Goal: Task Accomplishment & Management: Complete application form

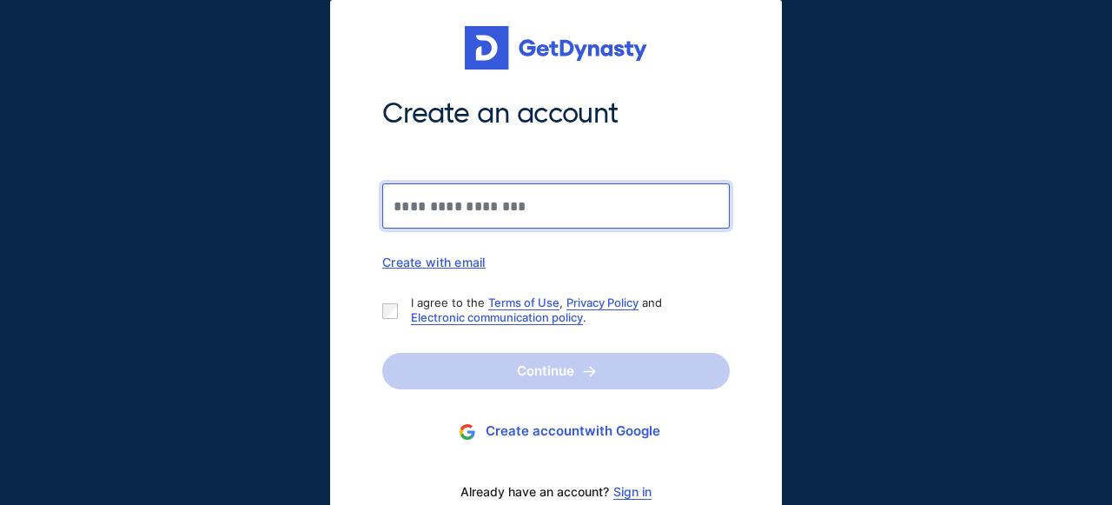
click at [585, 197] on input "Create an account" at bounding box center [556, 205] width 348 height 45
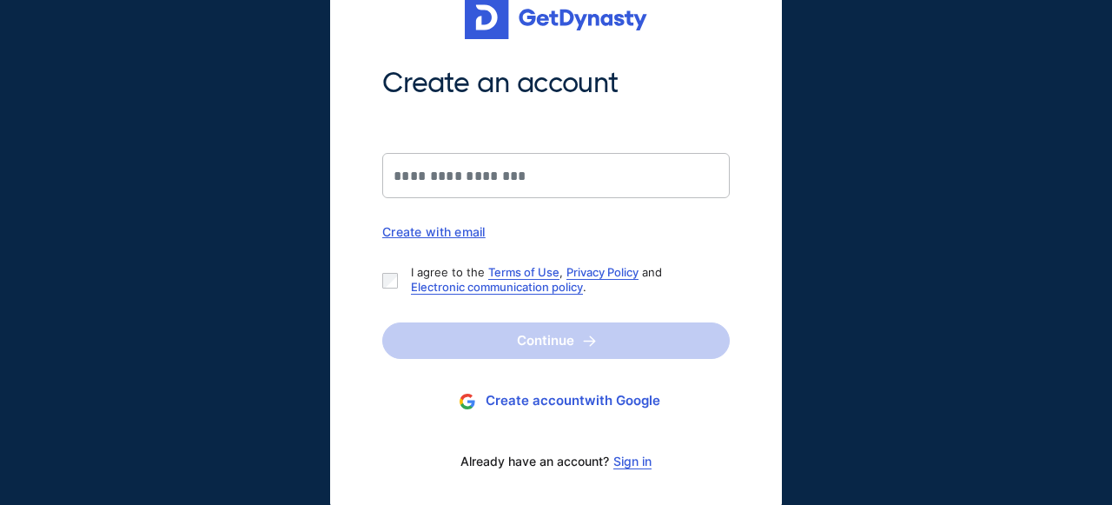
click at [633, 465] on link "Sign in" at bounding box center [632, 461] width 38 height 14
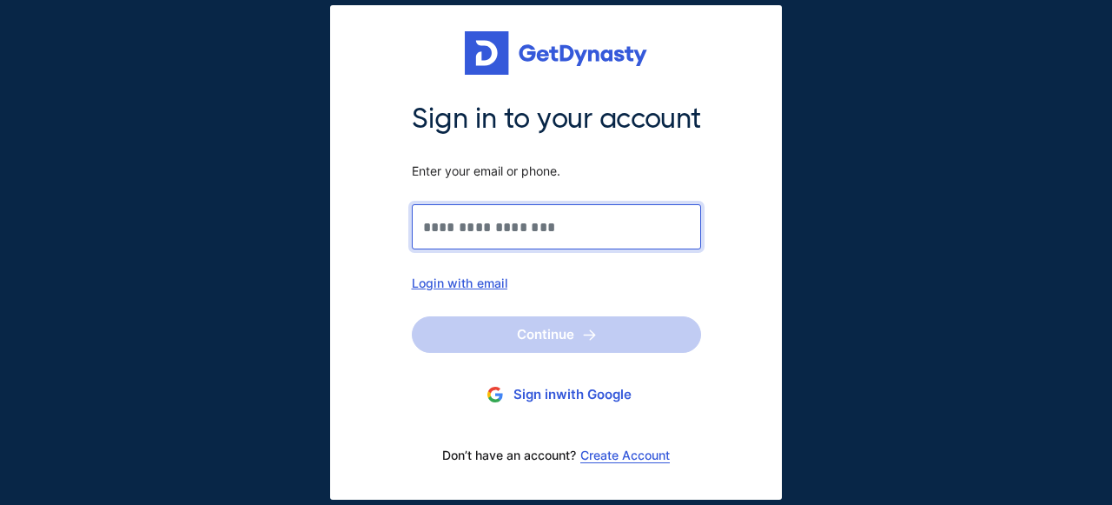
click at [553, 221] on input "Sign in to your account Enter your email or phone." at bounding box center [556, 226] width 289 height 45
drag, startPoint x: 553, startPoint y: 221, endPoint x: 454, endPoint y: 281, distance: 115.8
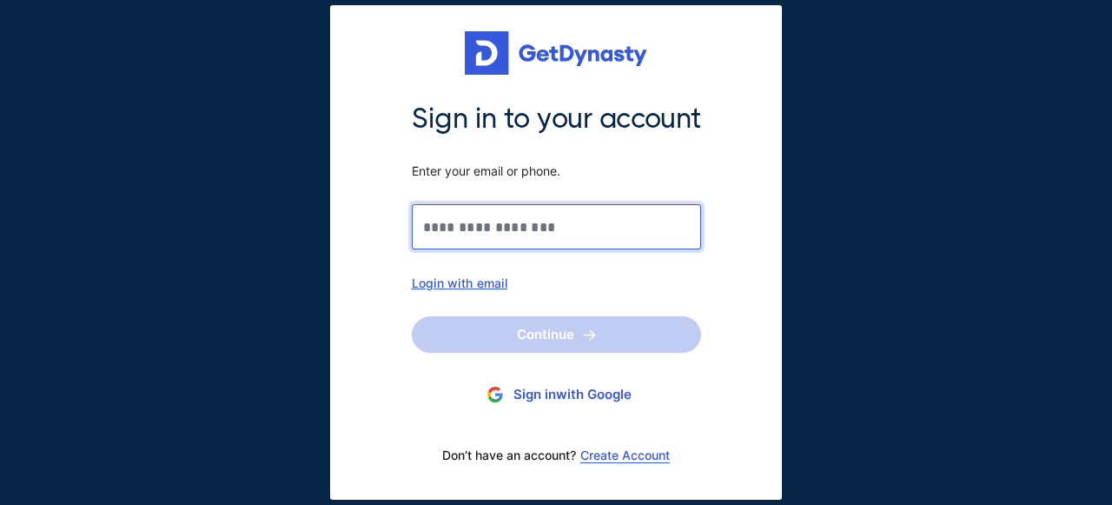
click at [454, 249] on input "Sign in to your account Enter your email or phone." at bounding box center [556, 226] width 289 height 45
click at [454, 281] on div "Login with email" at bounding box center [556, 282] width 289 height 15
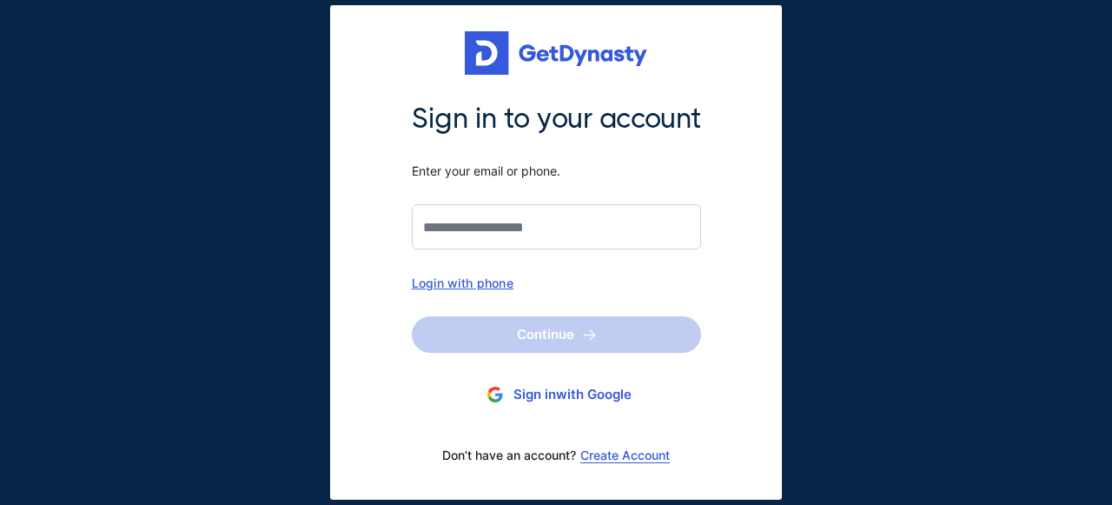
click at [456, 281] on div "Login with phone" at bounding box center [556, 282] width 289 height 15
click at [470, 276] on div "Login with email" at bounding box center [556, 282] width 289 height 15
click at [490, 233] on input "Sign in to your account Enter your email or phone." at bounding box center [556, 226] width 289 height 45
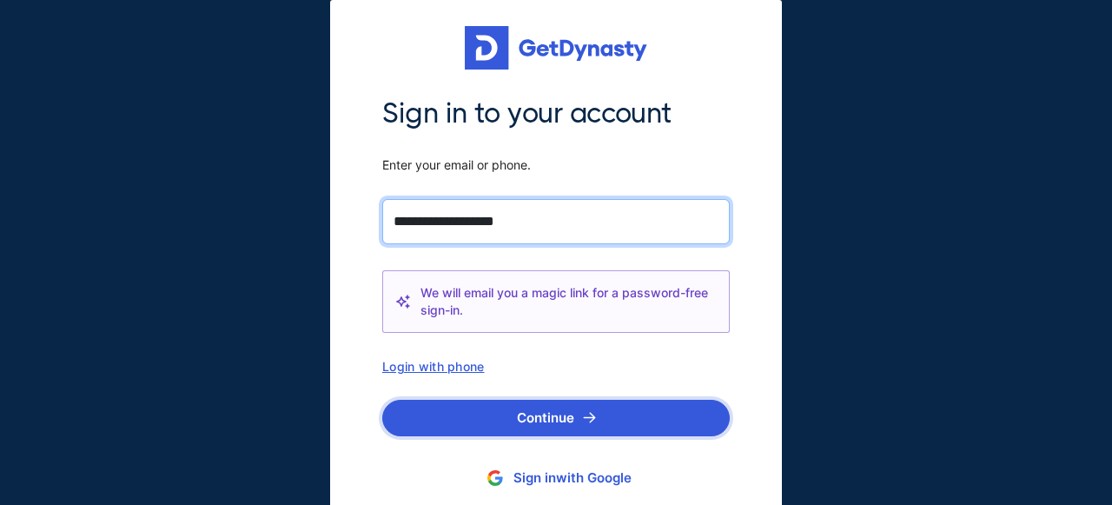
type input "**********"
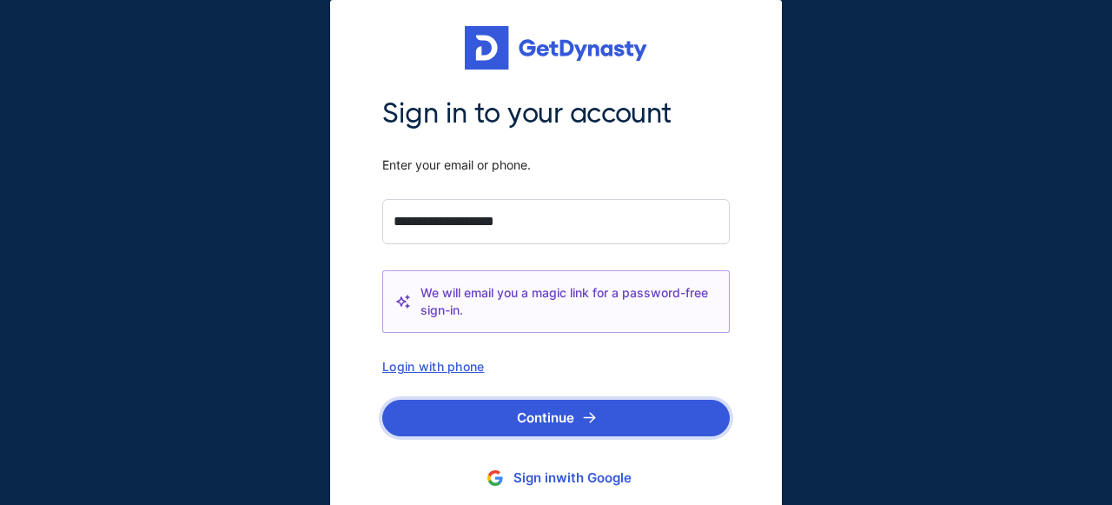
click at [515, 404] on button "Continue" at bounding box center [556, 418] width 348 height 36
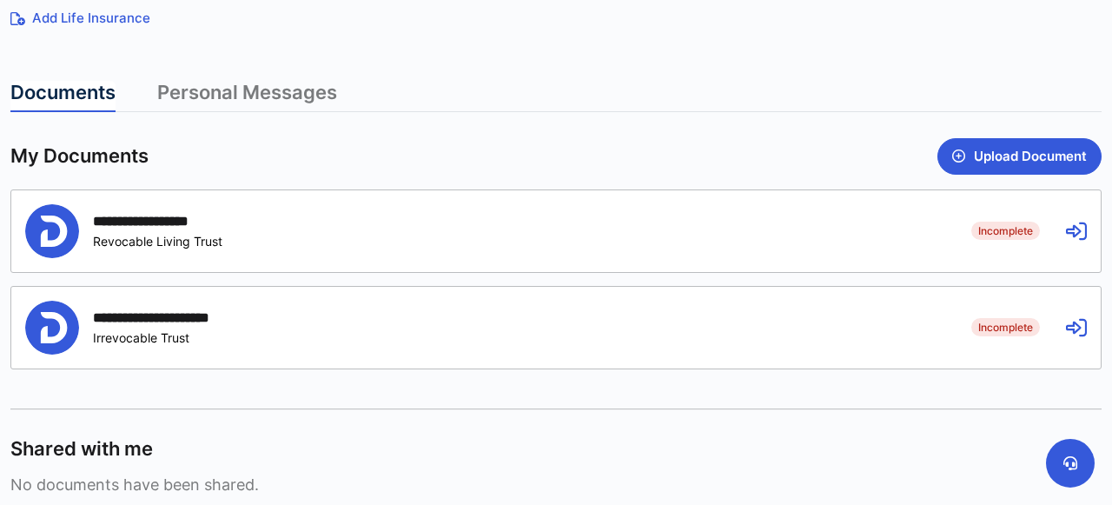
scroll to position [400, 0]
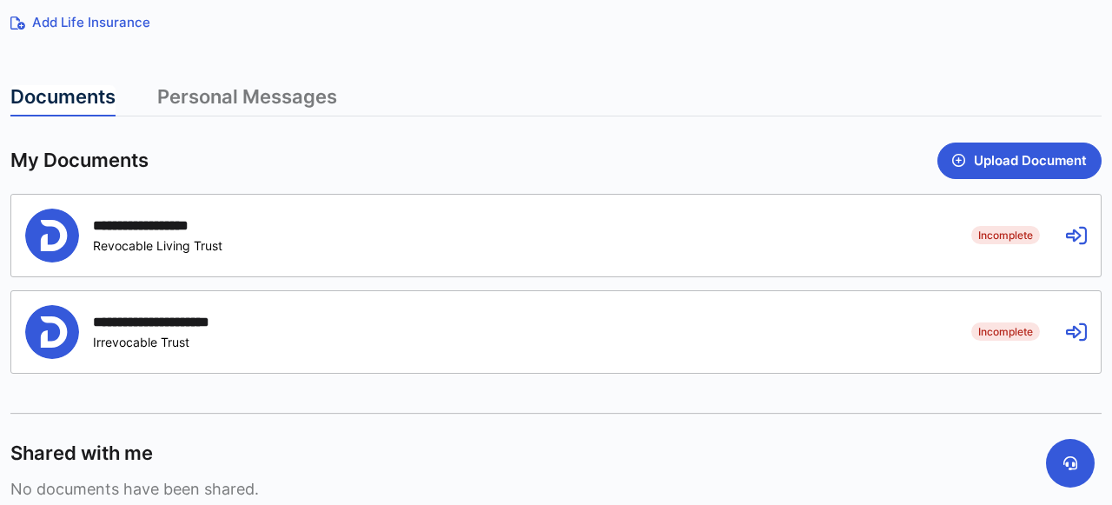
click at [619, 216] on div "**********" at bounding box center [485, 236] width 920 height 54
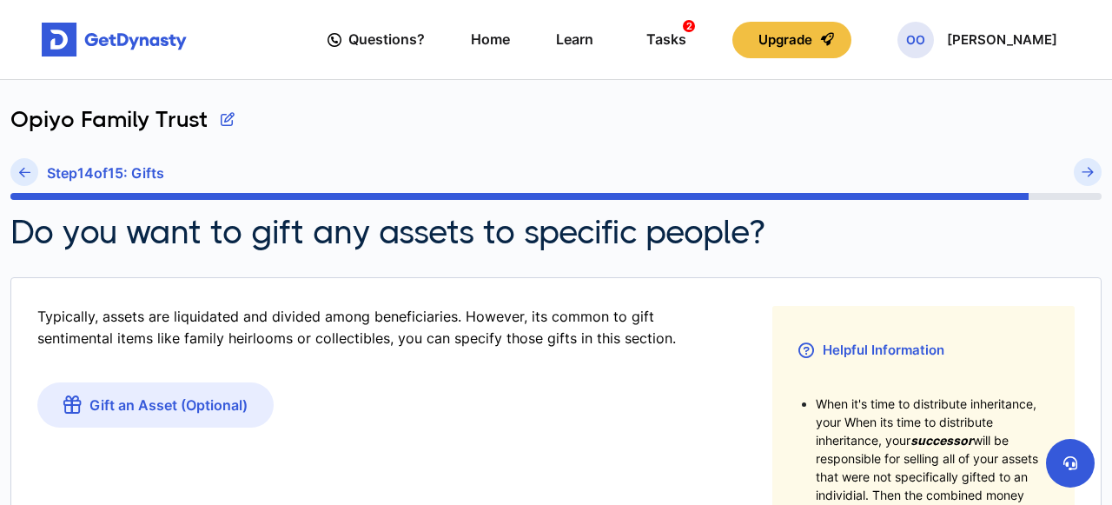
click at [1073, 232] on div "Do you want to gift any assets to specific people?" at bounding box center [555, 232] width 1091 height 38
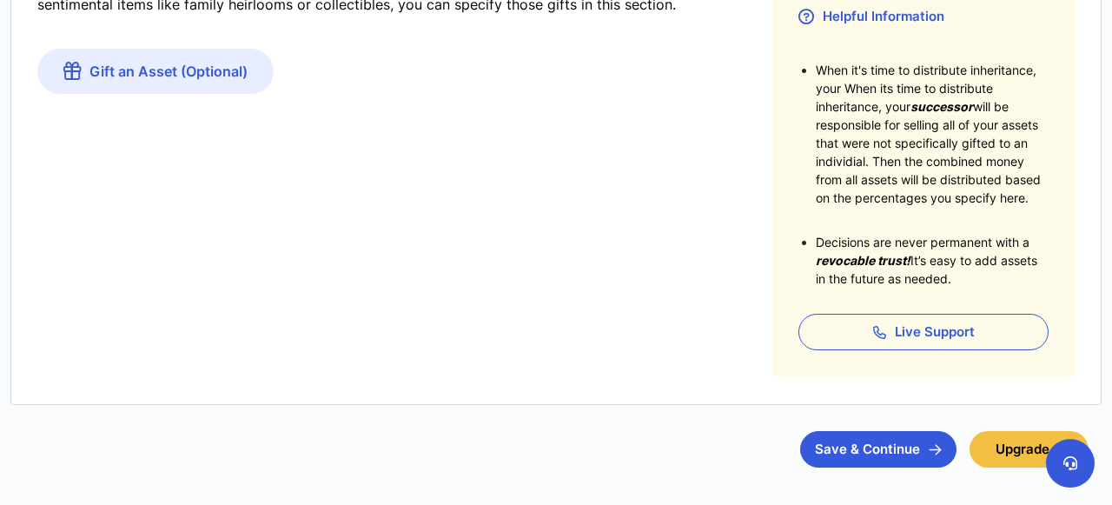
scroll to position [331, 0]
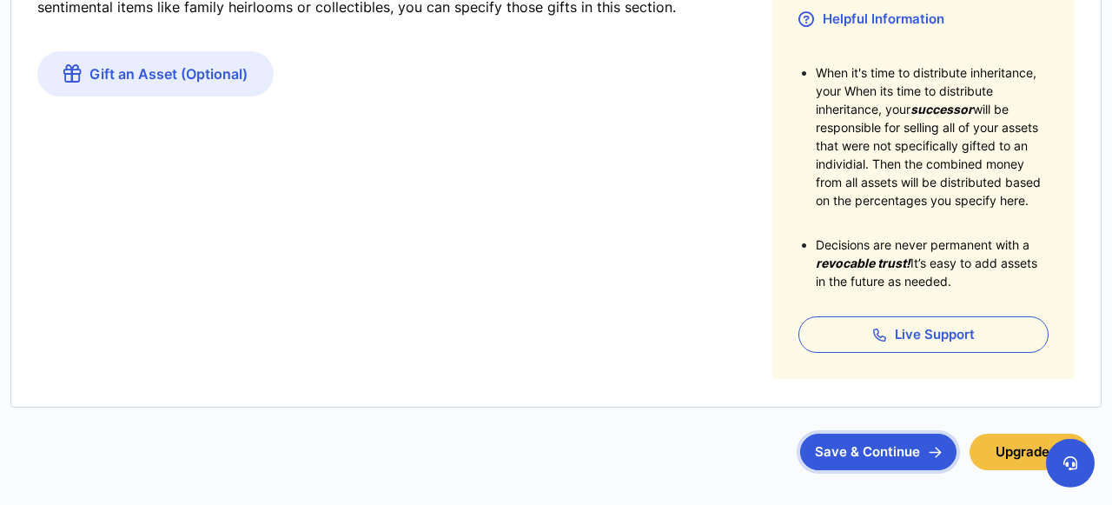
click at [864, 442] on button "Save & Continue" at bounding box center [878, 452] width 156 height 36
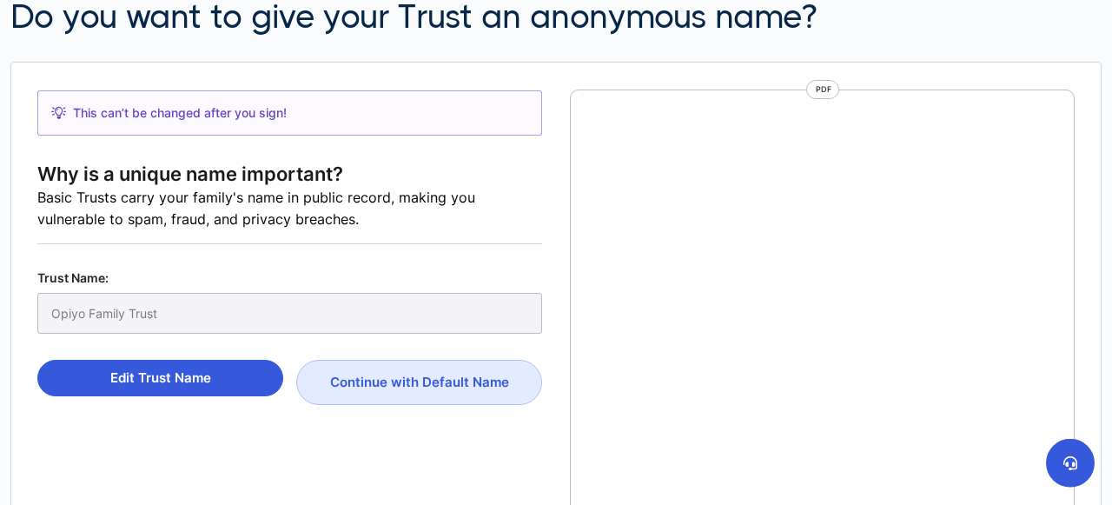
scroll to position [8, 0]
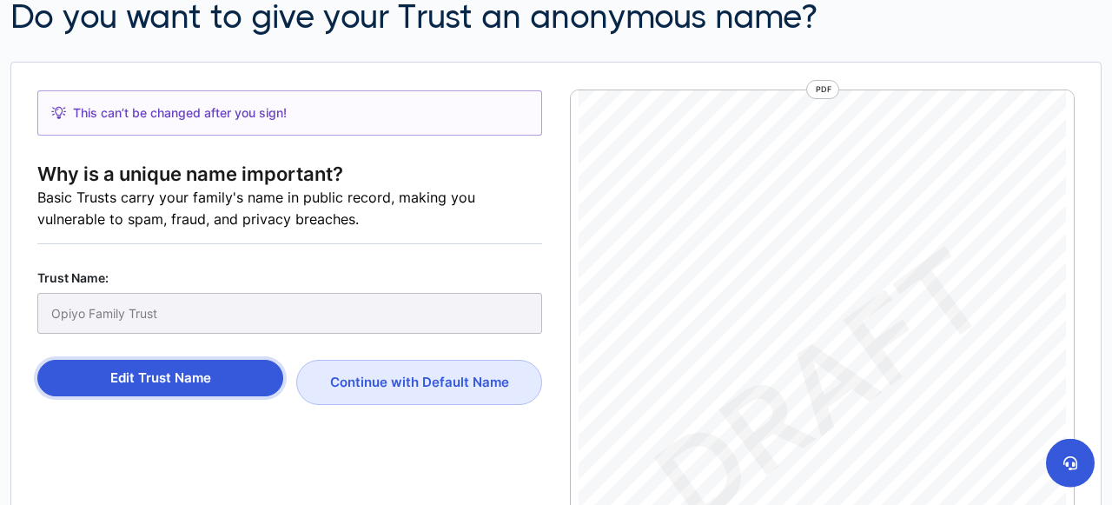
click at [103, 381] on button "Edit Trust Name" at bounding box center [160, 378] width 246 height 36
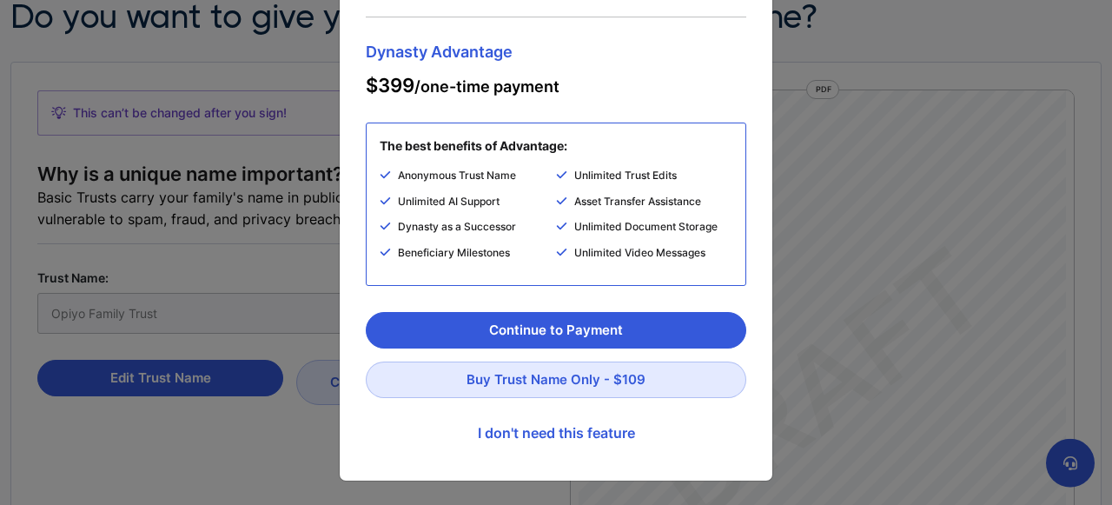
scroll to position [0, 0]
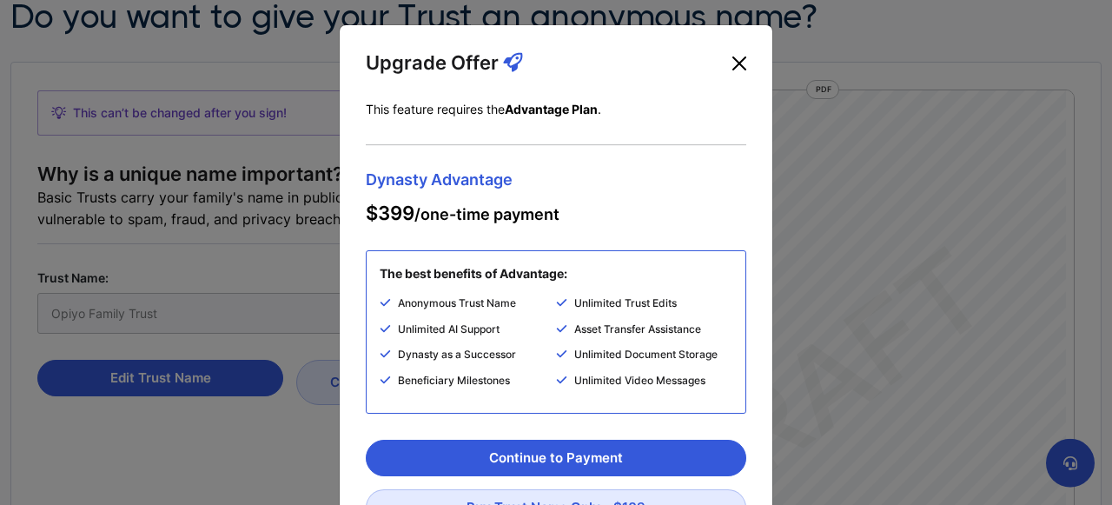
click at [738, 64] on button "Close" at bounding box center [739, 64] width 28 height 28
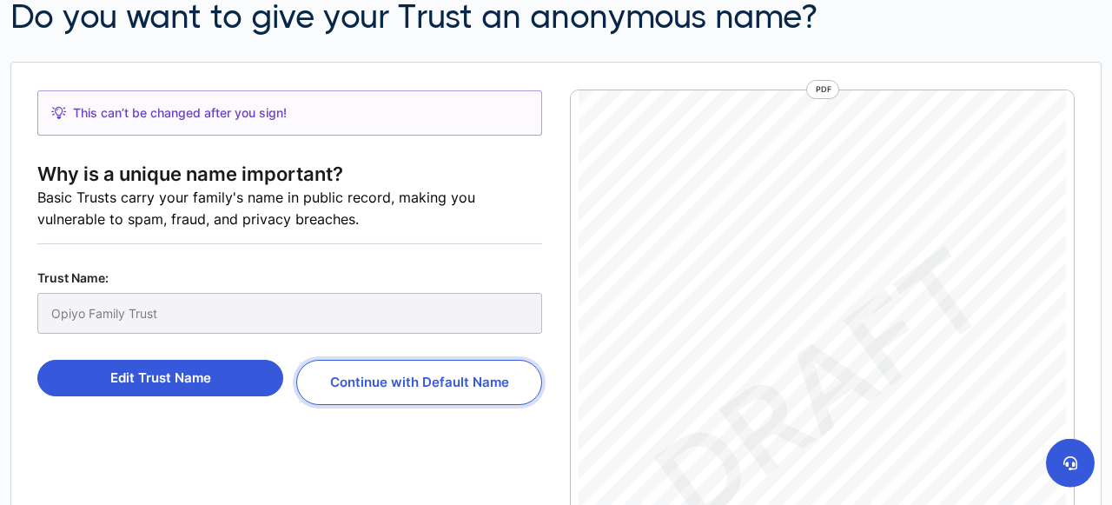
click at [479, 384] on button "Continue with Default Name" at bounding box center [419, 382] width 246 height 45
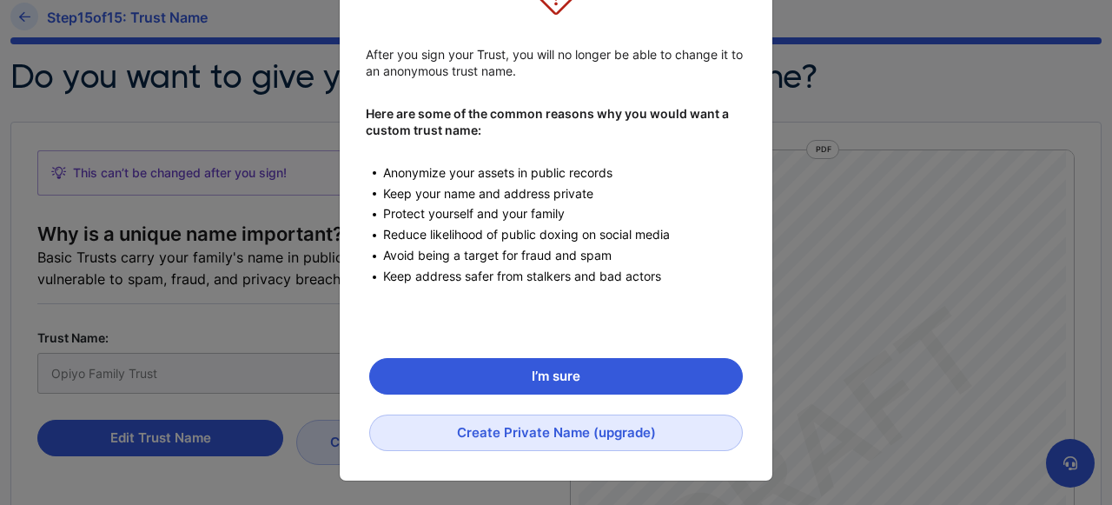
scroll to position [167, 0]
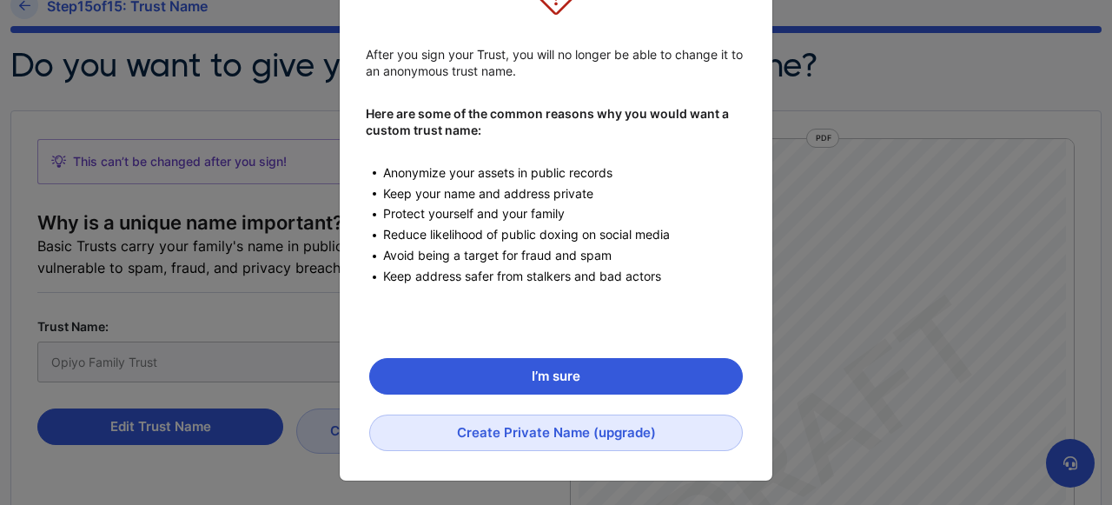
click at [607, 274] on span "Keep address safer from stalkers and bad actors" at bounding box center [526, 276] width 287 height 17
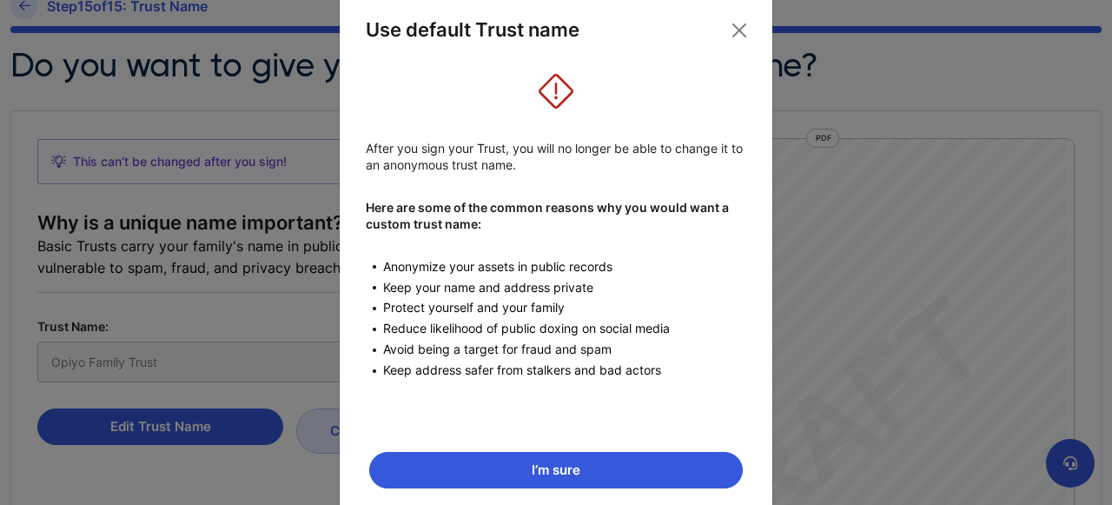
scroll to position [0, 0]
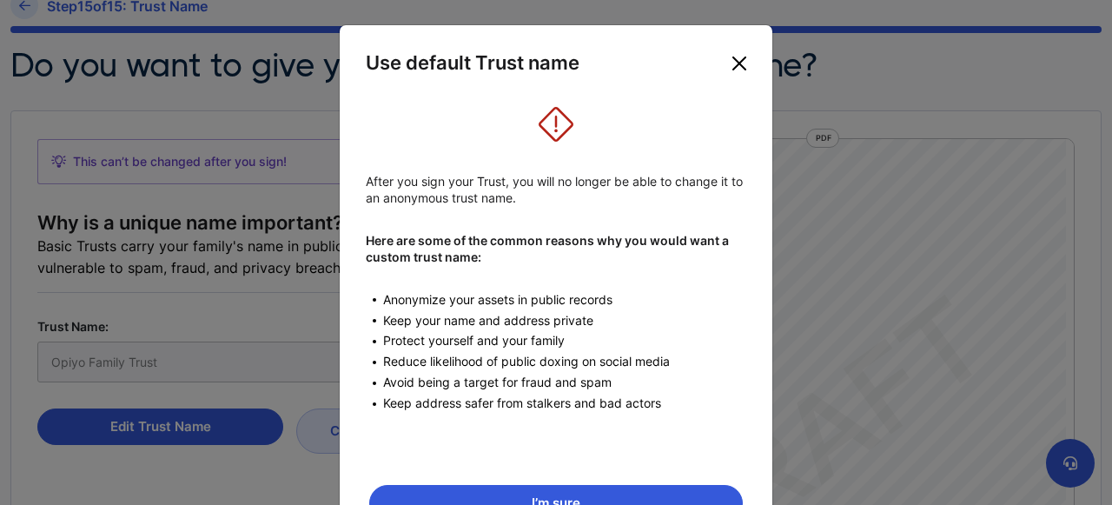
click at [739, 58] on button "Close" at bounding box center [739, 64] width 28 height 28
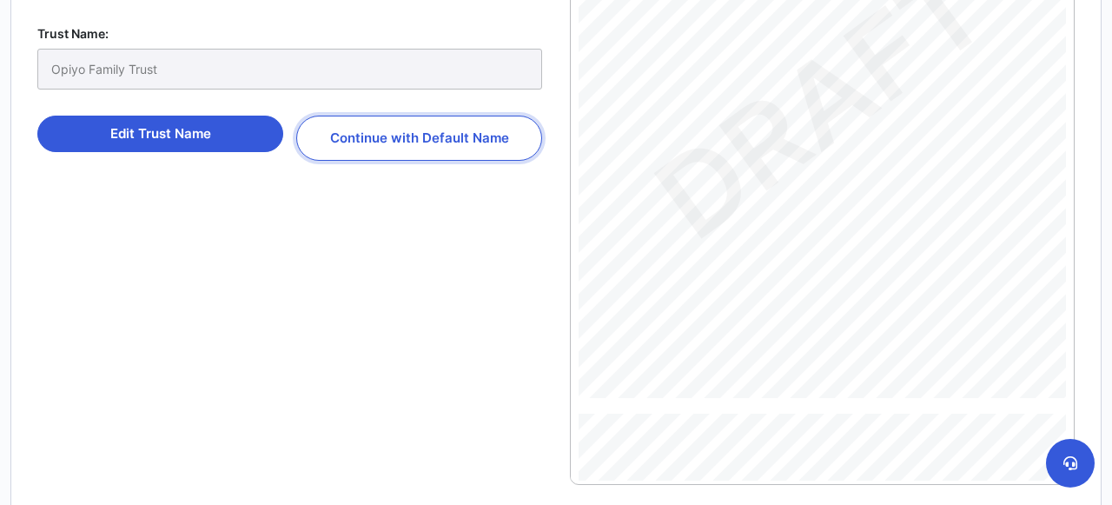
scroll to position [4304, 0]
click at [473, 133] on button "Continue with Default Name" at bounding box center [419, 138] width 246 height 45
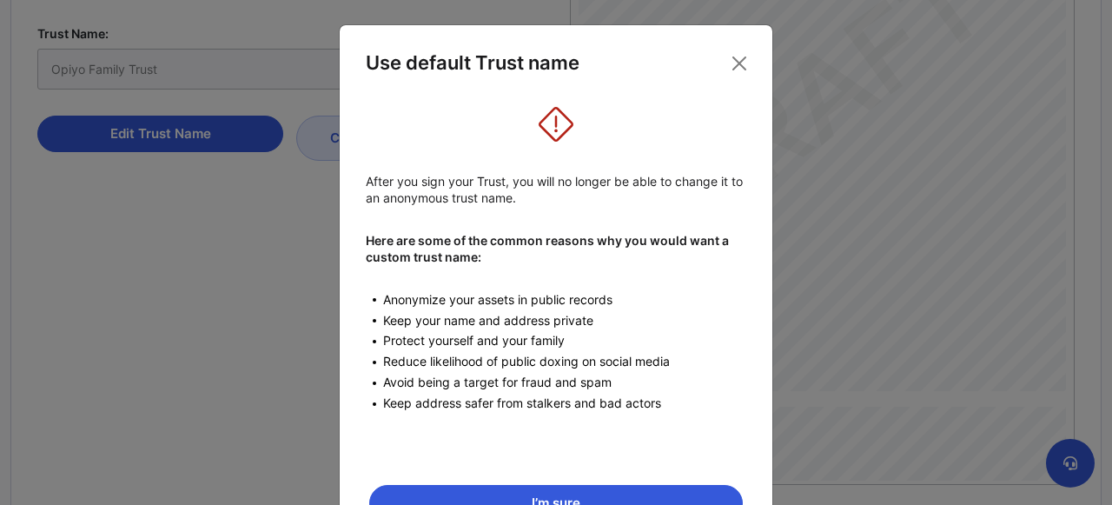
scroll to position [127, 0]
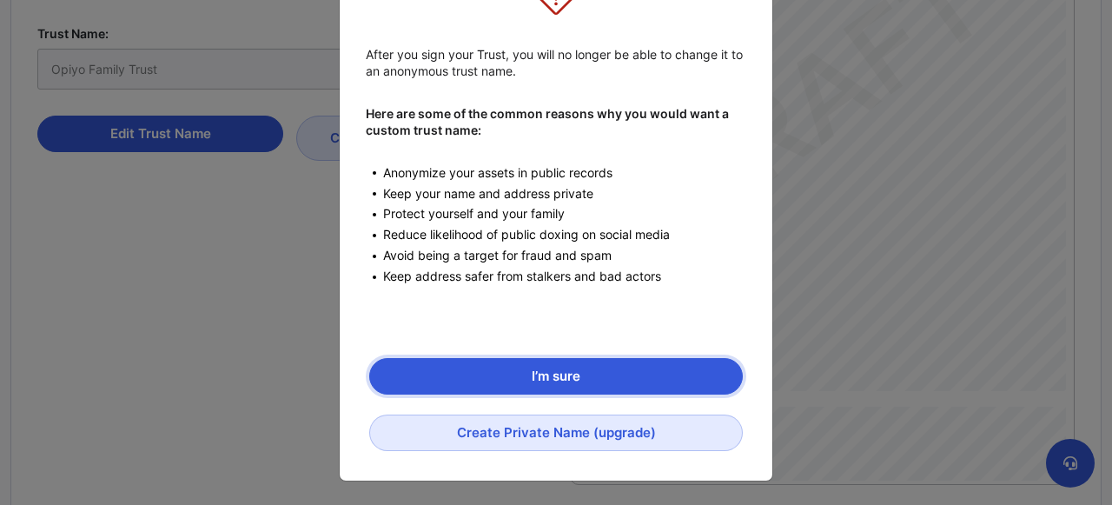
click at [563, 376] on button "I’m sure" at bounding box center [556, 376] width 374 height 36
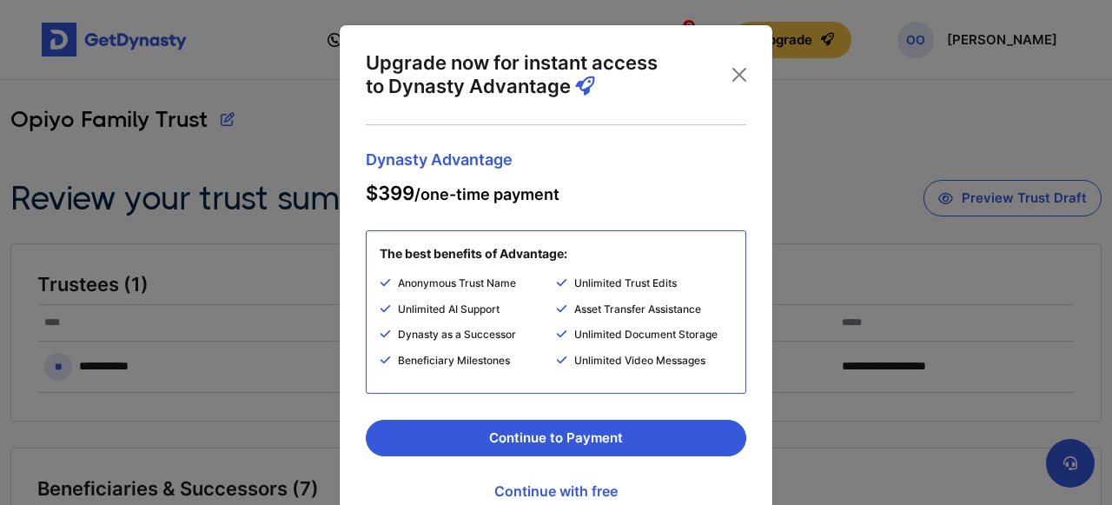
scroll to position [58, 0]
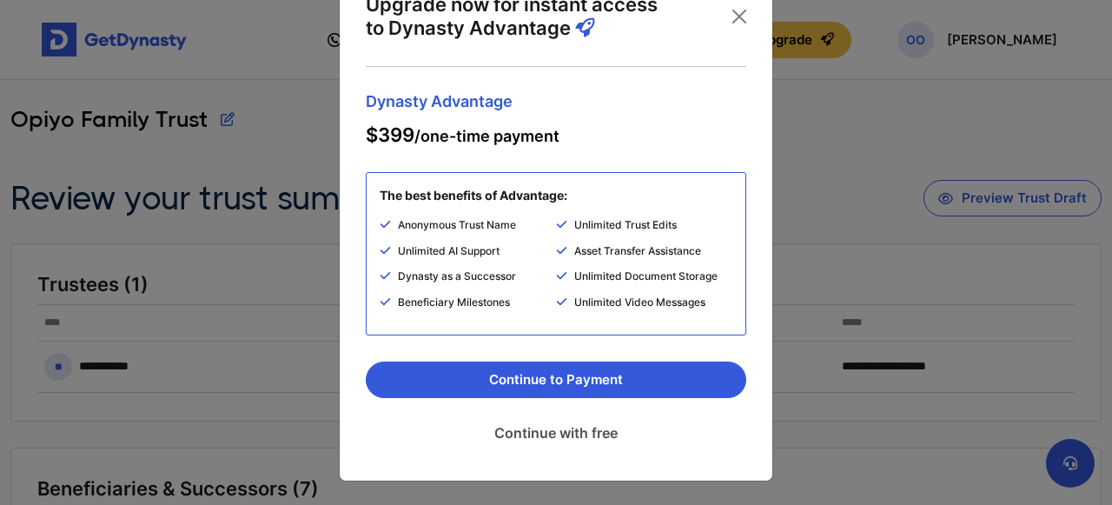
click at [558, 432] on link "Continue with free" at bounding box center [556, 432] width 381 height 43
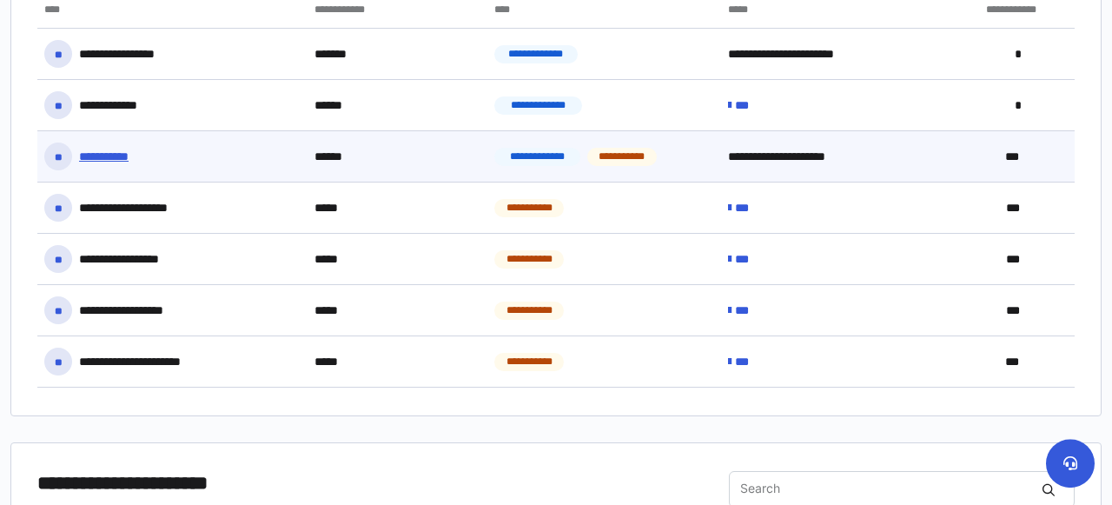
scroll to position [528, 0]
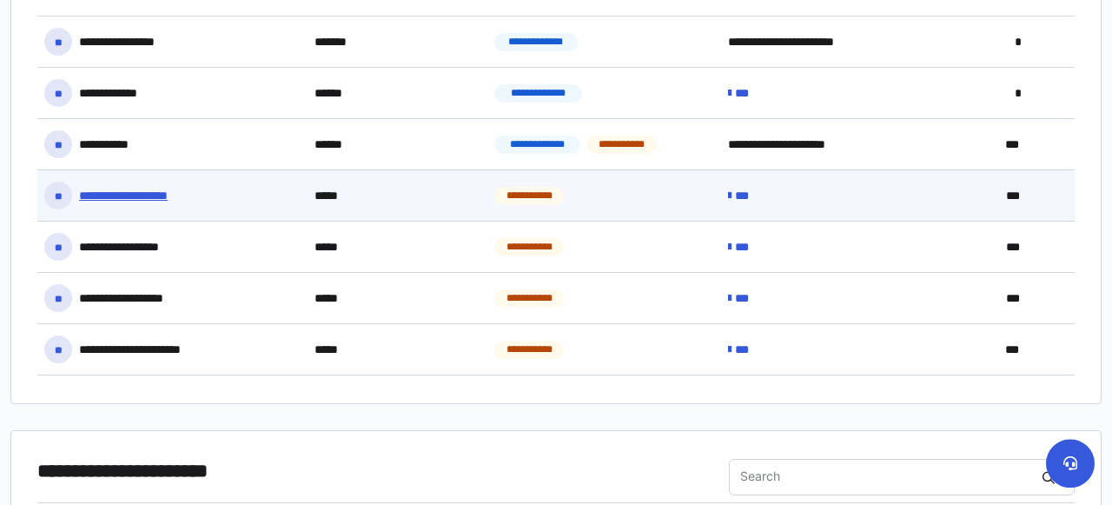
click at [1026, 189] on span "***" at bounding box center [1025, 196] width 39 height 15
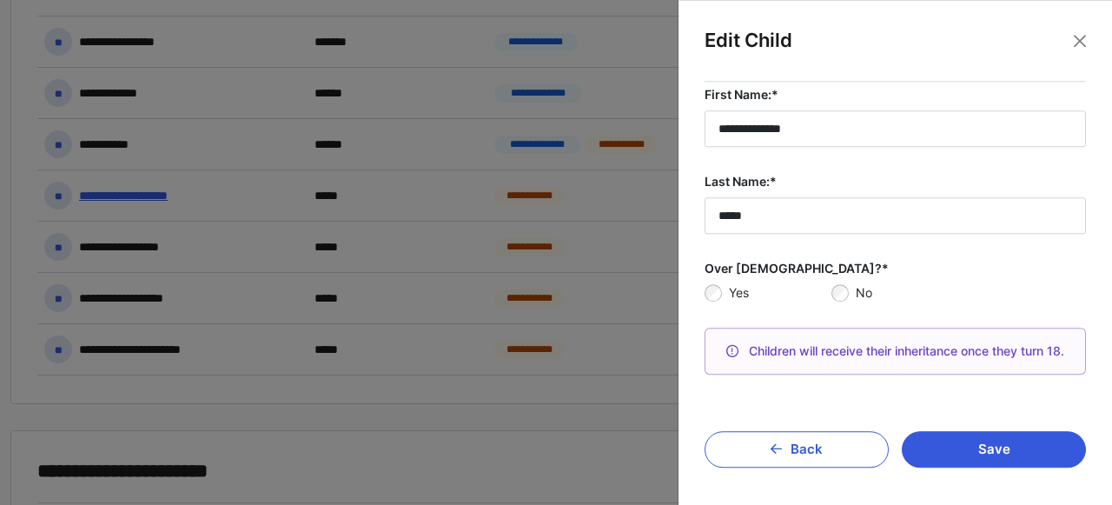
scroll to position [530, 0]
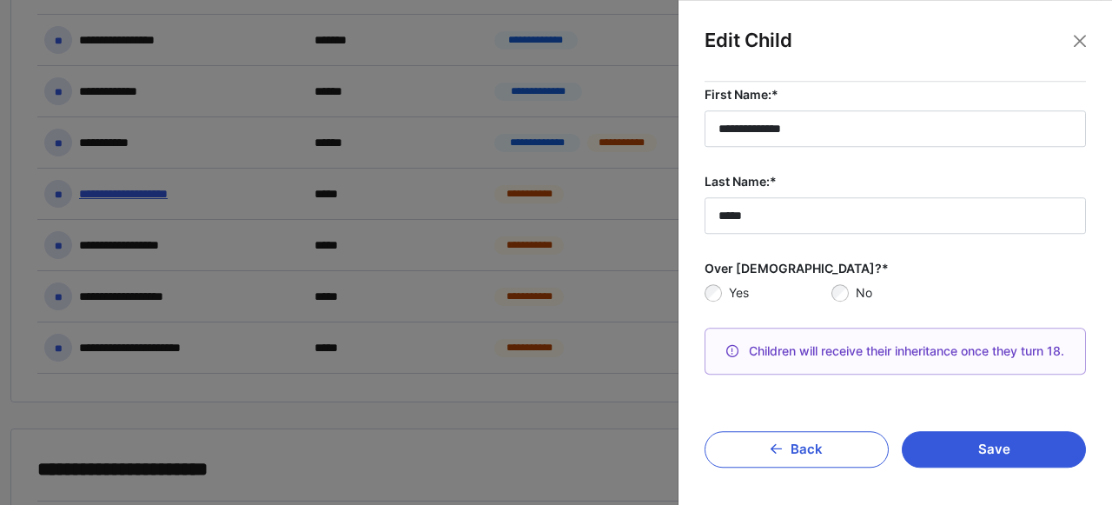
click at [914, 348] on div "Children will receive their inheritance once they turn 18." at bounding box center [895, 351] width 381 height 47
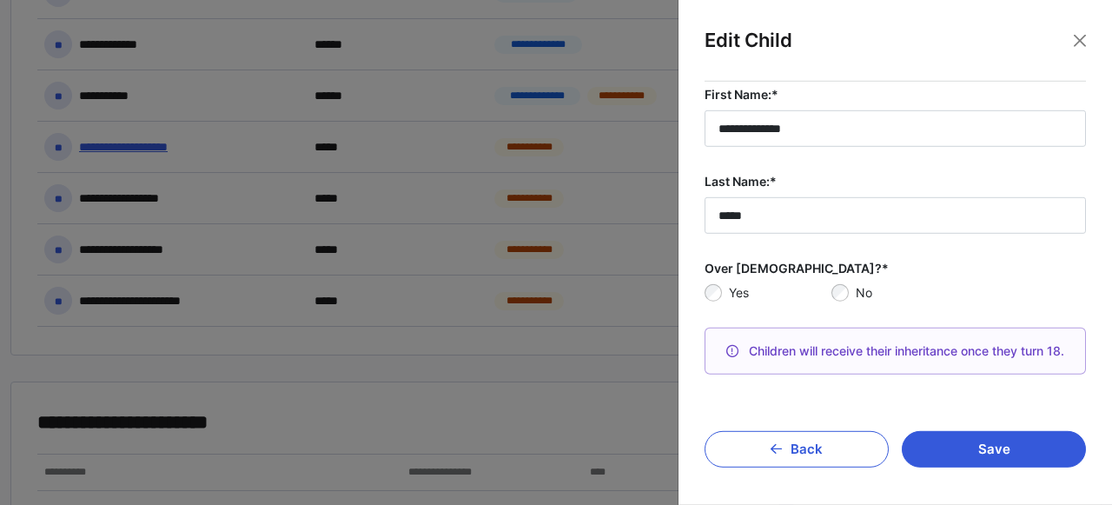
scroll to position [589, 0]
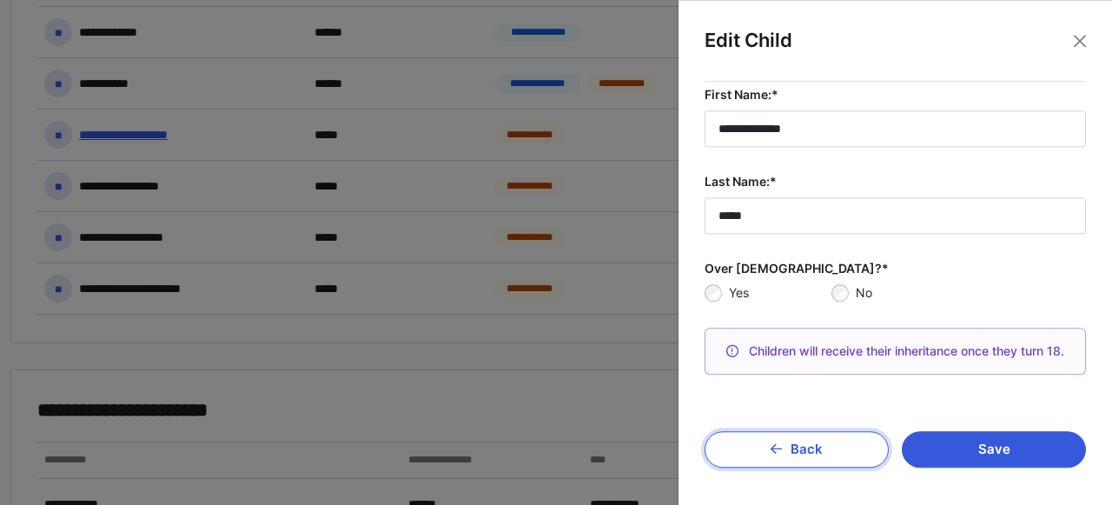
click at [833, 442] on button "Back" at bounding box center [797, 449] width 184 height 36
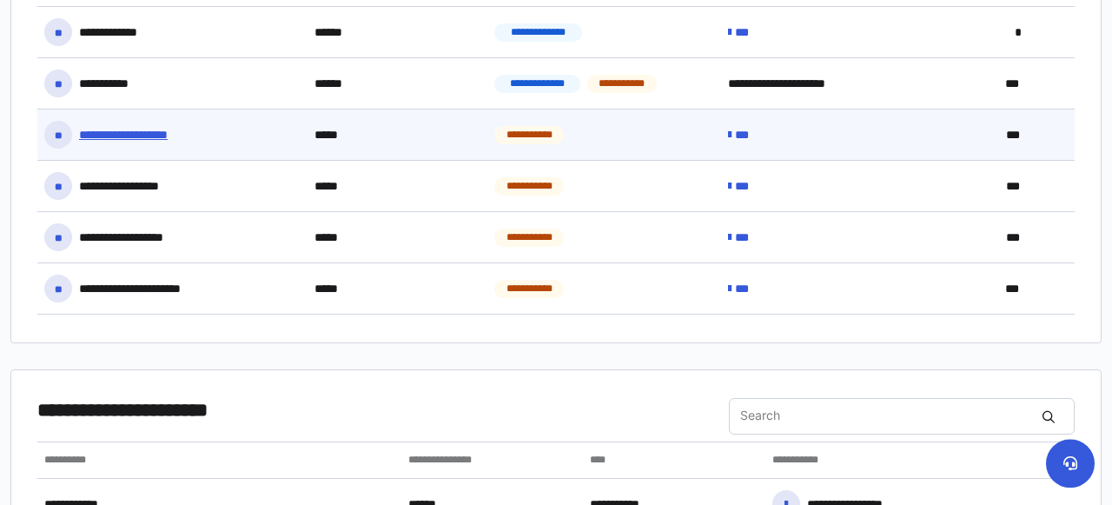
click at [755, 130] on p "***" at bounding box center [746, 135] width 23 height 15
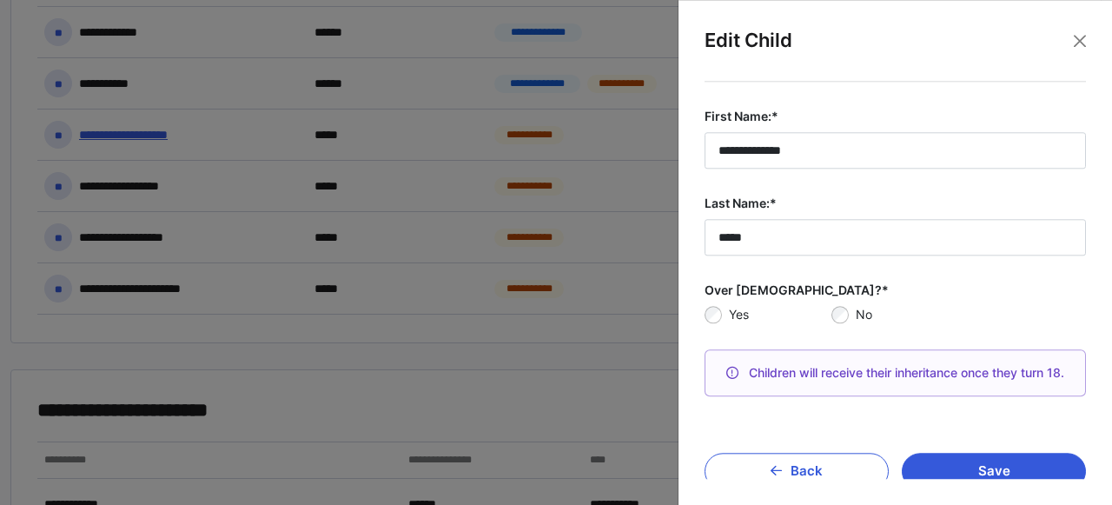
scroll to position [97, 0]
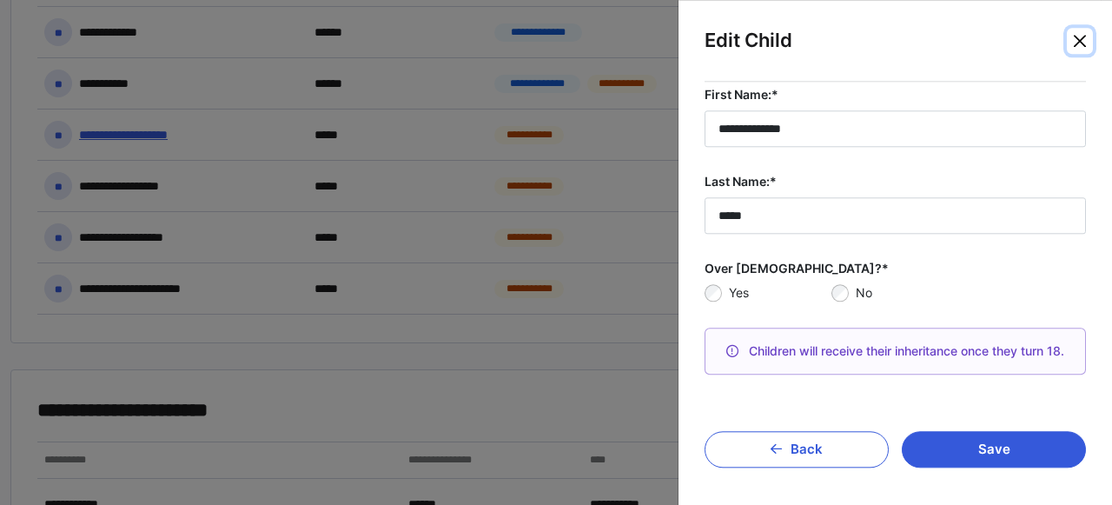
click at [1083, 45] on button "Close" at bounding box center [1080, 41] width 26 height 26
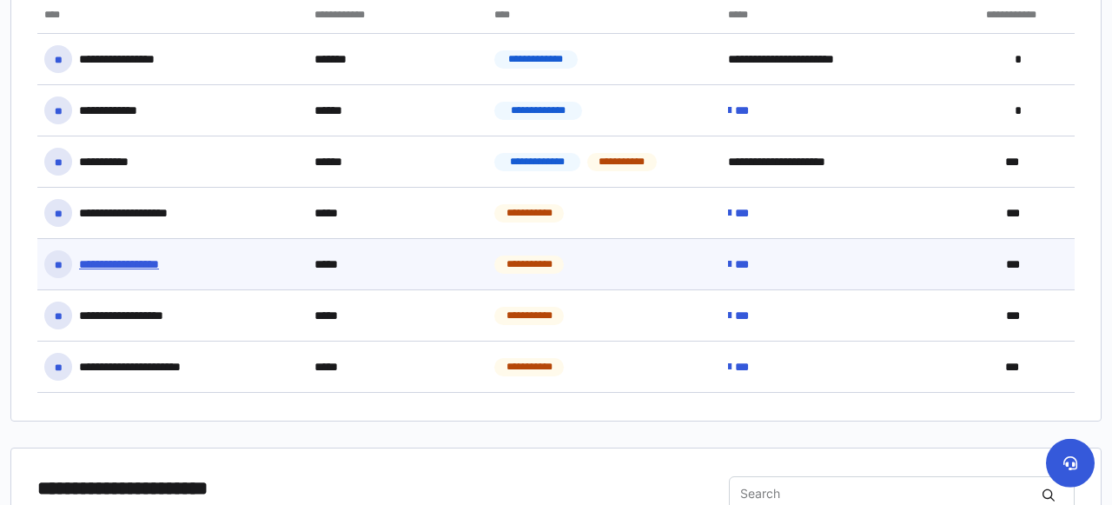
scroll to position [515, 0]
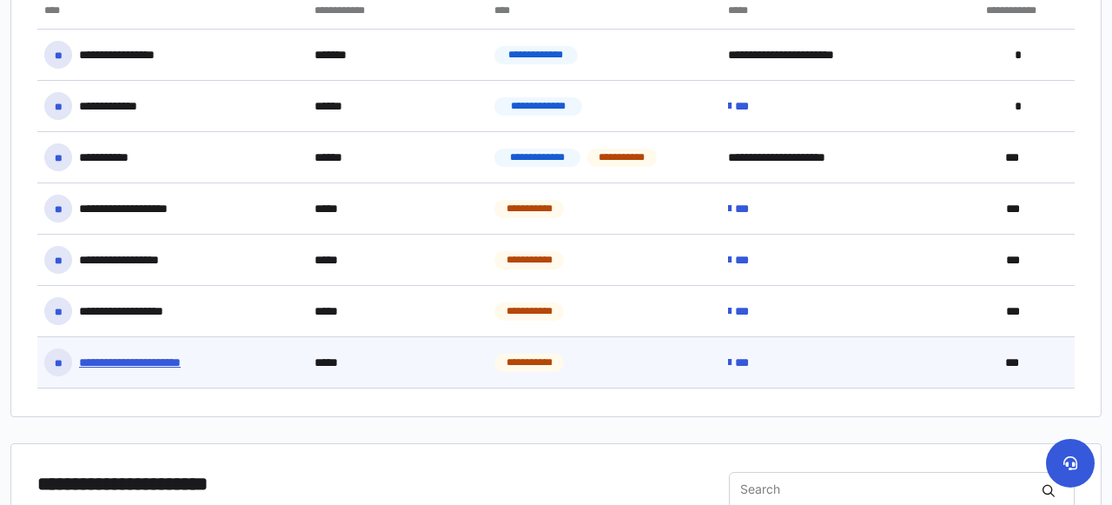
click at [1026, 355] on span "***" at bounding box center [1026, 362] width 42 height 15
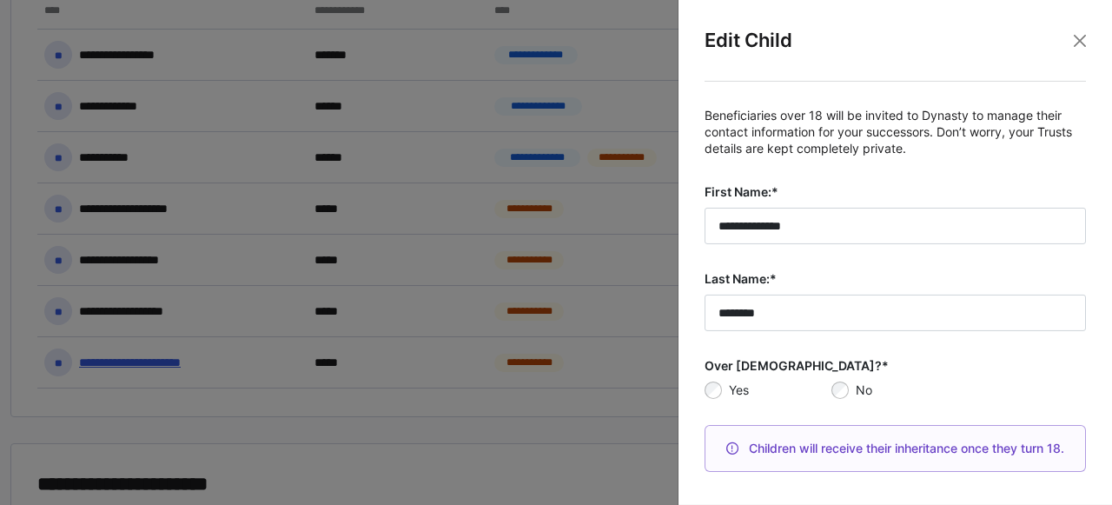
scroll to position [97, 0]
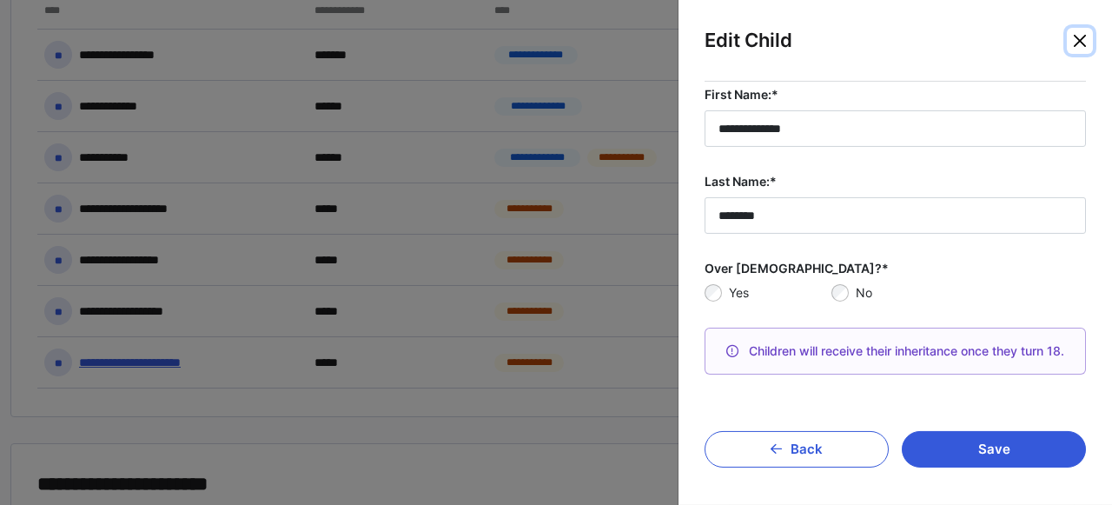
click at [1085, 39] on button "Close" at bounding box center [1080, 41] width 26 height 26
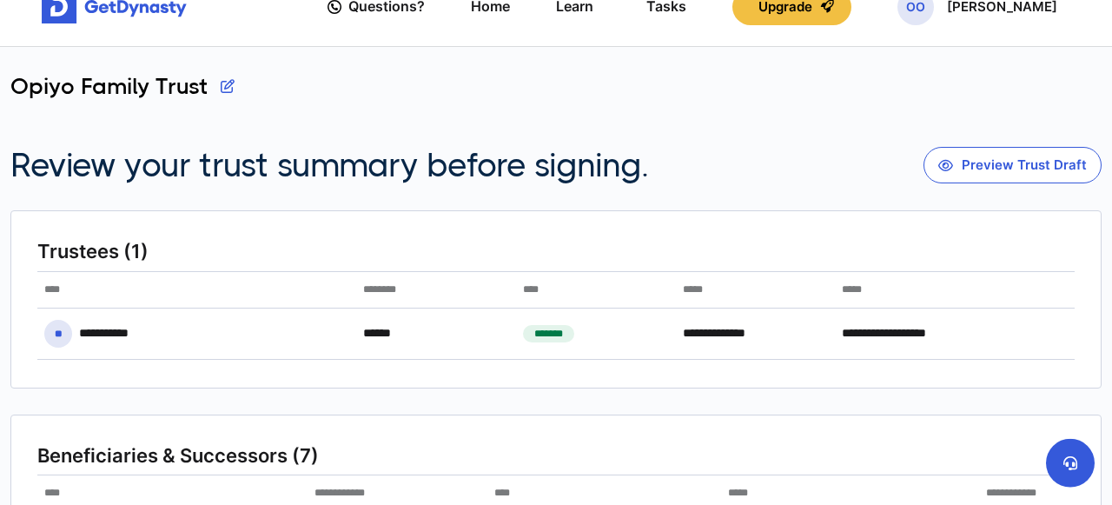
scroll to position [35, 0]
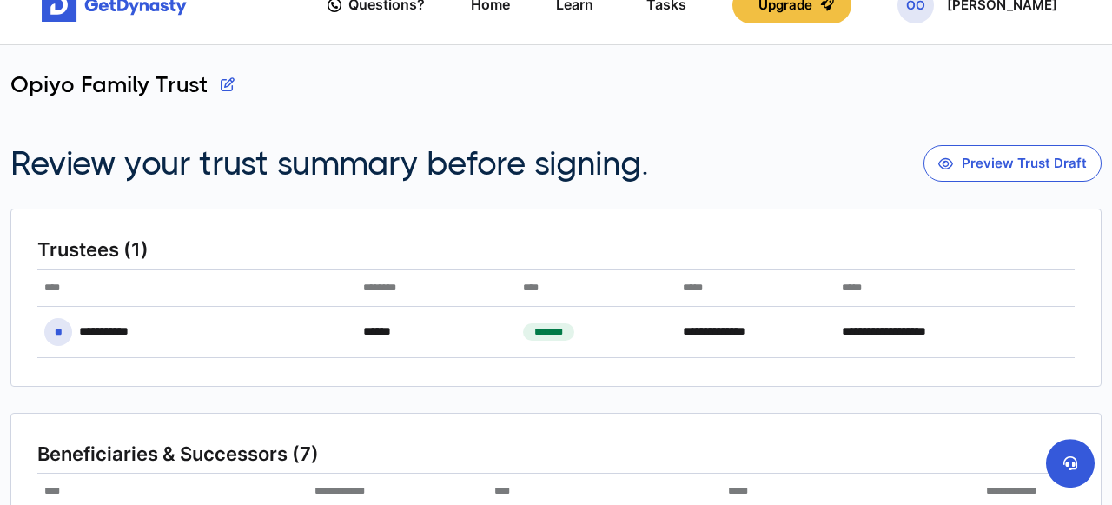
click at [230, 76] on button "button" at bounding box center [228, 84] width 14 height 26
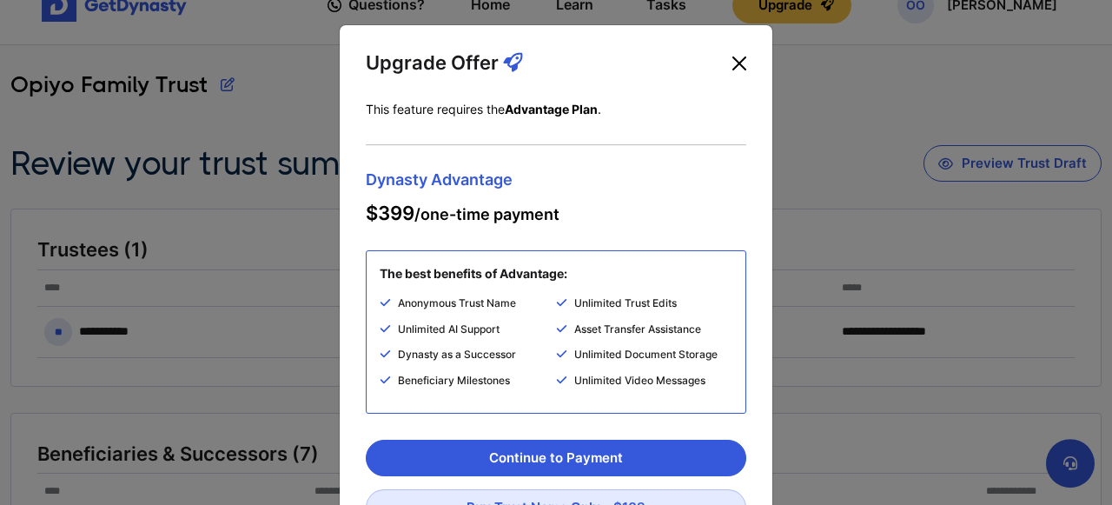
click at [736, 62] on button "Close" at bounding box center [739, 64] width 28 height 28
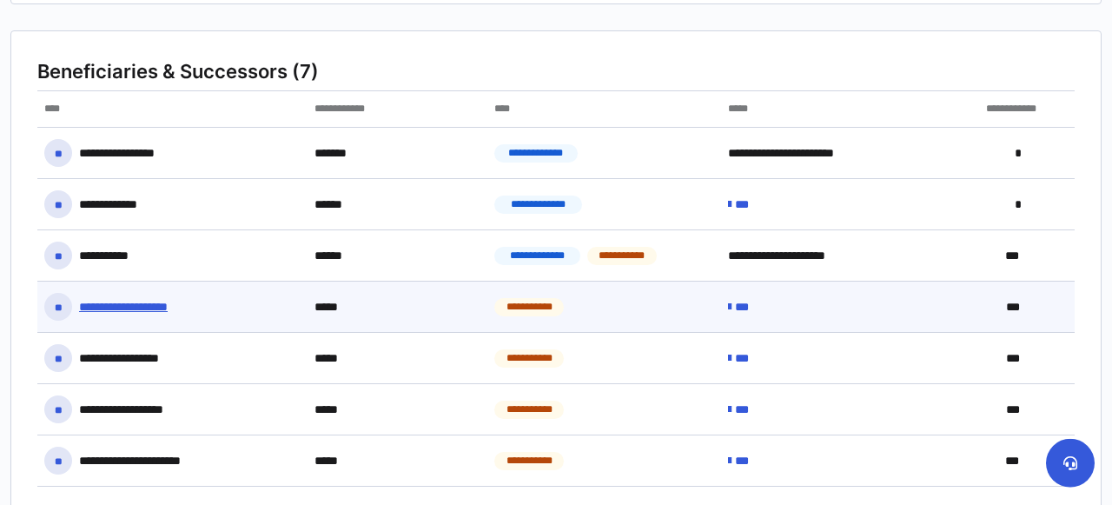
scroll to position [420, 0]
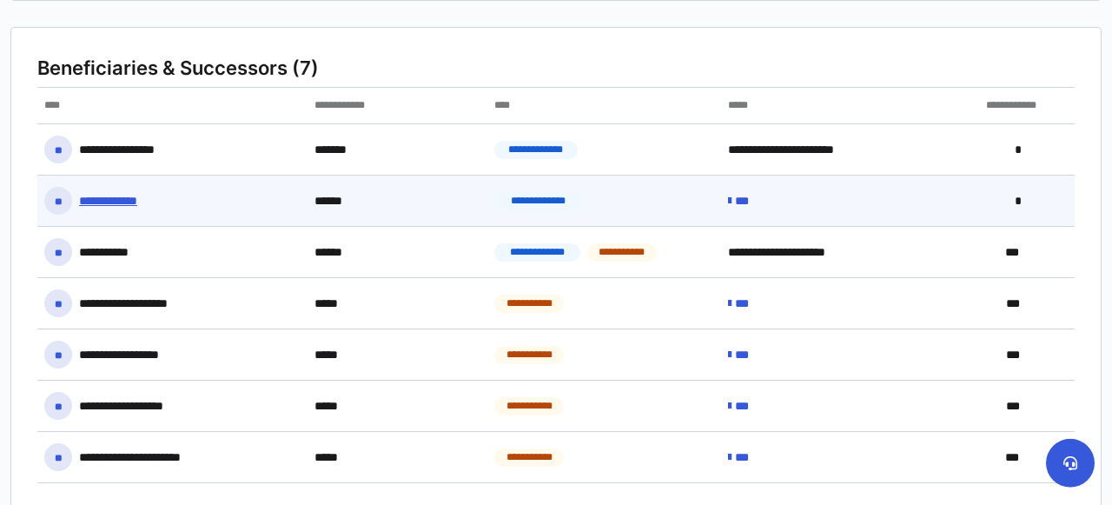
click at [159, 195] on div "**********" at bounding box center [122, 201] width 87 height 17
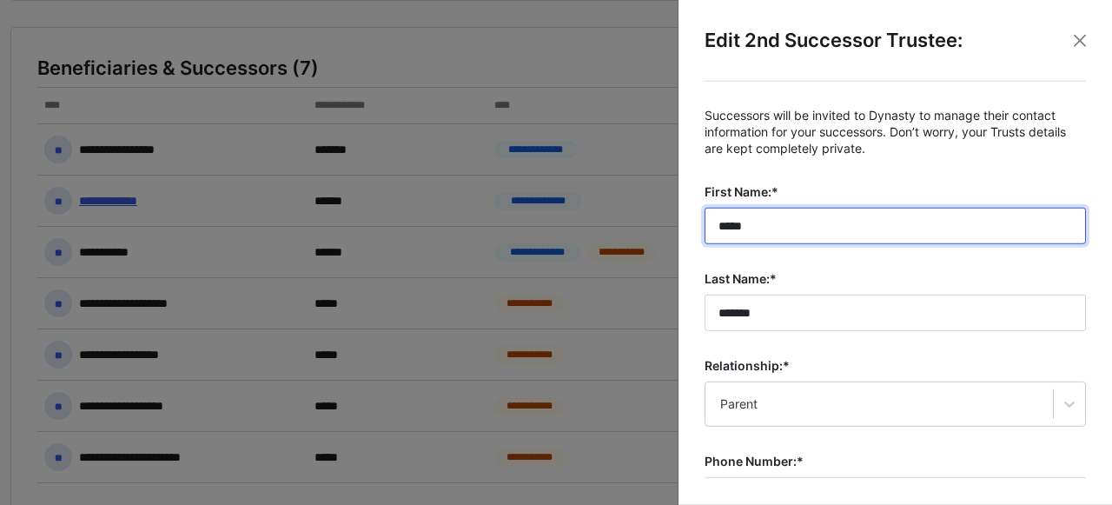
click at [791, 221] on input "*****" at bounding box center [895, 226] width 381 height 36
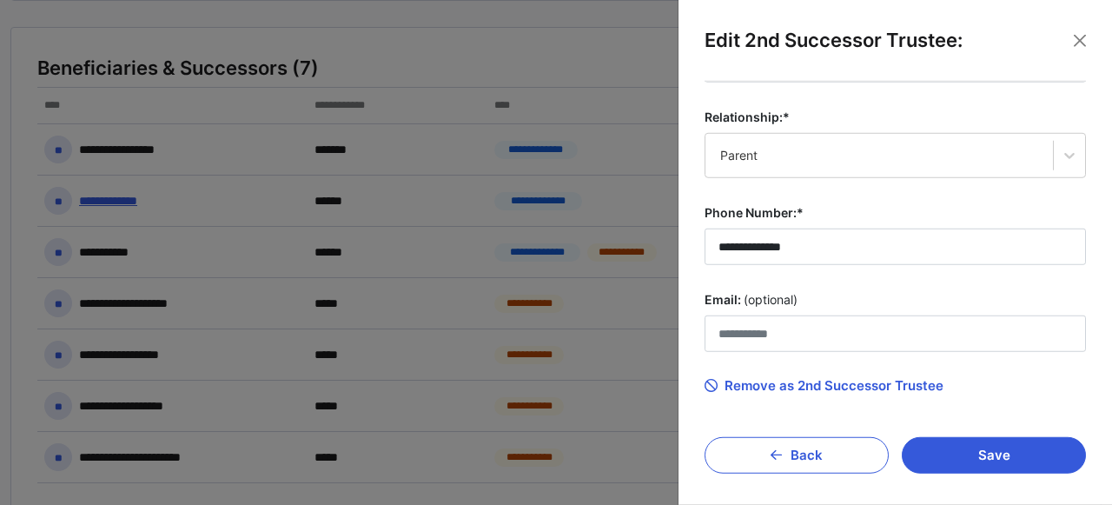
scroll to position [254, 0]
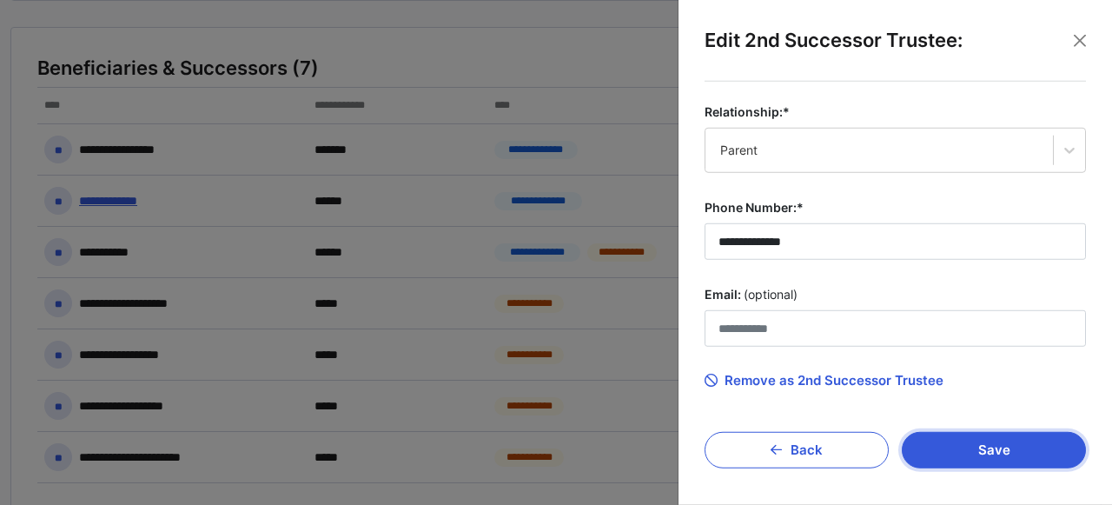
type input "**********"
click at [1000, 446] on button "Save" at bounding box center [994, 450] width 184 height 36
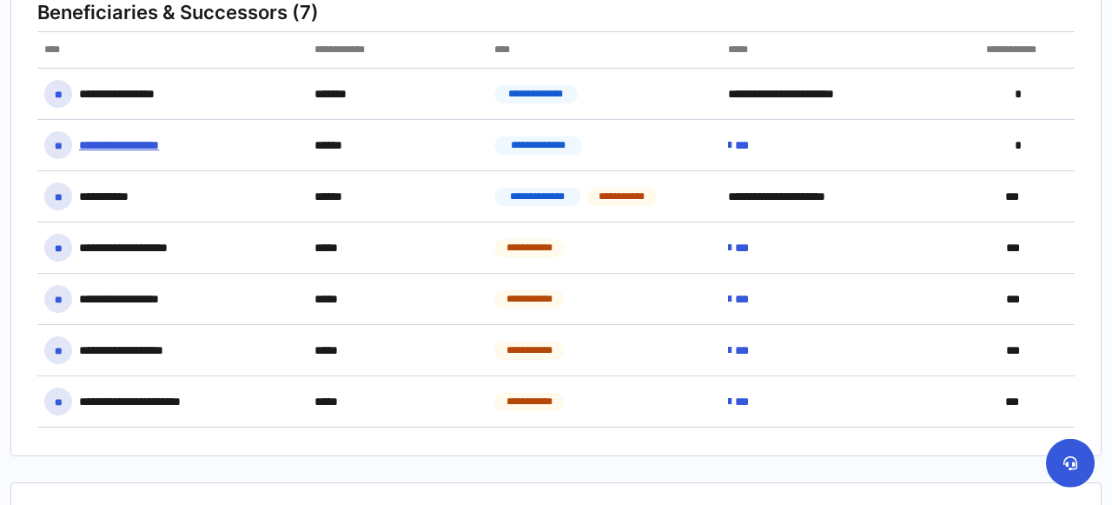
scroll to position [486, 0]
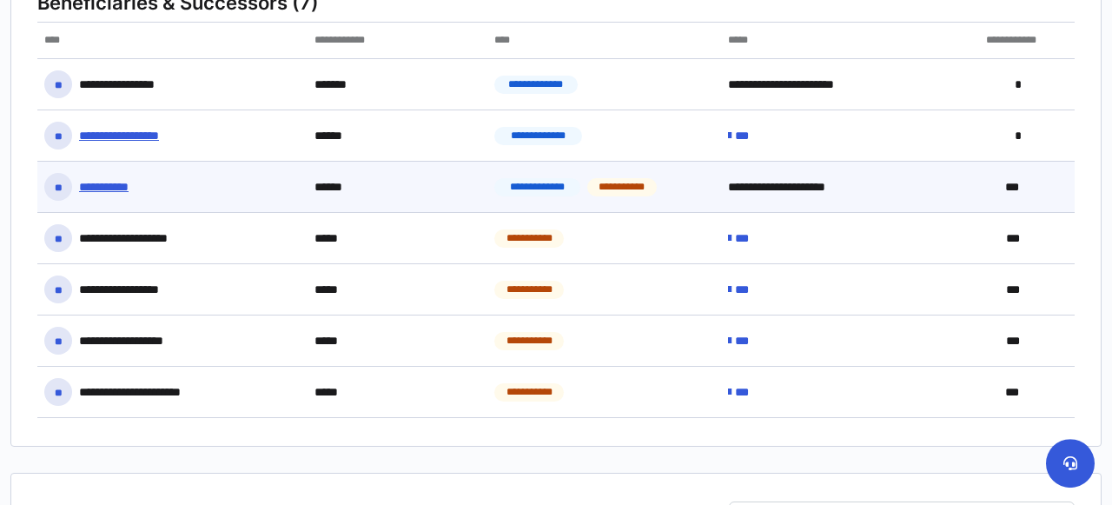
click at [96, 182] on div "**********" at bounding box center [116, 187] width 74 height 17
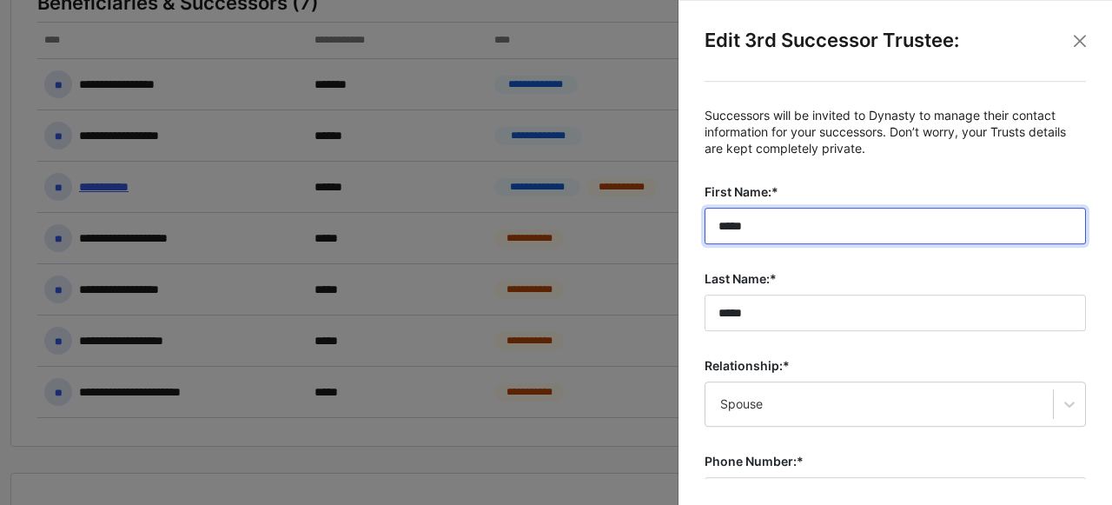
click at [778, 220] on input "*****" at bounding box center [895, 226] width 381 height 36
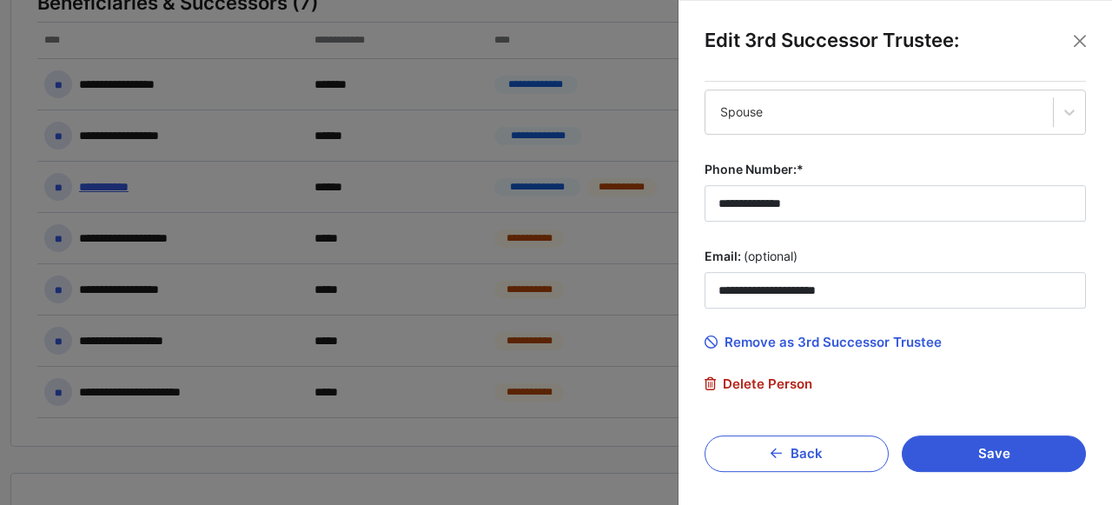
scroll to position [295, 0]
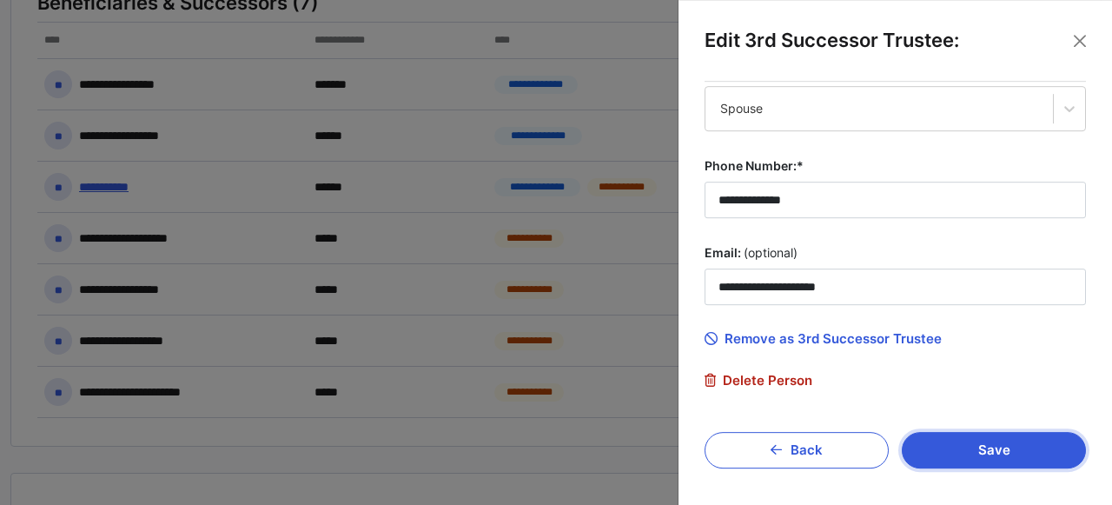
type input "**********"
click at [988, 448] on button "Save" at bounding box center [994, 450] width 184 height 36
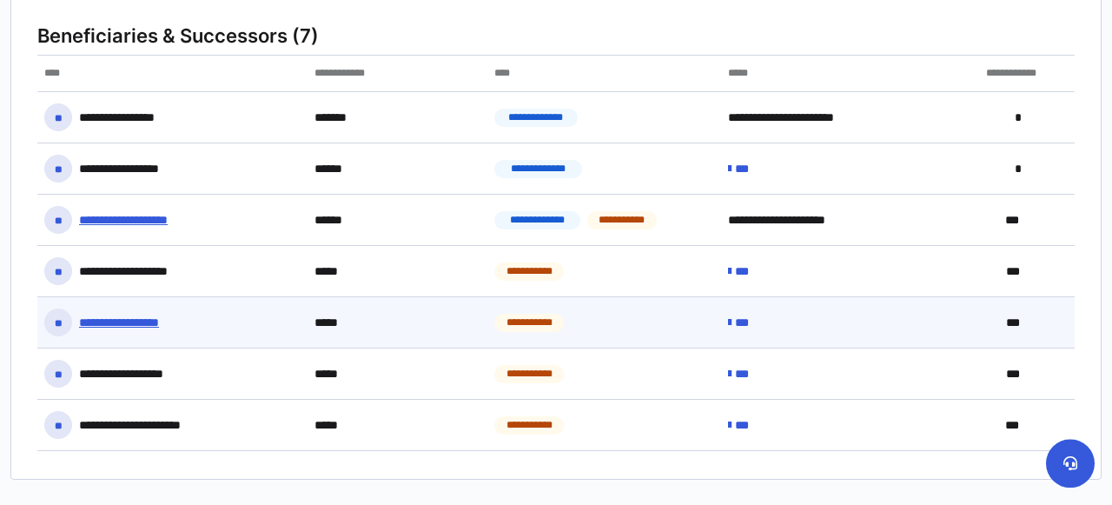
scroll to position [454, 0]
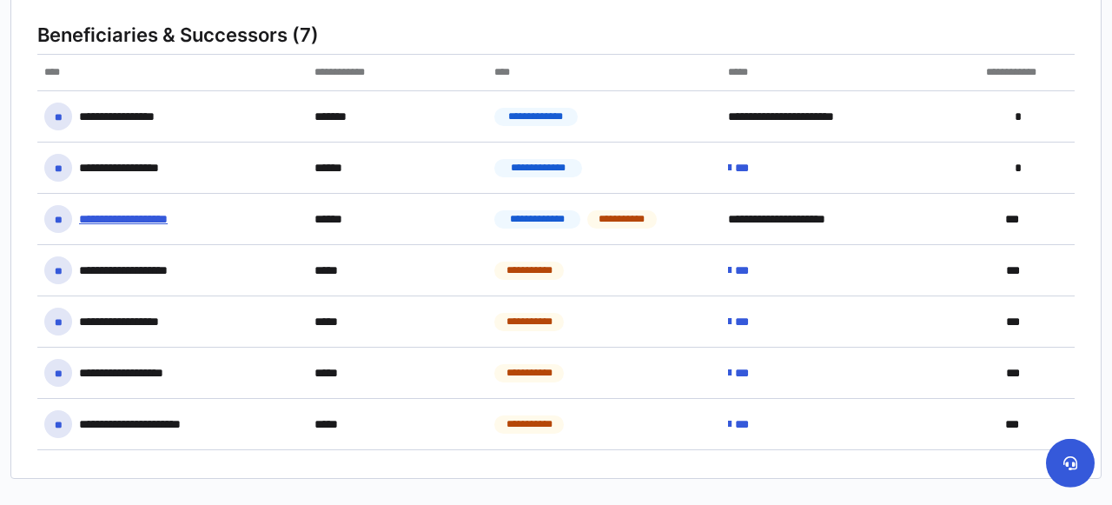
click at [1025, 70] on div "**********" at bounding box center [1023, 73] width 88 height 36
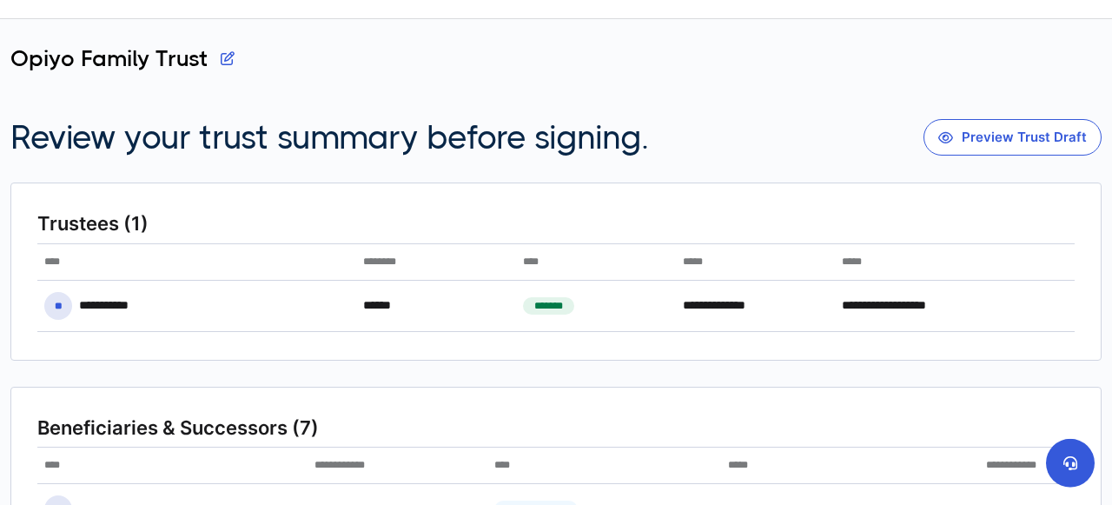
scroll to position [63, 0]
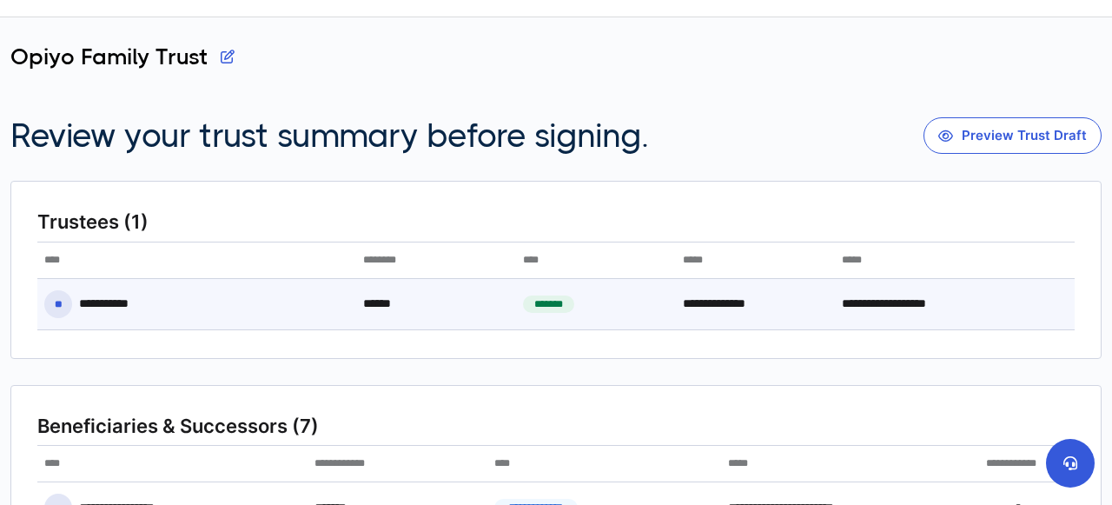
click at [383, 301] on div "******" at bounding box center [436, 303] width 160 height 37
click at [101, 302] on div "**********" at bounding box center [114, 303] width 70 height 17
click at [50, 304] on span "**" at bounding box center [58, 304] width 28 height 28
click at [138, 307] on div "**********" at bounding box center [114, 303] width 70 height 17
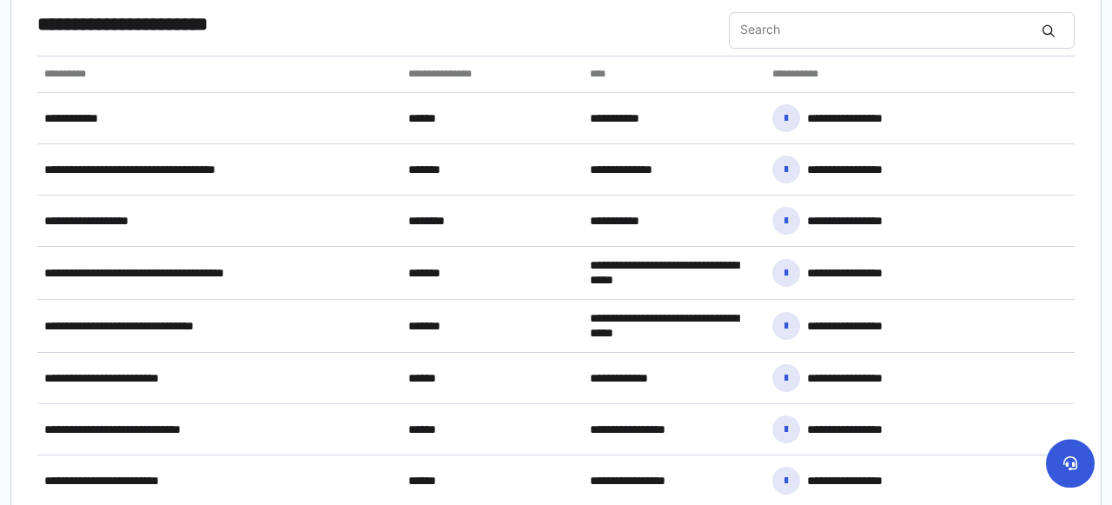
scroll to position [971, 0]
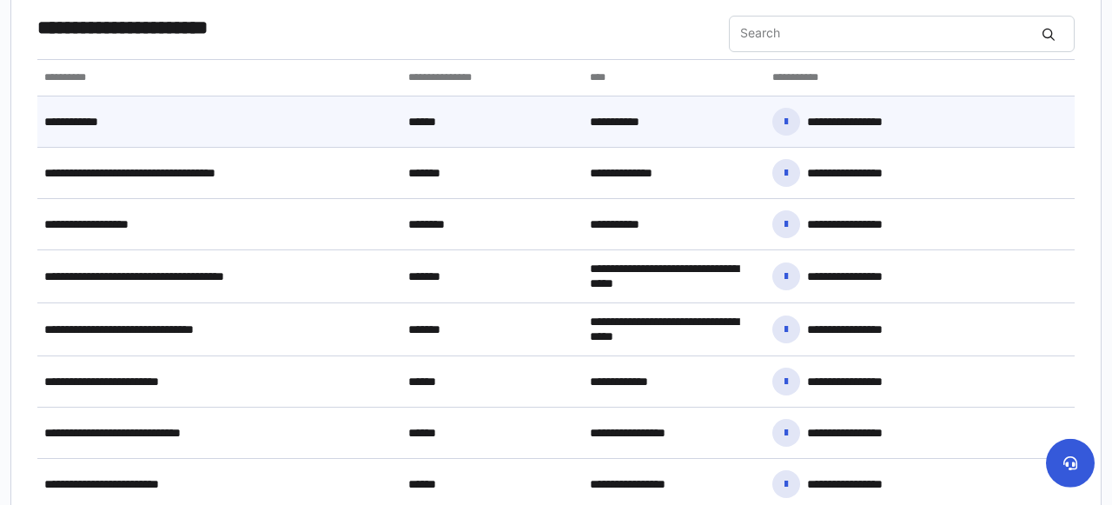
click at [103, 119] on span "**********" at bounding box center [88, 122] width 88 height 15
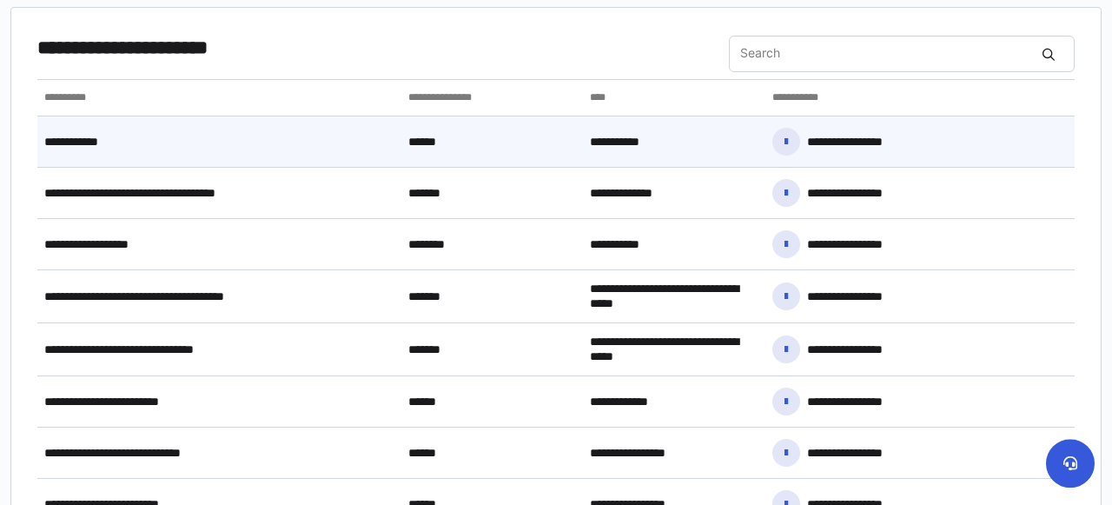
scroll to position [950, 0]
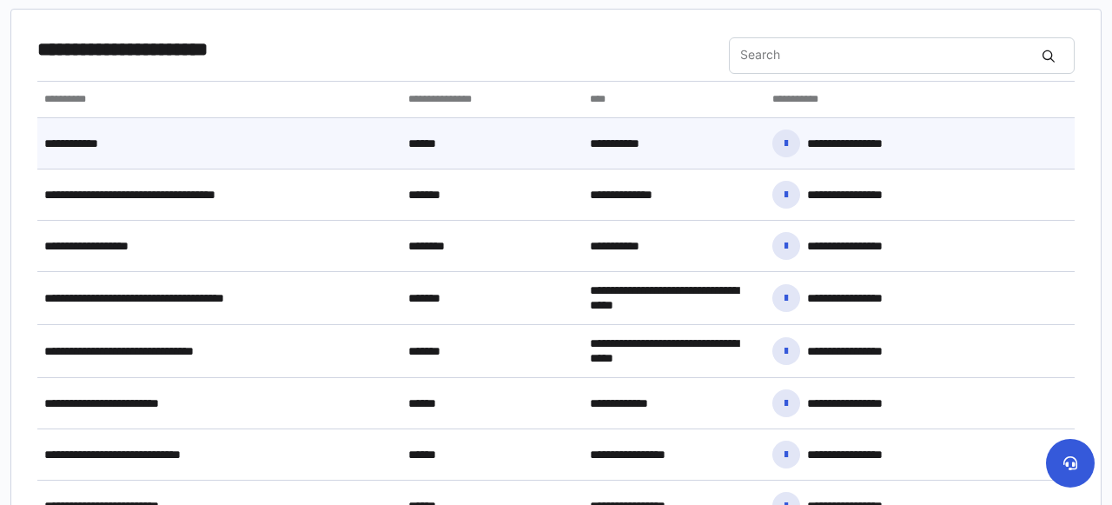
click at [435, 140] on div "******" at bounding box center [492, 143] width 182 height 37
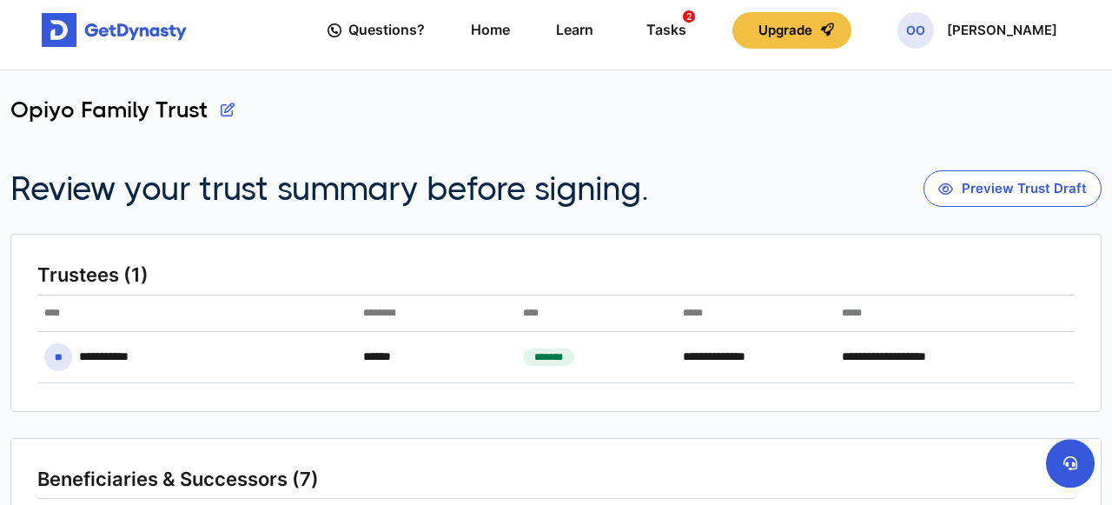
scroll to position [0, 0]
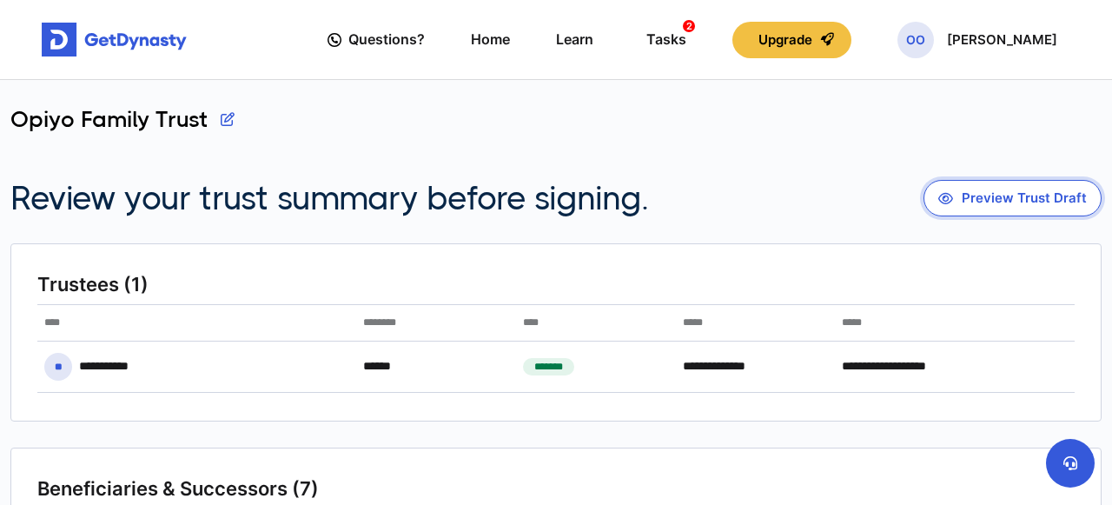
click at [967, 191] on button "Preview Trust Draft" at bounding box center [1013, 198] width 178 height 36
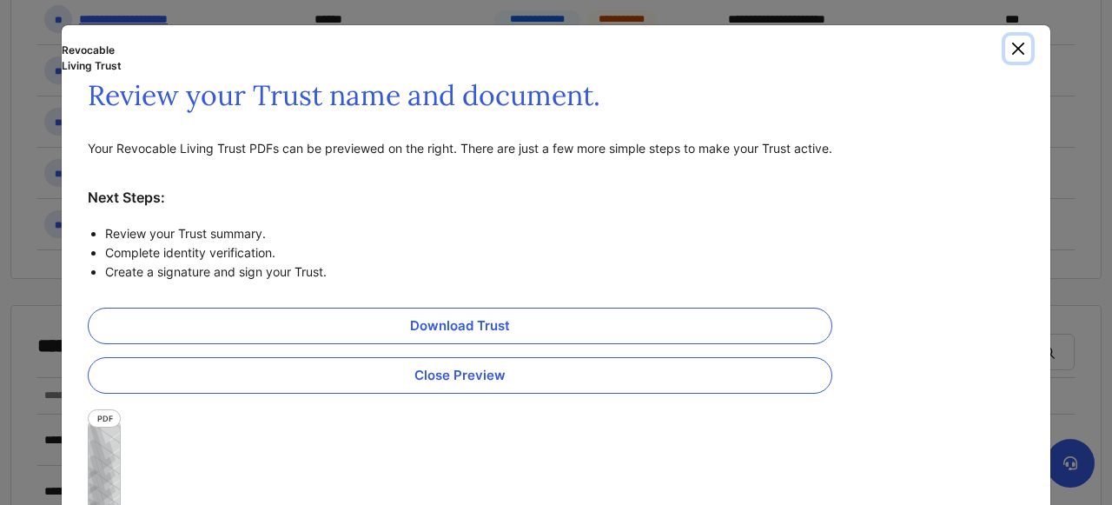
click at [1016, 50] on button "Close" at bounding box center [1018, 49] width 26 height 26
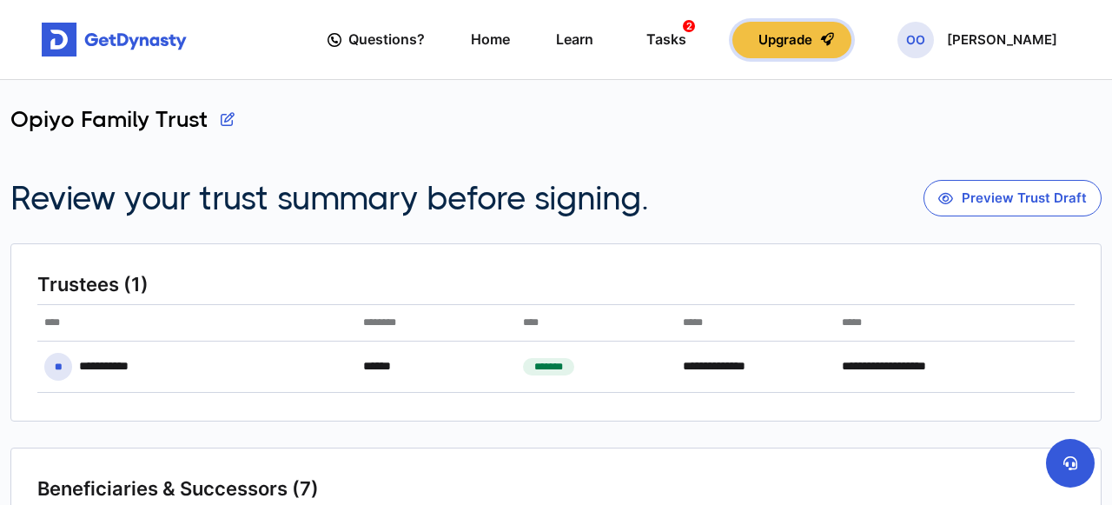
click at [805, 43] on button "Upgrade" at bounding box center [791, 40] width 119 height 36
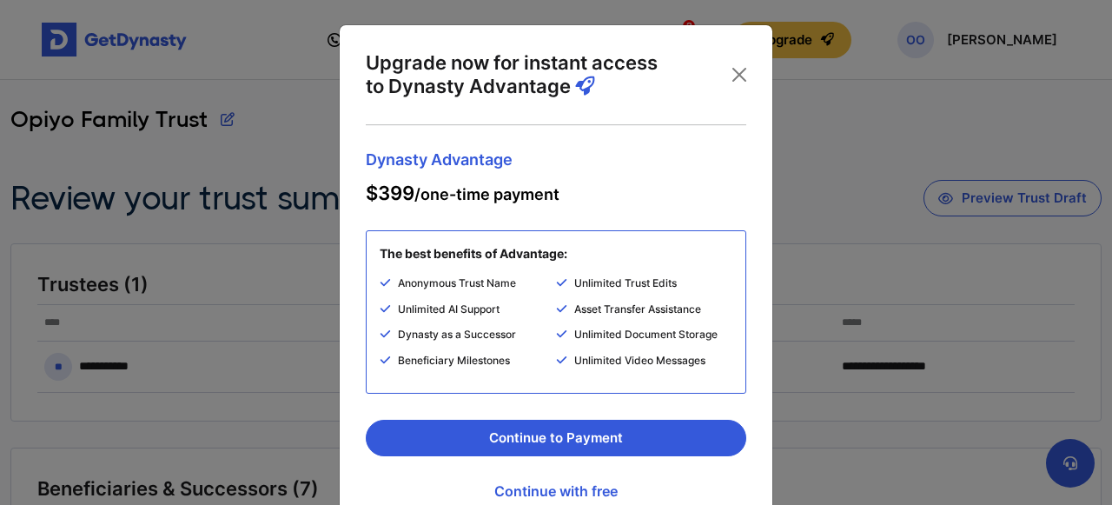
click at [488, 361] on li "Beneficiary Milestones" at bounding box center [468, 366] width 176 height 28
click at [736, 72] on button "Close" at bounding box center [739, 75] width 28 height 28
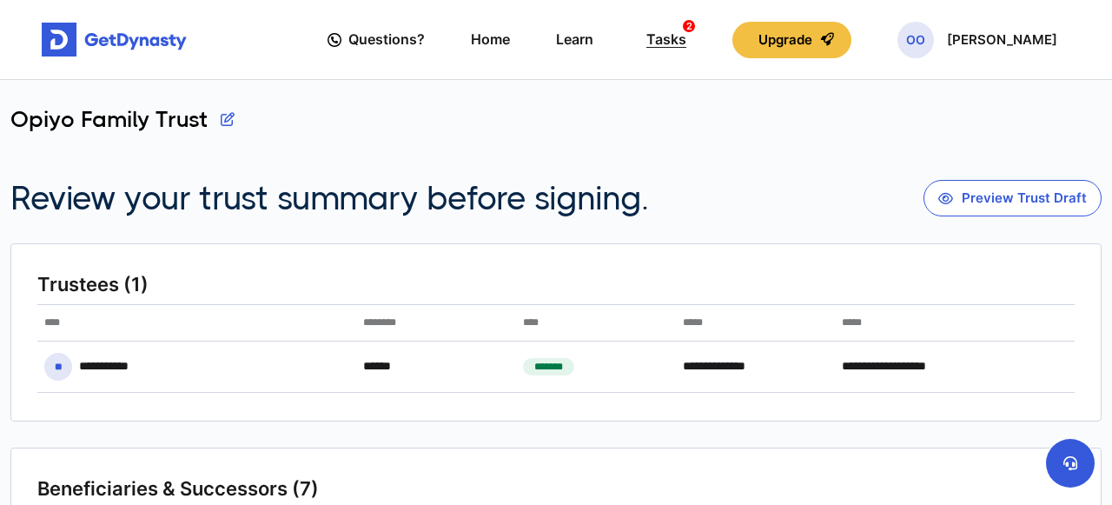
click at [686, 29] on div "Tasks 2" at bounding box center [666, 39] width 40 height 32
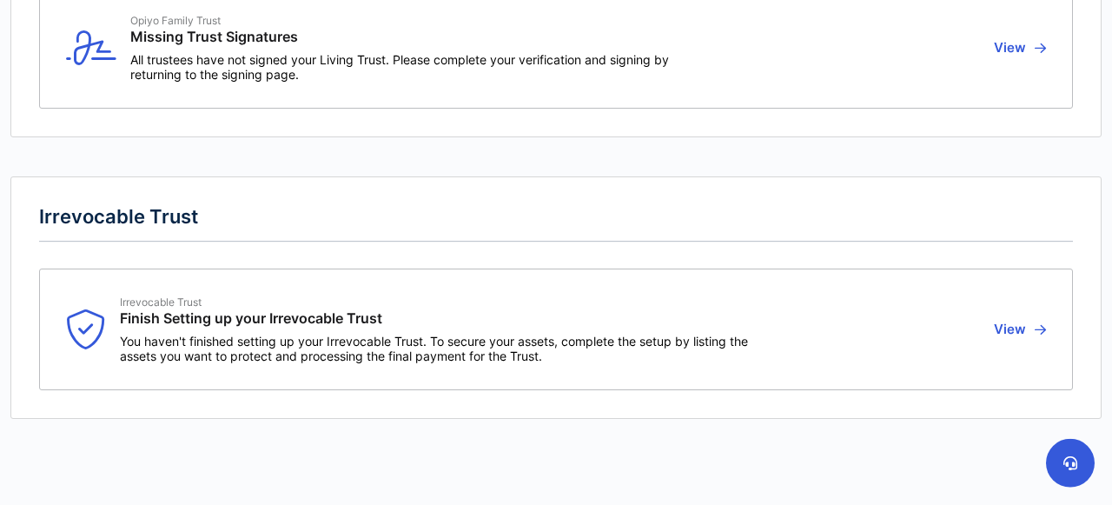
scroll to position [369, 0]
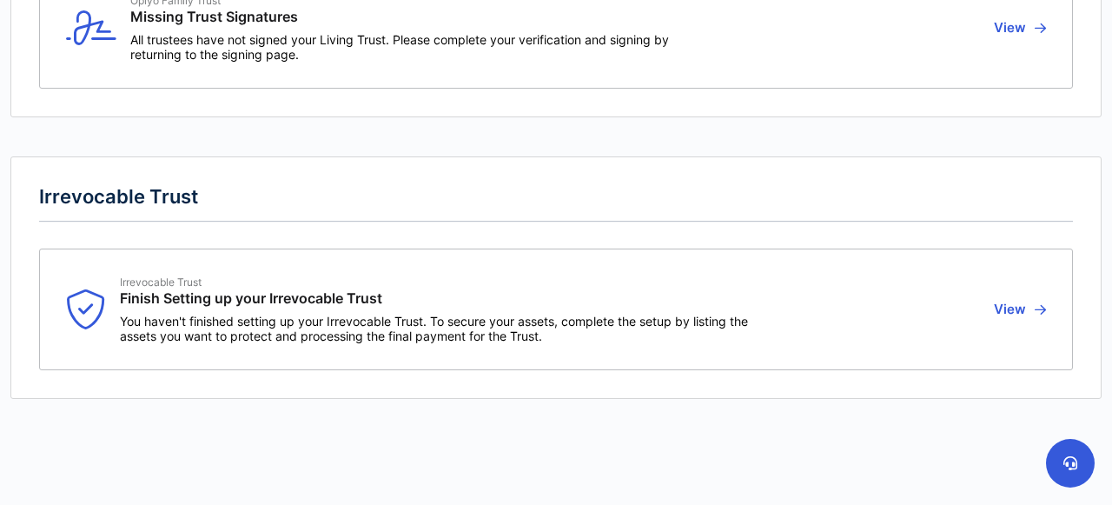
click at [1011, 299] on button "View" at bounding box center [1017, 309] width 57 height 68
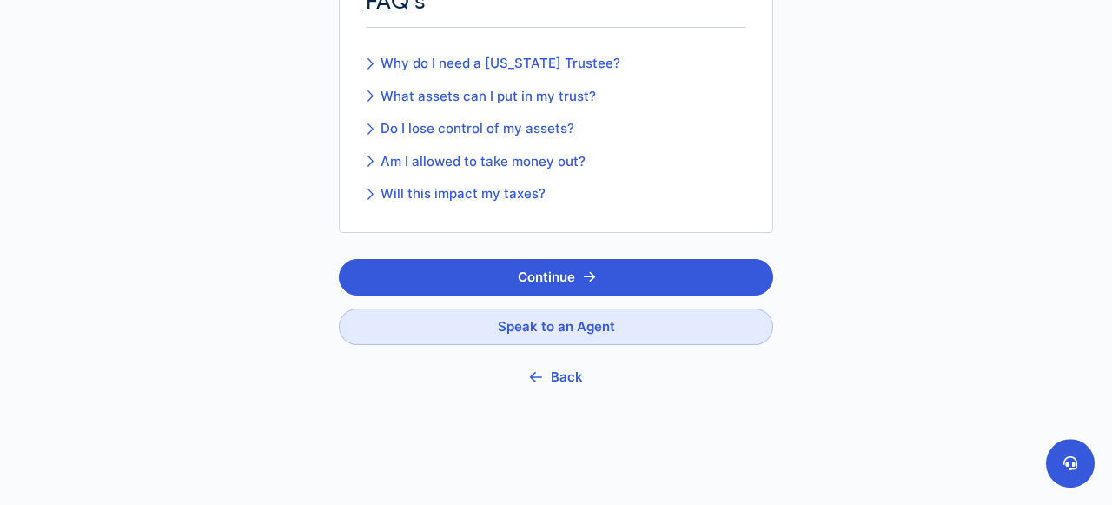
scroll to position [450, 0]
click at [743, 273] on button "Continue" at bounding box center [556, 277] width 434 height 36
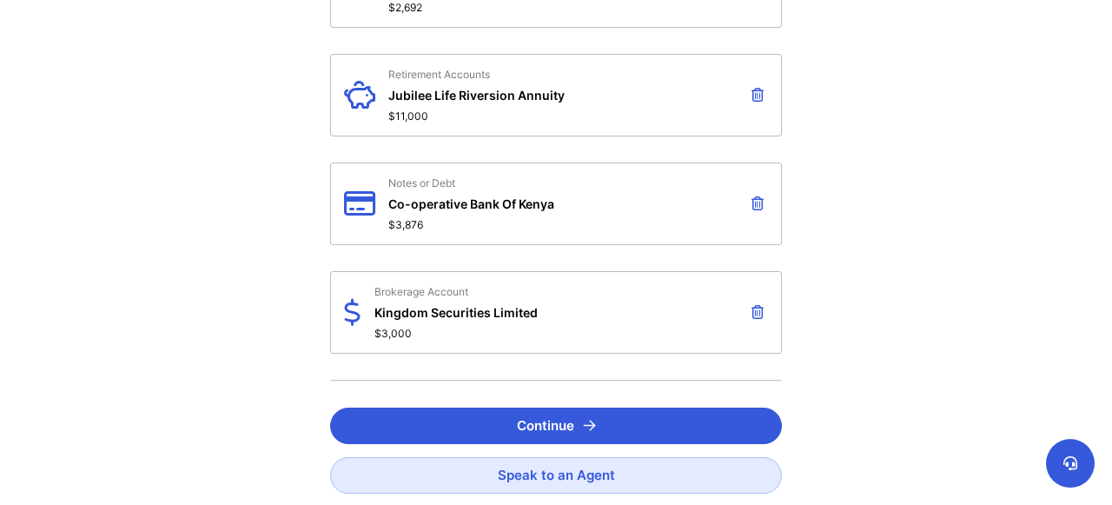
scroll to position [2005, 0]
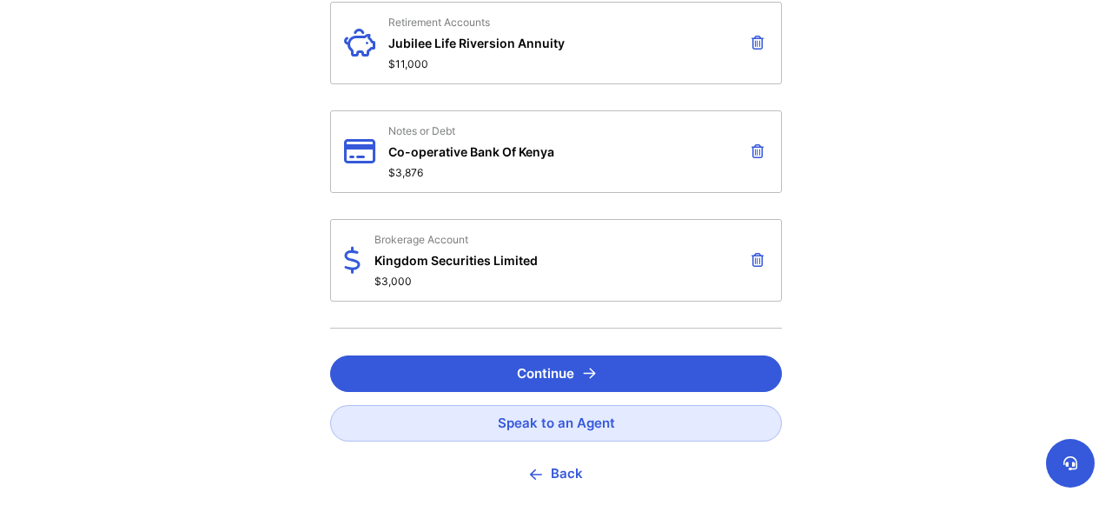
click at [759, 245] on button at bounding box center [757, 260] width 21 height 30
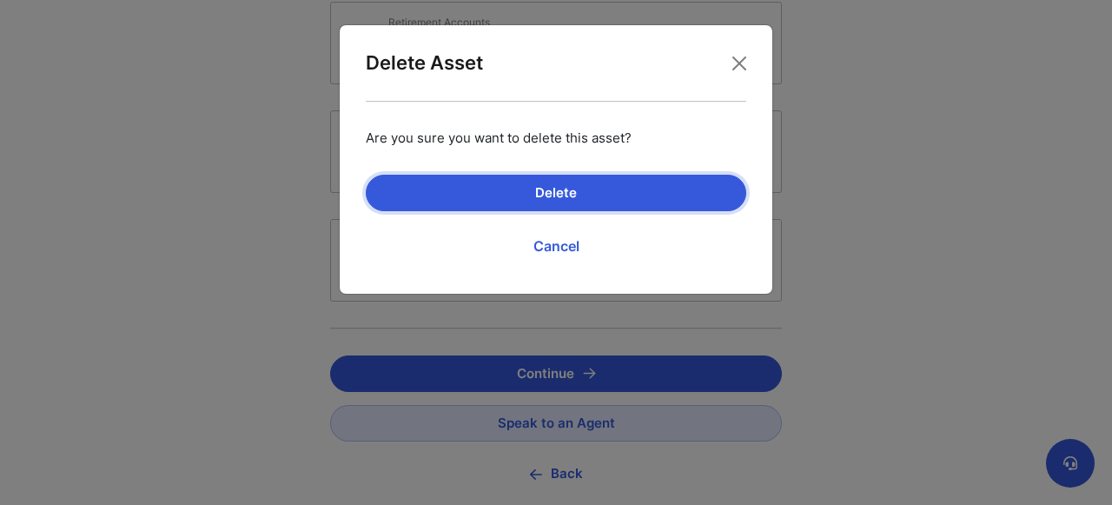
click at [592, 182] on button "Delete" at bounding box center [556, 193] width 381 height 36
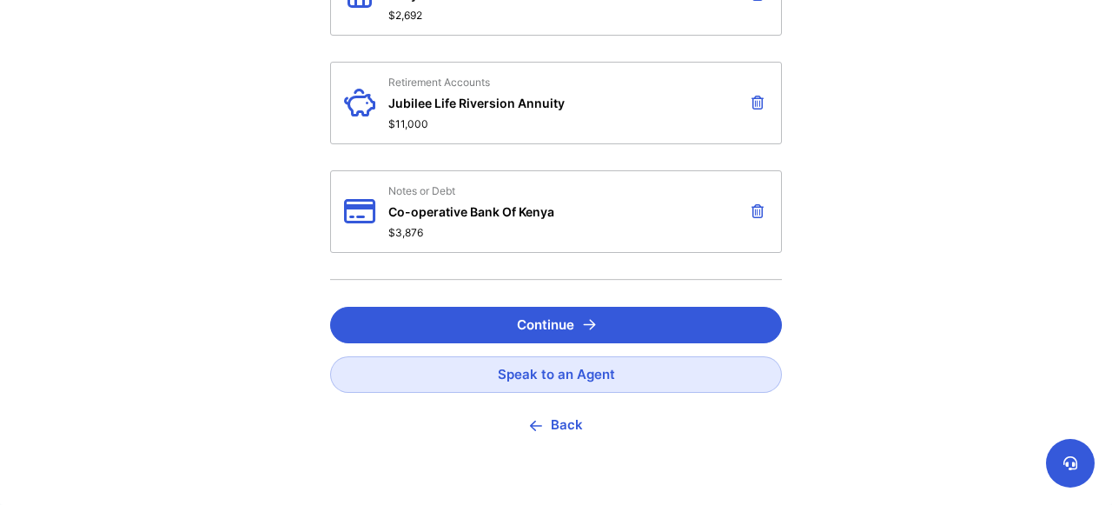
scroll to position [0, 0]
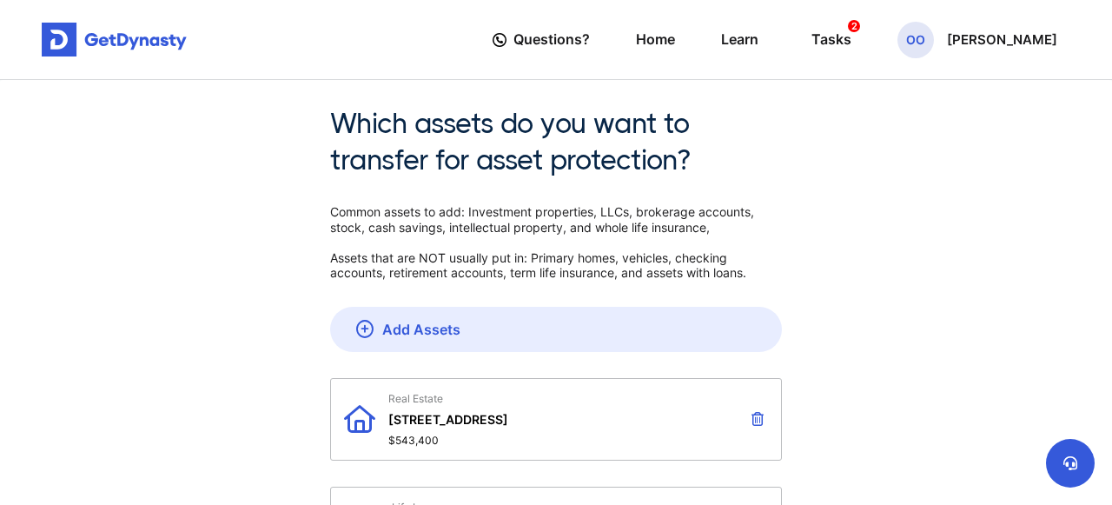
click at [760, 420] on icon at bounding box center [758, 419] width 12 height 14
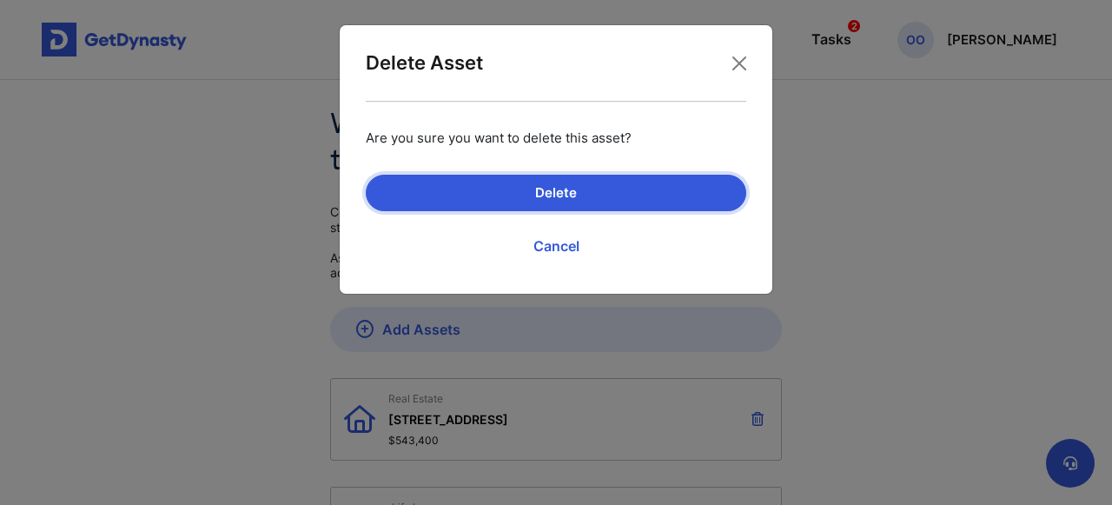
click at [618, 190] on button "Delete" at bounding box center [556, 193] width 381 height 36
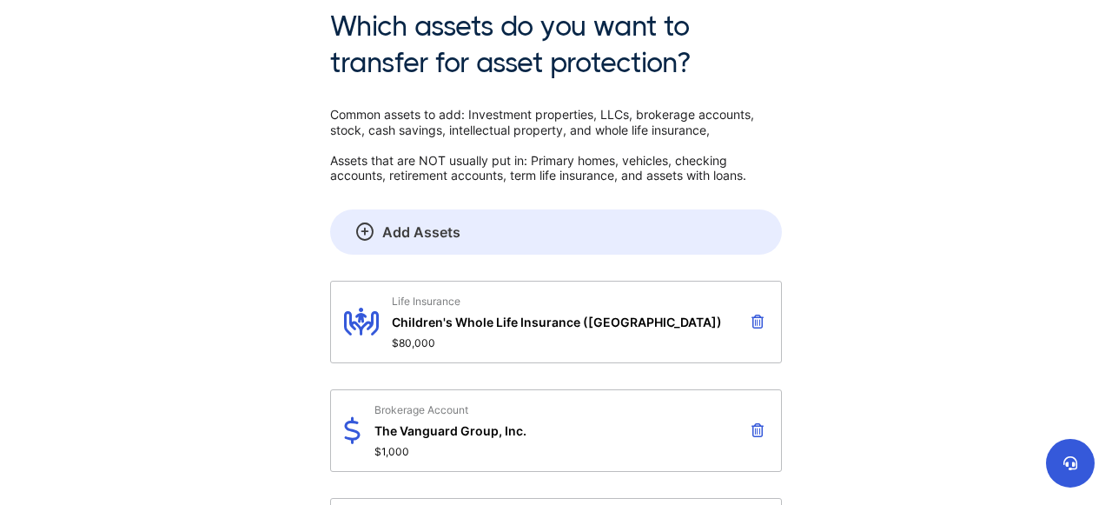
scroll to position [100, 0]
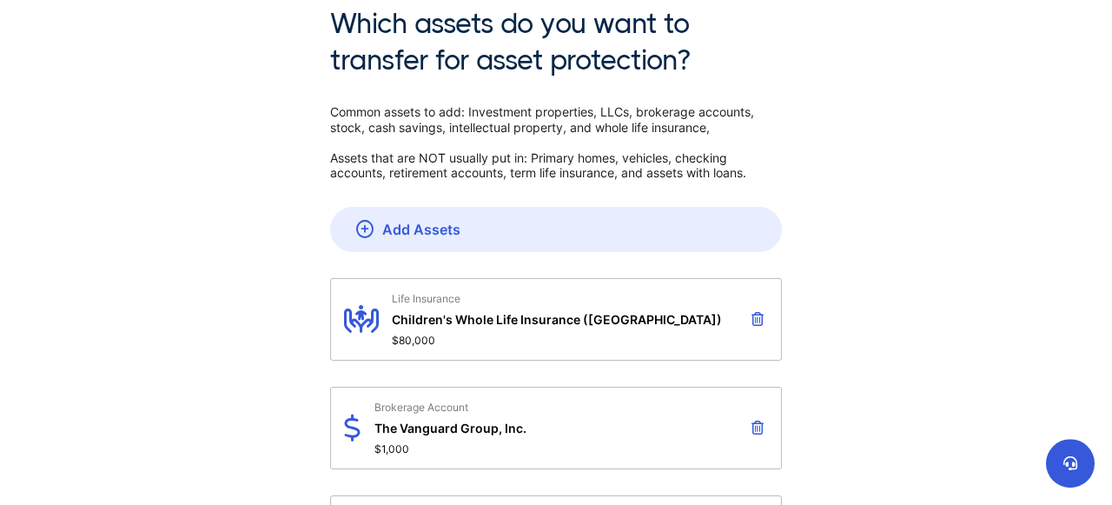
click at [755, 321] on icon at bounding box center [758, 319] width 12 height 14
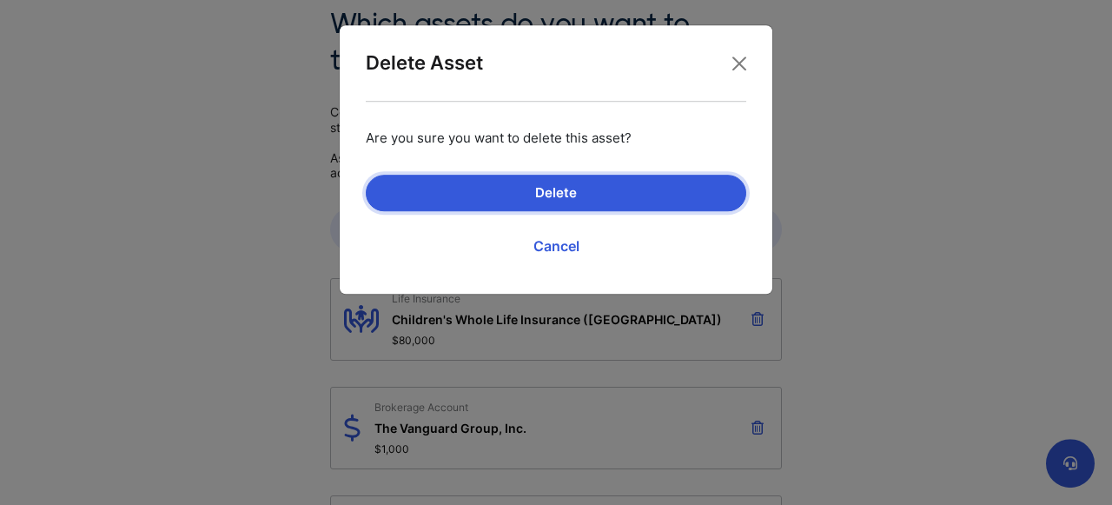
click at [651, 184] on button "Delete" at bounding box center [556, 193] width 381 height 36
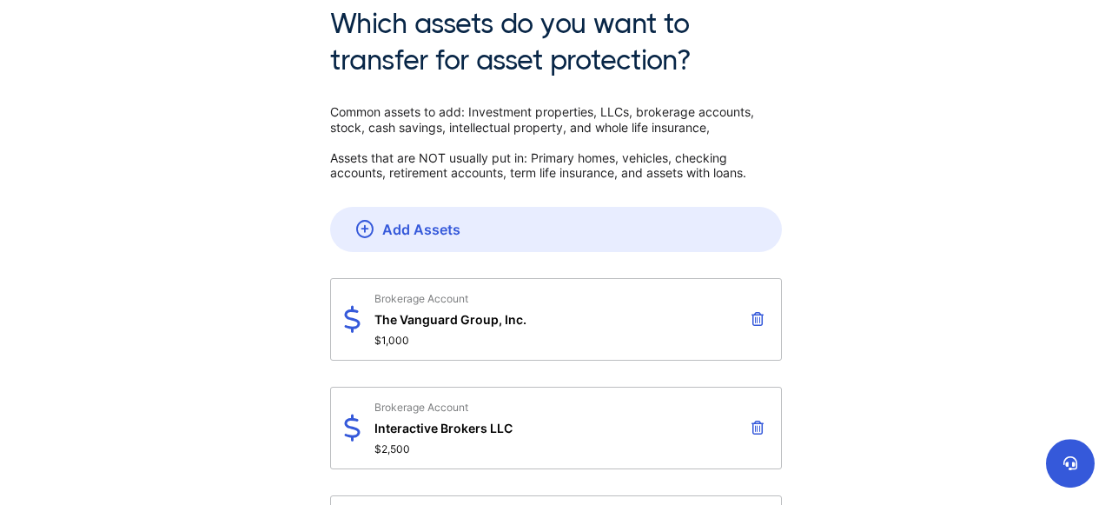
scroll to position [0, 0]
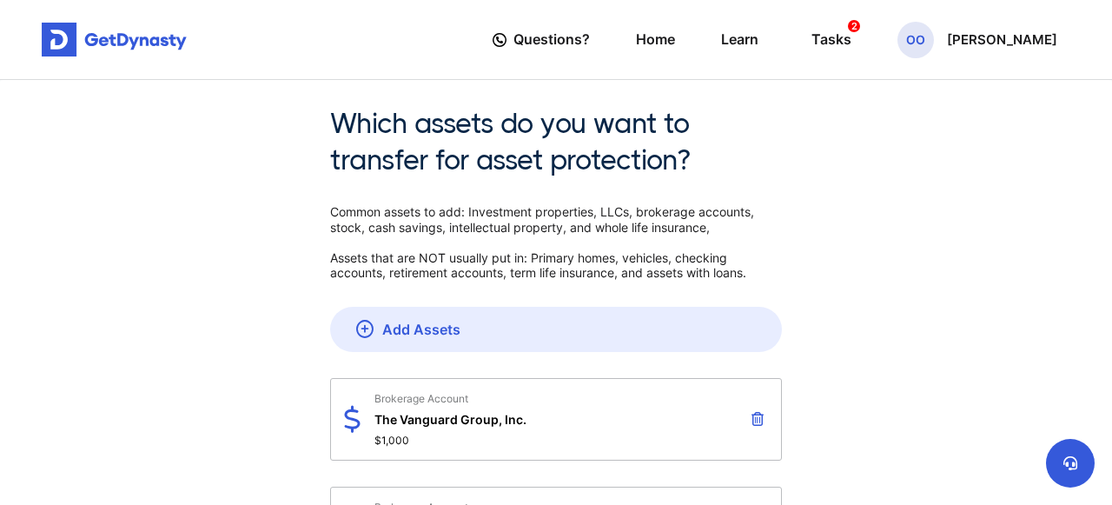
click at [761, 420] on icon at bounding box center [758, 419] width 12 height 14
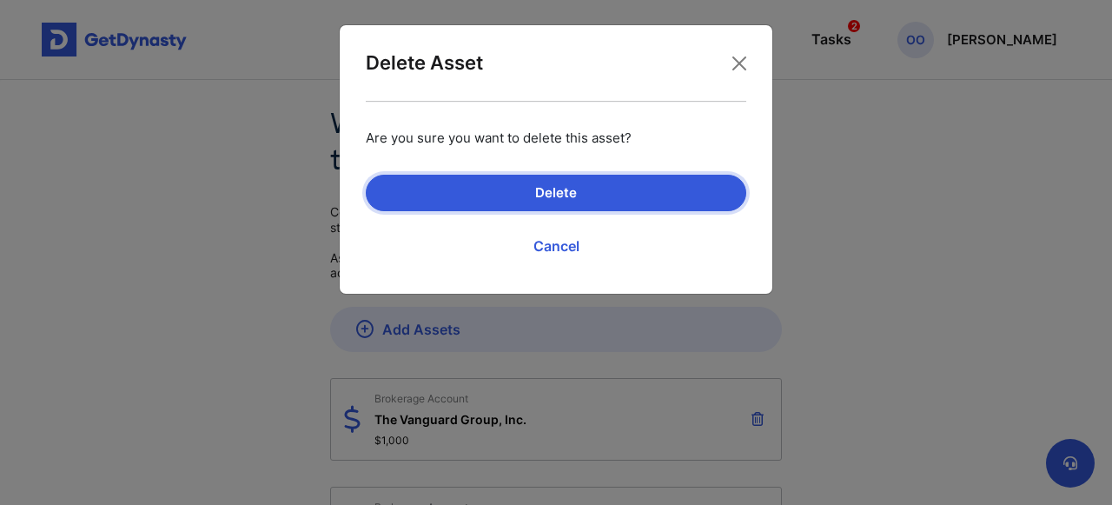
click at [636, 192] on button "Delete" at bounding box center [556, 193] width 381 height 36
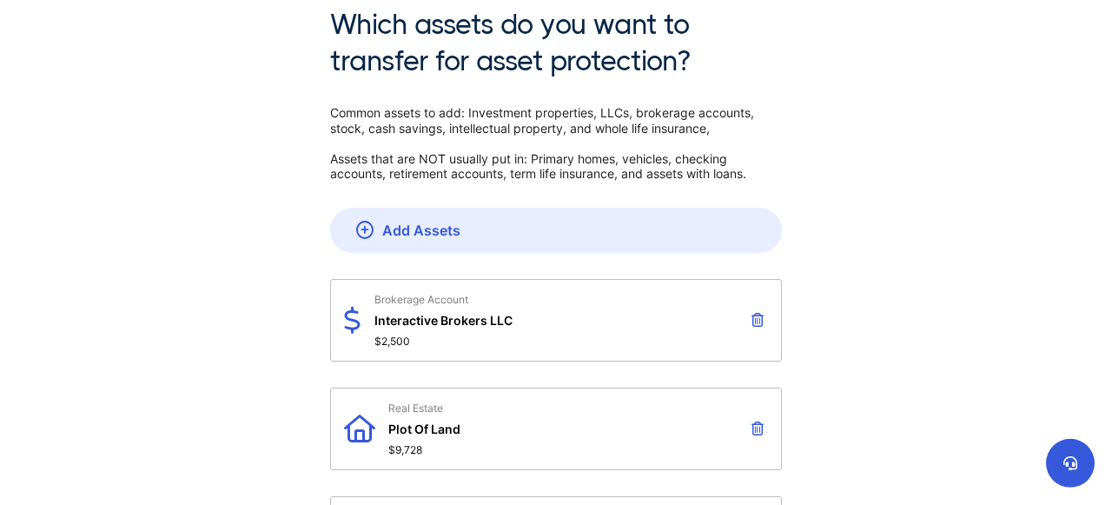
scroll to position [101, 0]
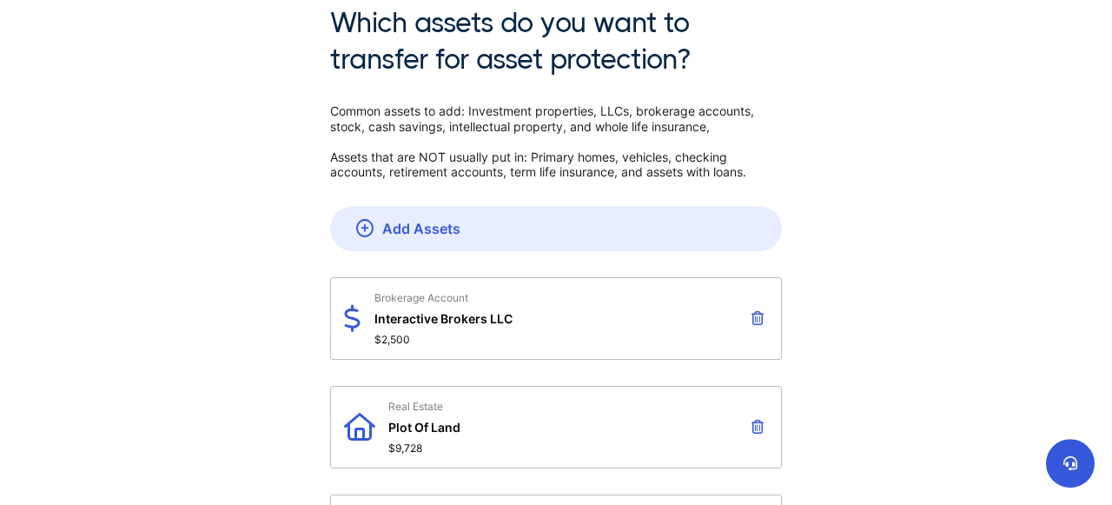
click at [760, 314] on icon at bounding box center [758, 318] width 12 height 14
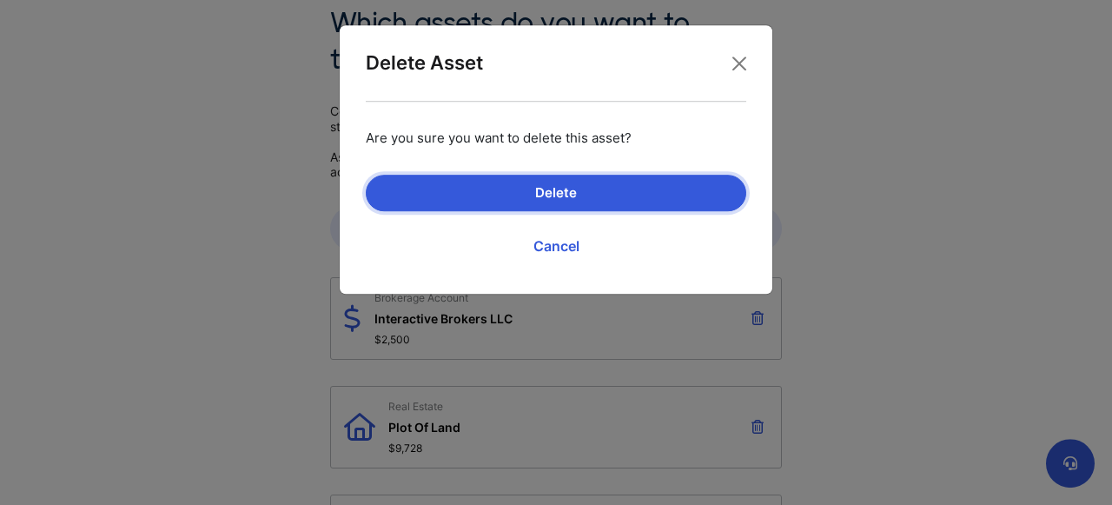
click at [651, 183] on button "Delete" at bounding box center [556, 193] width 381 height 36
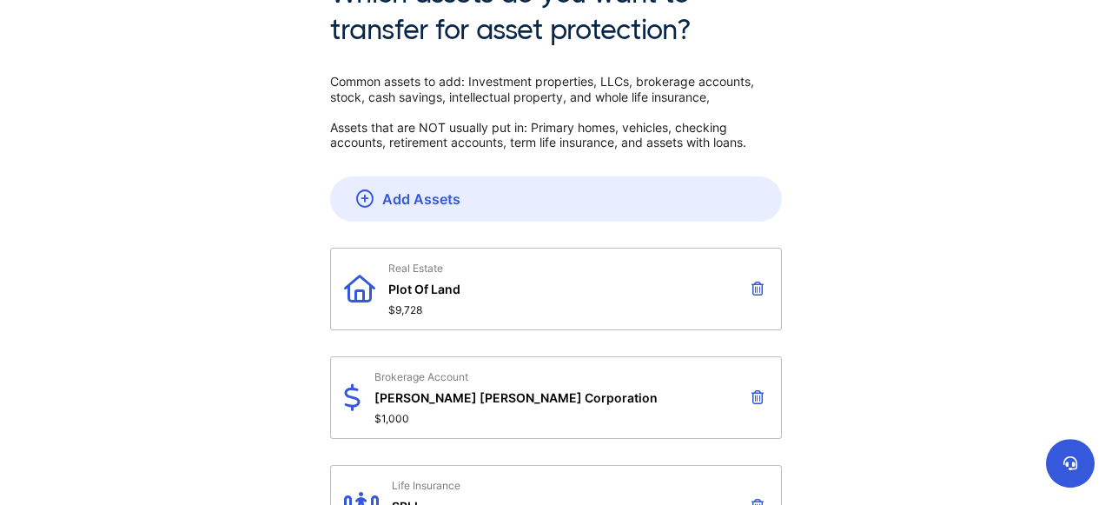
scroll to position [131, 0]
click at [754, 284] on icon at bounding box center [758, 288] width 12 height 14
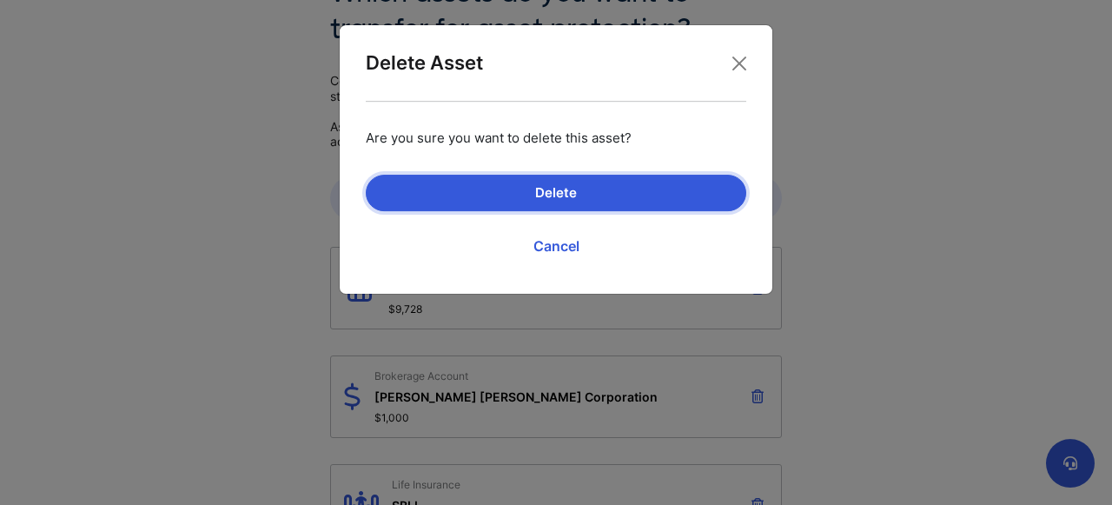
click at [687, 199] on button "Delete" at bounding box center [556, 193] width 381 height 36
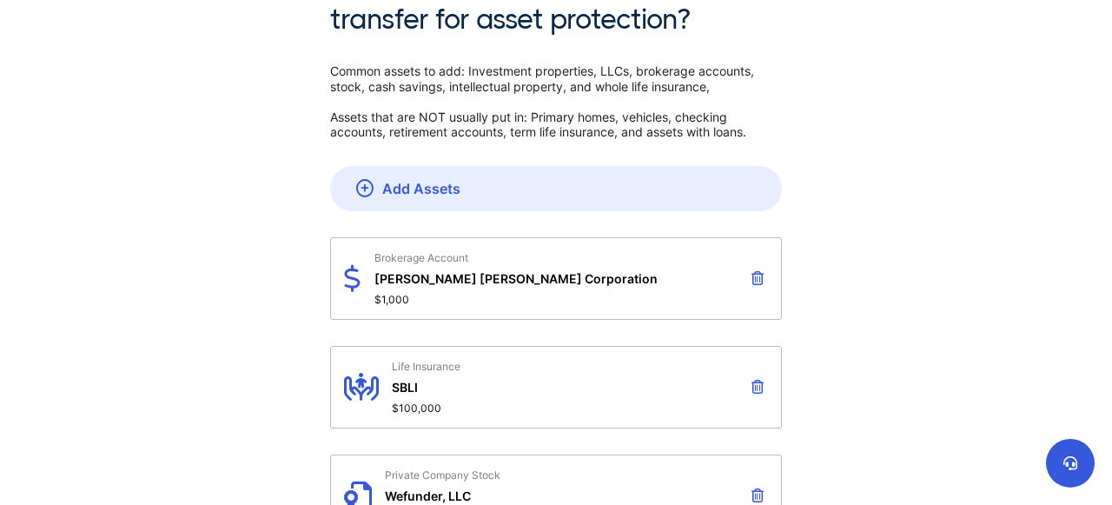
scroll to position [162, 0]
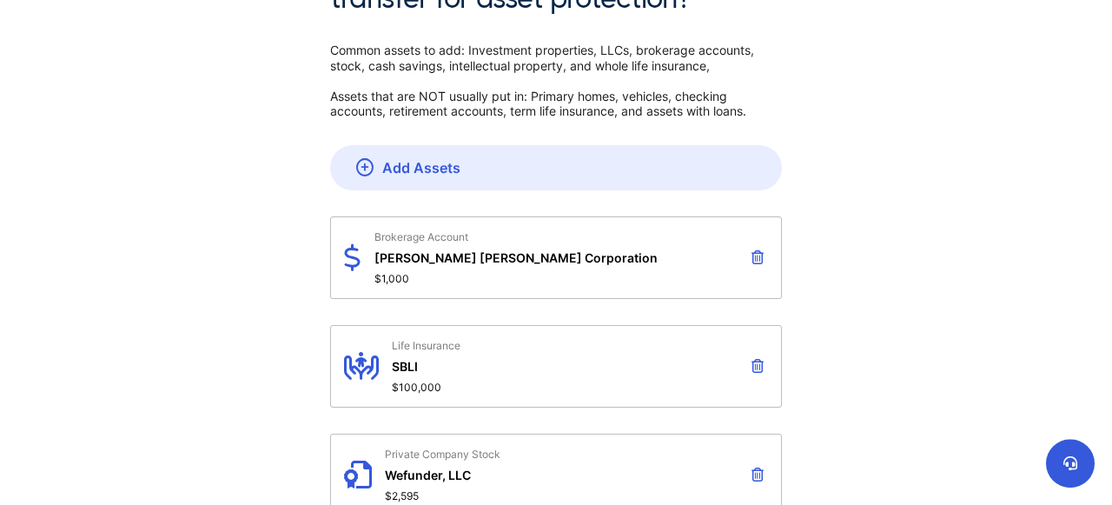
click at [764, 257] on button at bounding box center [757, 257] width 21 height 30
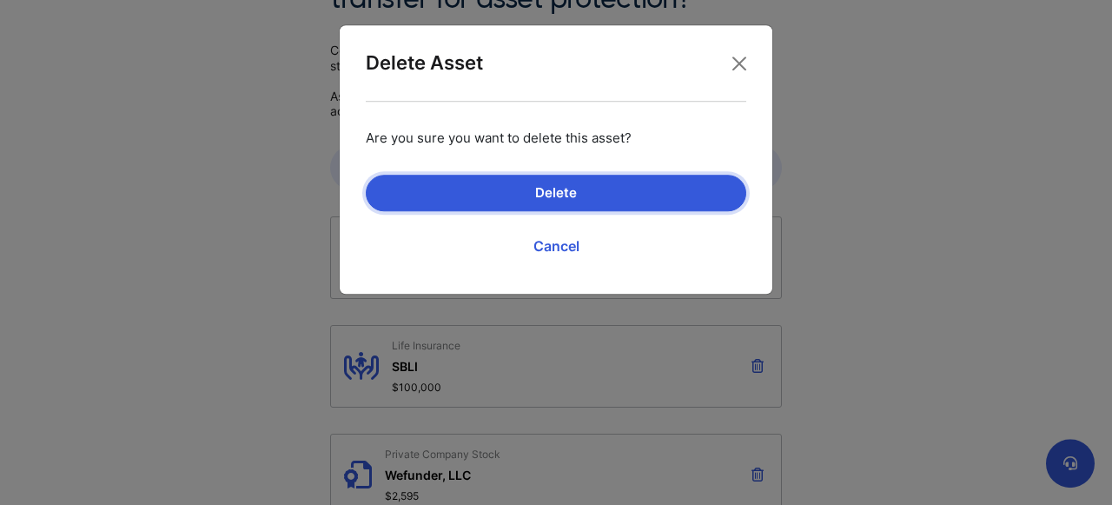
click at [663, 189] on button "Delete" at bounding box center [556, 193] width 381 height 36
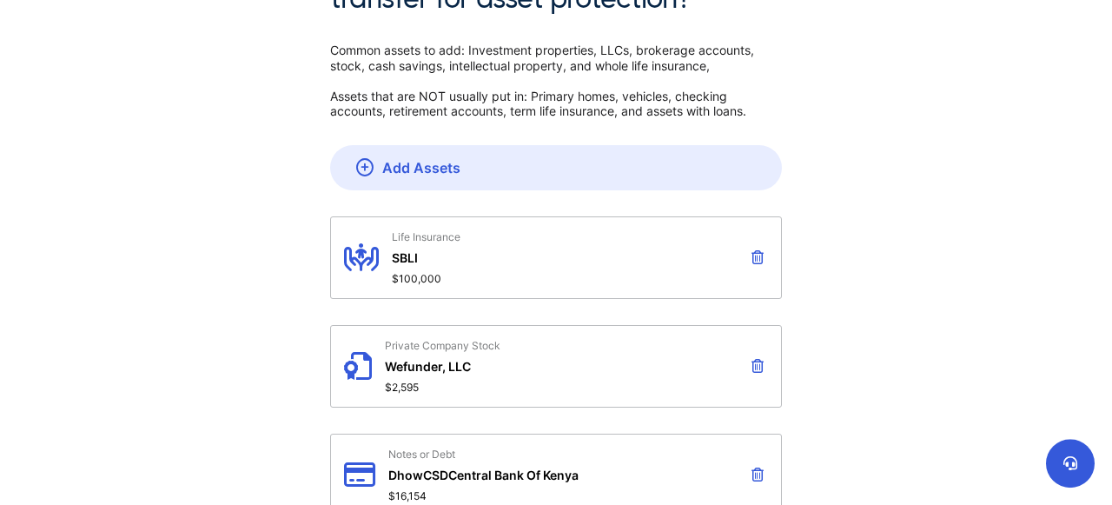
scroll to position [0, 0]
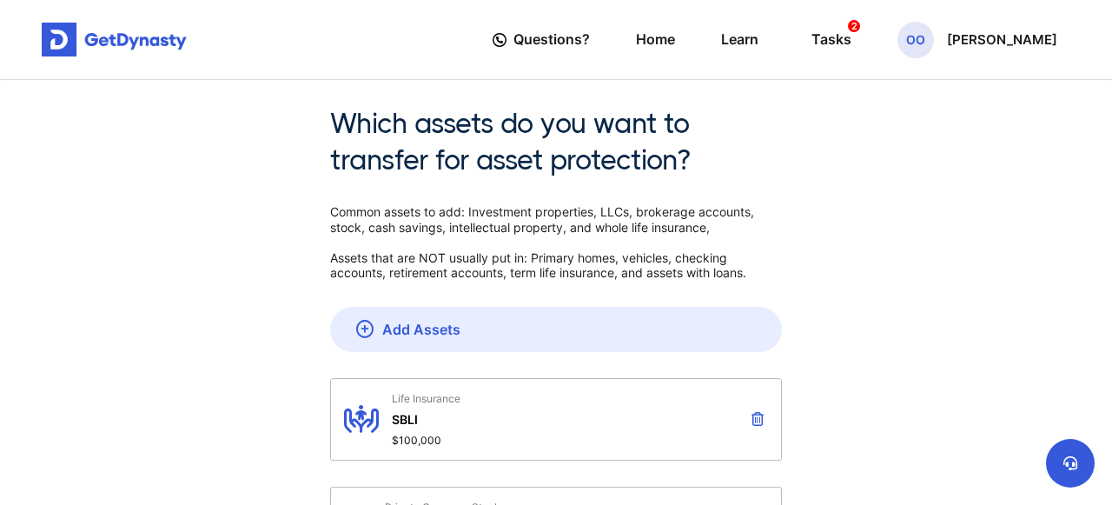
click at [756, 416] on icon at bounding box center [758, 419] width 12 height 14
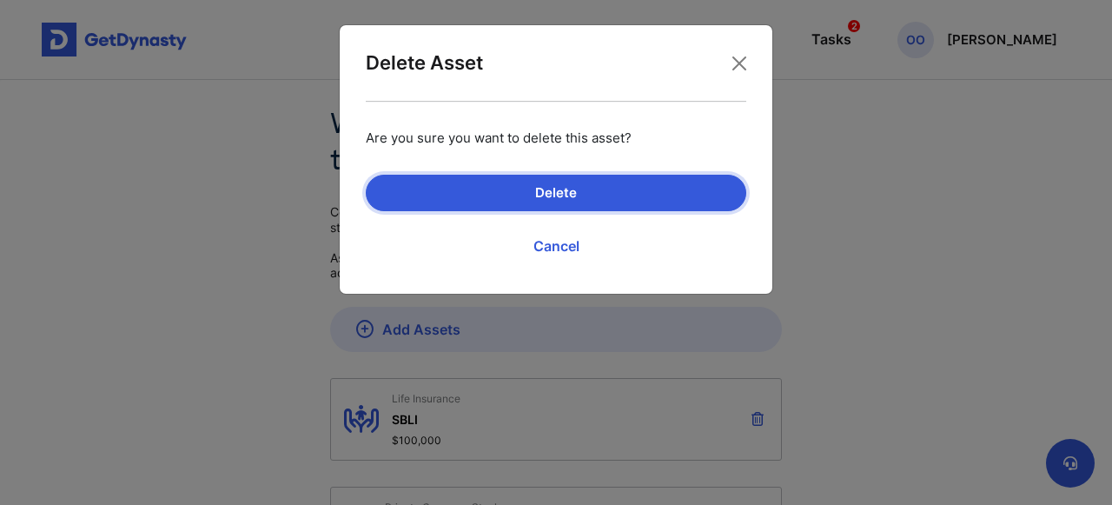
click at [626, 190] on button "Delete" at bounding box center [556, 193] width 381 height 36
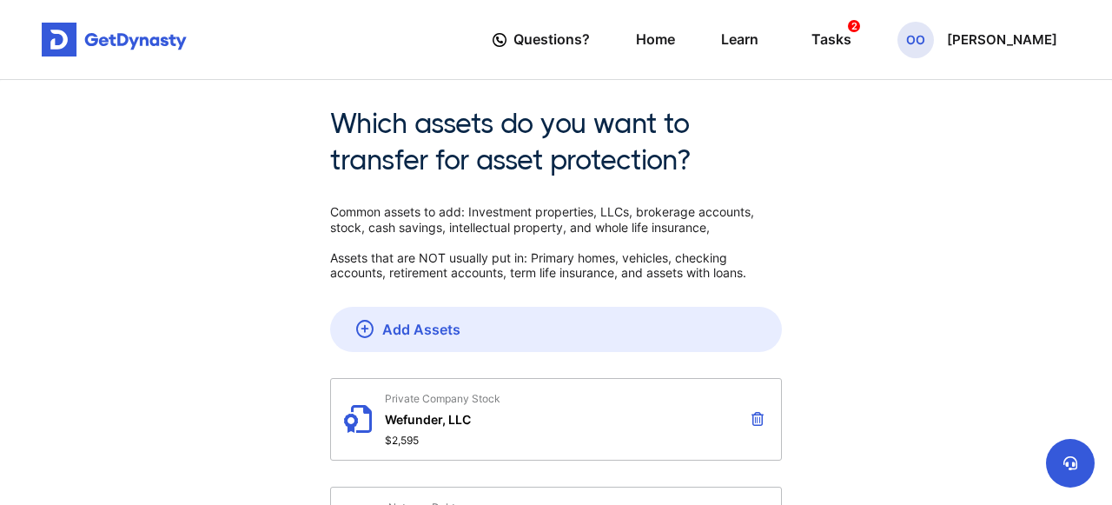
click at [758, 411] on button at bounding box center [757, 419] width 21 height 30
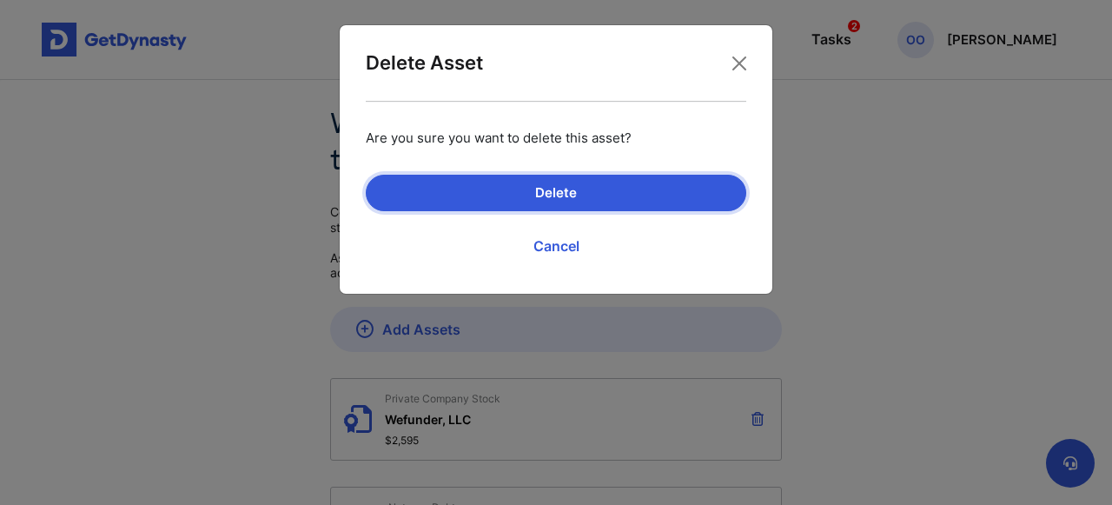
click at [668, 191] on button "Delete" at bounding box center [556, 193] width 381 height 36
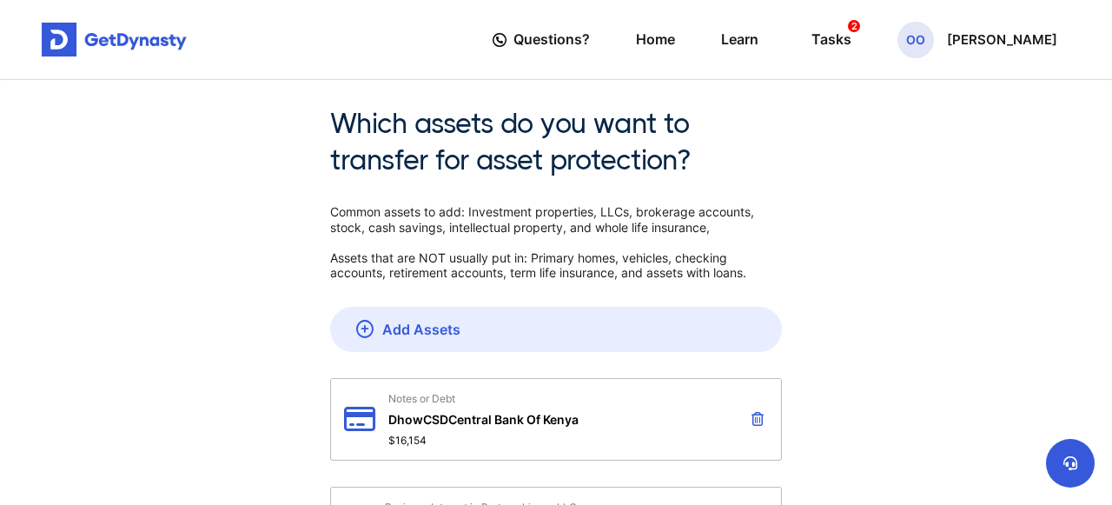
click at [758, 413] on icon at bounding box center [758, 419] width 12 height 14
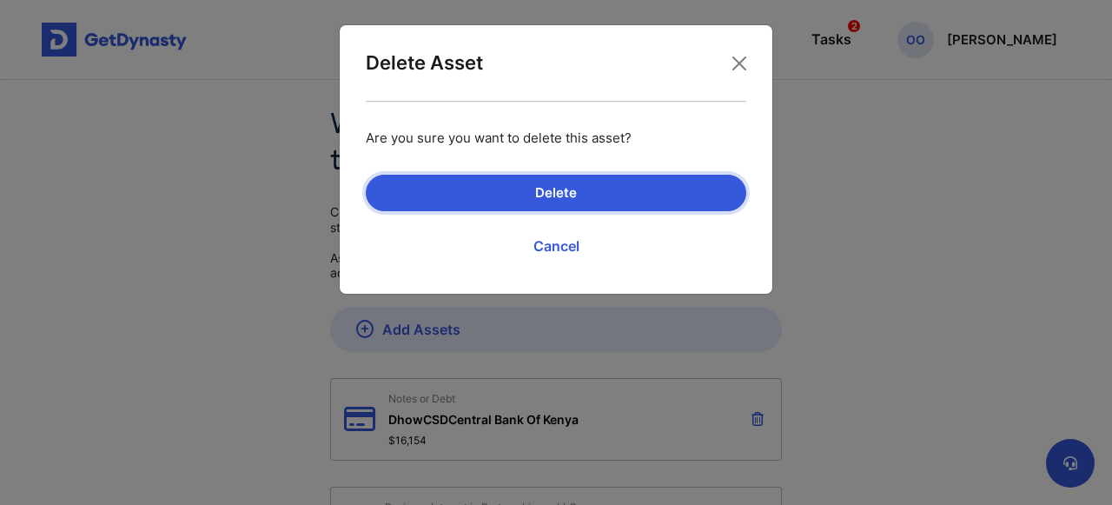
click at [666, 198] on button "Delete" at bounding box center [556, 193] width 381 height 36
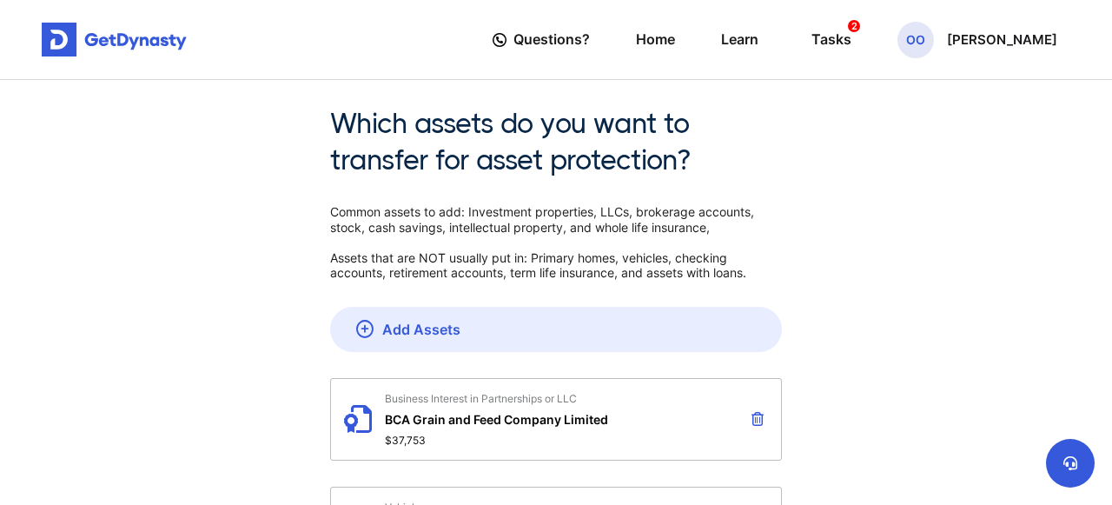
click at [757, 413] on icon at bounding box center [758, 419] width 12 height 14
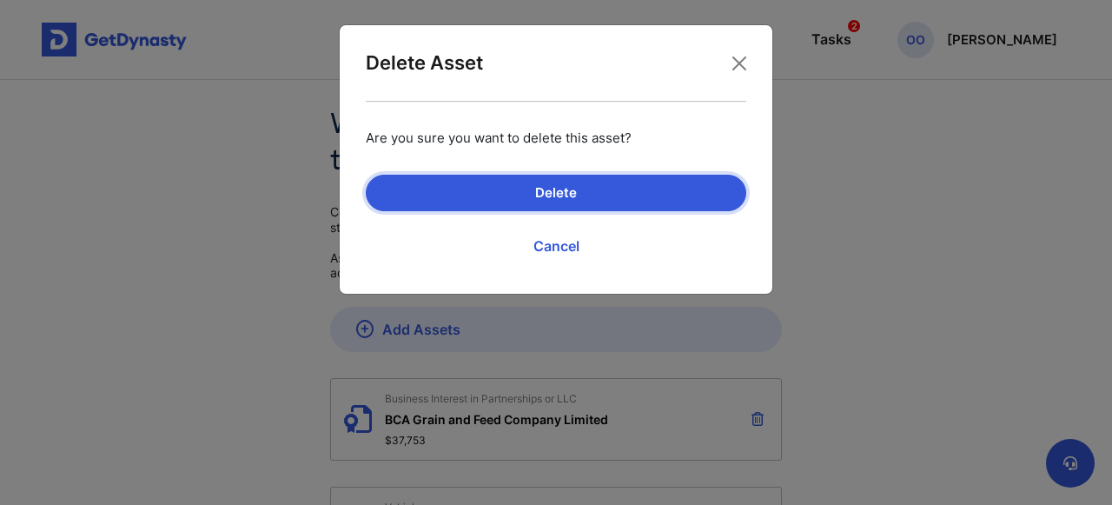
click at [683, 185] on button "Delete" at bounding box center [556, 193] width 381 height 36
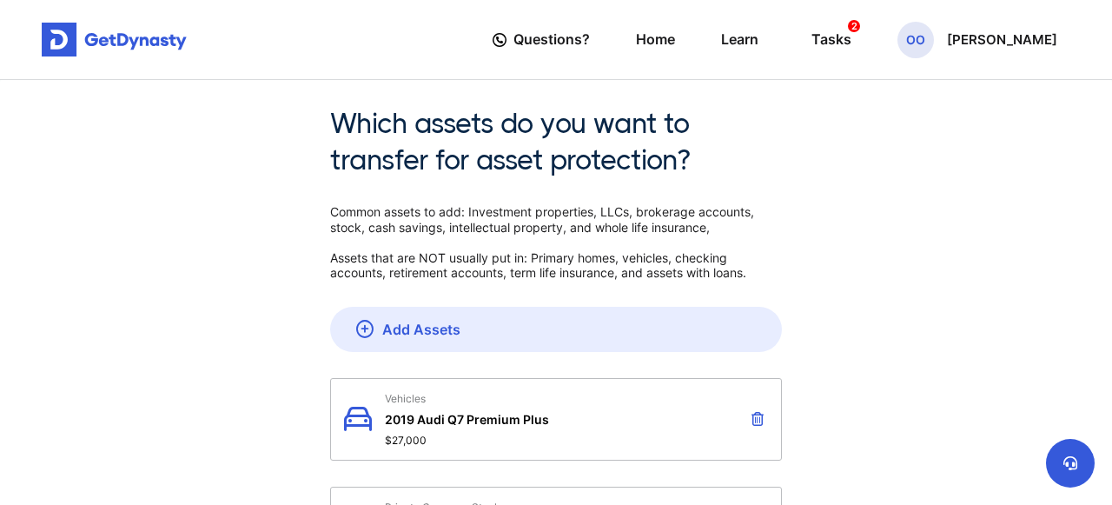
click at [756, 414] on icon at bounding box center [758, 419] width 12 height 14
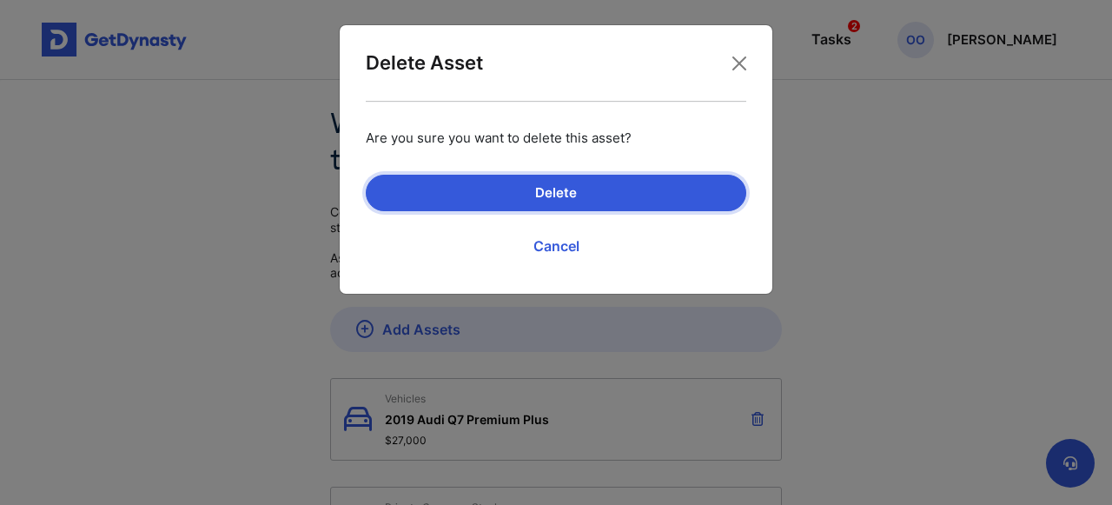
click at [652, 185] on button "Delete" at bounding box center [556, 193] width 381 height 36
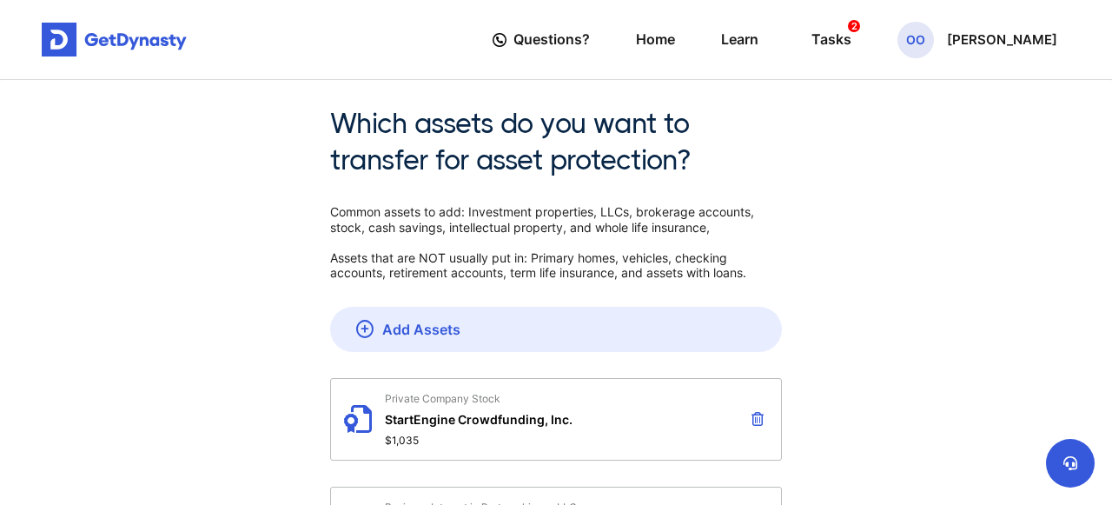
click at [758, 419] on icon at bounding box center [758, 419] width 12 height 14
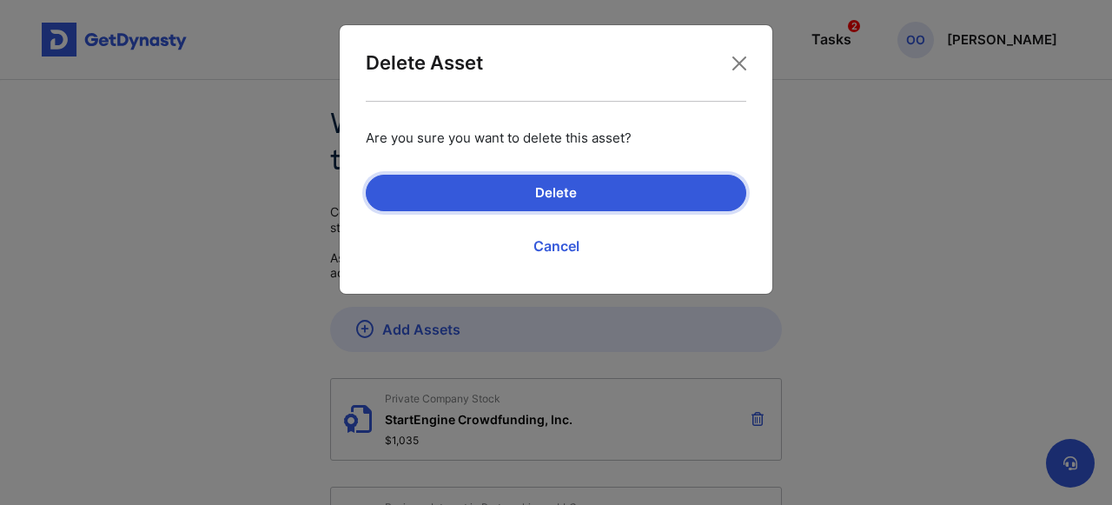
click at [675, 182] on button "Delete" at bounding box center [556, 193] width 381 height 36
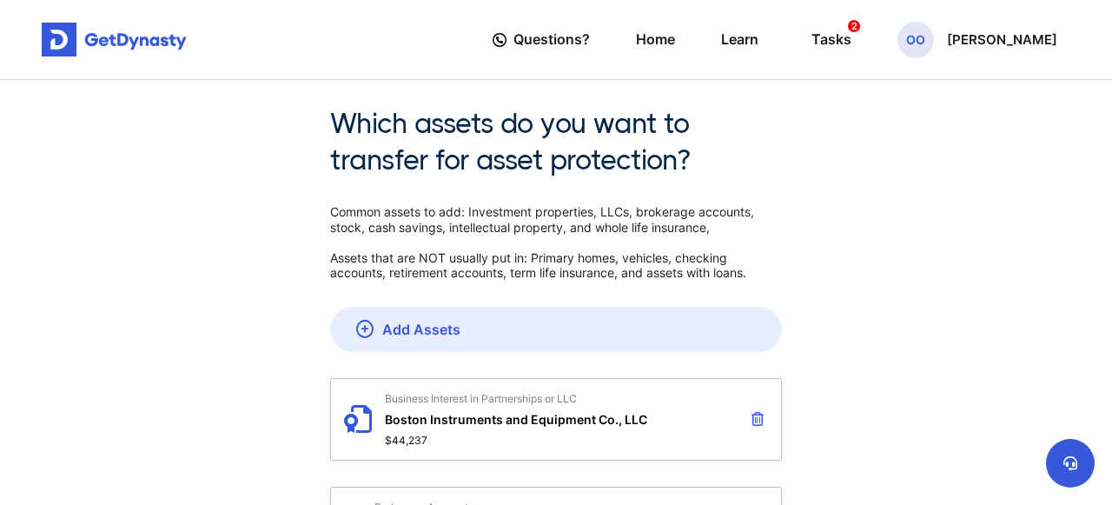
click at [757, 418] on icon at bounding box center [758, 419] width 12 height 14
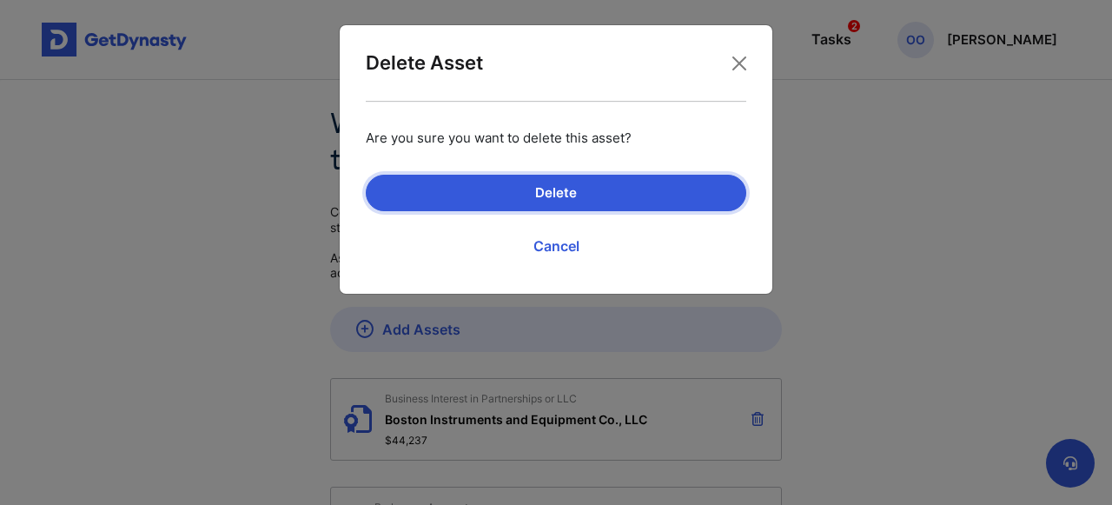
click at [652, 193] on button "Delete" at bounding box center [556, 193] width 381 height 36
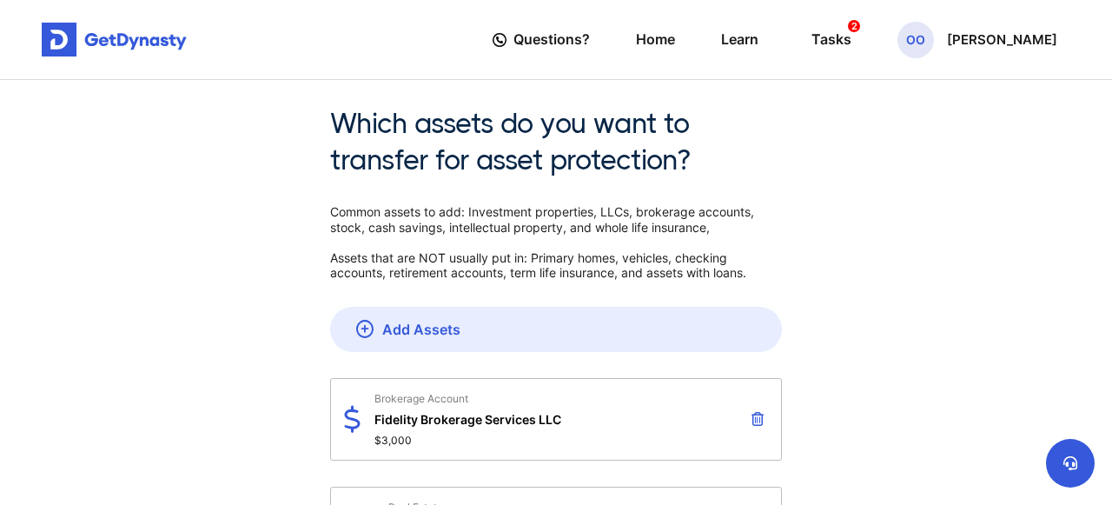
click at [757, 415] on icon at bounding box center [758, 419] width 12 height 14
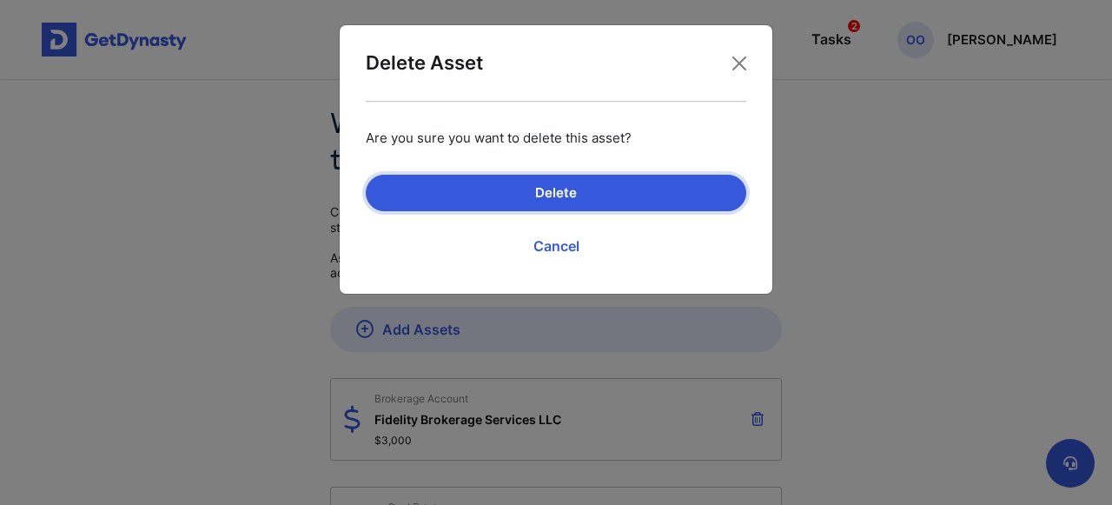
click at [666, 188] on button "Delete" at bounding box center [556, 193] width 381 height 36
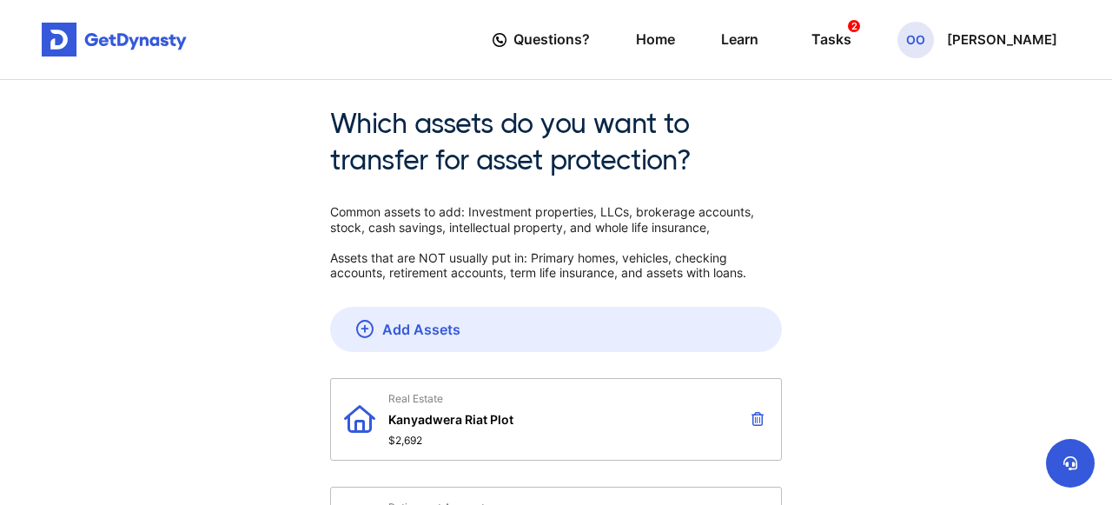
click at [758, 414] on icon at bounding box center [758, 419] width 12 height 14
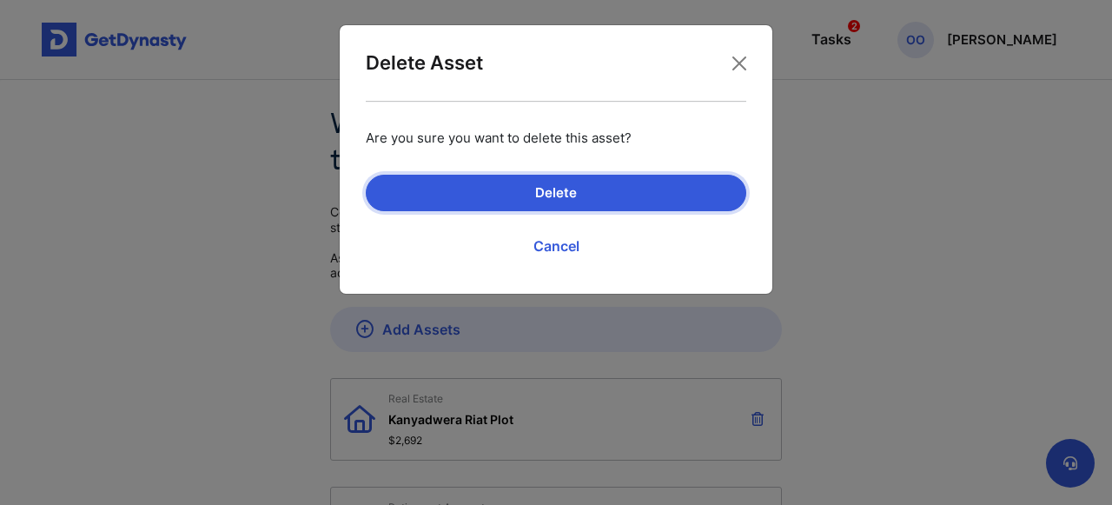
click at [694, 190] on button "Delete" at bounding box center [556, 193] width 381 height 36
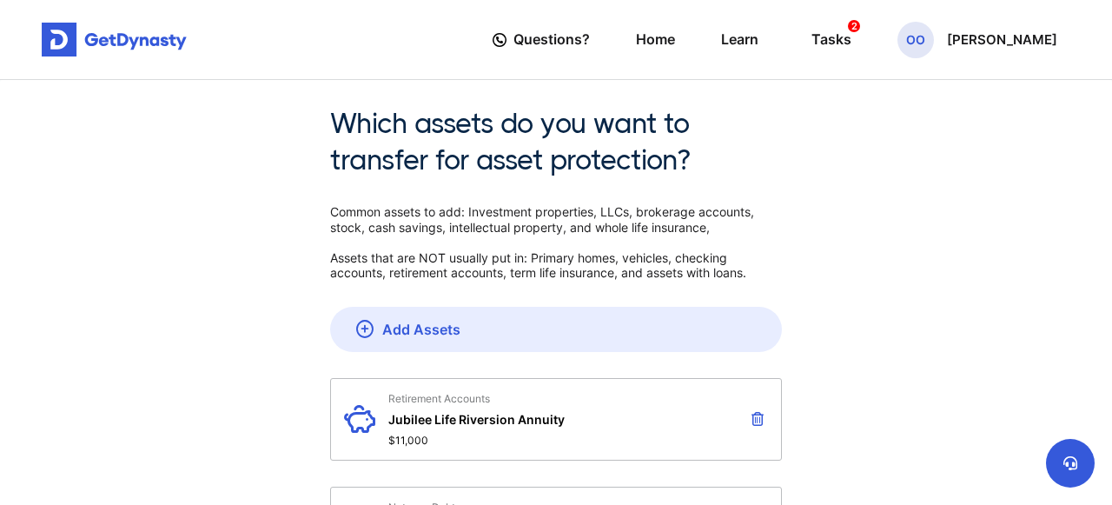
click at [757, 415] on icon at bounding box center [758, 419] width 12 height 14
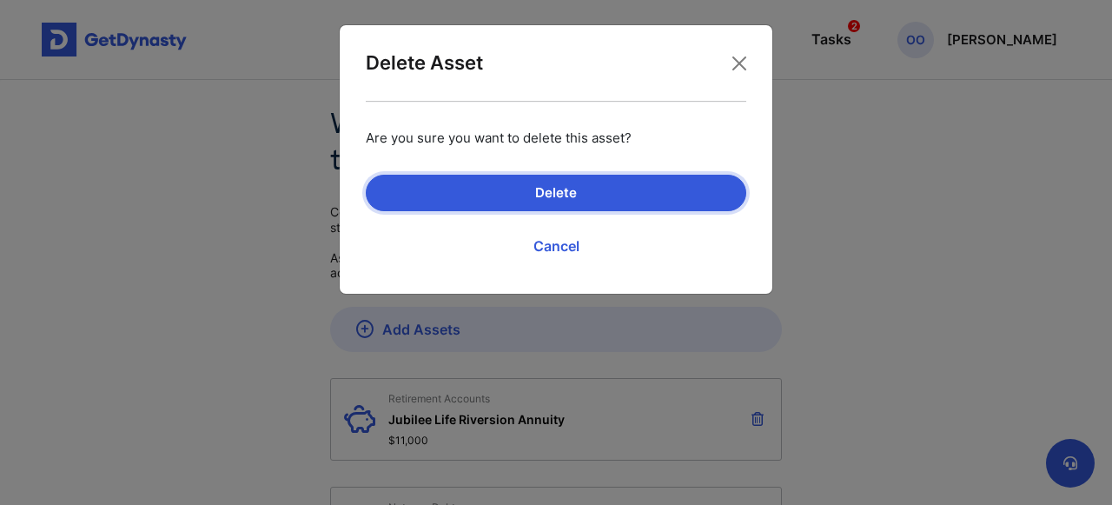
click at [656, 188] on button "Delete" at bounding box center [556, 193] width 381 height 36
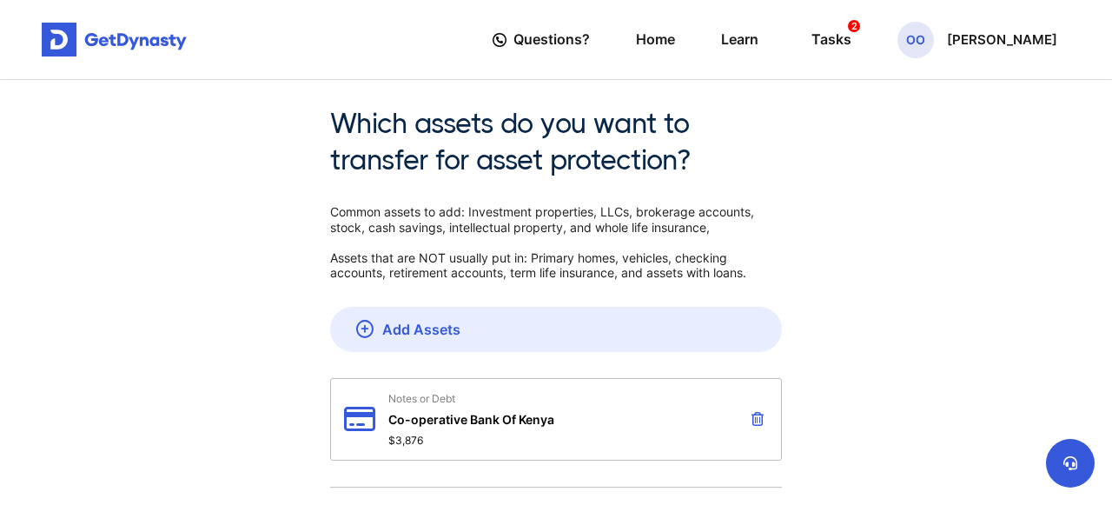
click at [756, 416] on icon at bounding box center [758, 419] width 12 height 14
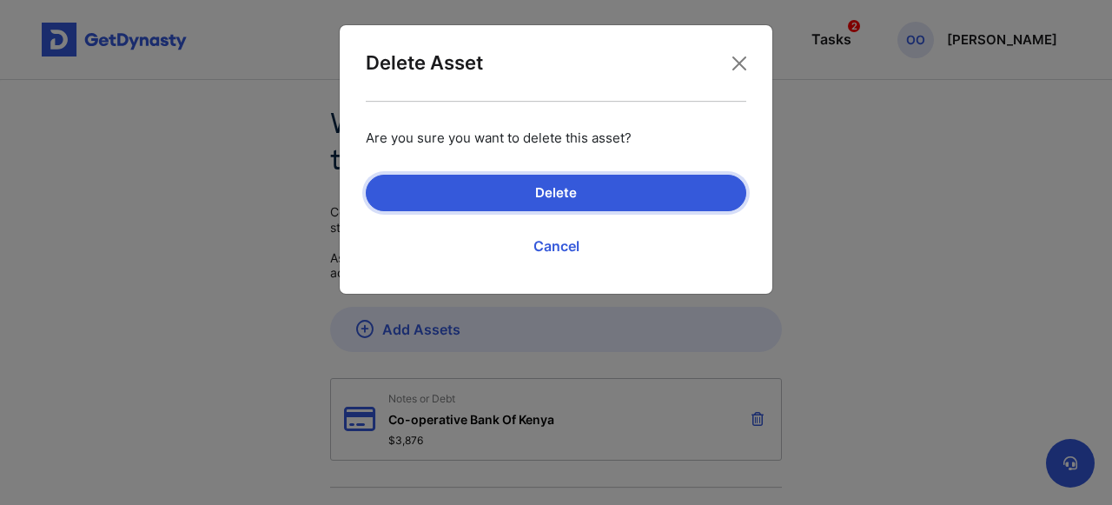
click at [633, 182] on button "Delete" at bounding box center [556, 193] width 381 height 36
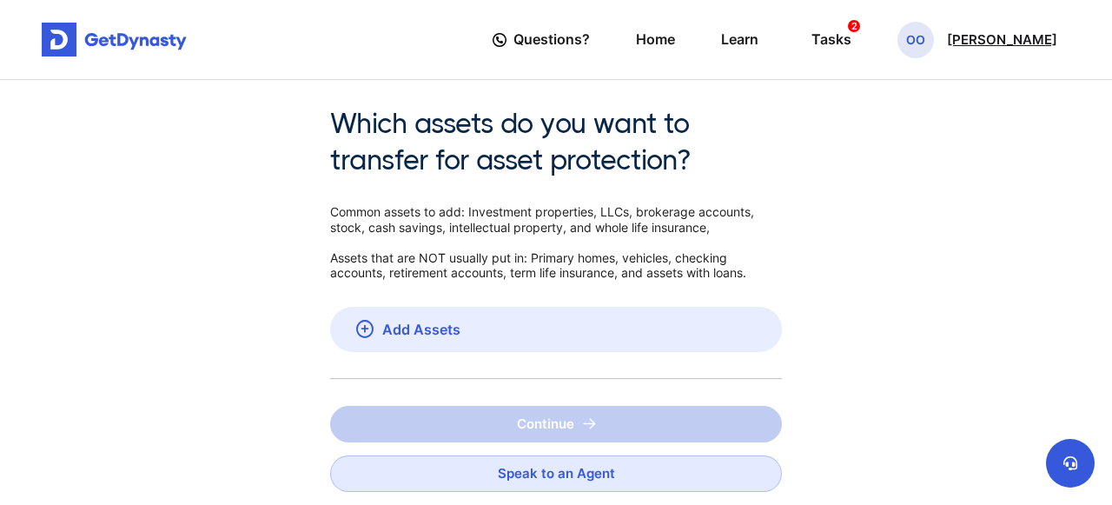
click at [1014, 33] on p "[PERSON_NAME]" at bounding box center [1002, 40] width 110 height 14
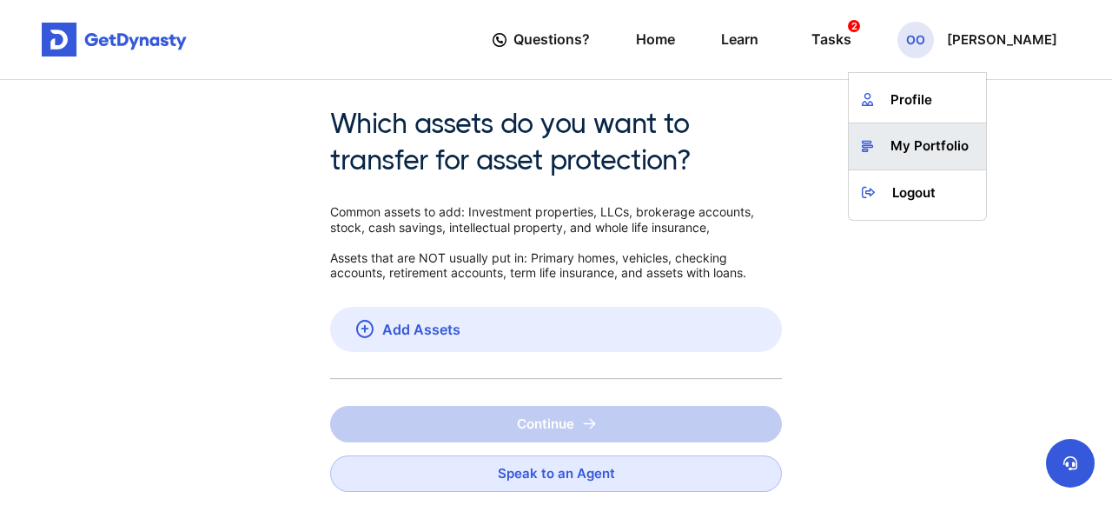
click at [954, 137] on link "My Portfolio" at bounding box center [917, 146] width 137 height 46
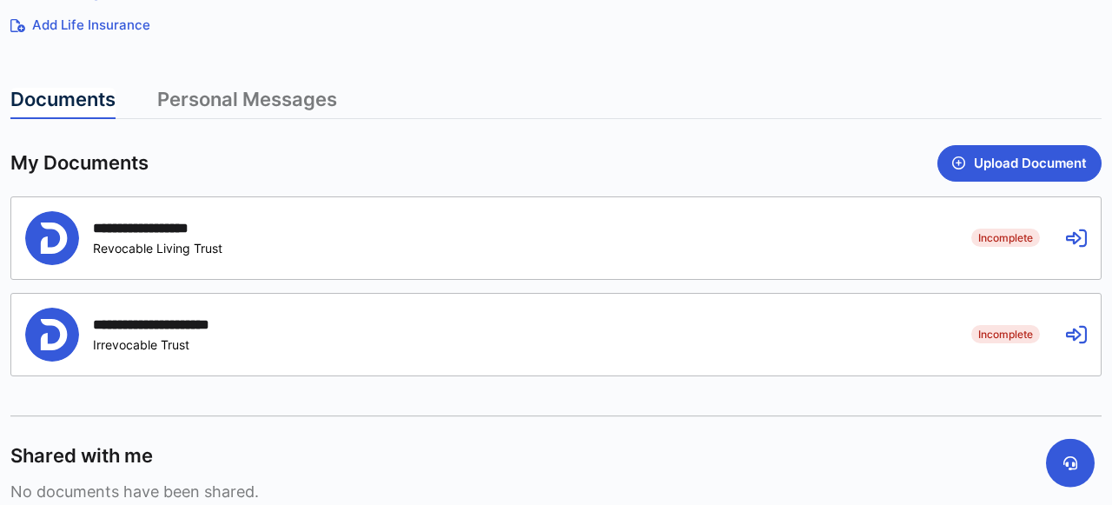
scroll to position [395, 0]
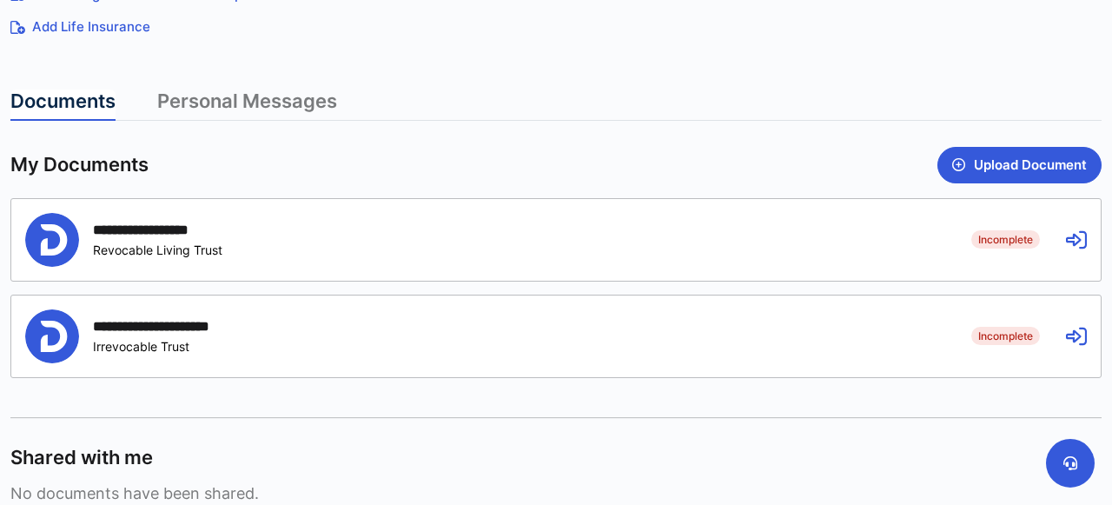
click at [1073, 229] on icon at bounding box center [1076, 239] width 21 height 21
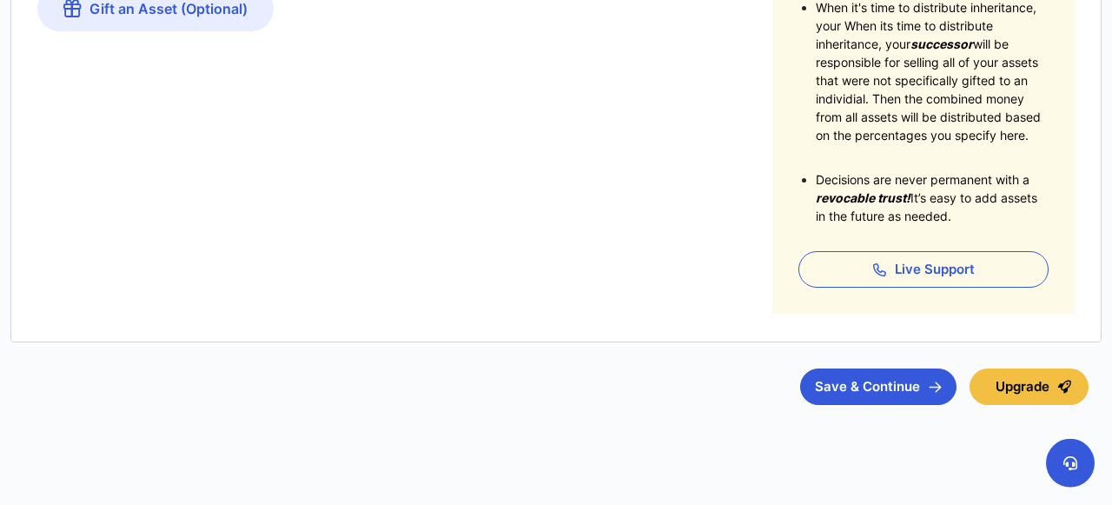
scroll to position [398, 0]
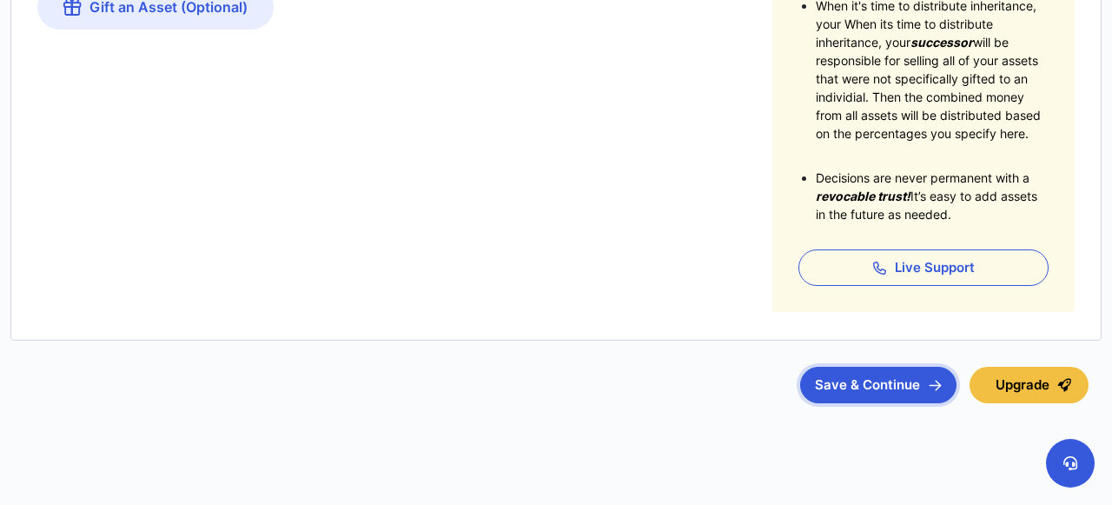
click at [881, 379] on button "Save & Continue" at bounding box center [878, 385] width 156 height 36
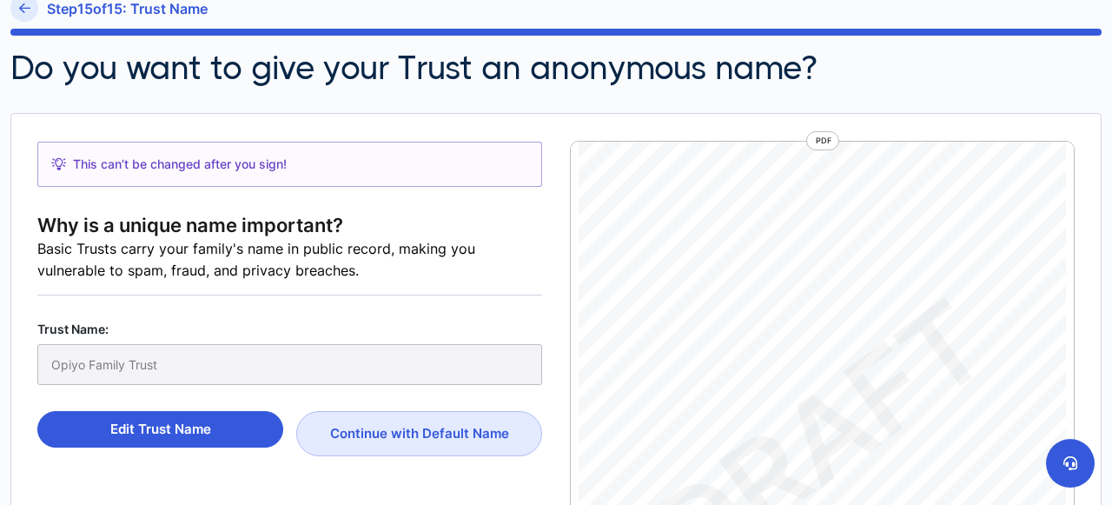
scroll to position [83, 0]
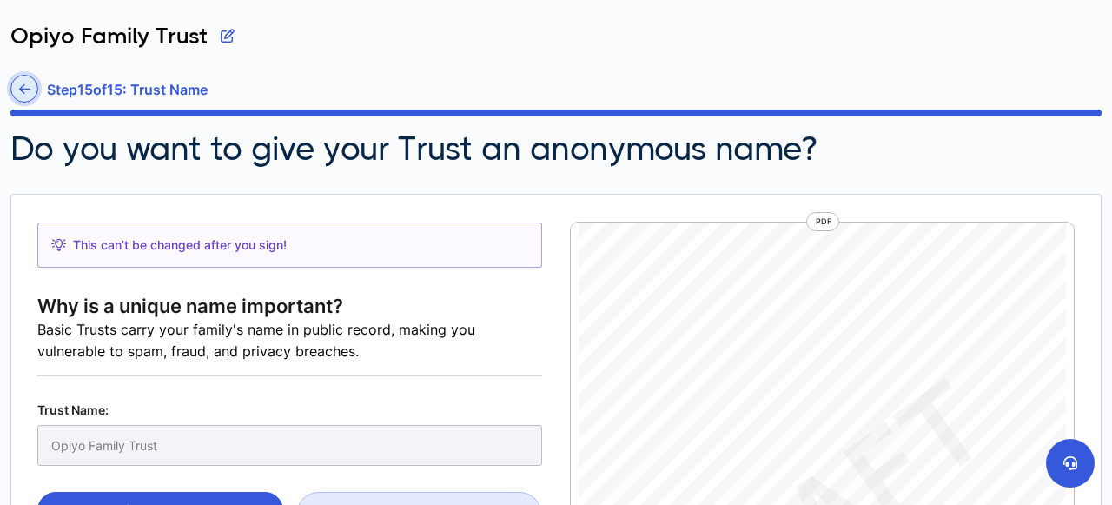
click at [27, 84] on icon at bounding box center [24, 89] width 11 height 13
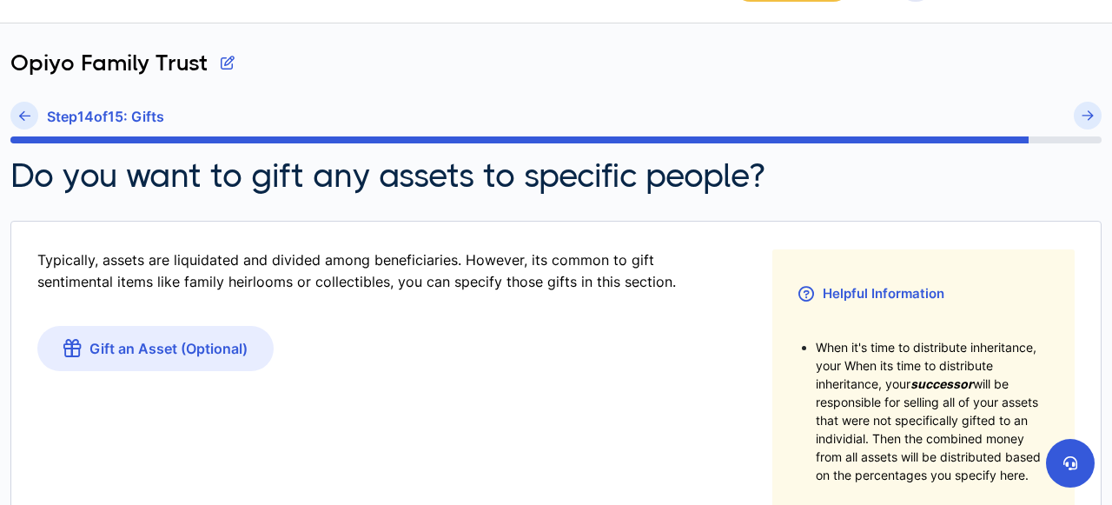
scroll to position [70, 0]
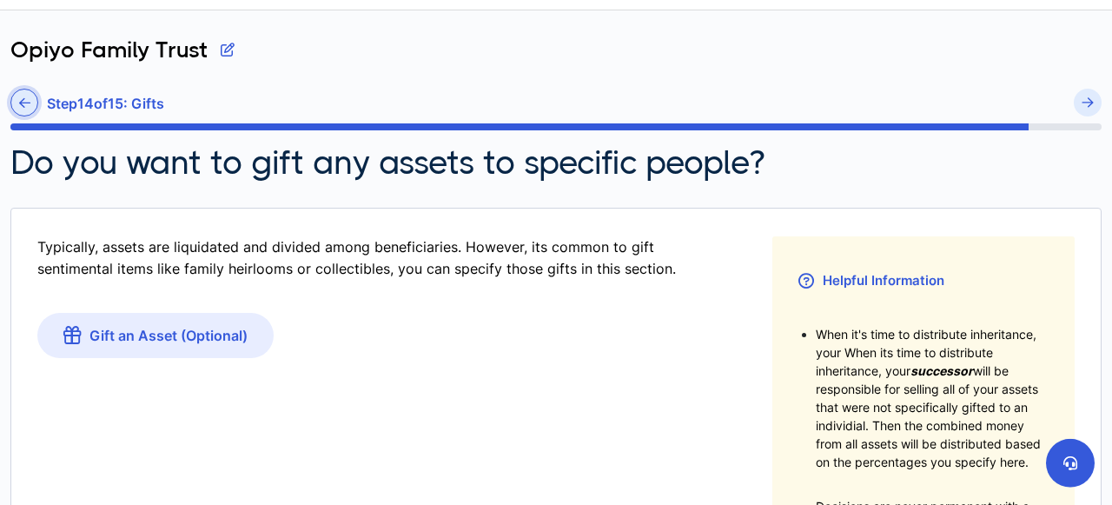
click at [28, 101] on icon at bounding box center [24, 102] width 11 height 13
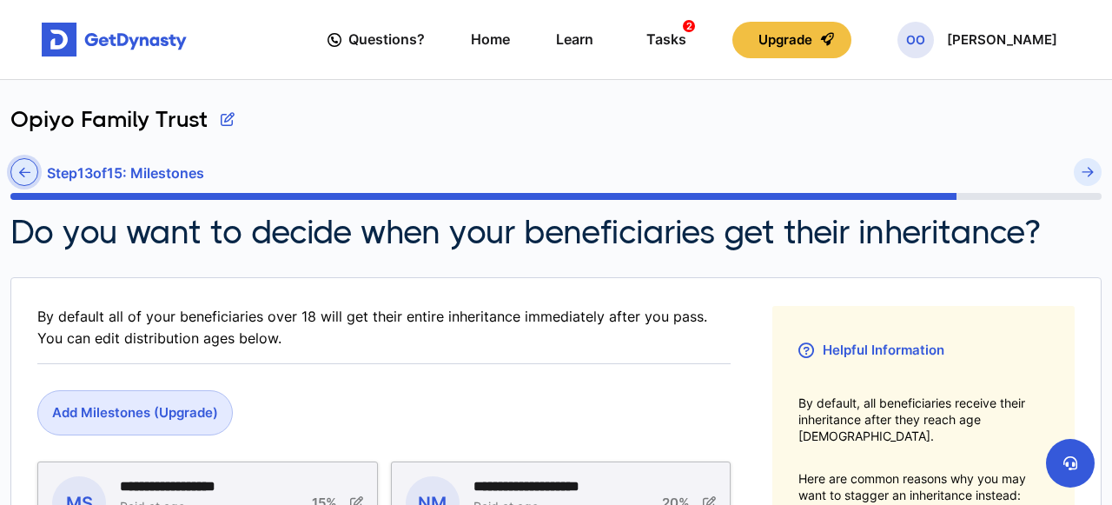
click at [23, 163] on link at bounding box center [24, 172] width 28 height 28
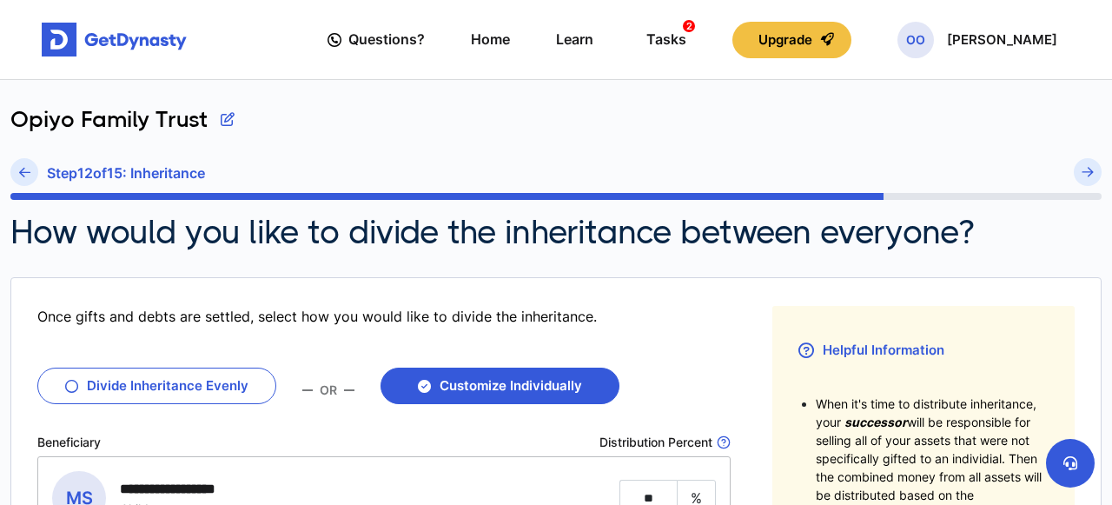
click at [23, 163] on link at bounding box center [24, 172] width 28 height 28
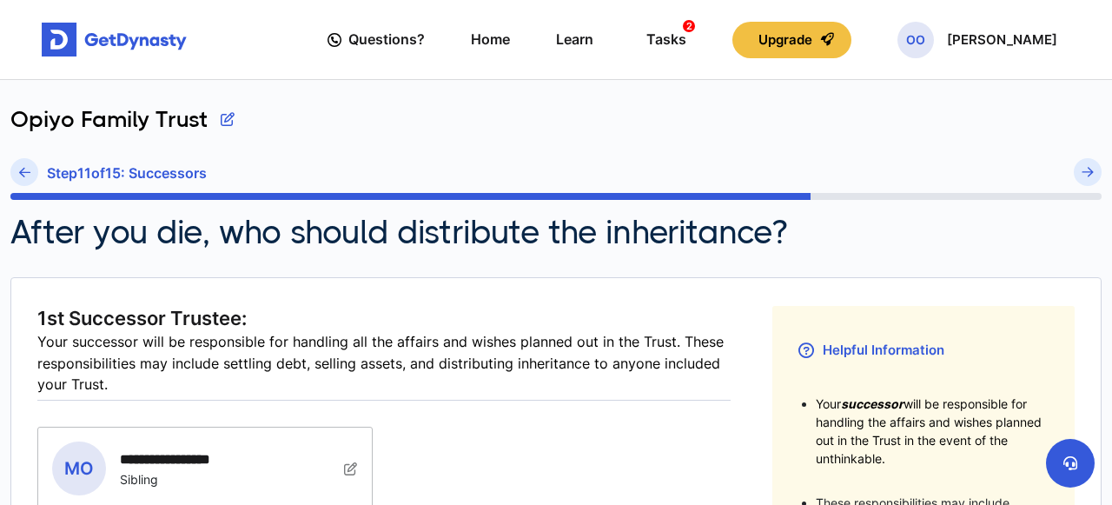
click at [23, 163] on link at bounding box center [24, 172] width 28 height 28
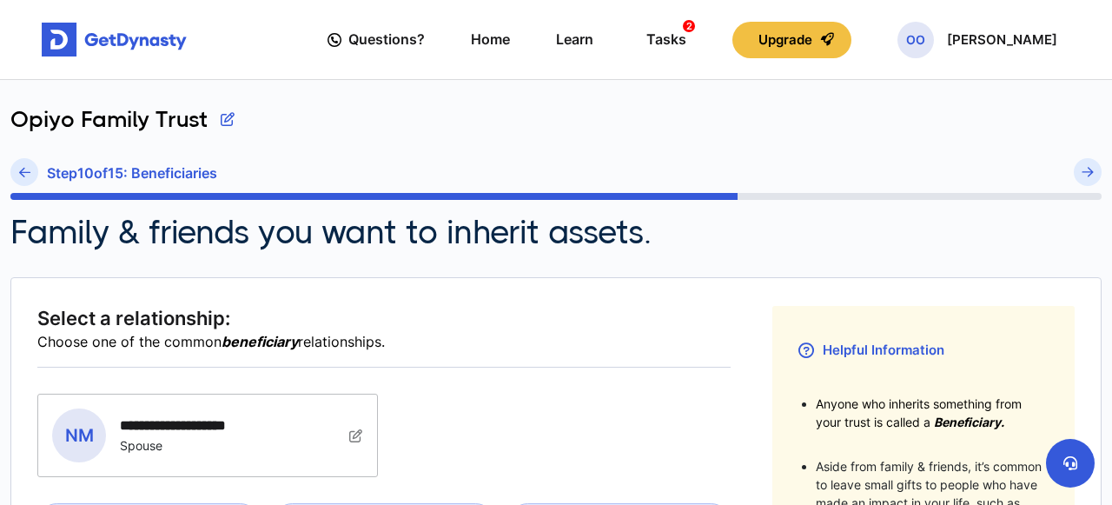
click at [23, 163] on link at bounding box center [24, 172] width 28 height 28
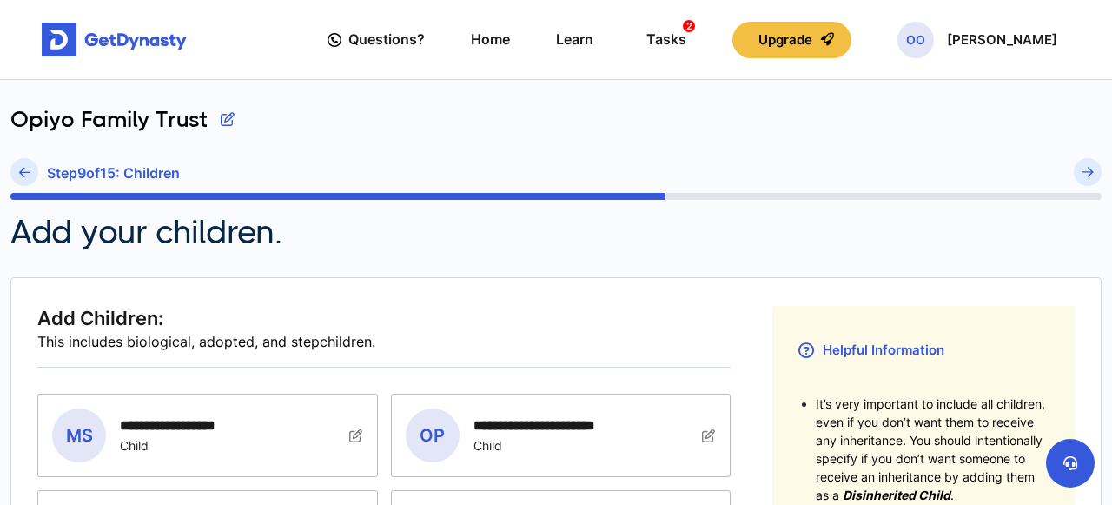
click at [23, 163] on link at bounding box center [24, 172] width 28 height 28
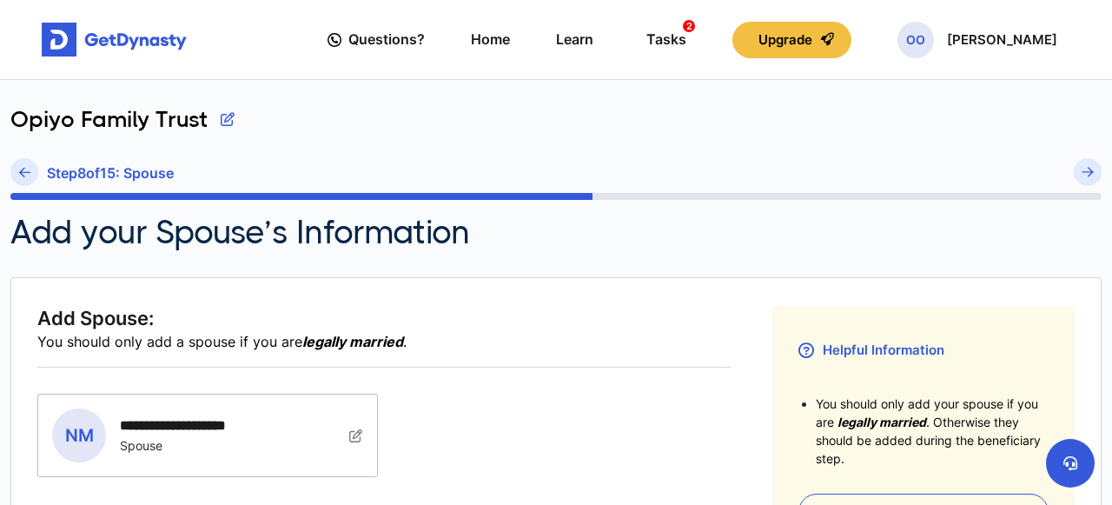
click at [23, 163] on link at bounding box center [24, 172] width 28 height 28
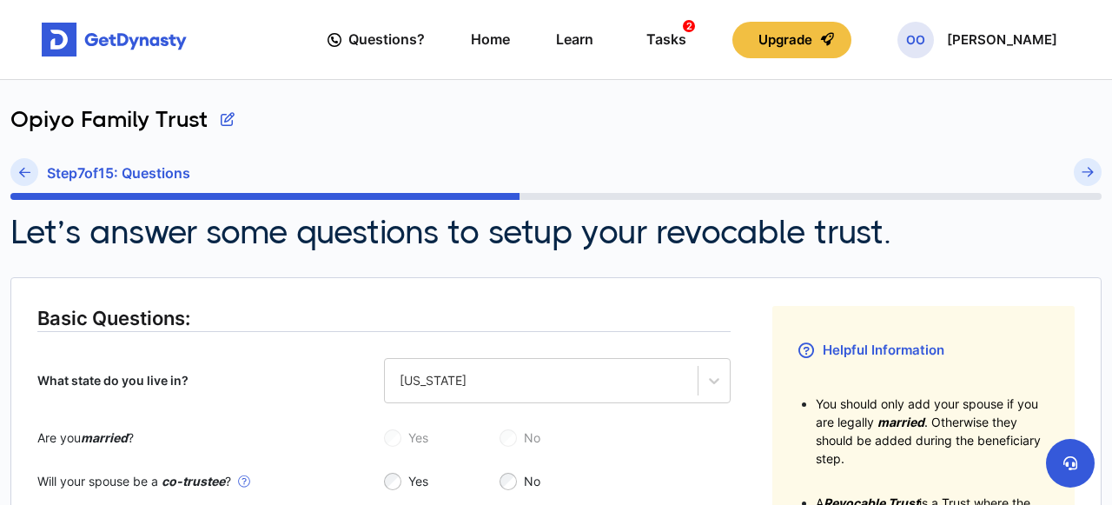
click at [23, 163] on link at bounding box center [24, 172] width 28 height 28
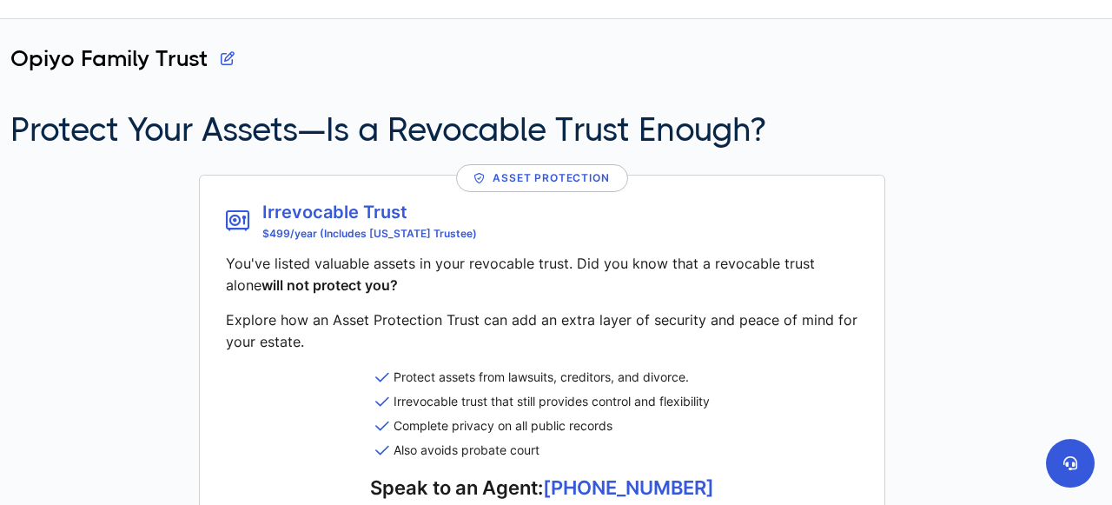
scroll to position [60, 0]
click at [227, 55] on button "button" at bounding box center [228, 59] width 14 height 26
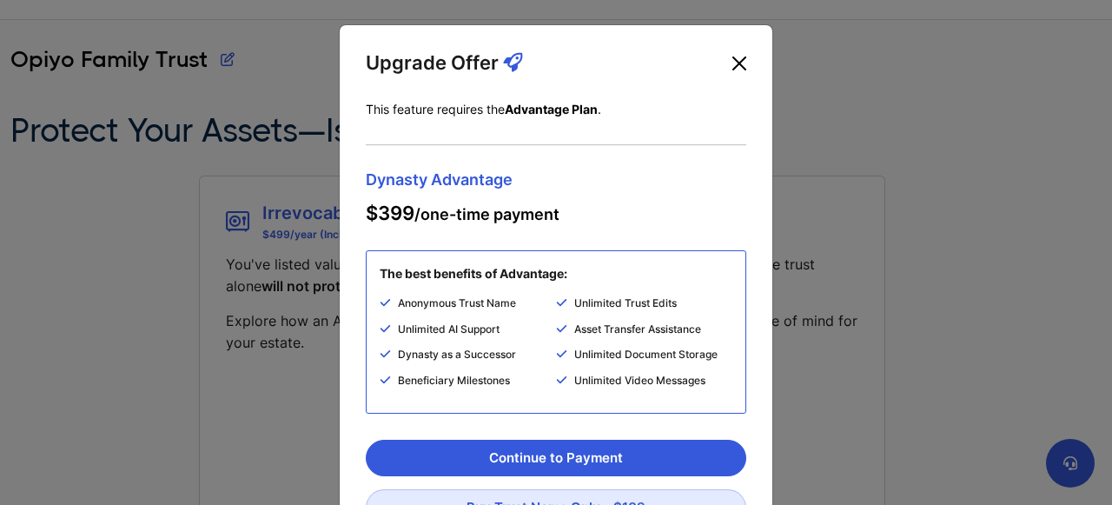
click at [739, 56] on button "Close" at bounding box center [739, 64] width 28 height 28
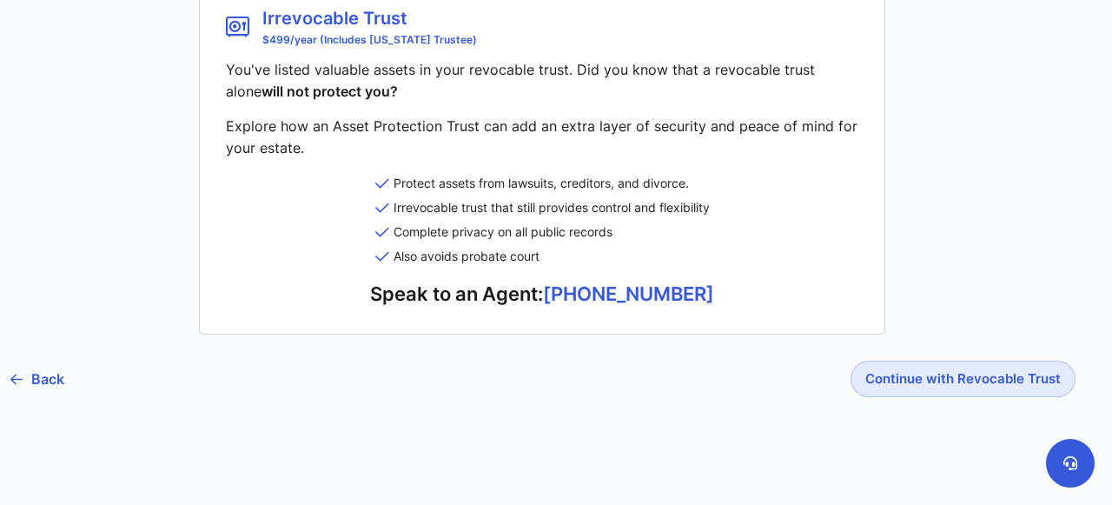
scroll to position [255, 0]
click at [941, 367] on button "Continue with Revocable Trust" at bounding box center [963, 378] width 225 height 36
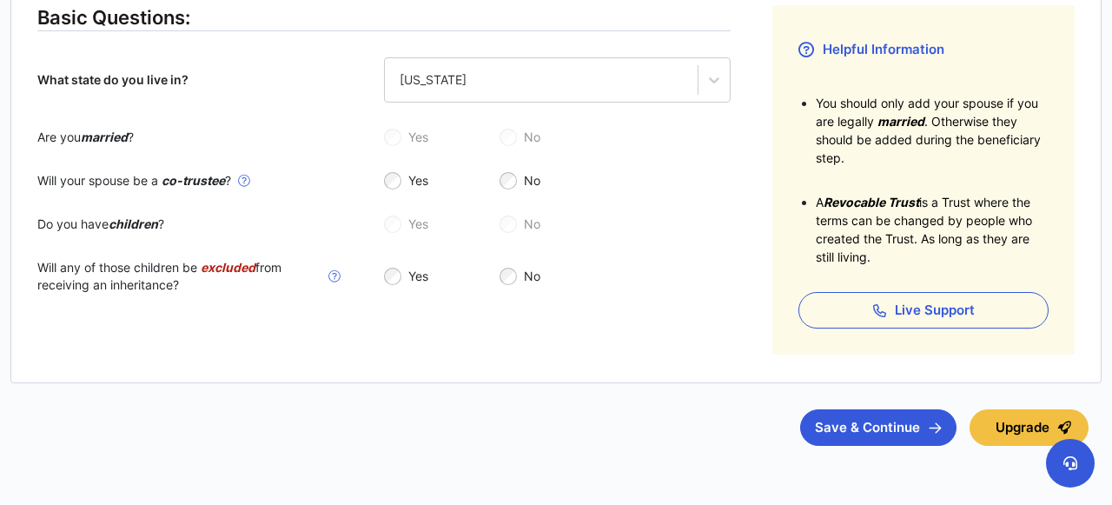
scroll to position [325, 0]
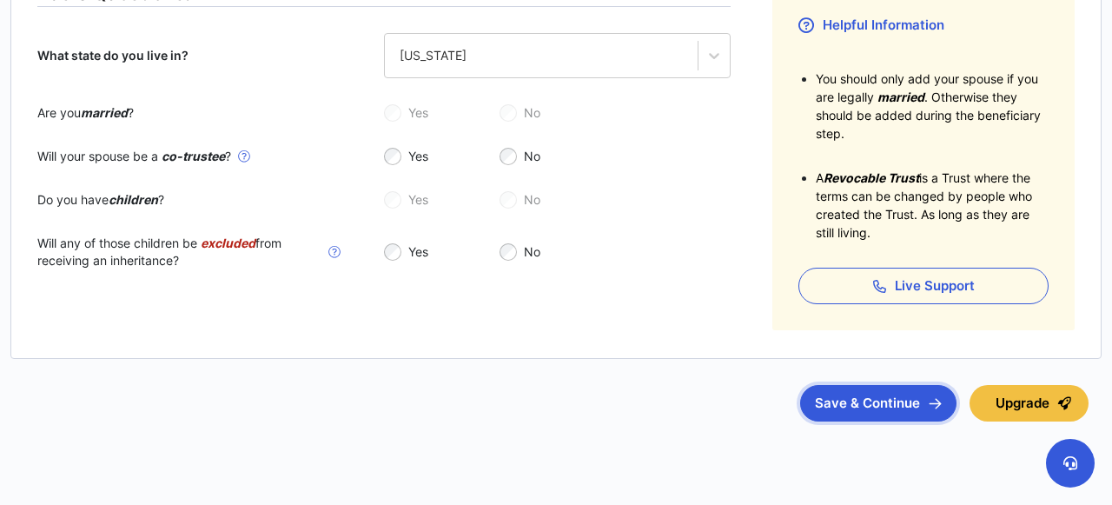
click at [894, 412] on button "Save & Continue" at bounding box center [878, 403] width 156 height 36
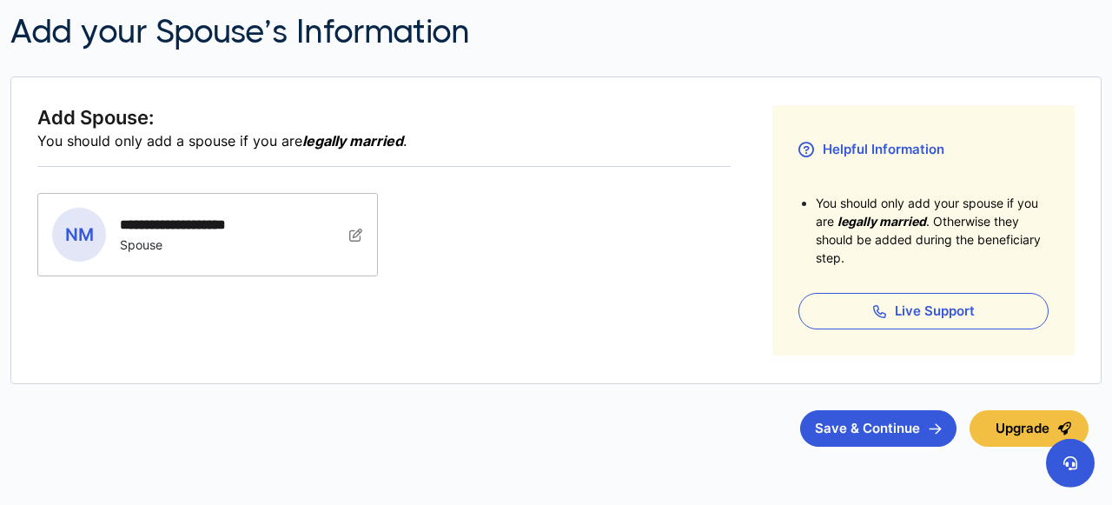
scroll to position [217, 0]
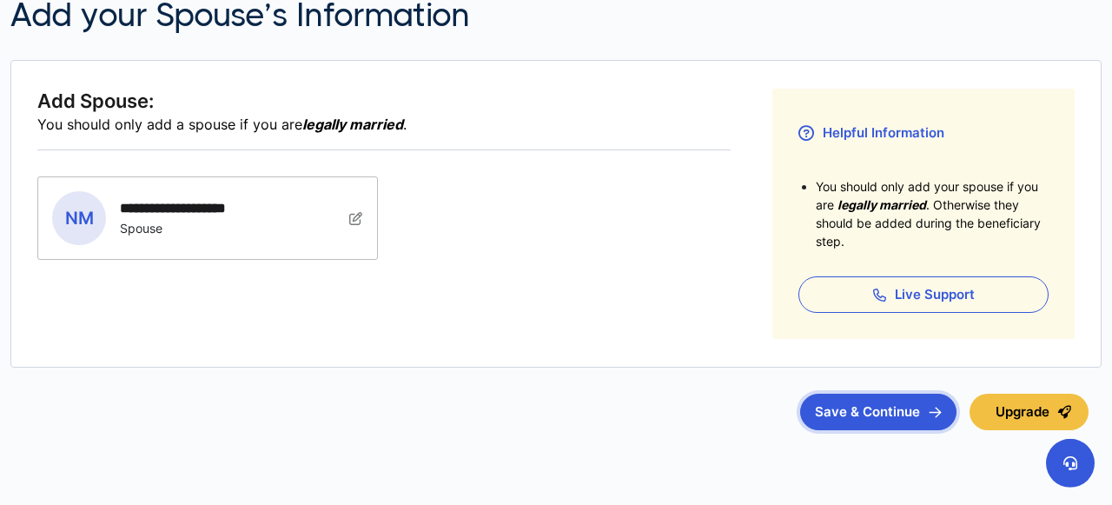
click at [868, 401] on button "Save & Continue" at bounding box center [878, 412] width 156 height 36
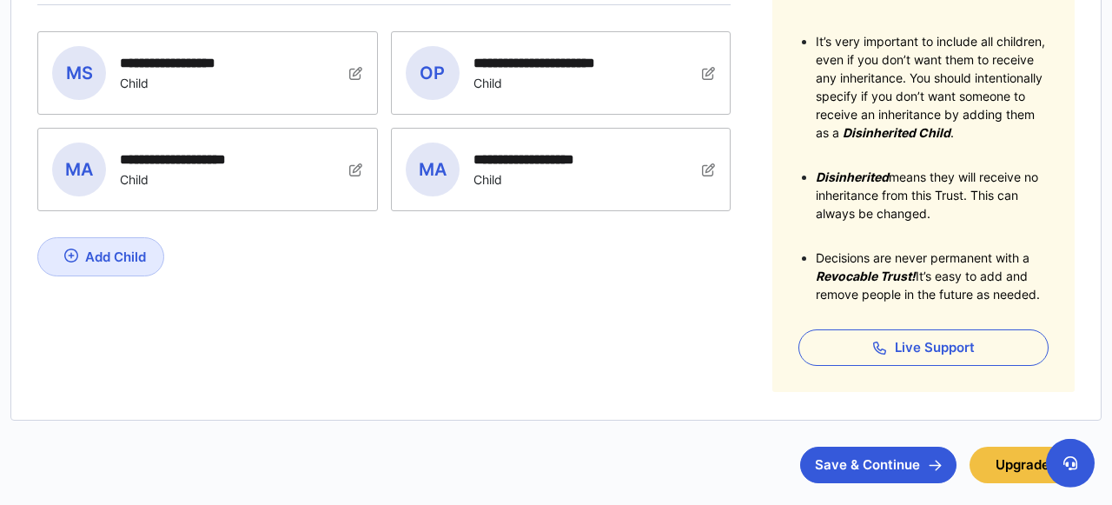
scroll to position [364, 0]
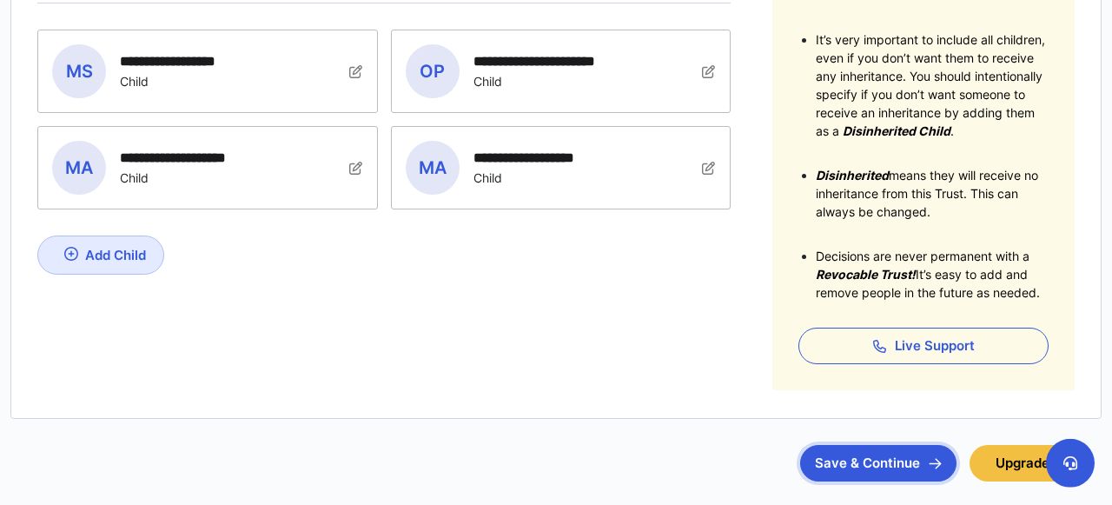
click at [841, 454] on button "Save & Continue" at bounding box center [878, 463] width 156 height 36
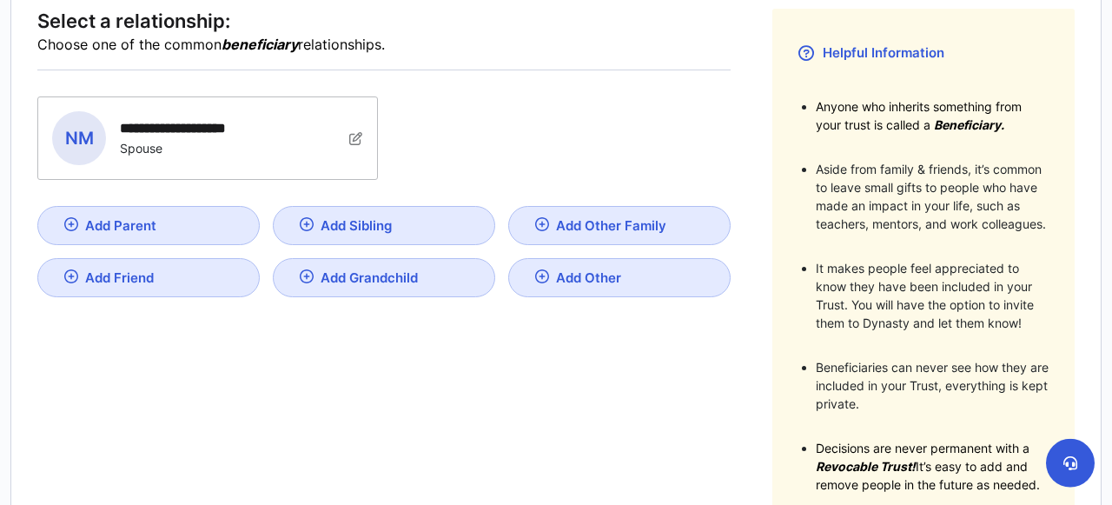
scroll to position [297, 0]
click at [72, 222] on img at bounding box center [71, 224] width 14 height 14
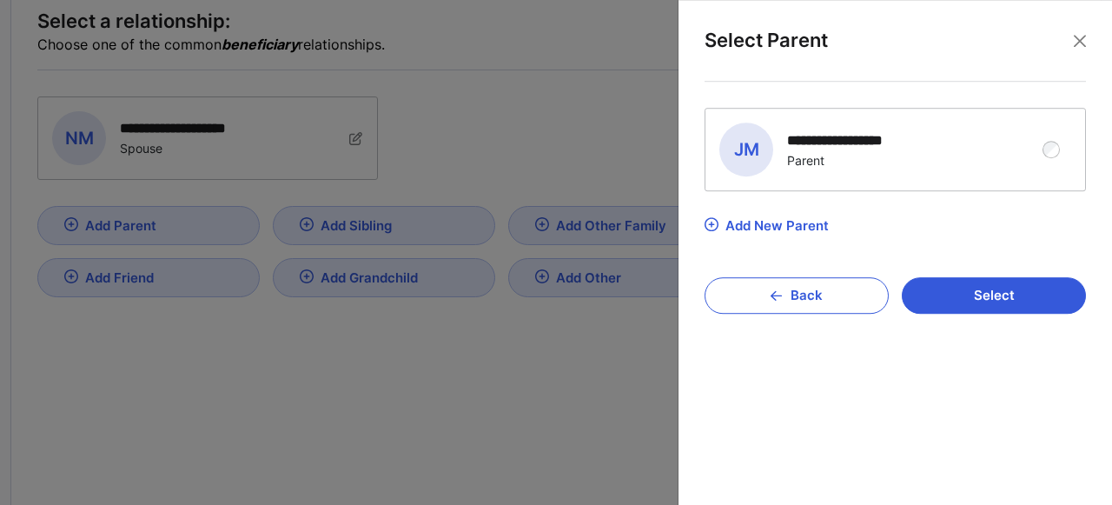
click at [823, 136] on div "**********" at bounding box center [856, 140] width 139 height 17
click at [710, 220] on img at bounding box center [712, 224] width 14 height 14
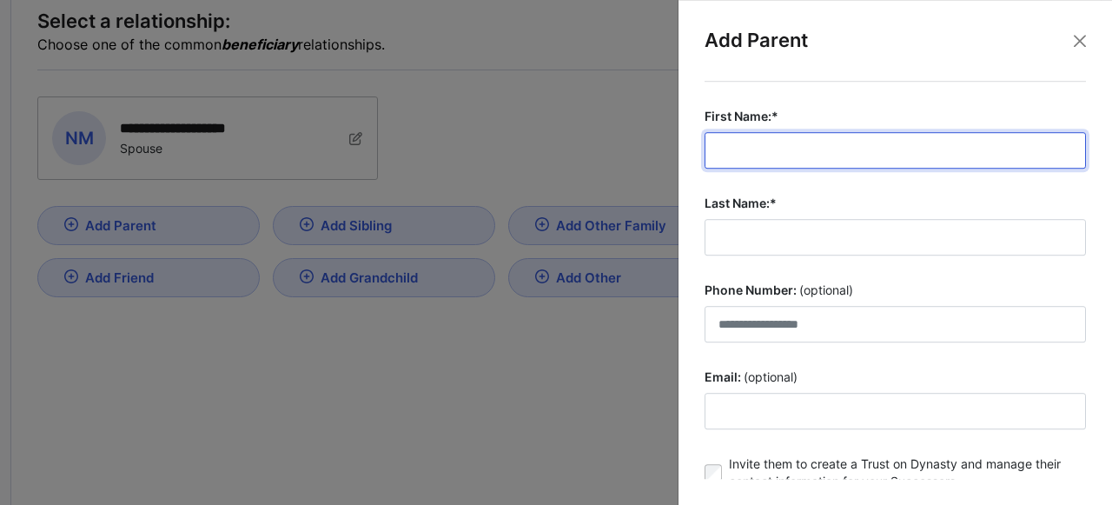
click at [767, 139] on input "First Name:*" at bounding box center [895, 150] width 381 height 36
type input "**********"
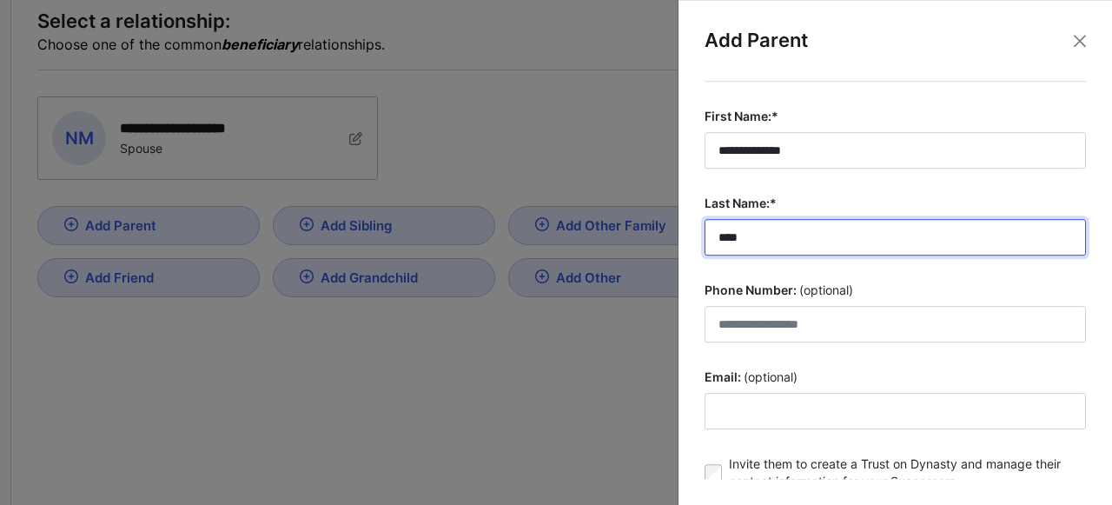
type input "****"
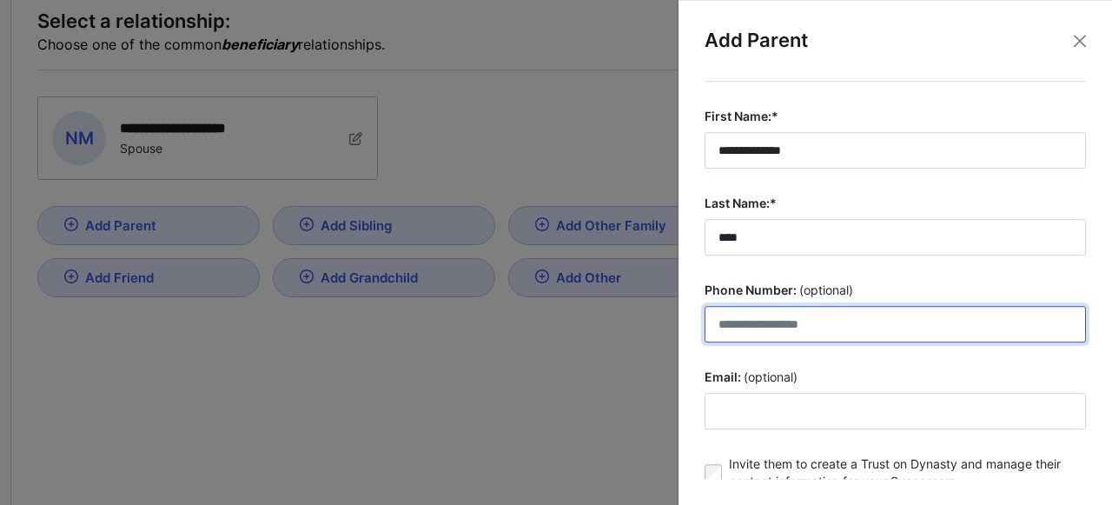
click at [802, 332] on input "Phone Number: (optional)" at bounding box center [895, 324] width 381 height 36
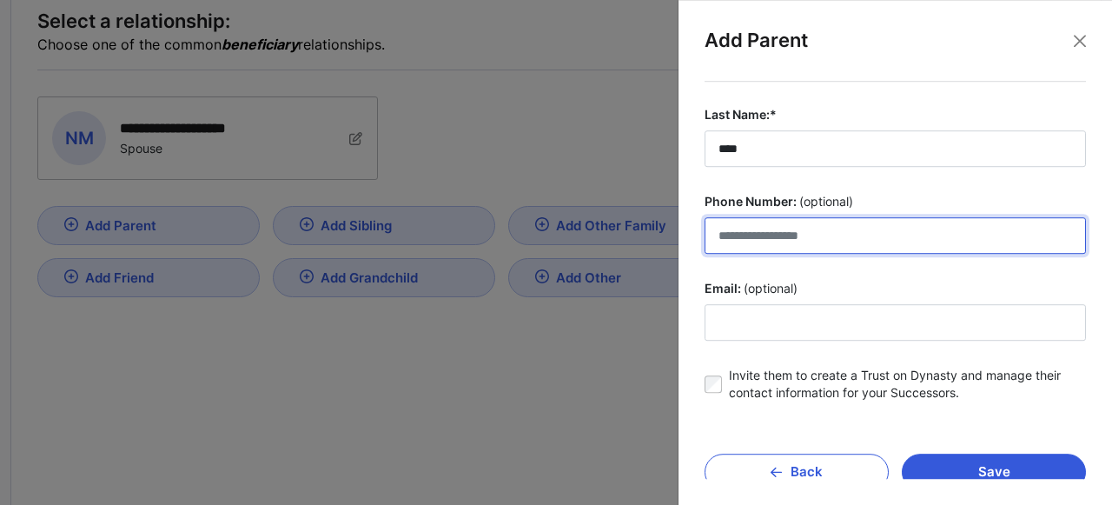
scroll to position [92, 0]
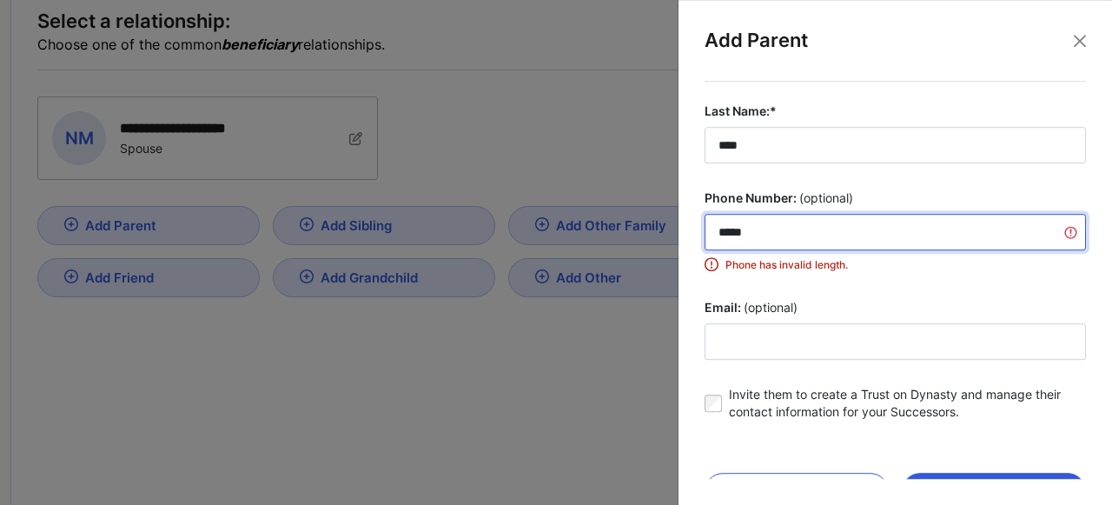
click at [771, 231] on input "*****" at bounding box center [895, 232] width 381 height 36
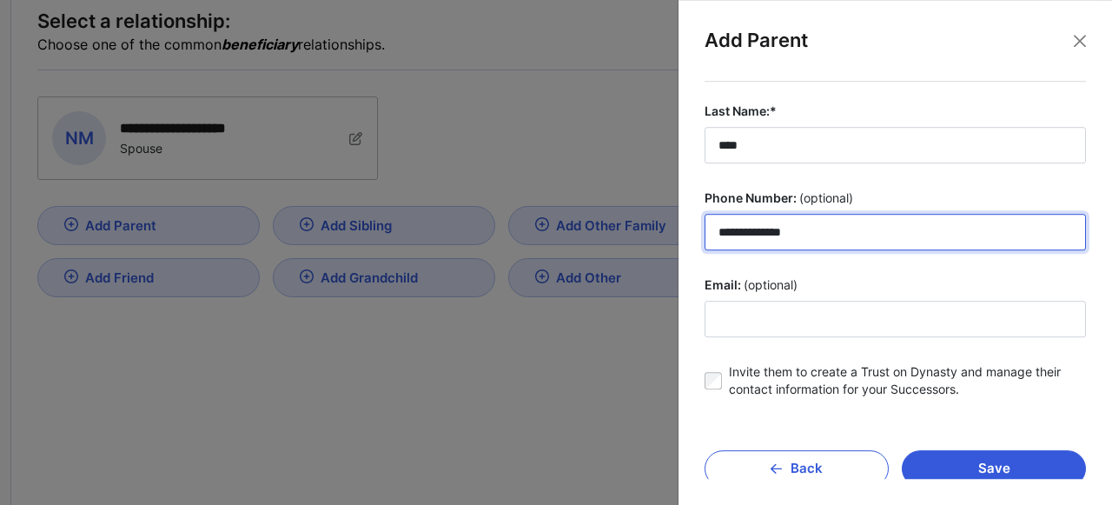
drag, startPoint x: 844, startPoint y: 229, endPoint x: 728, endPoint y: 221, distance: 115.9
click at [728, 221] on input "**********" at bounding box center [895, 232] width 381 height 36
click at [751, 229] on input "**********" at bounding box center [895, 232] width 381 height 36
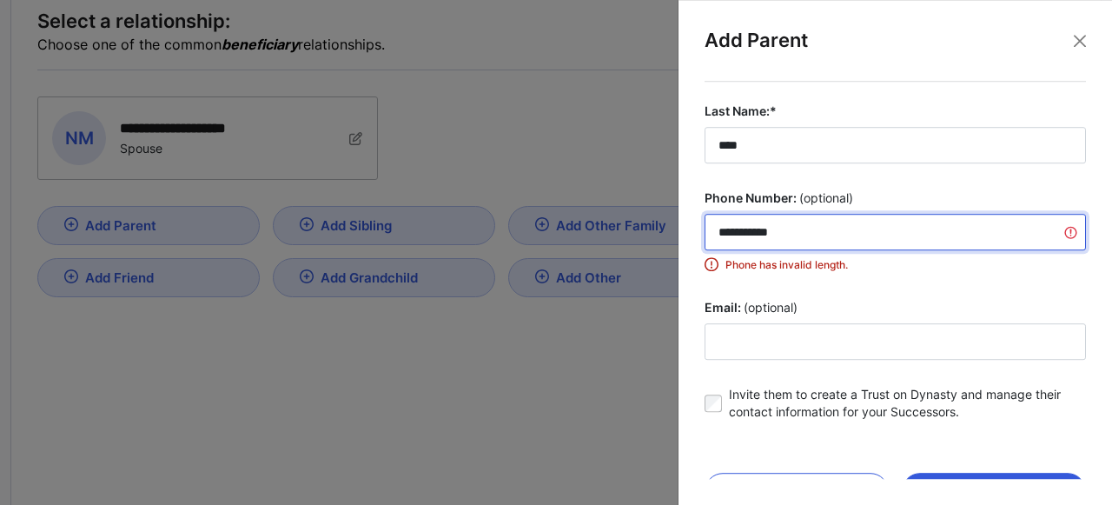
click at [798, 226] on input "**********" at bounding box center [895, 232] width 381 height 36
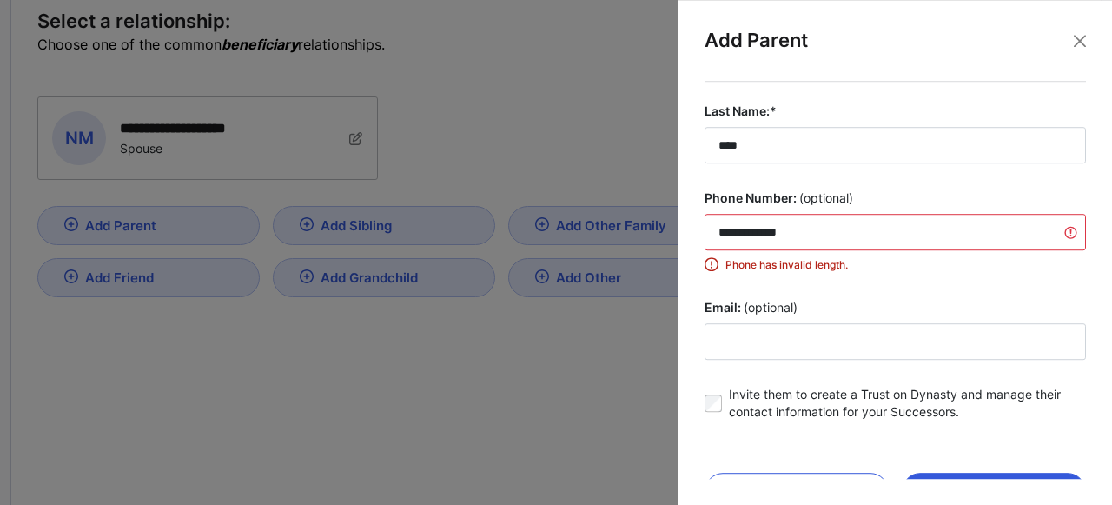
click at [811, 266] on span "Phone has invalid length." at bounding box center [905, 265] width 361 height 16
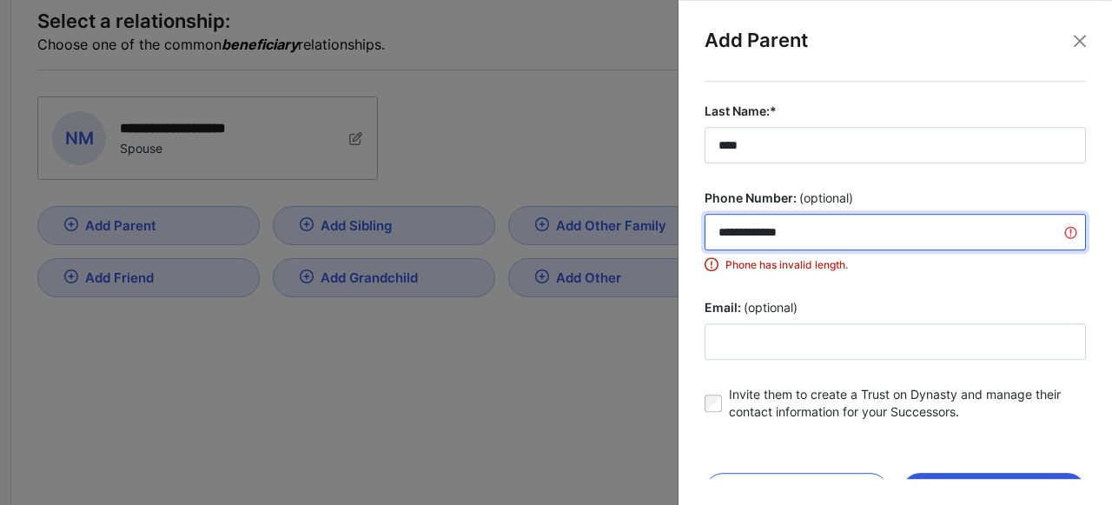
click at [724, 232] on input "**********" at bounding box center [895, 232] width 381 height 36
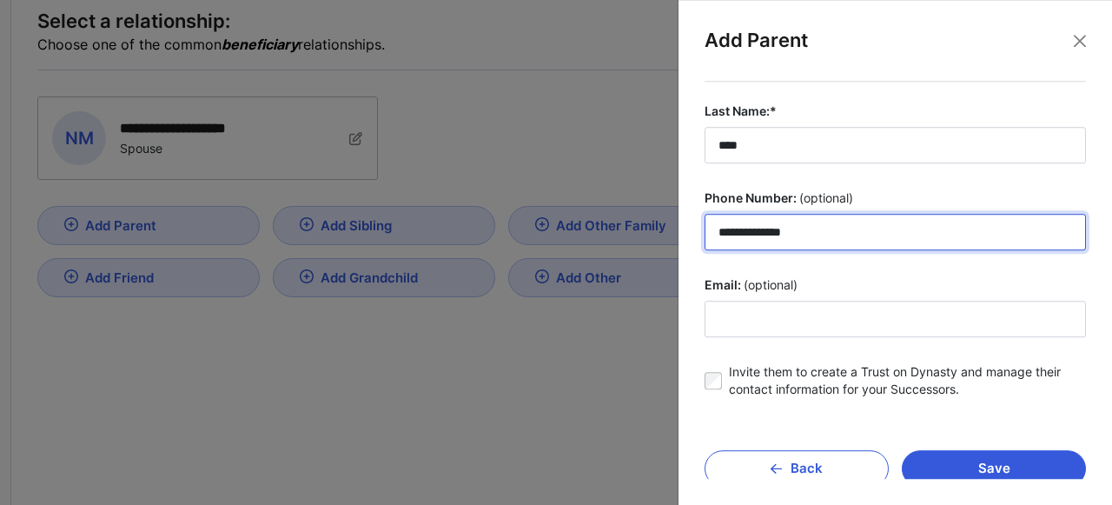
scroll to position [111, 0]
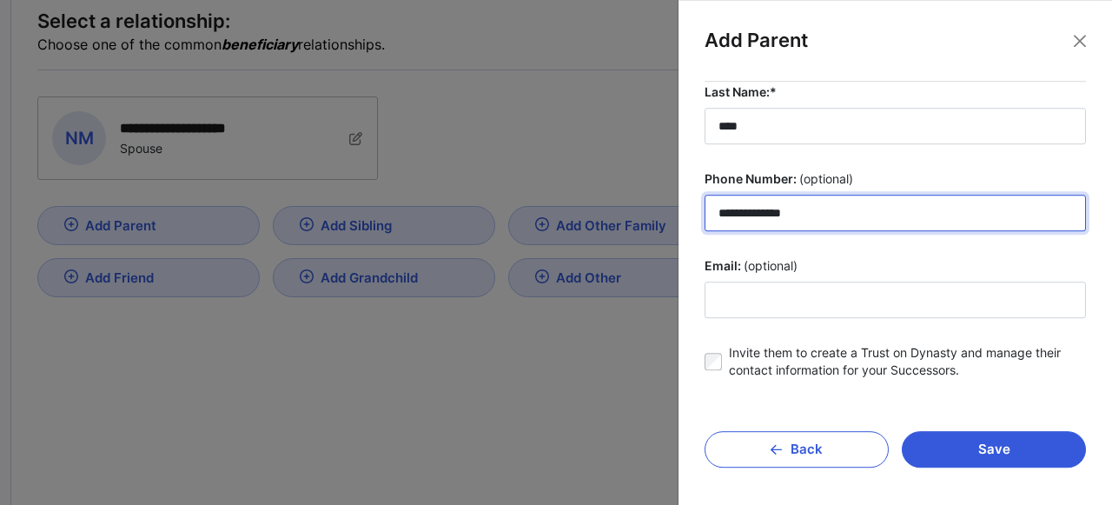
type input "**********"
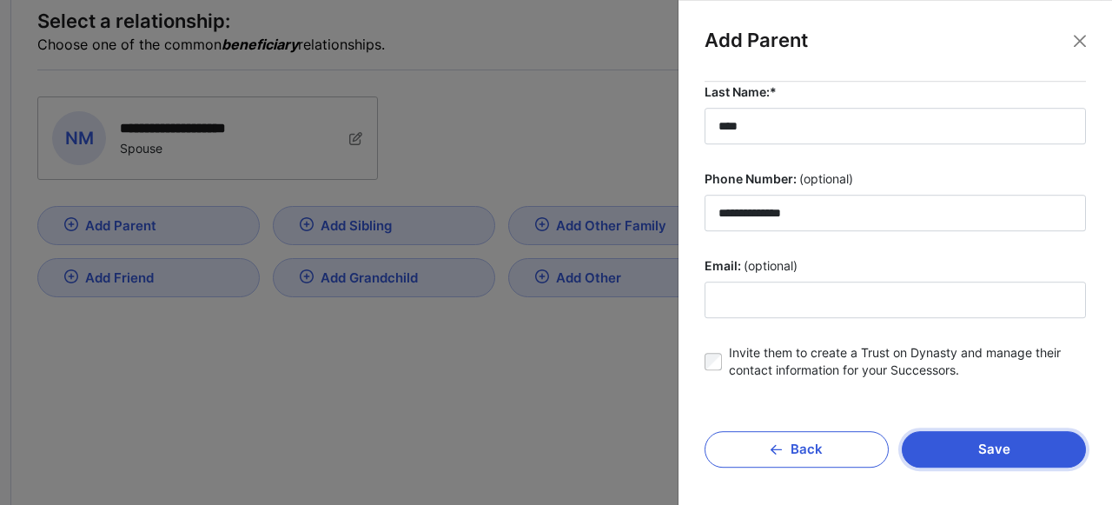
click at [977, 454] on button "Save" at bounding box center [994, 449] width 184 height 36
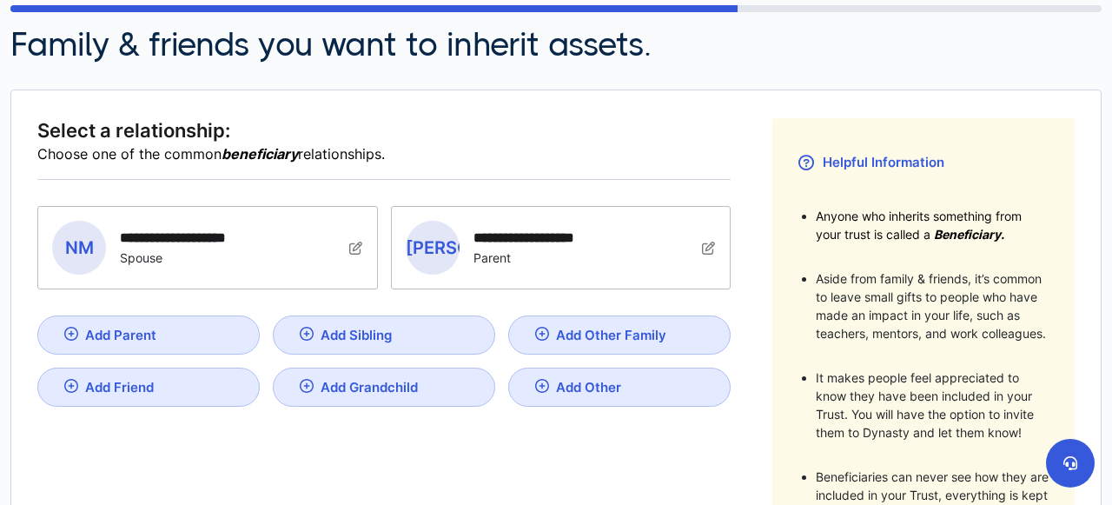
scroll to position [187, 0]
click at [138, 329] on div "Add Parent" at bounding box center [120, 336] width 71 height 17
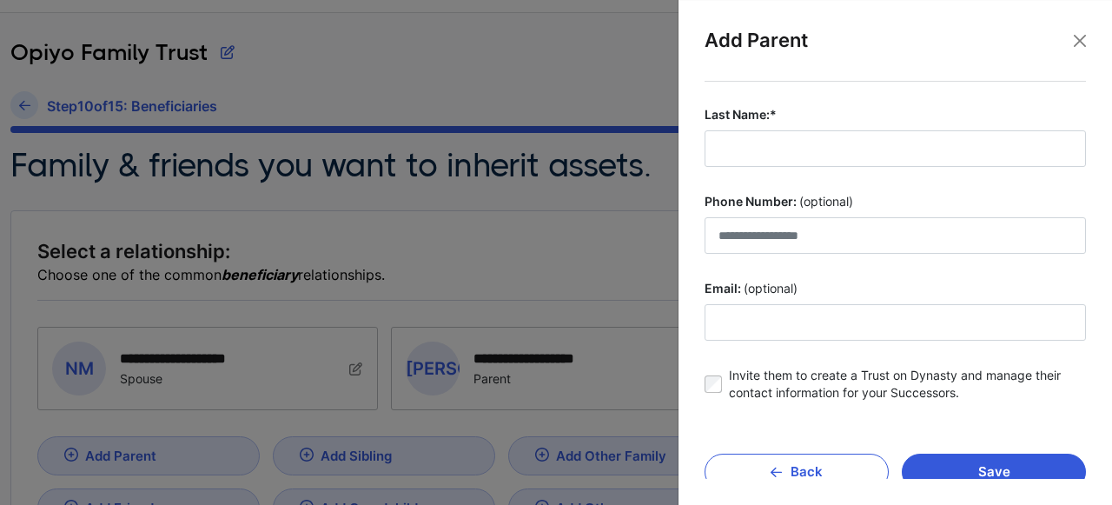
scroll to position [90, 0]
click at [1076, 47] on button "Close" at bounding box center [1080, 41] width 26 height 26
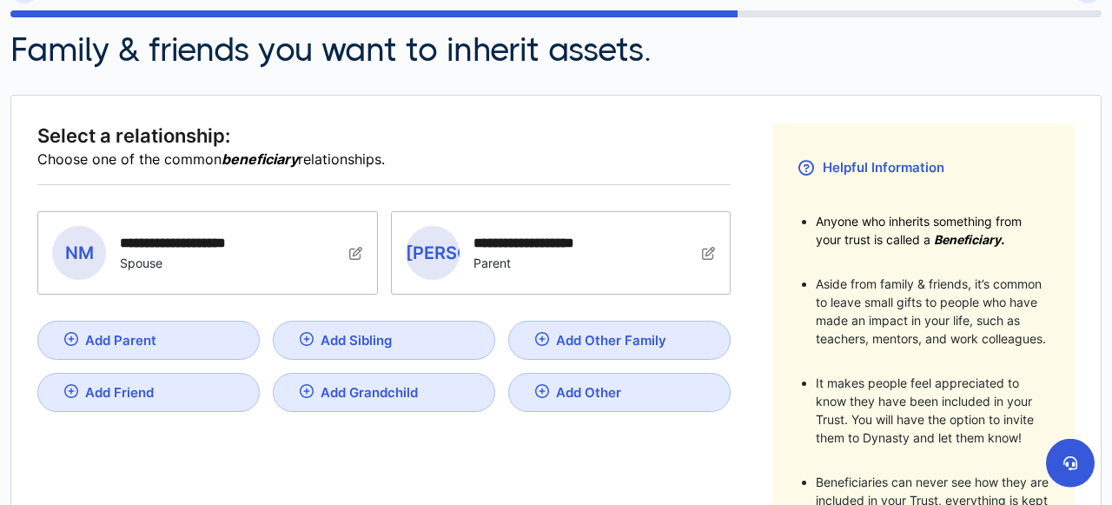
scroll to position [186, 0]
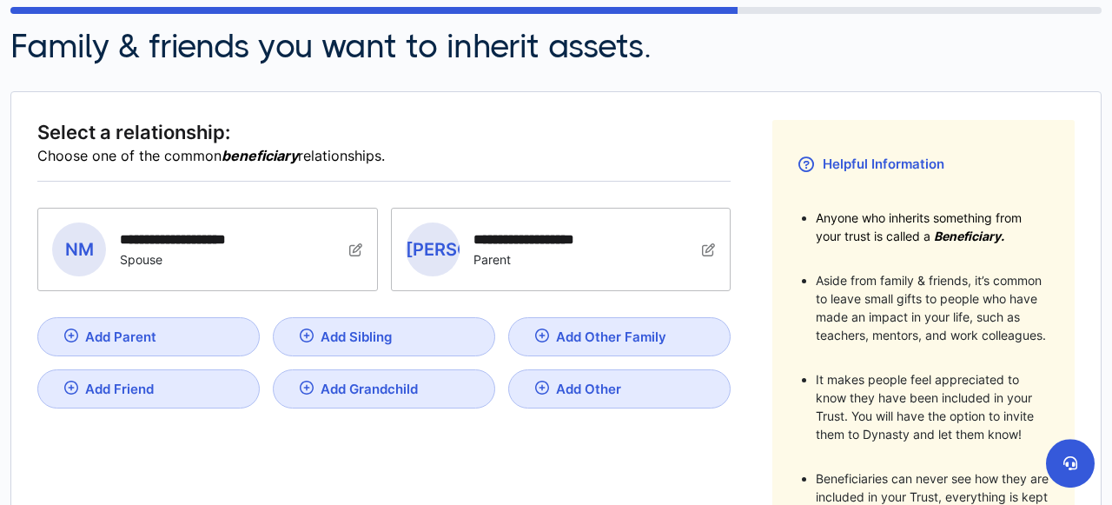
click at [156, 333] on div "Add Other Family" at bounding box center [120, 336] width 71 height 17
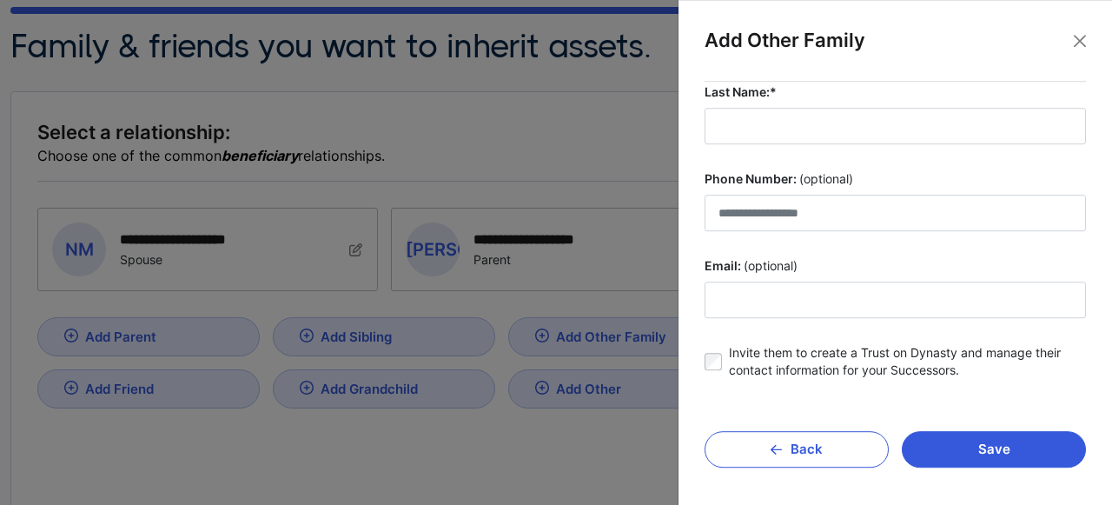
scroll to position [0, 0]
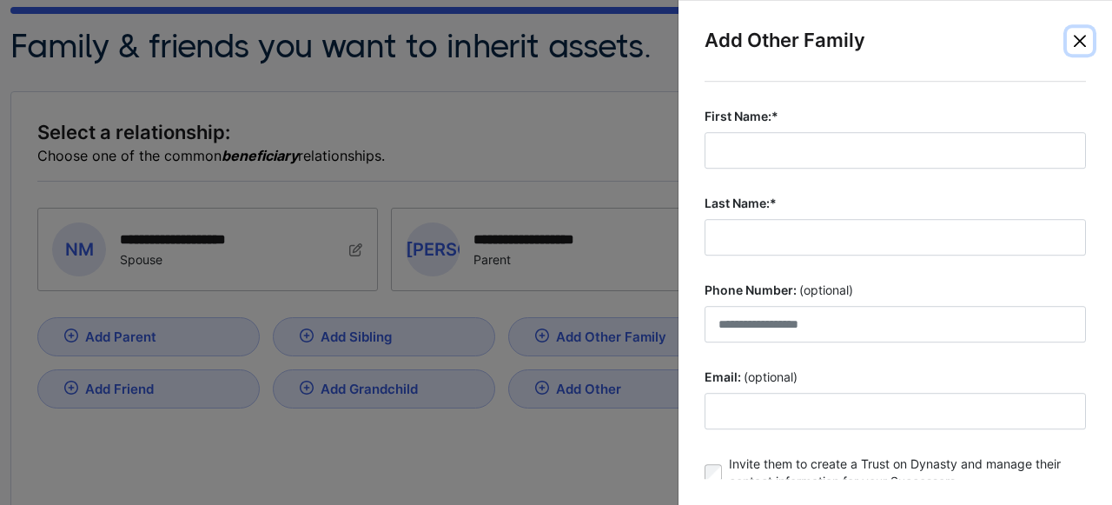
click at [1081, 37] on button "Close" at bounding box center [1080, 41] width 26 height 26
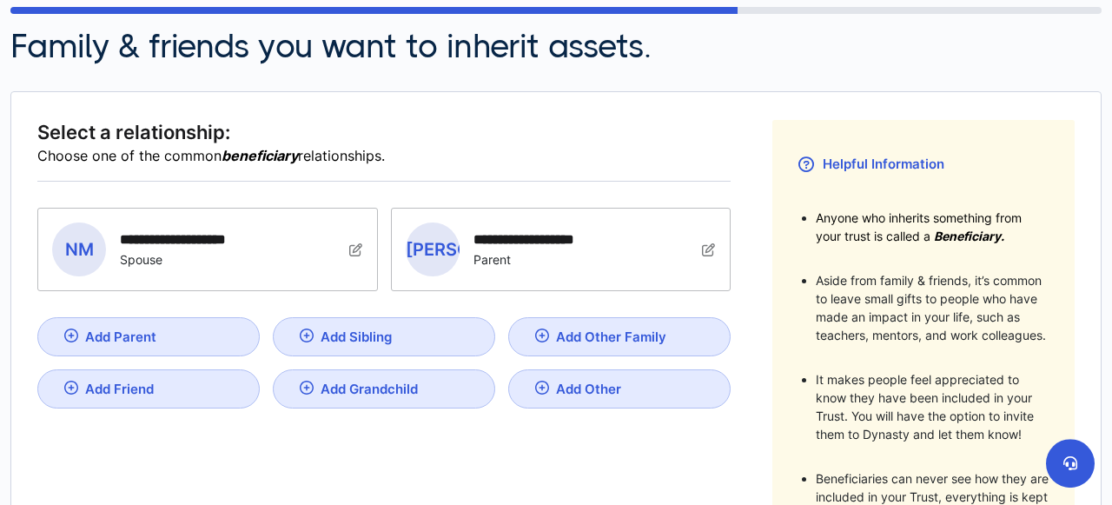
click at [64, 330] on img at bounding box center [71, 335] width 14 height 14
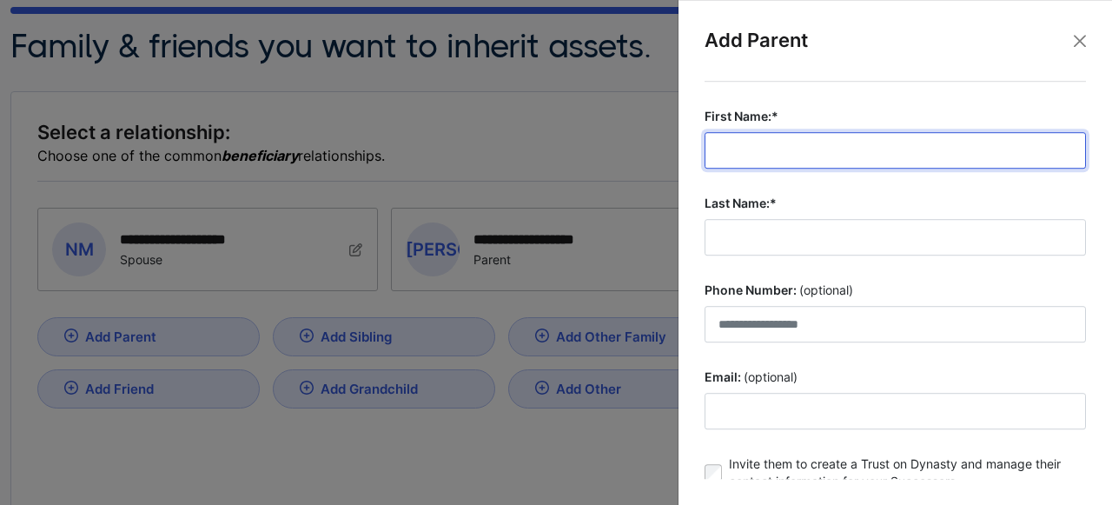
click at [747, 160] on input "First Name:*" at bounding box center [895, 150] width 381 height 36
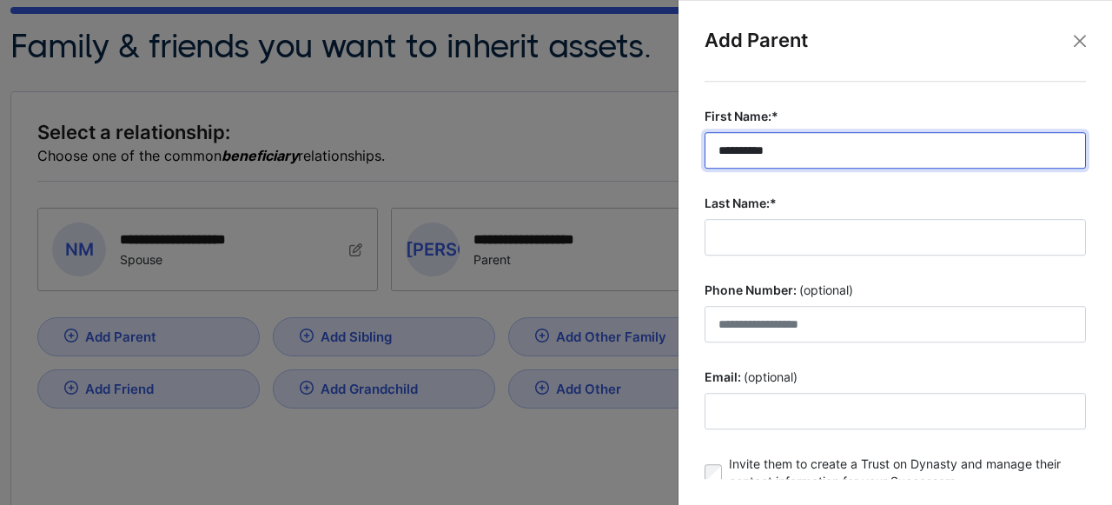
type input "**********"
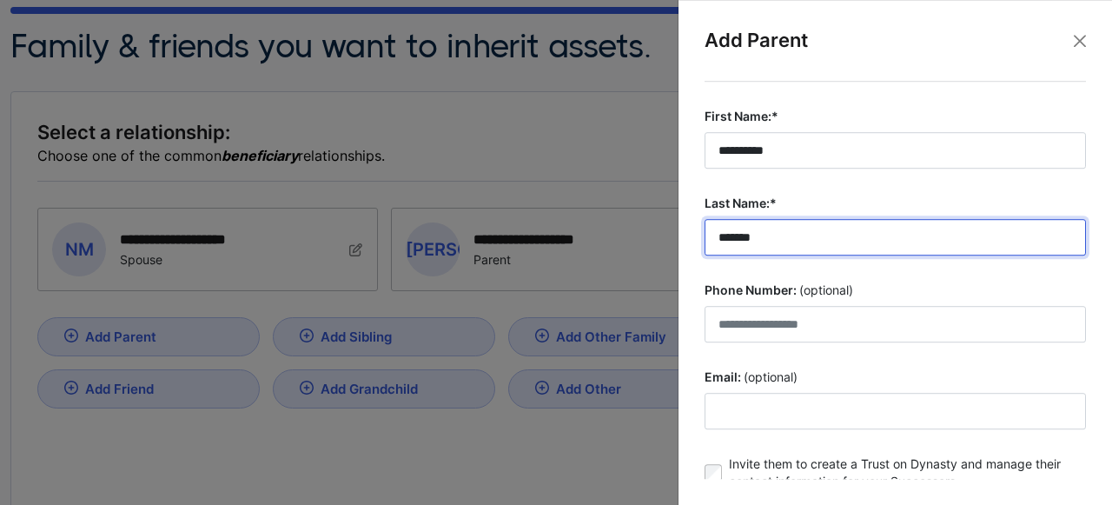
type input "*******"
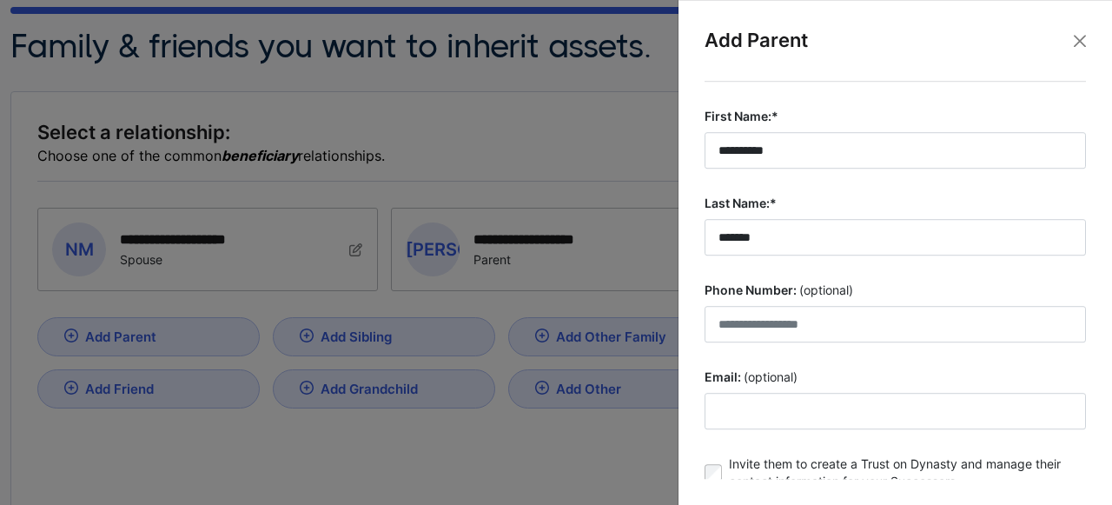
click at [682, 262] on div "**********" at bounding box center [895, 252] width 434 height 505
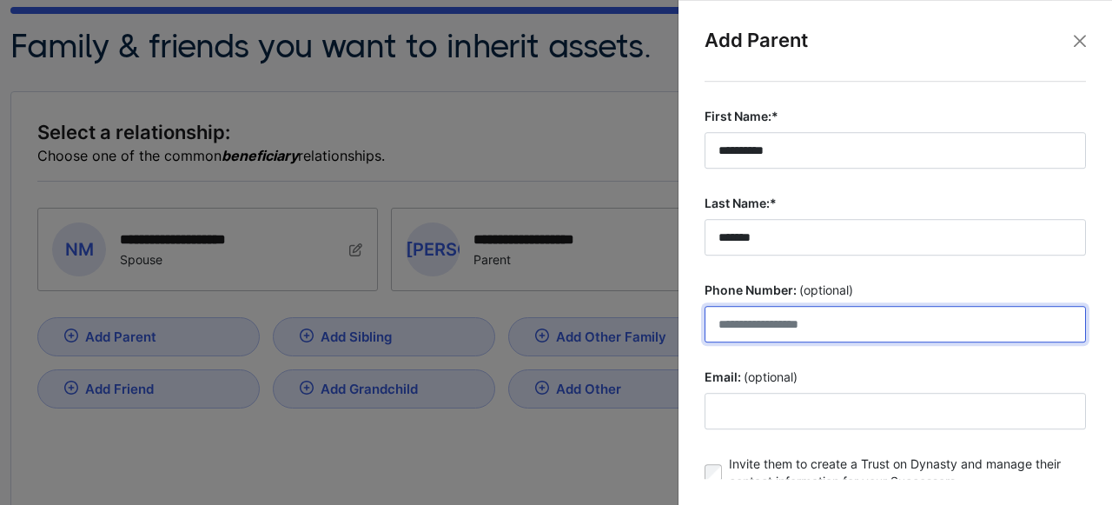
click at [748, 321] on input "Phone Number: (optional)" at bounding box center [895, 324] width 381 height 36
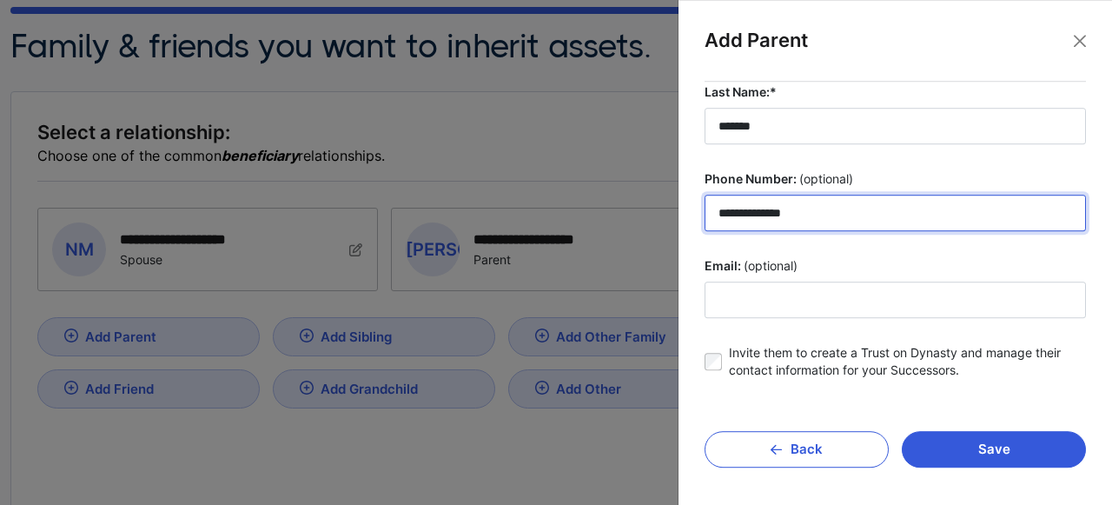
type input "**********"
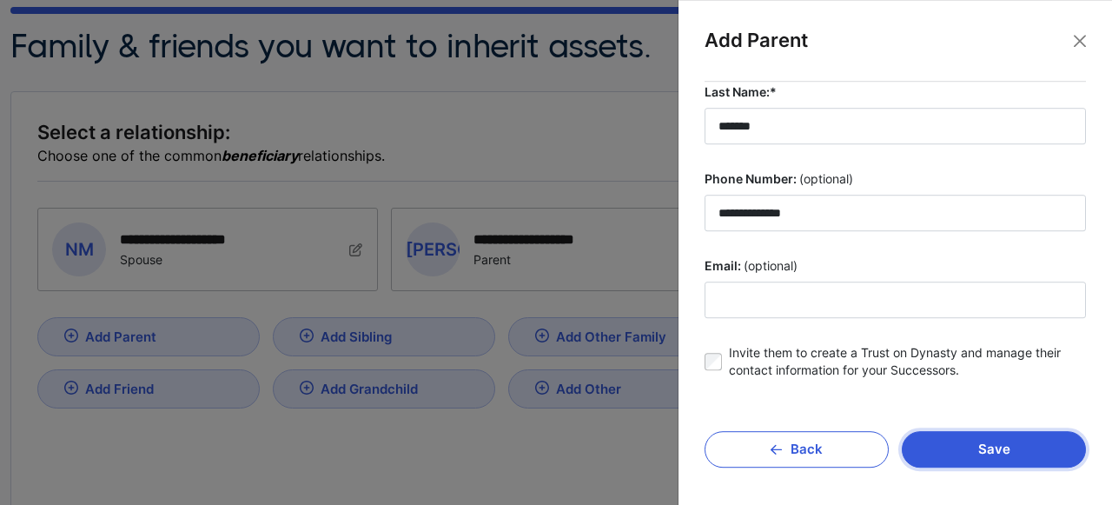
click at [958, 447] on button "Save" at bounding box center [994, 449] width 184 height 36
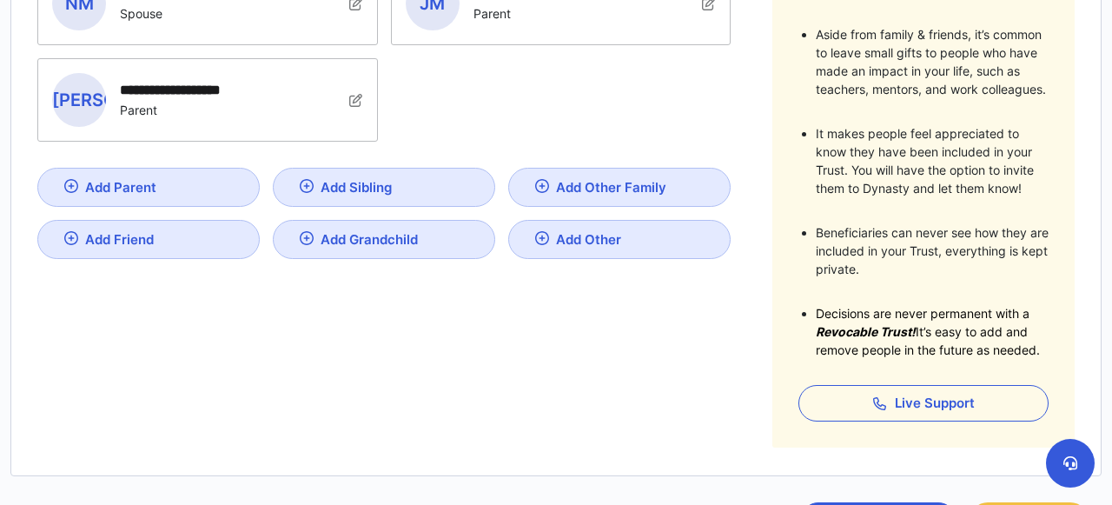
scroll to position [430, 0]
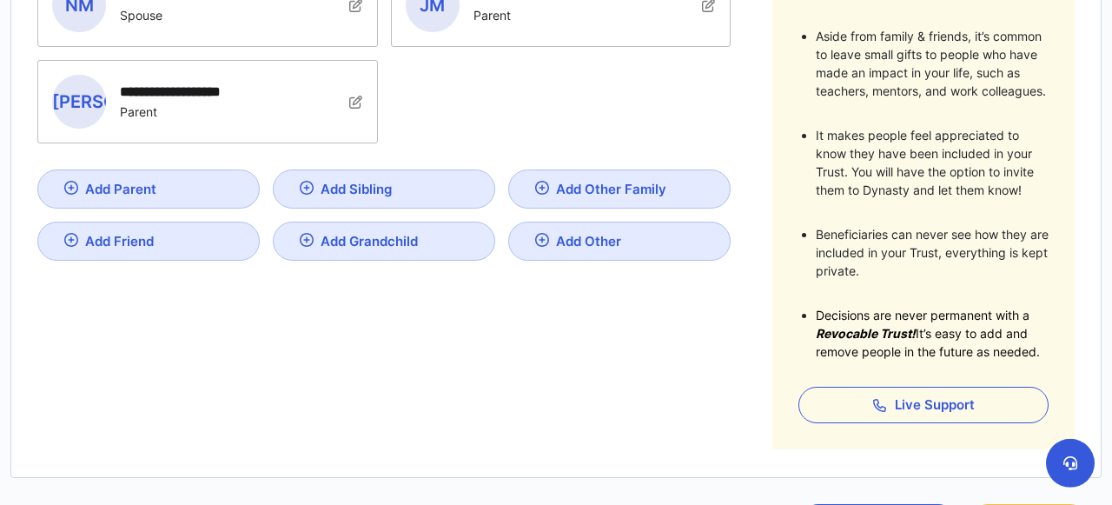
click at [745, 299] on div "**********" at bounding box center [555, 162] width 1037 height 573
click at [744, 242] on div "**********" at bounding box center [555, 162] width 1037 height 573
click at [753, 216] on div "**********" at bounding box center [555, 162] width 1037 height 573
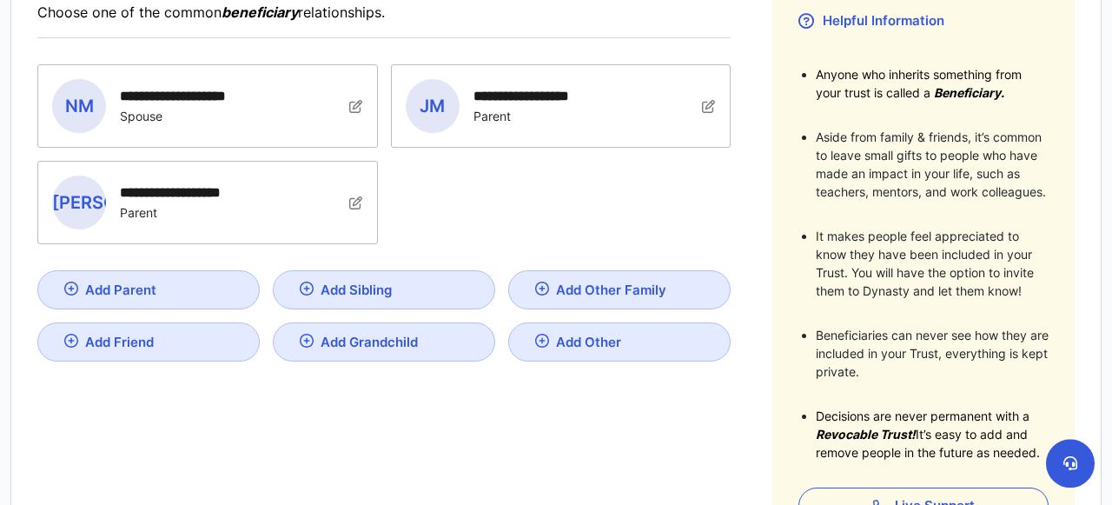
scroll to position [320, 0]
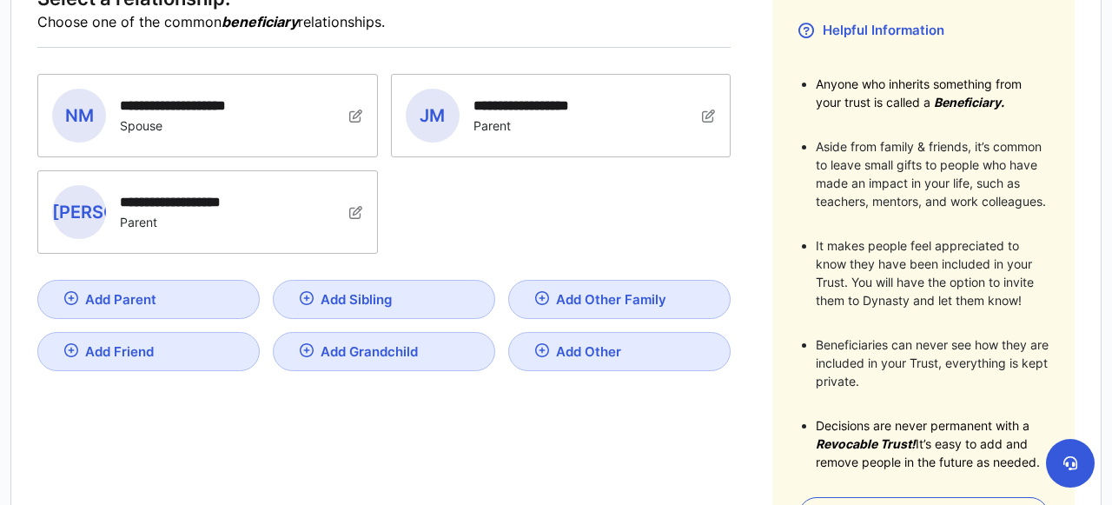
click at [753, 216] on div "**********" at bounding box center [555, 272] width 1037 height 573
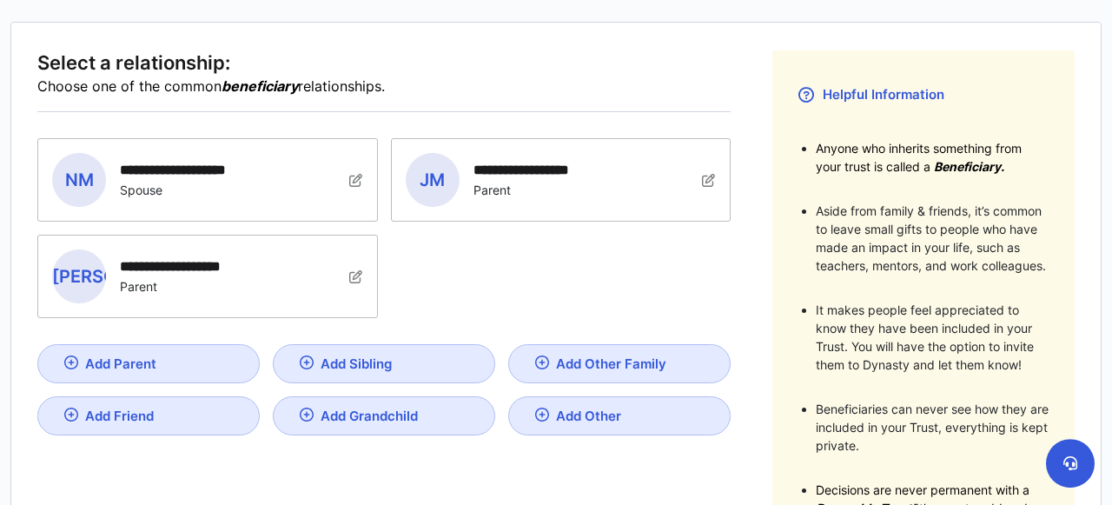
scroll to position [254, 0]
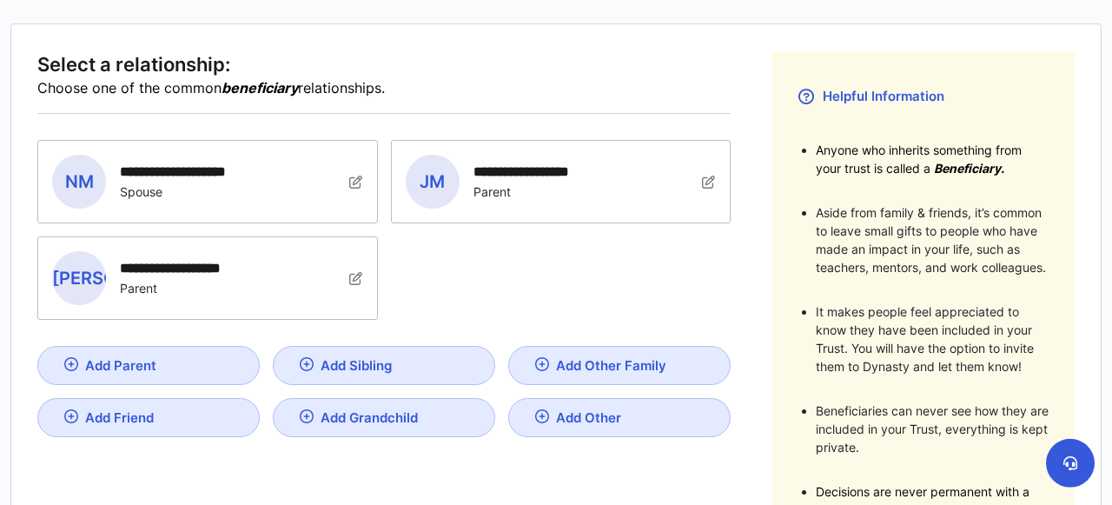
click at [753, 217] on div "**********" at bounding box center [555, 338] width 1037 height 573
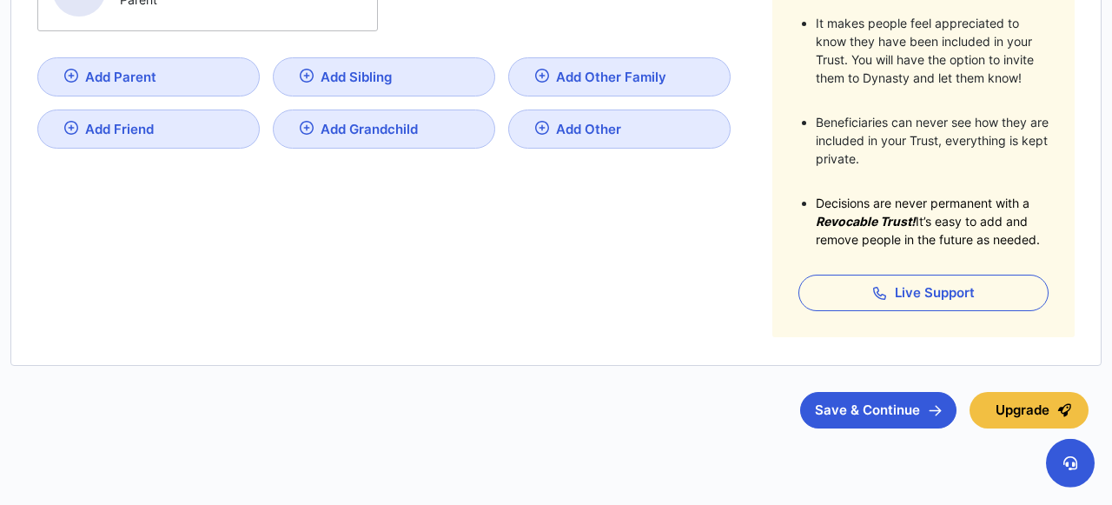
scroll to position [577, 0]
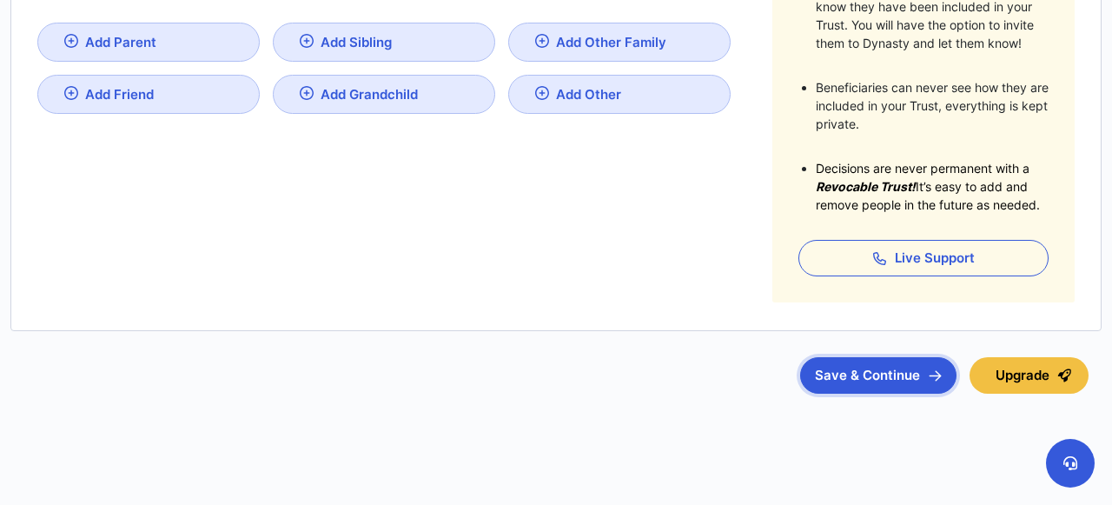
click at [849, 381] on button "Save & Continue" at bounding box center [878, 375] width 156 height 36
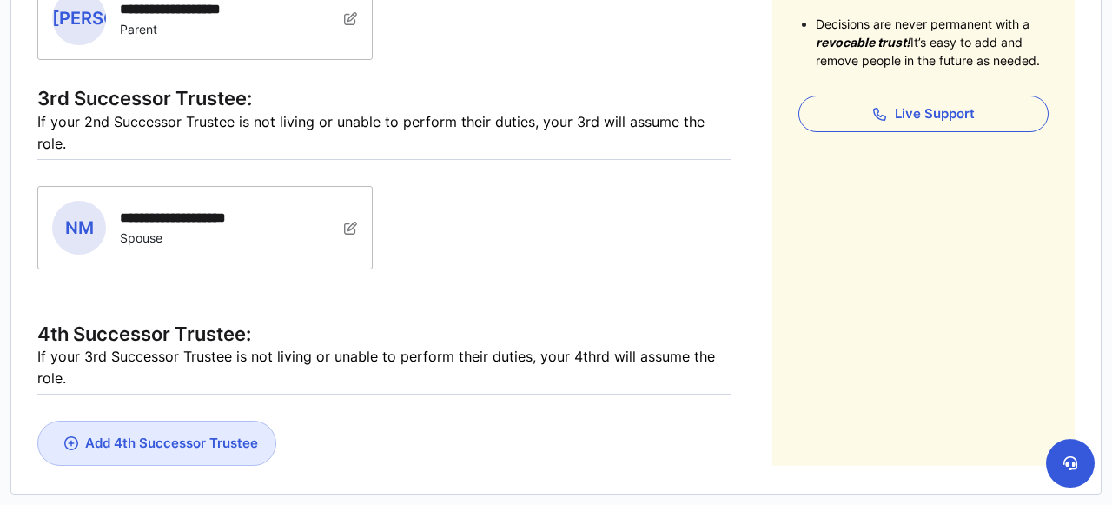
scroll to position [660, 0]
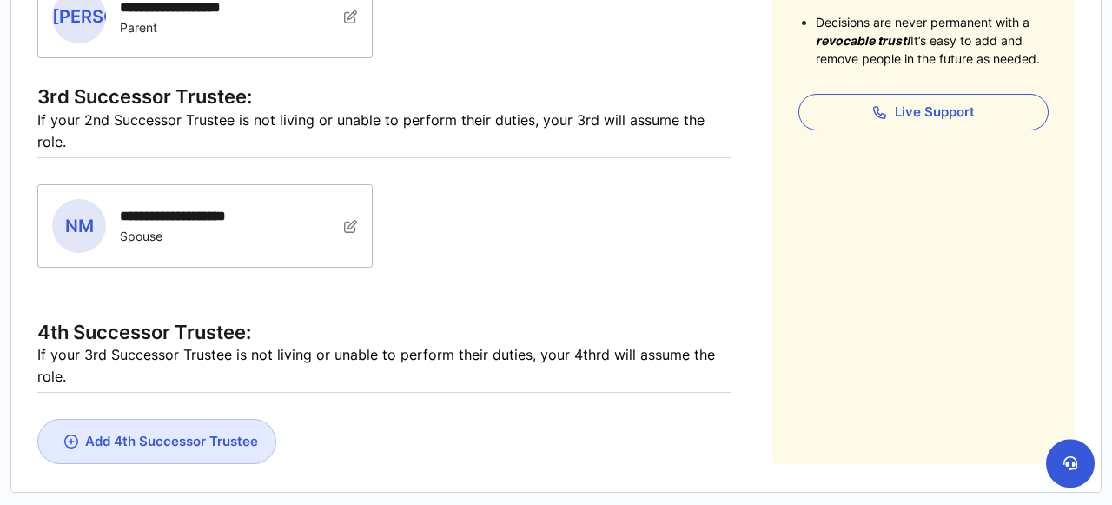
click at [199, 433] on div "Add 4th Successor Trustee" at bounding box center [171, 441] width 173 height 17
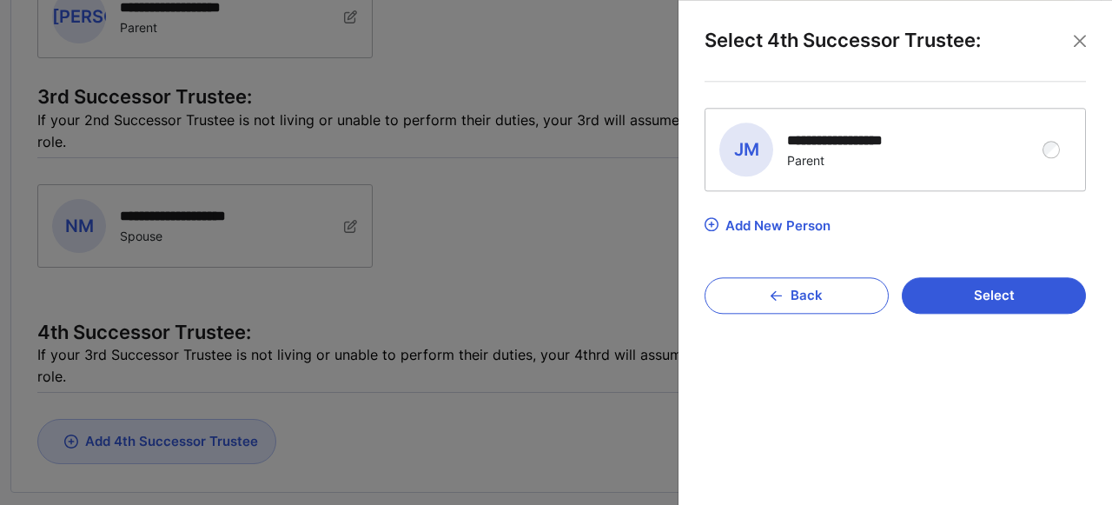
click at [576, 238] on div at bounding box center [556, 252] width 1112 height 505
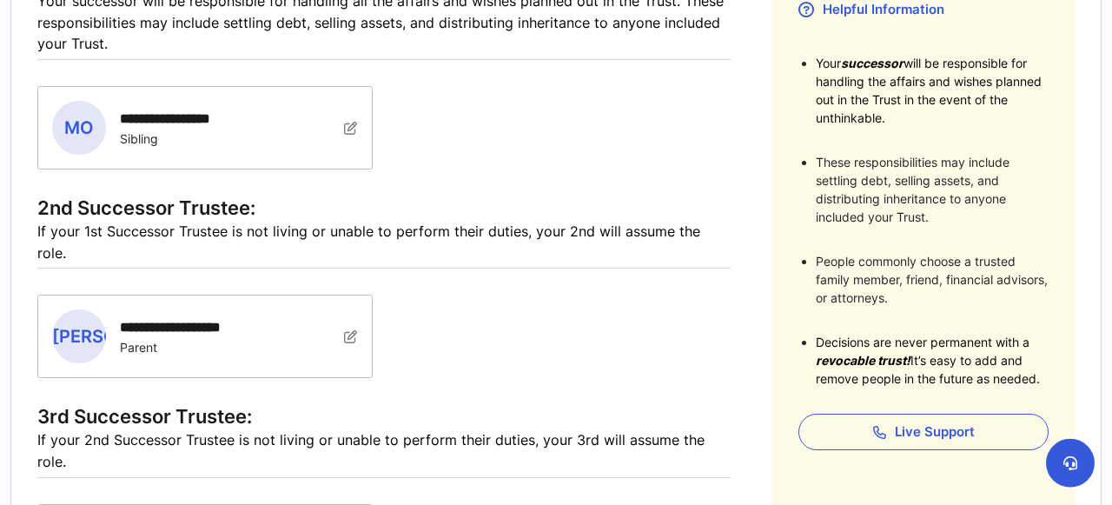
scroll to position [343, 0]
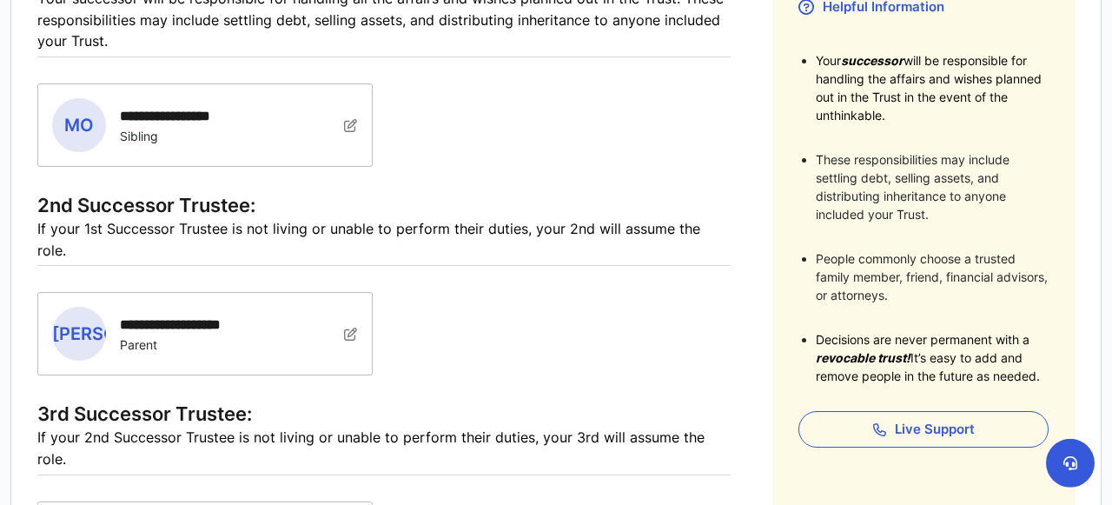
click at [347, 132] on img at bounding box center [351, 125] width 14 height 14
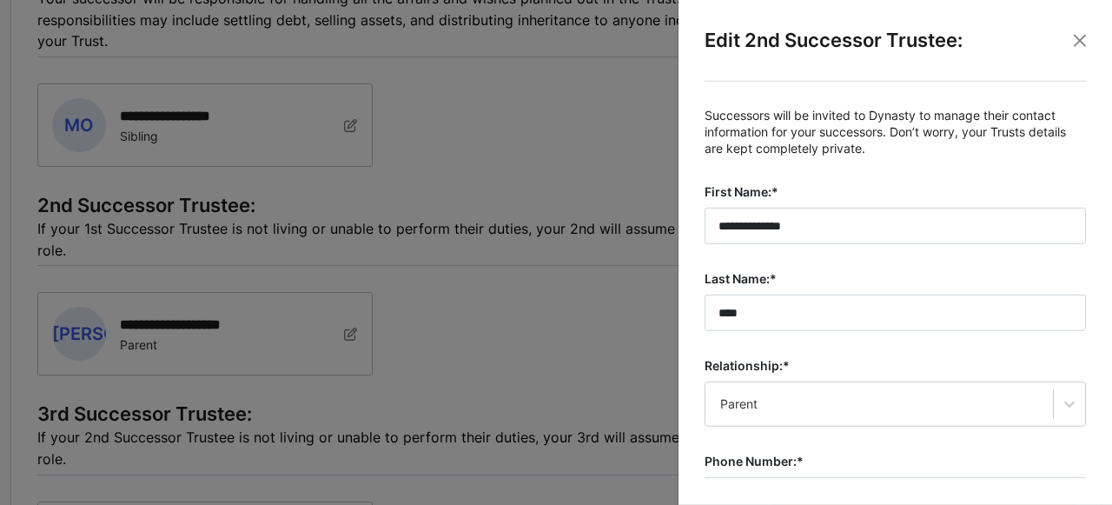
click at [624, 225] on div at bounding box center [556, 252] width 1112 height 505
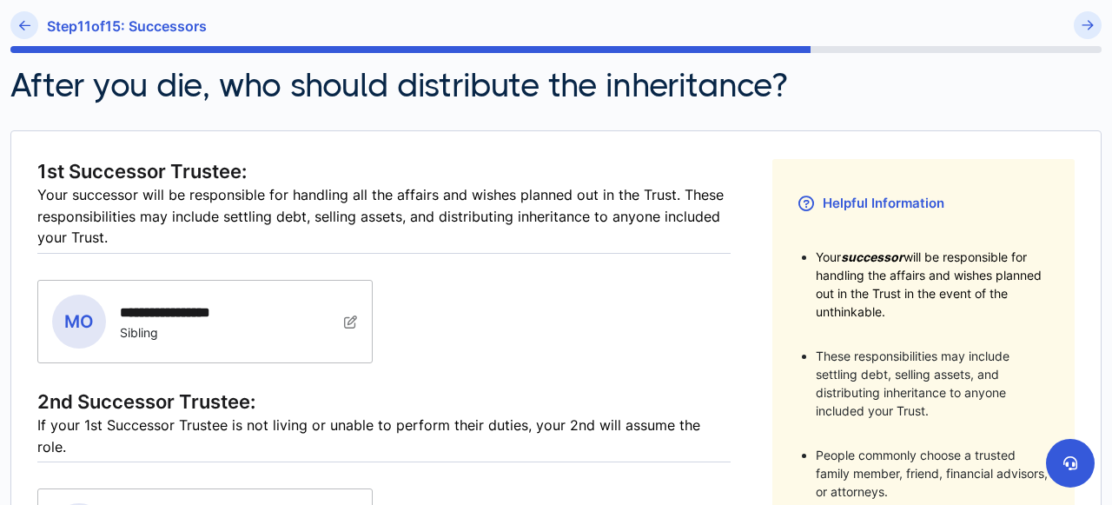
scroll to position [0, 0]
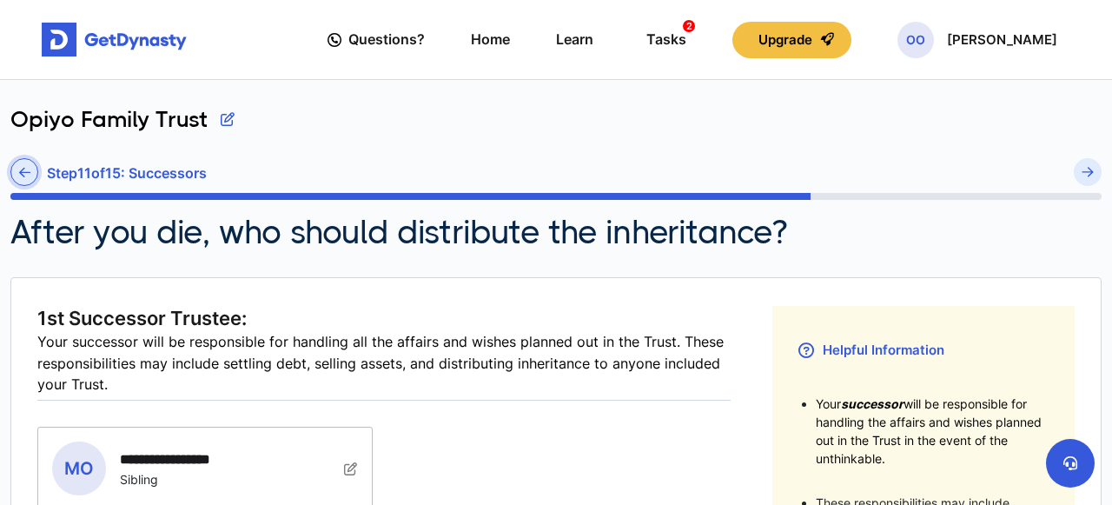
click at [23, 171] on icon at bounding box center [24, 172] width 11 height 13
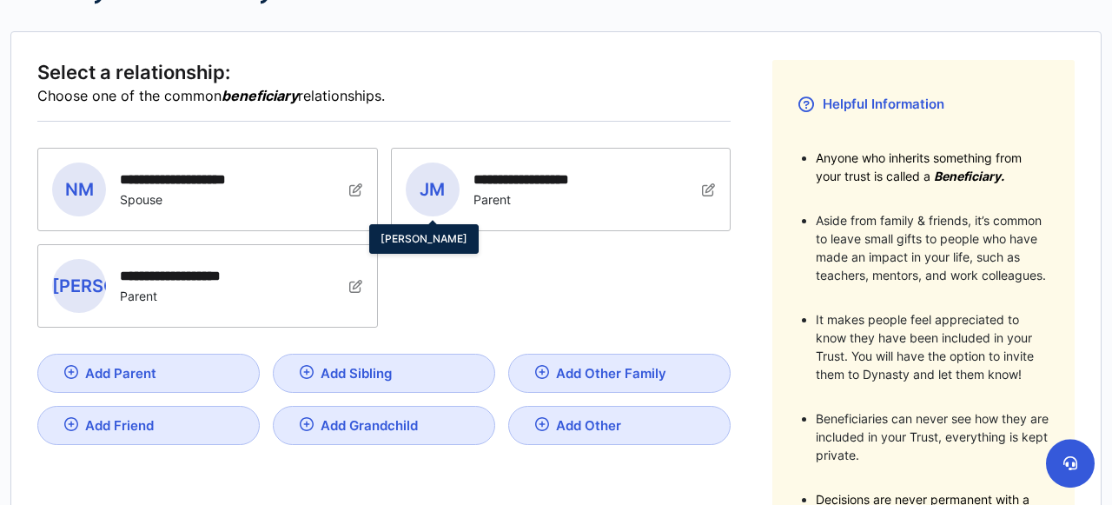
scroll to position [247, 0]
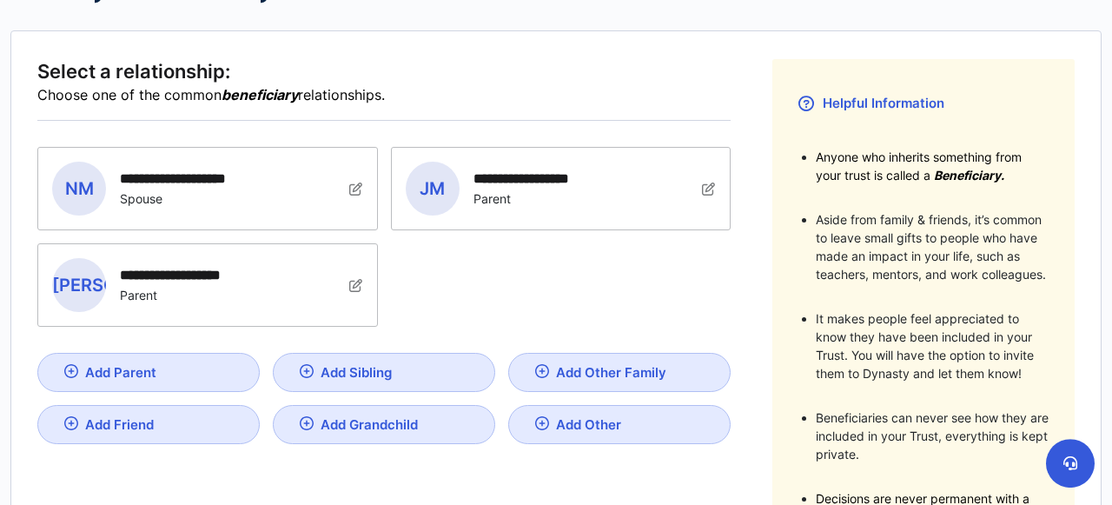
click at [752, 282] on div "**********" at bounding box center [555, 345] width 1037 height 573
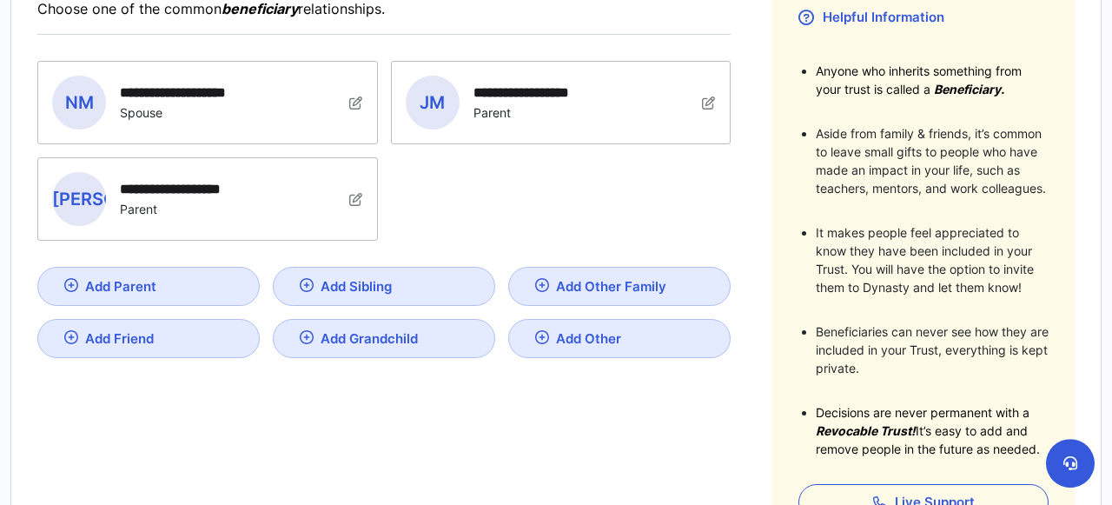
scroll to position [577, 0]
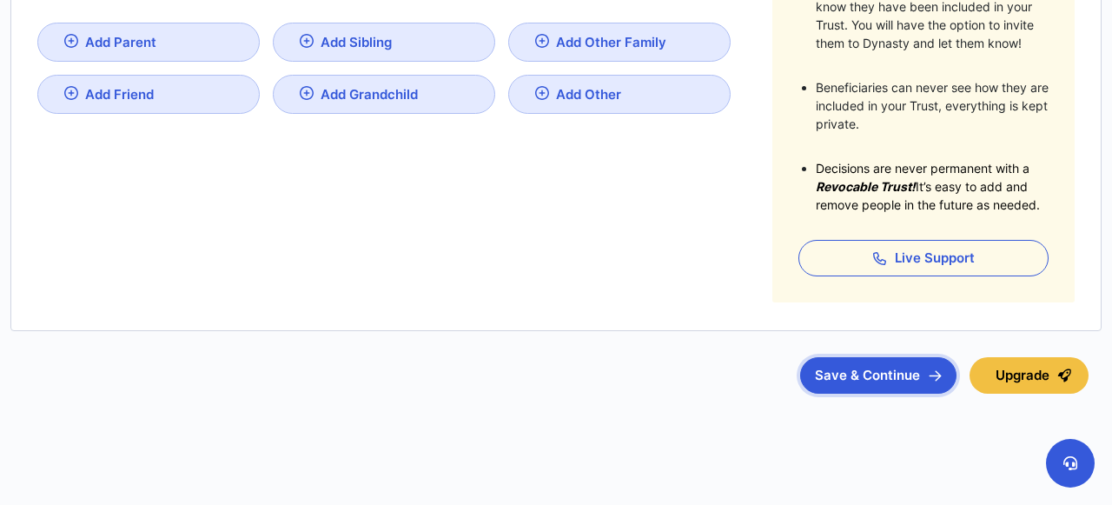
click at [851, 379] on button "Save & Continue" at bounding box center [878, 375] width 156 height 36
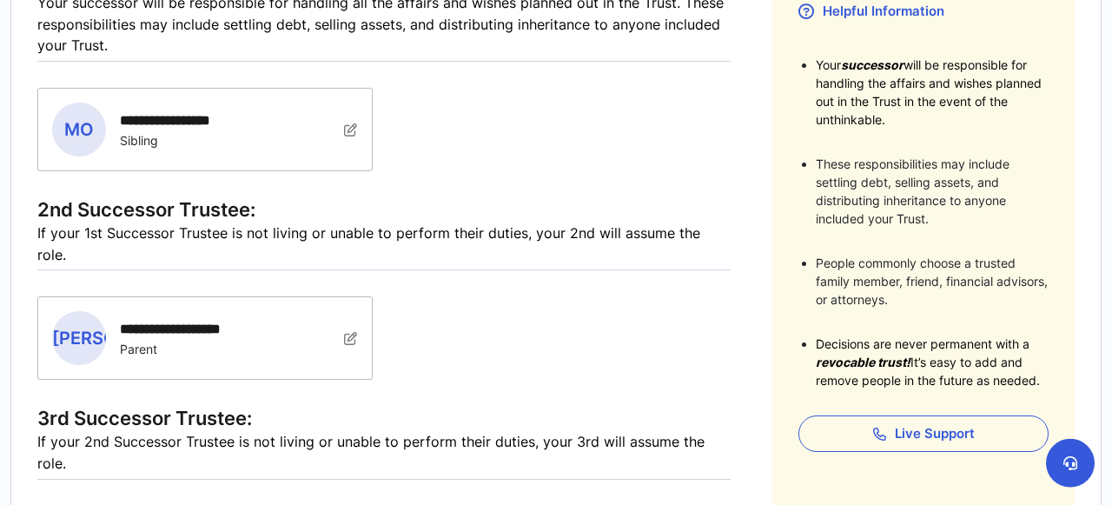
scroll to position [339, 0]
click at [698, 316] on div "**********" at bounding box center [383, 301] width 693 height 209
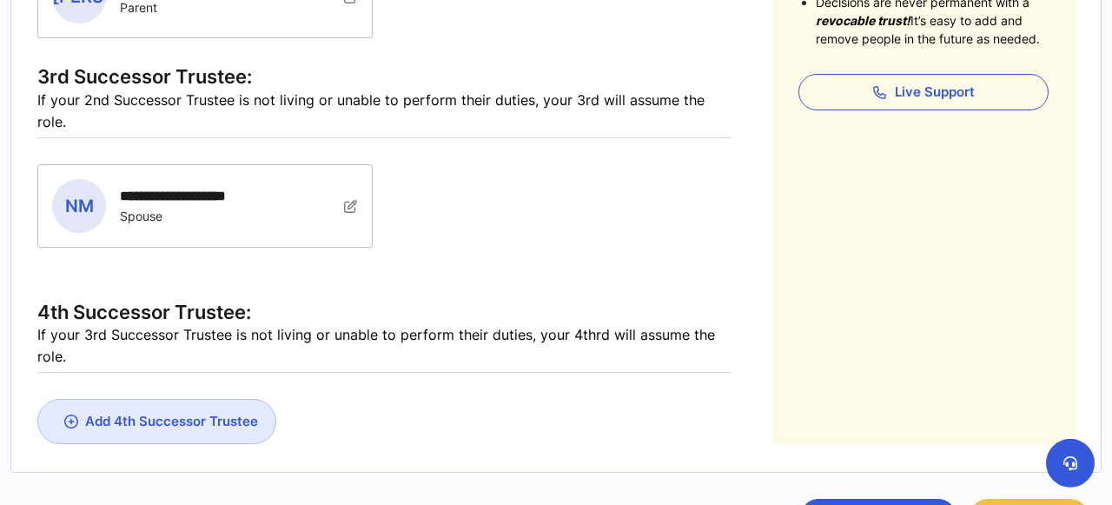
scroll to position [682, 0]
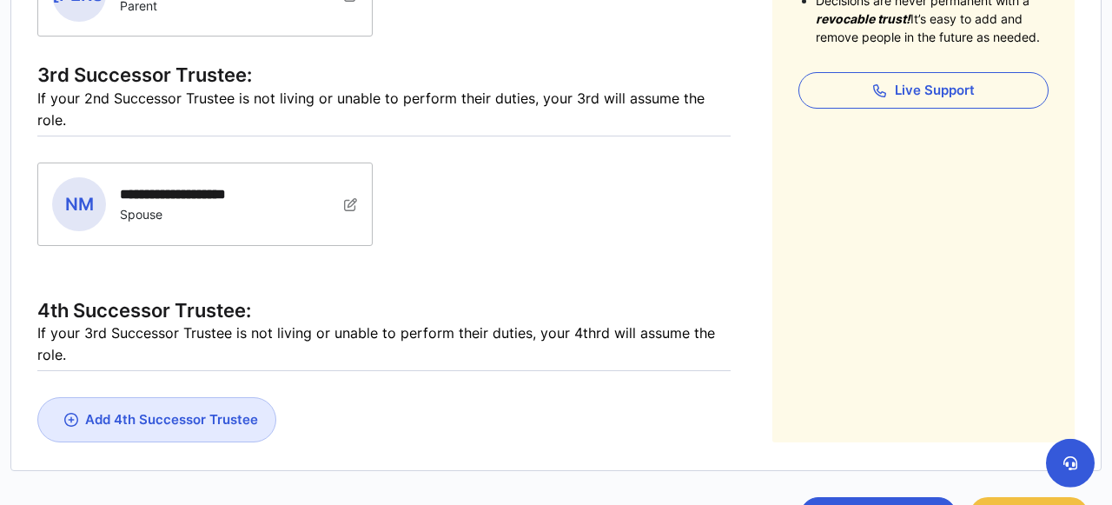
click at [236, 411] on div "Add 4th Successor Trustee" at bounding box center [171, 419] width 173 height 17
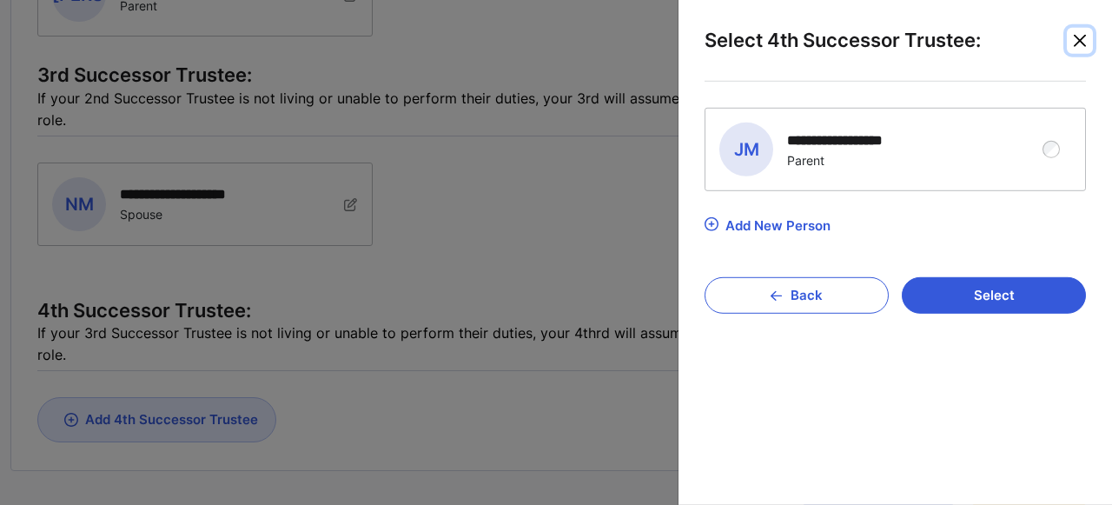
click at [1073, 35] on button "Close" at bounding box center [1080, 41] width 26 height 26
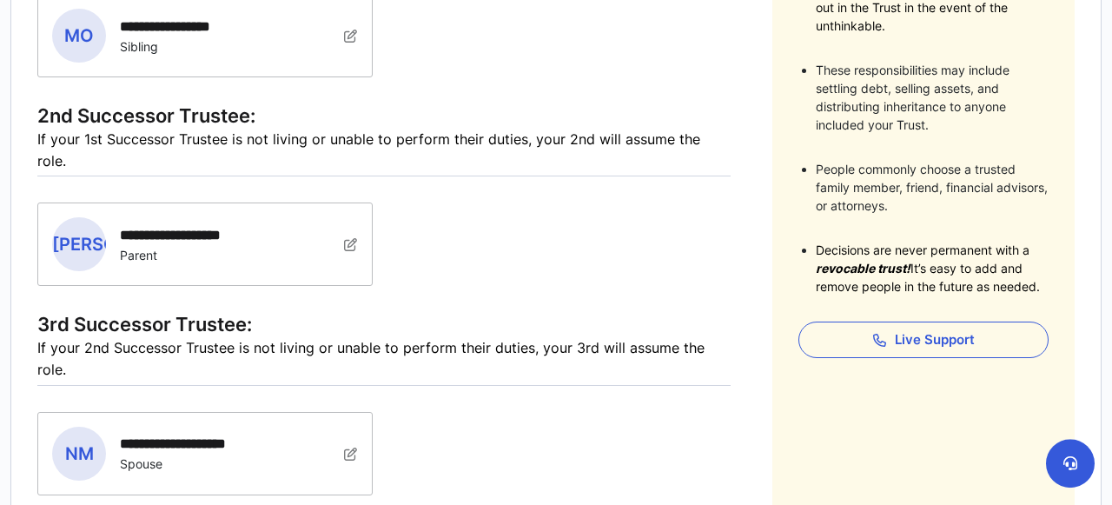
scroll to position [427, 0]
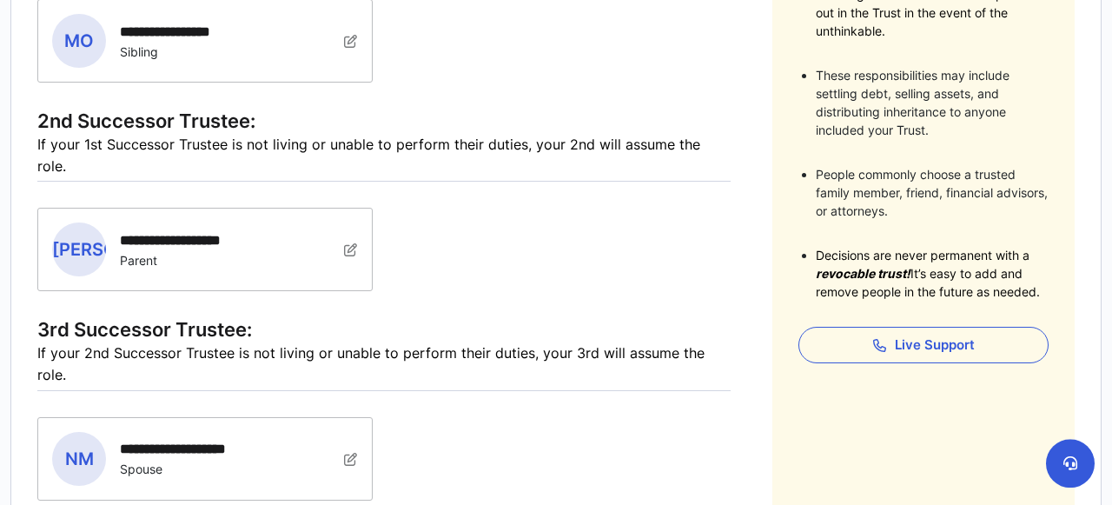
click at [355, 48] on img at bounding box center [351, 41] width 14 height 14
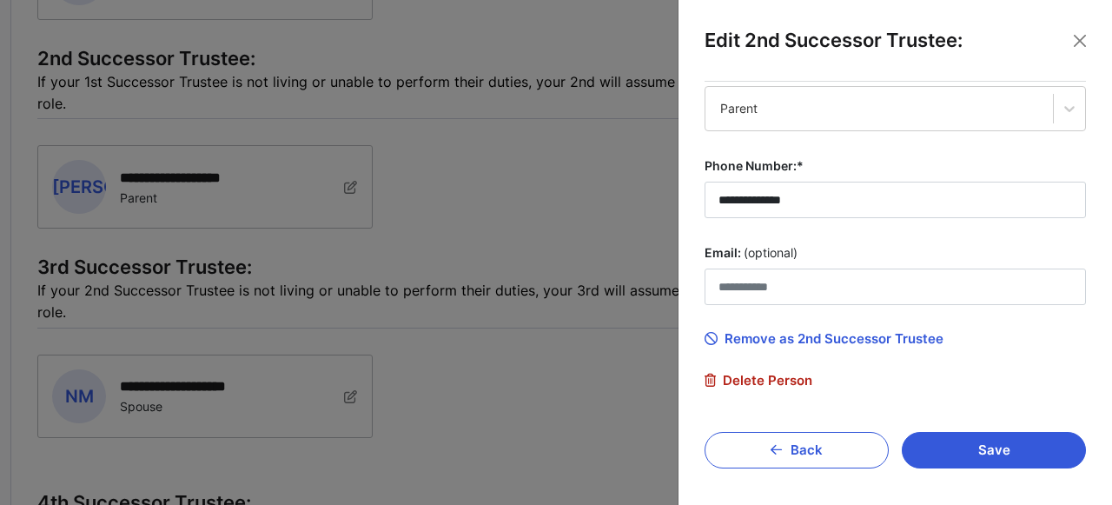
scroll to position [490, 0]
click at [811, 333] on span "Remove as 2nd Successor Trustee" at bounding box center [824, 339] width 239 height 16
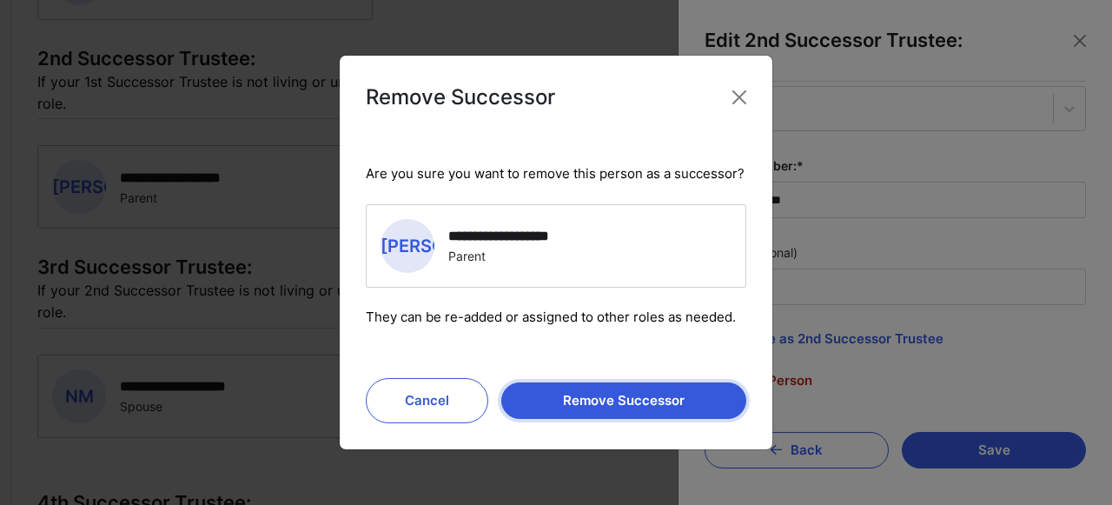
click at [626, 400] on button "Remove Successor" at bounding box center [623, 400] width 245 height 36
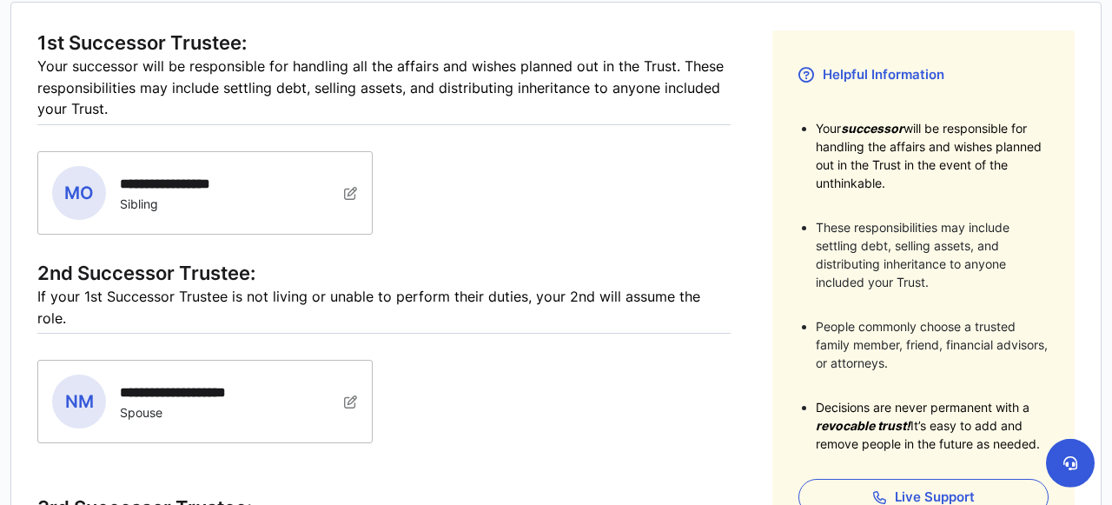
scroll to position [317, 0]
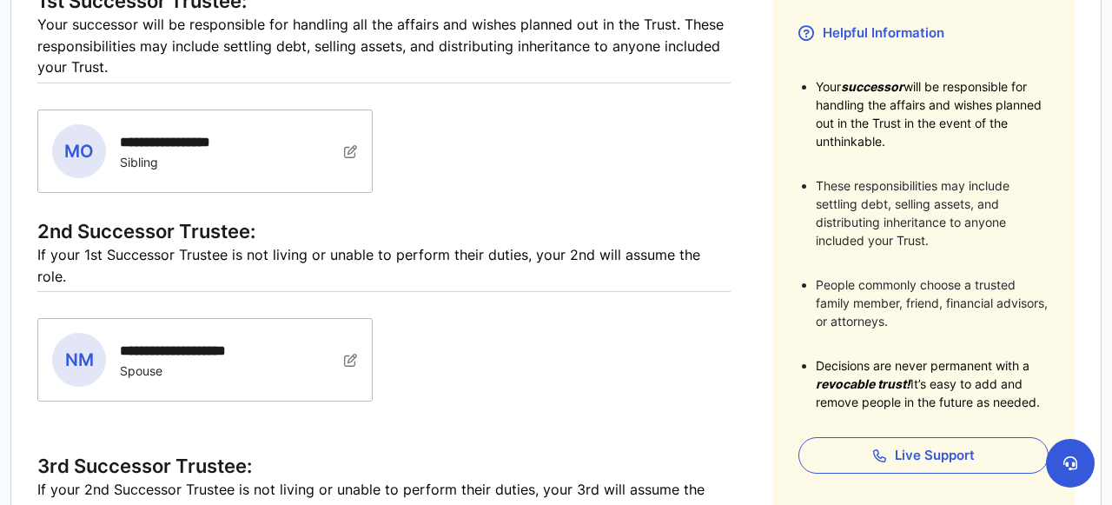
click at [348, 158] on img at bounding box center [351, 151] width 14 height 14
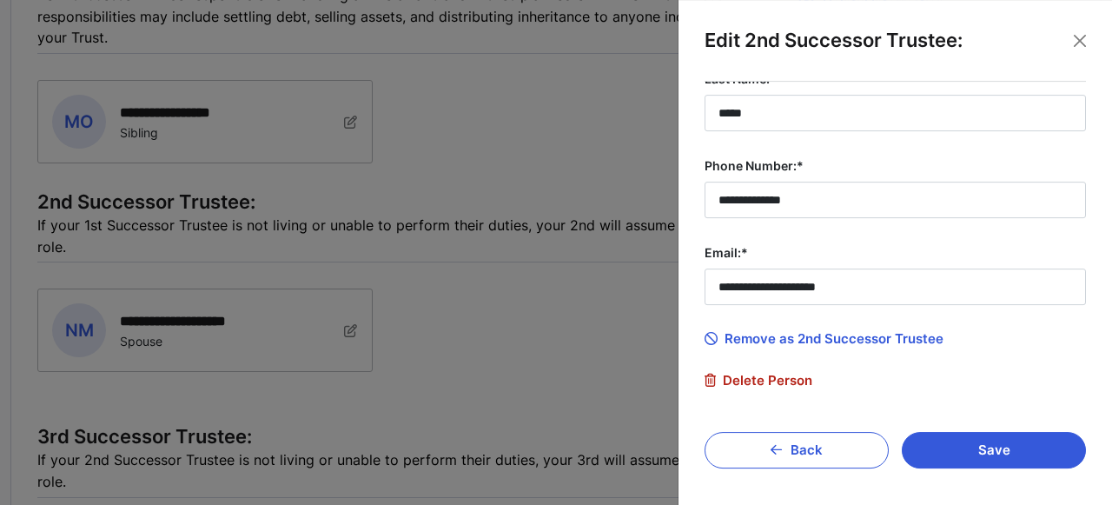
scroll to position [348, 0]
click at [812, 336] on span "Remove as 2nd Successor Trustee" at bounding box center [824, 339] width 239 height 16
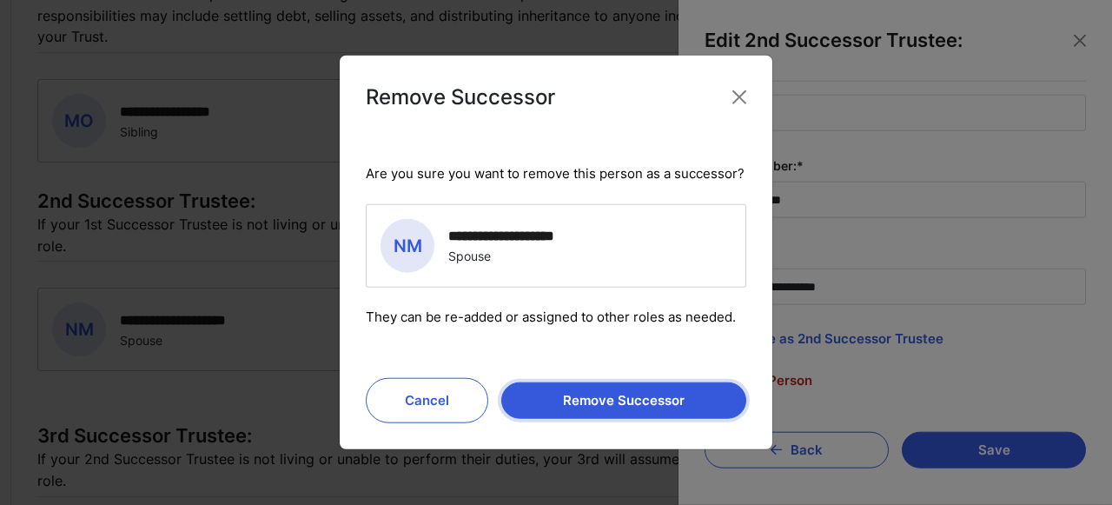
click at [694, 402] on button "Remove Successor" at bounding box center [623, 400] width 245 height 36
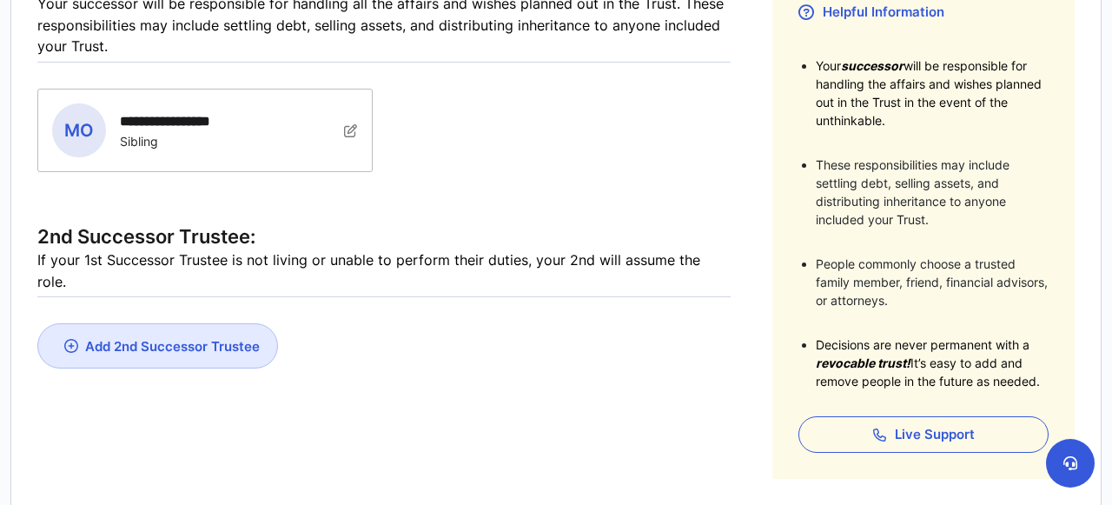
scroll to position [336, 0]
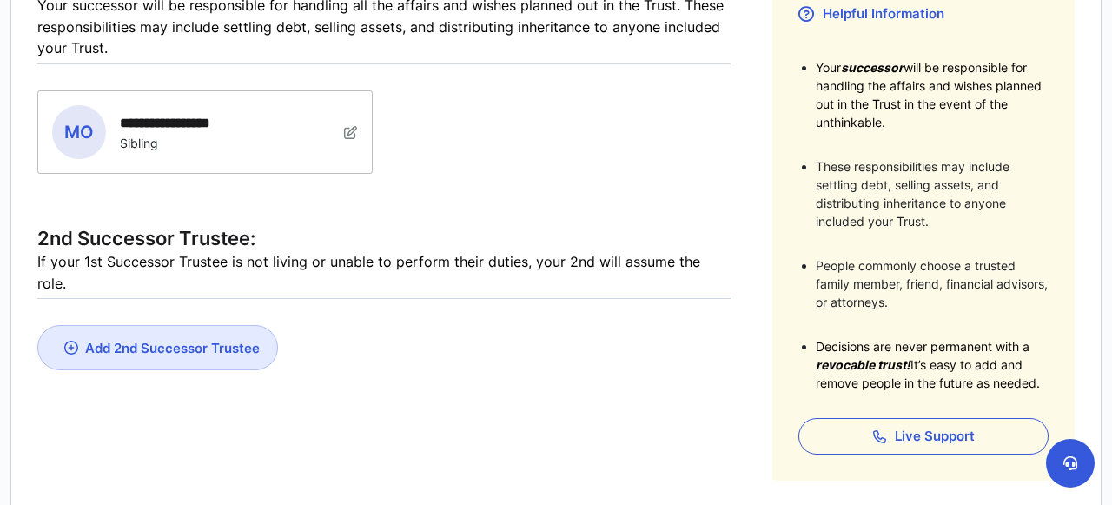
click at [234, 333] on link "Add 2nd Successor Trustee" at bounding box center [157, 347] width 241 height 45
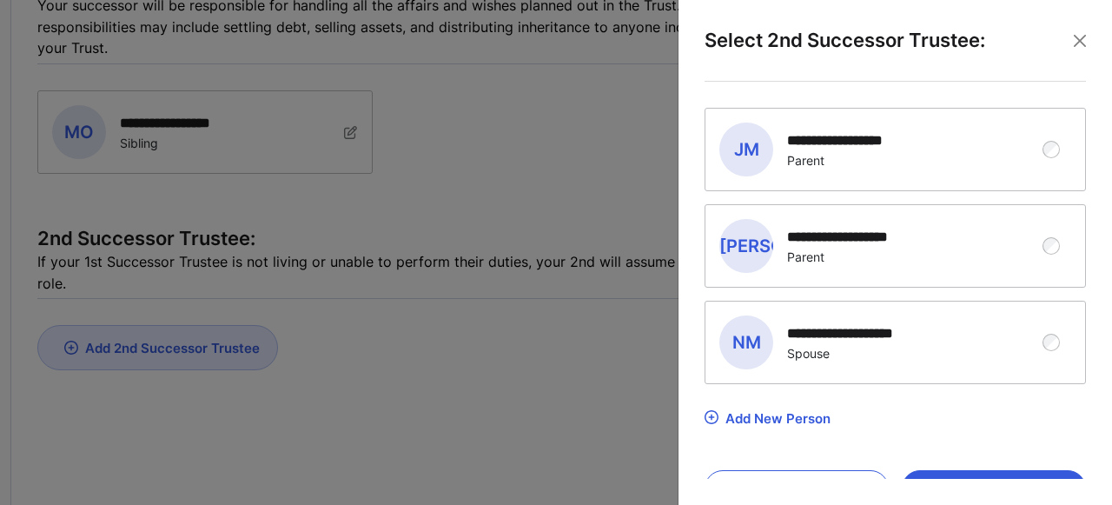
click at [853, 145] on div "**********" at bounding box center [856, 140] width 139 height 17
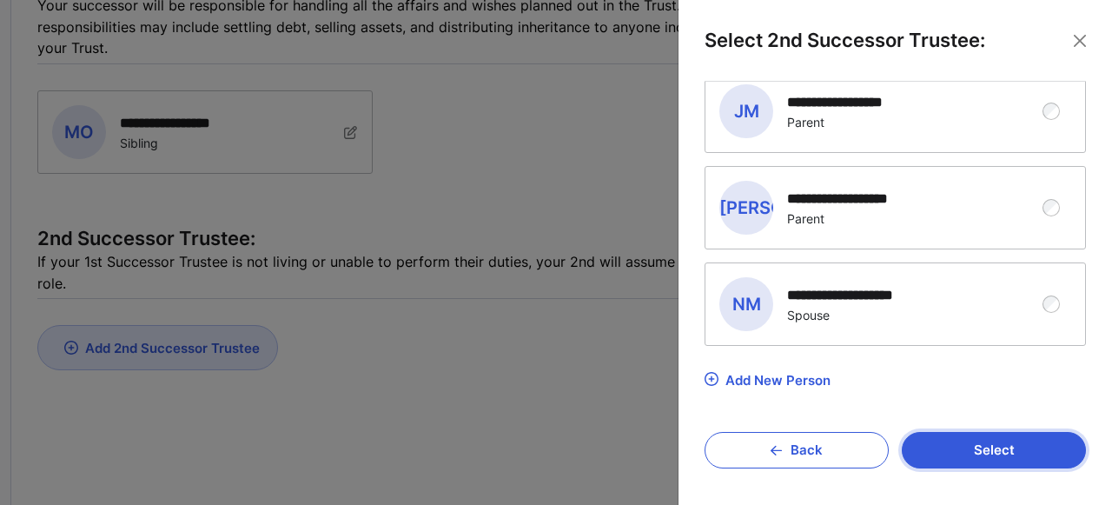
click at [977, 440] on button "Select" at bounding box center [994, 450] width 184 height 36
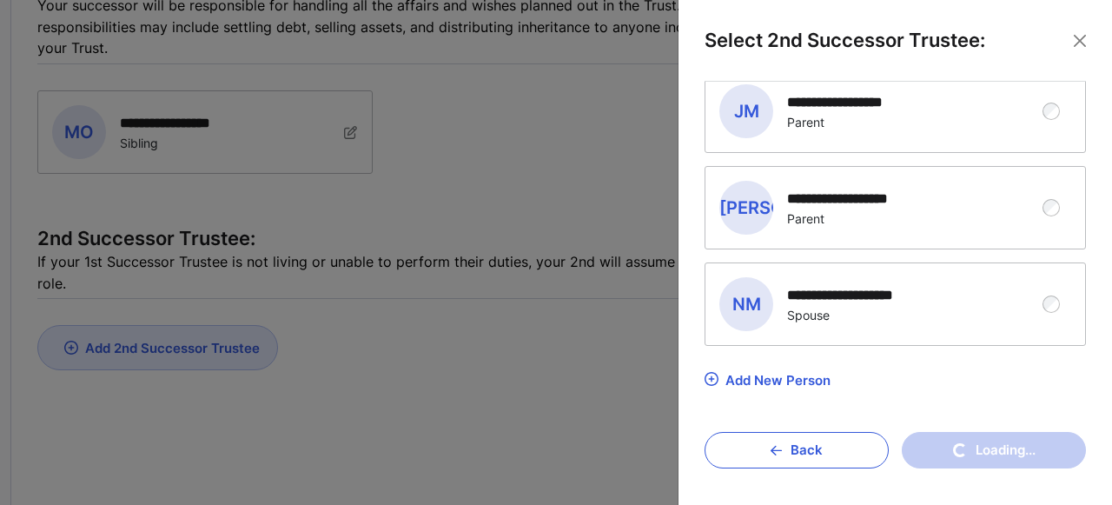
scroll to position [0, 0]
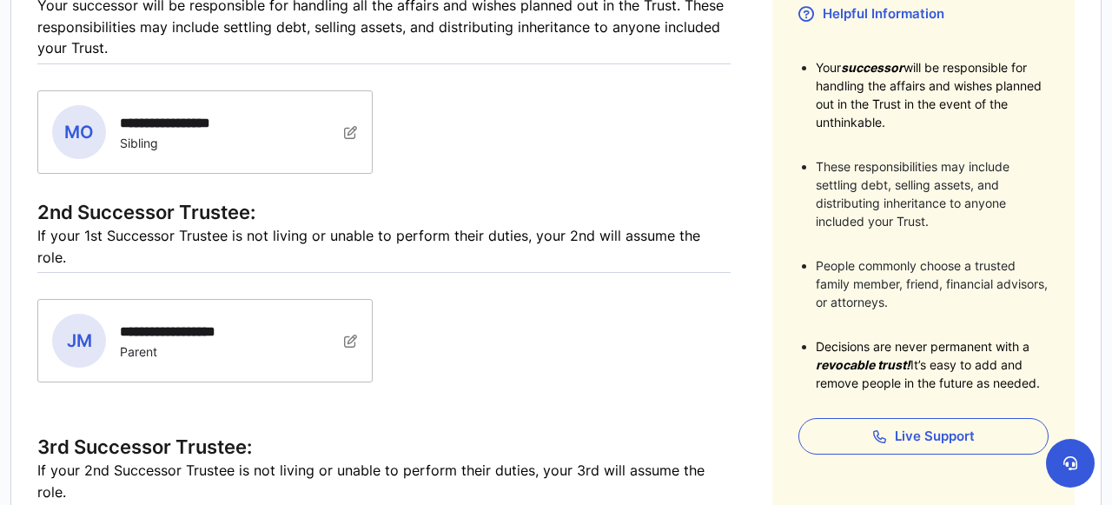
click at [348, 308] on div "**********" at bounding box center [205, 341] width 334 height 82
click at [353, 139] on img at bounding box center [351, 132] width 14 height 14
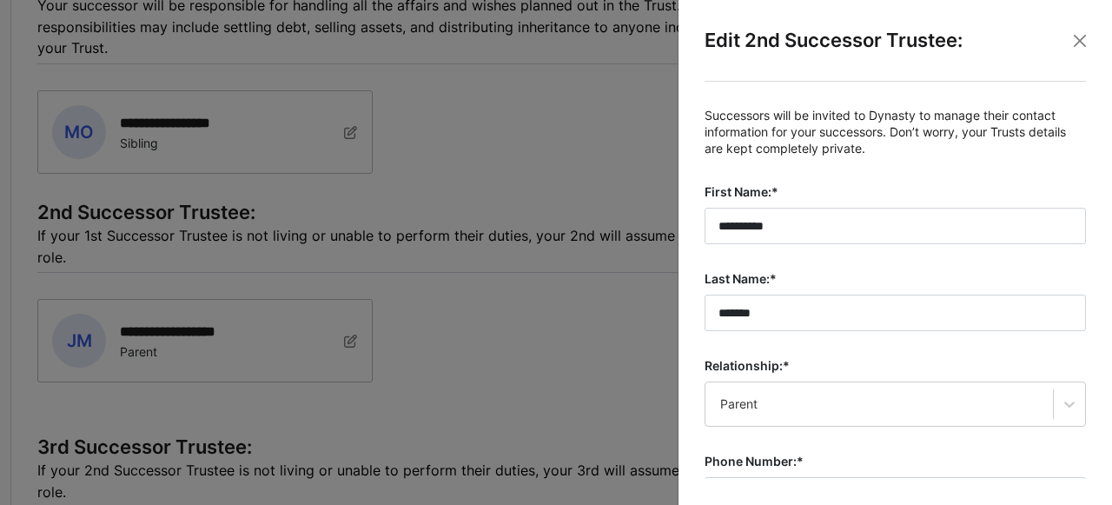
scroll to position [295, 0]
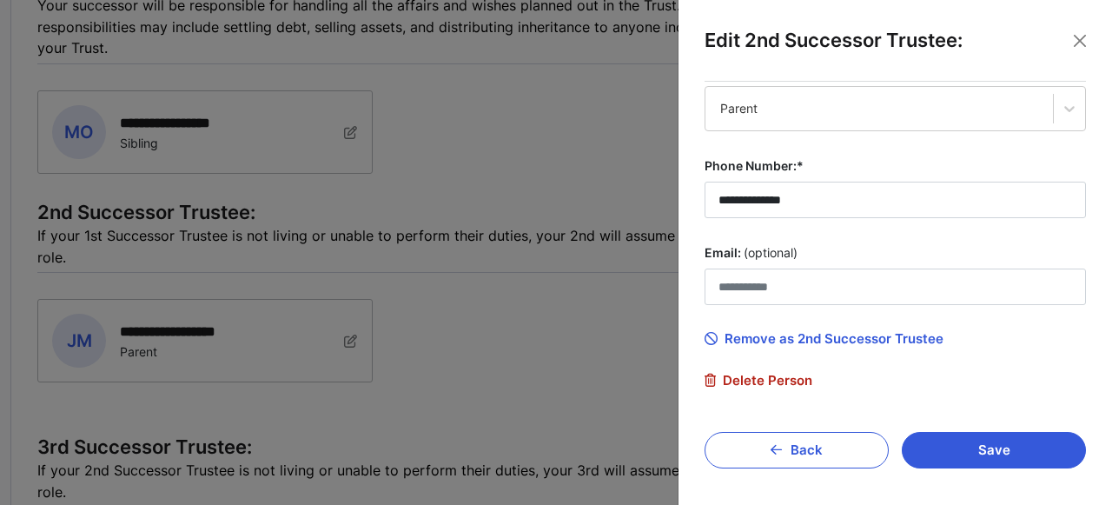
click at [903, 335] on span "Remove as 2nd Successor Trustee" at bounding box center [824, 339] width 239 height 16
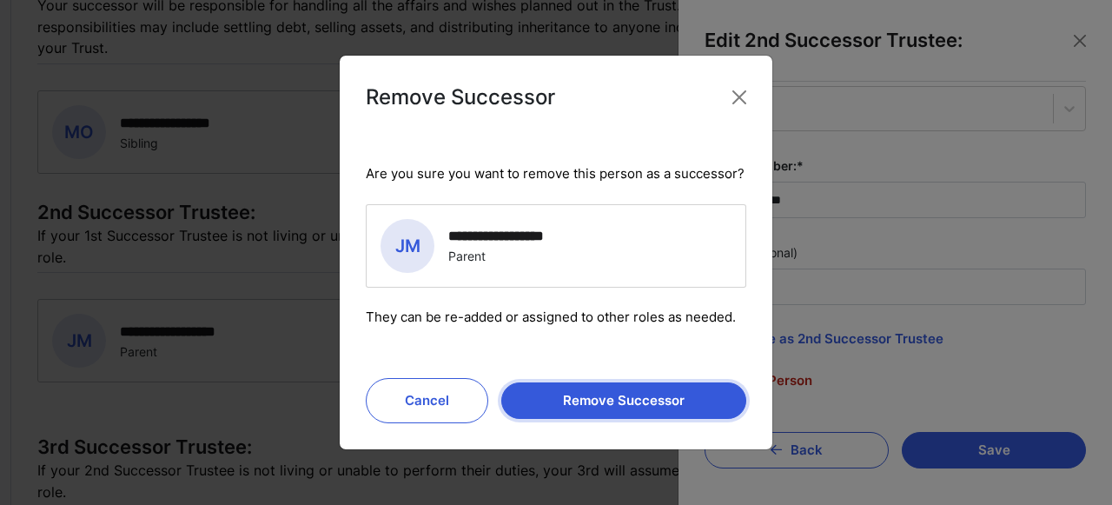
click at [622, 395] on button "Remove Successor" at bounding box center [623, 400] width 245 height 36
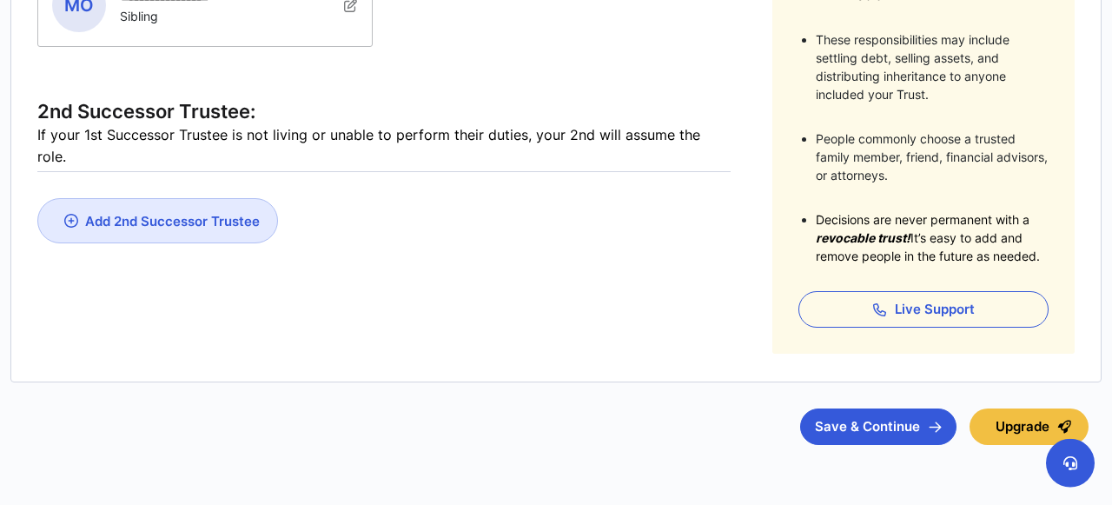
scroll to position [473, 0]
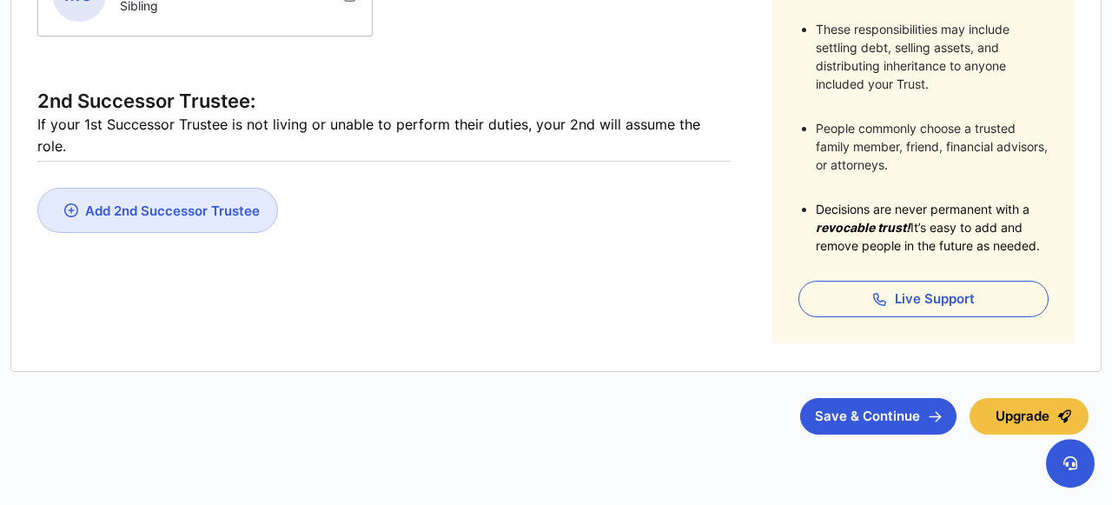
click at [227, 196] on link "Add 2nd Successor Trustee" at bounding box center [157, 210] width 241 height 45
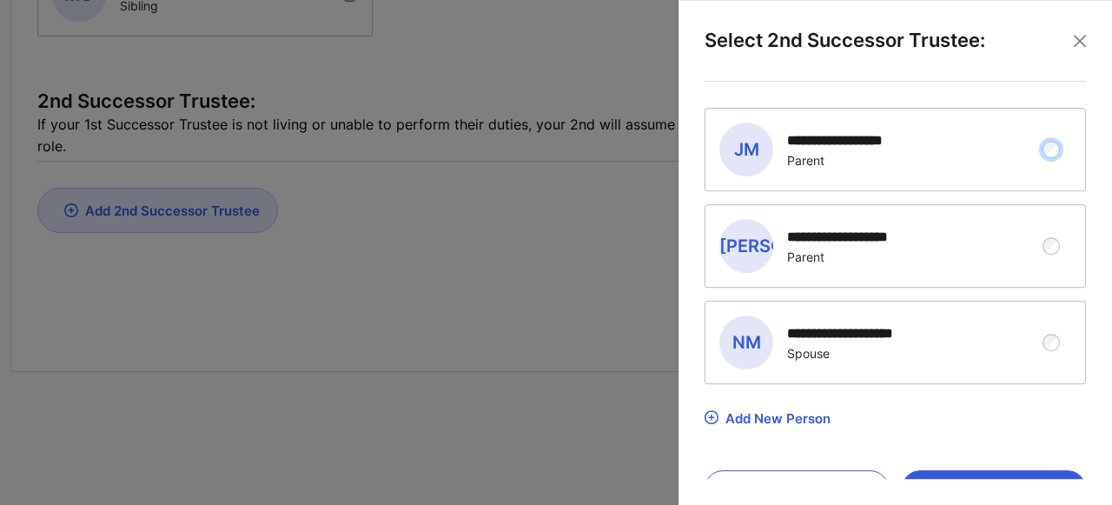
scroll to position [38, 0]
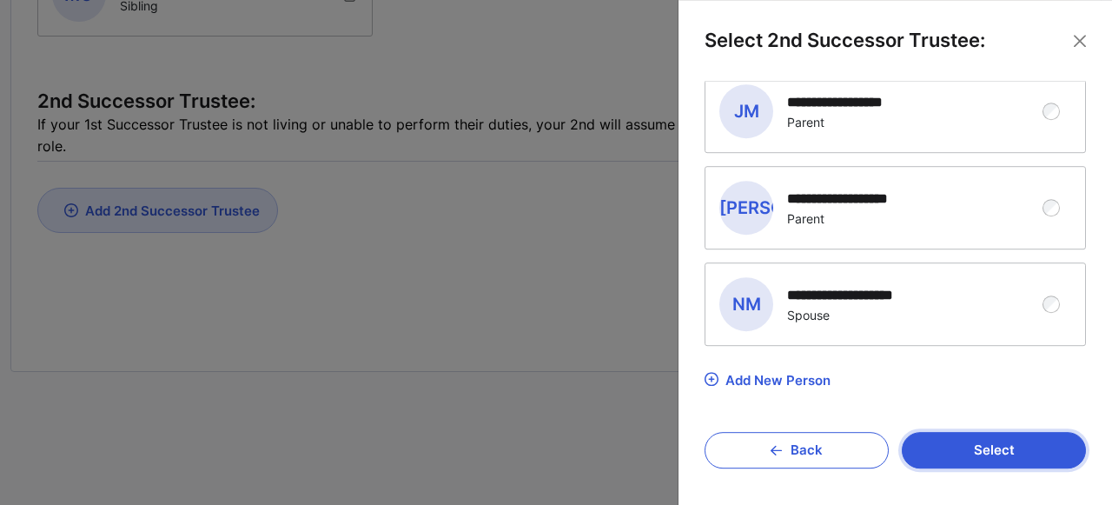
click at [993, 446] on button "Select" at bounding box center [994, 450] width 184 height 36
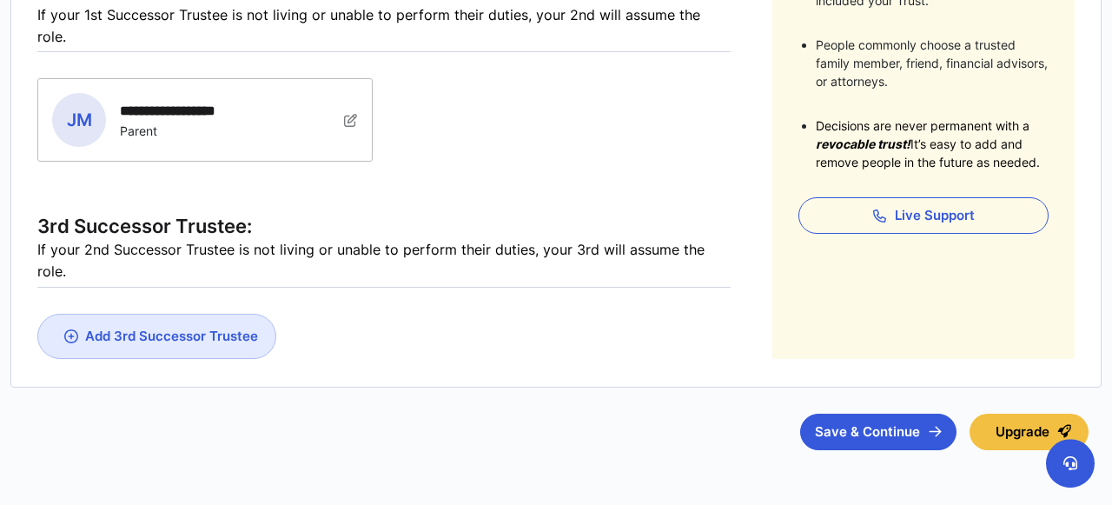
scroll to position [558, 0]
click at [222, 327] on div "Add 3rd Successor Trustee" at bounding box center [171, 335] width 173 height 17
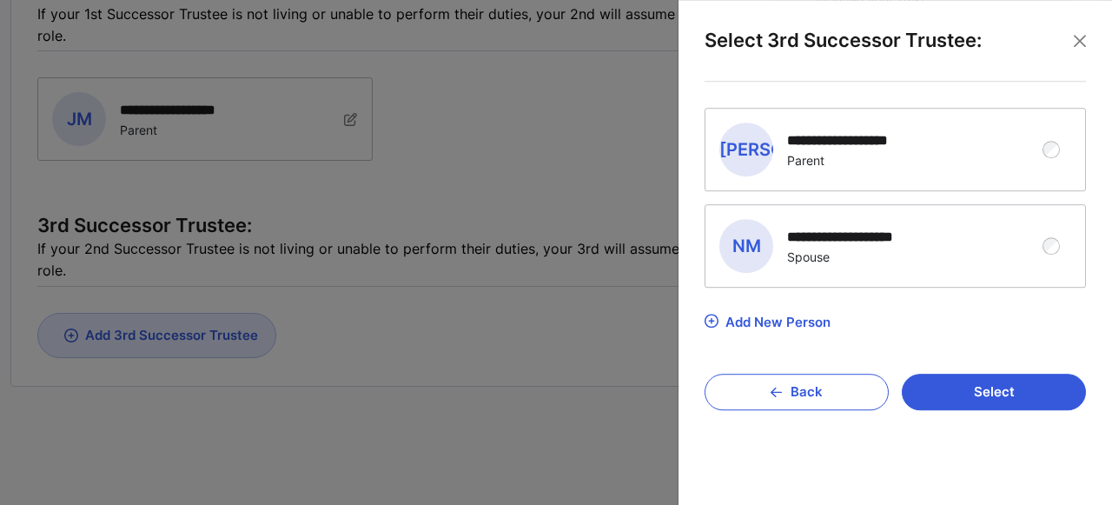
click at [963, 231] on div "**********" at bounding box center [882, 246] width 326 height 54
click at [972, 384] on button "Select" at bounding box center [994, 392] width 184 height 36
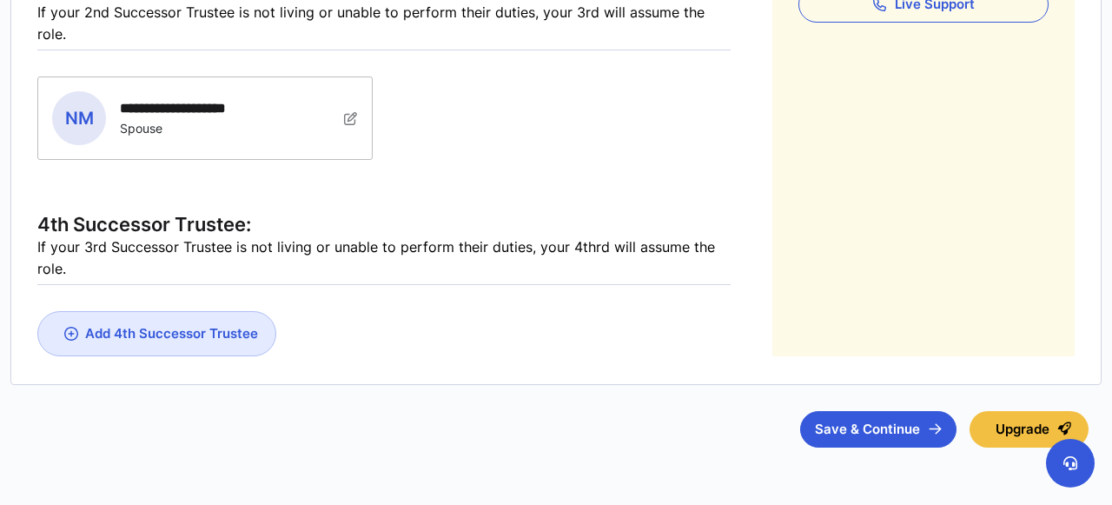
scroll to position [774, 0]
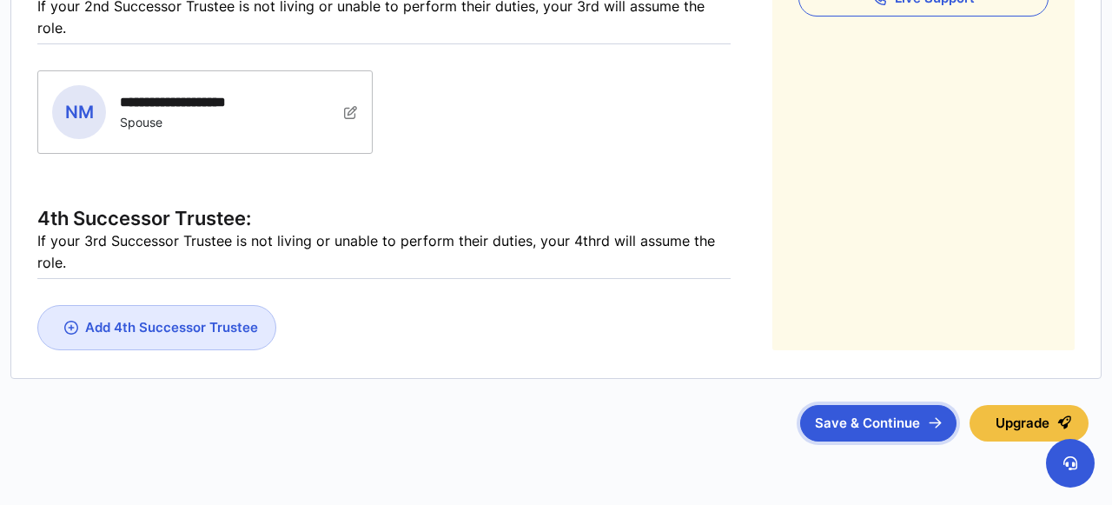
click at [837, 405] on button "Save & Continue" at bounding box center [878, 423] width 156 height 36
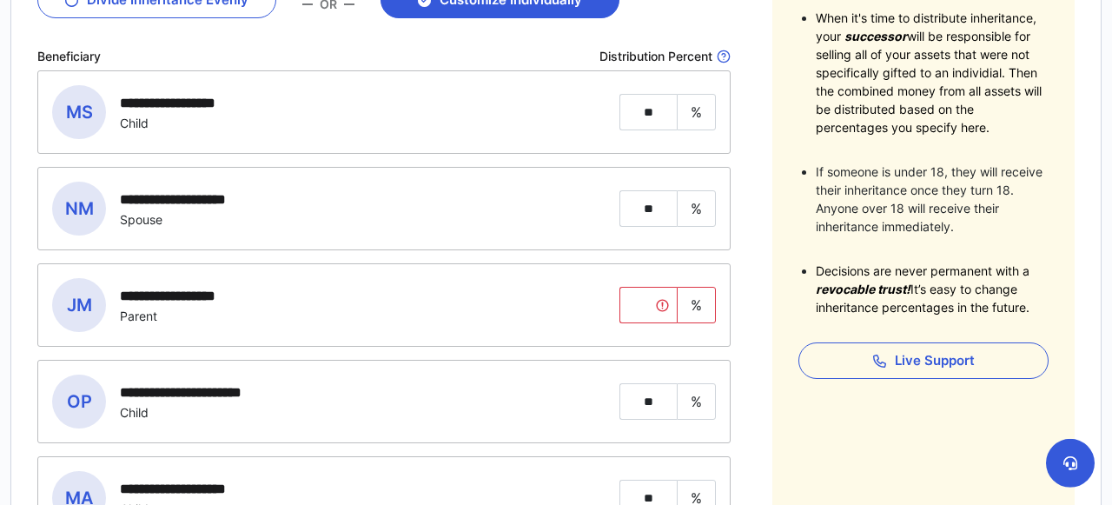
scroll to position [407, 0]
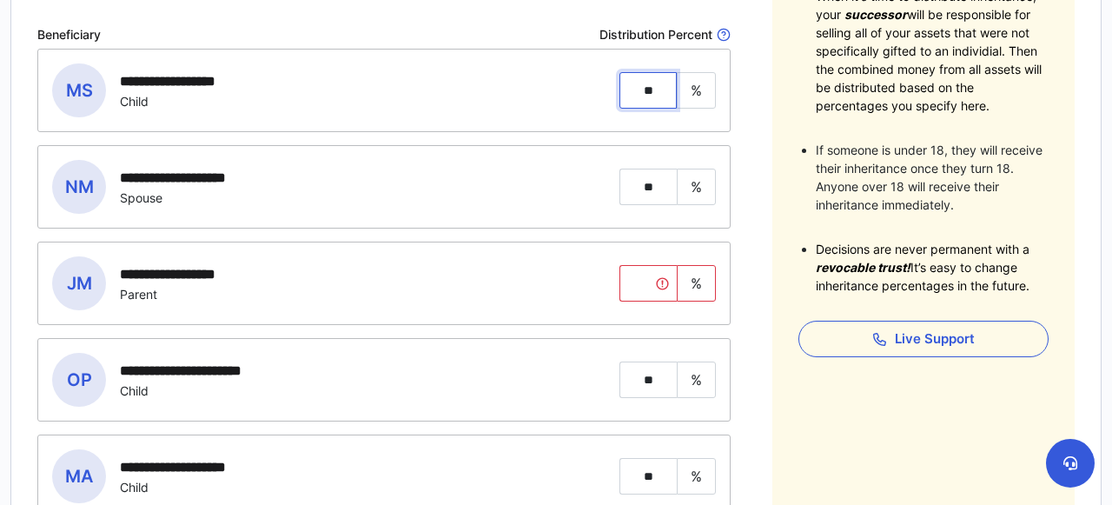
click at [661, 90] on input "**" at bounding box center [647, 90] width 57 height 36
type input "**"
click at [629, 279] on input "tel" at bounding box center [647, 283] width 57 height 36
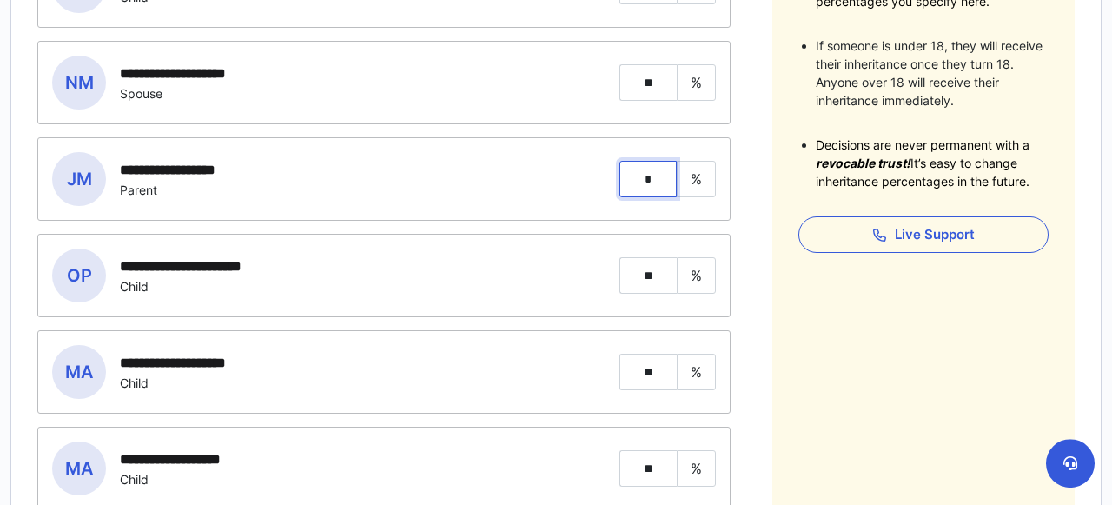
scroll to position [514, 0]
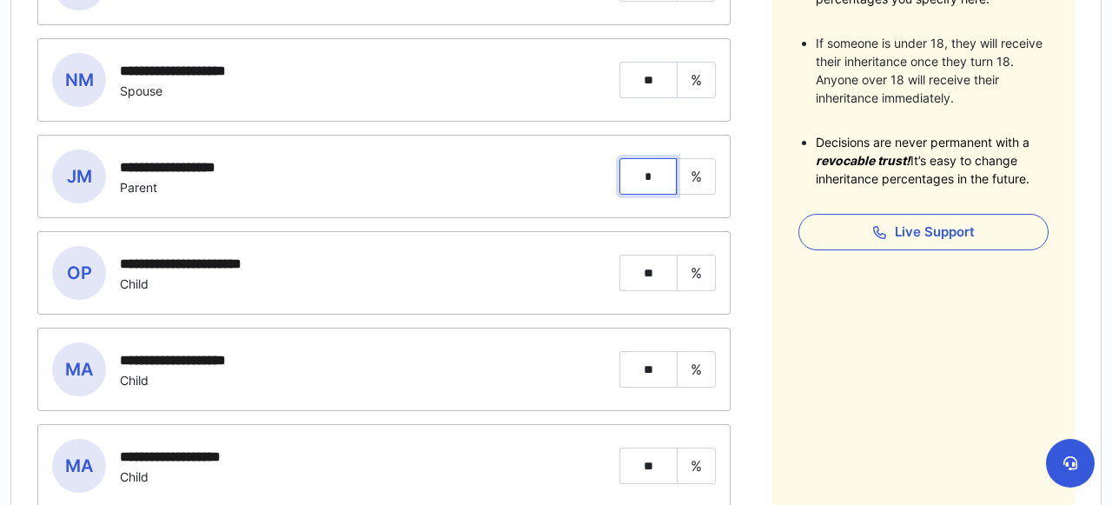
type input "*"
click at [662, 265] on input "**" at bounding box center [647, 273] width 57 height 36
drag, startPoint x: 662, startPoint y: 265, endPoint x: 621, endPoint y: 266, distance: 40.8
click at [621, 266] on input "**" at bounding box center [647, 273] width 57 height 36
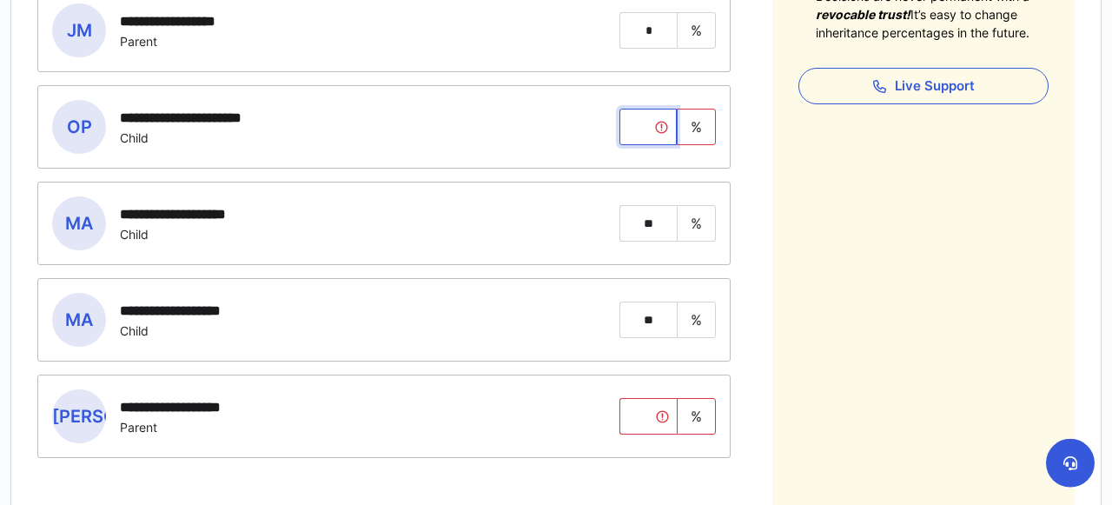
scroll to position [661, 0]
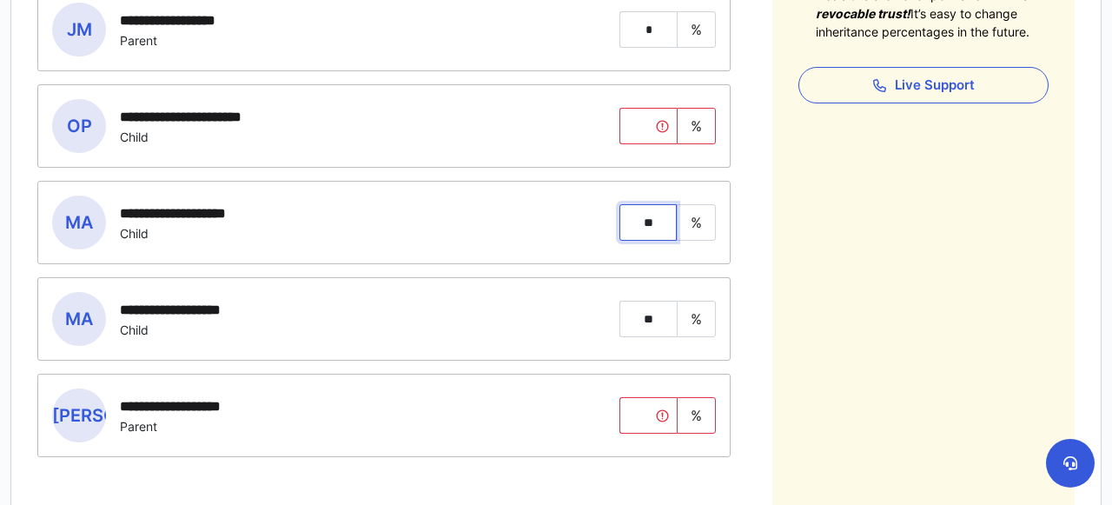
click at [662, 223] on input "**" at bounding box center [647, 222] width 57 height 36
type input "**"
click at [663, 315] on input "**" at bounding box center [647, 319] width 57 height 36
type input "**"
click at [656, 402] on input "tel" at bounding box center [647, 415] width 57 height 36
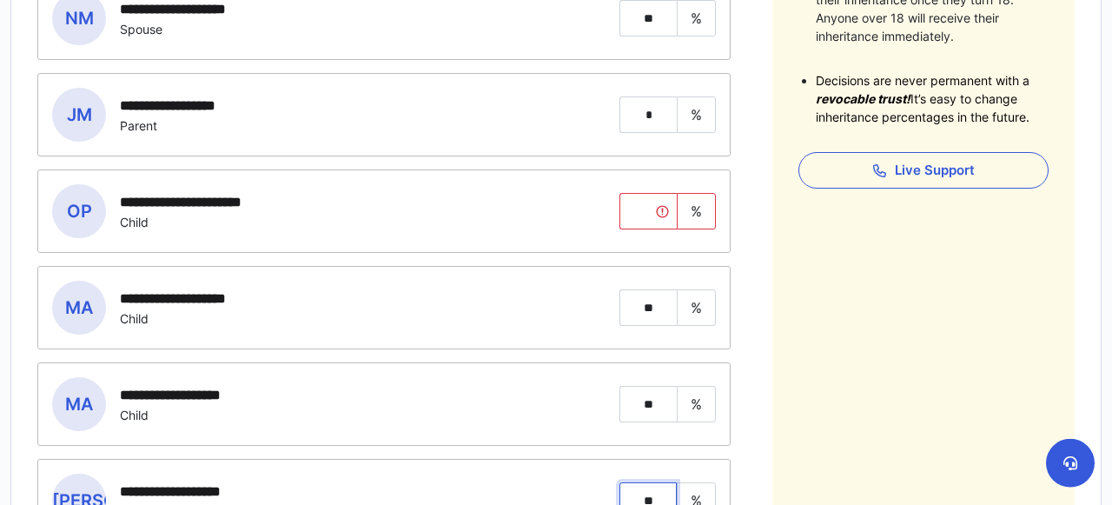
scroll to position [575, 0]
type input "**"
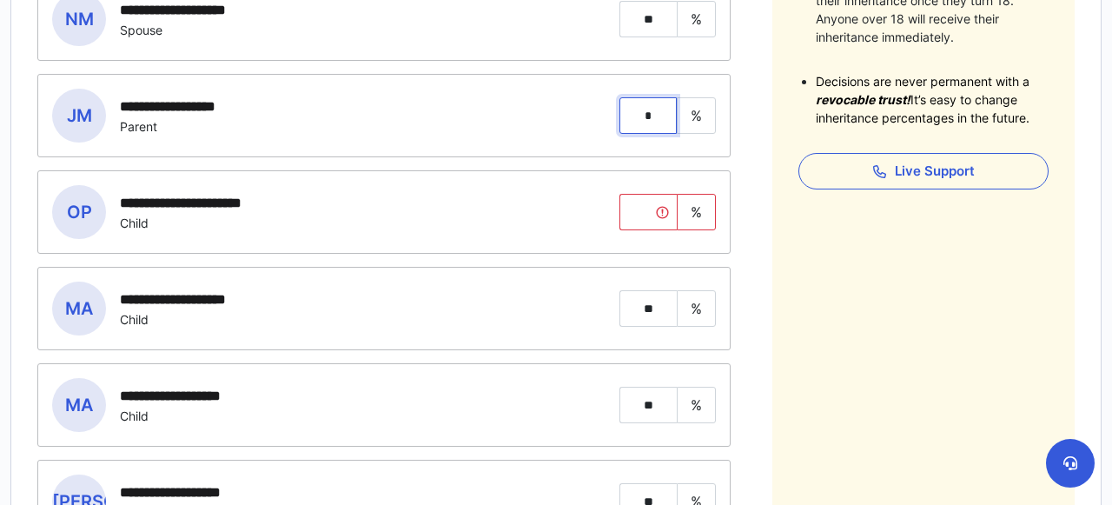
click at [658, 106] on input "*" at bounding box center [647, 115] width 57 height 36
type input "**"
click at [646, 202] on input "tel" at bounding box center [647, 212] width 57 height 36
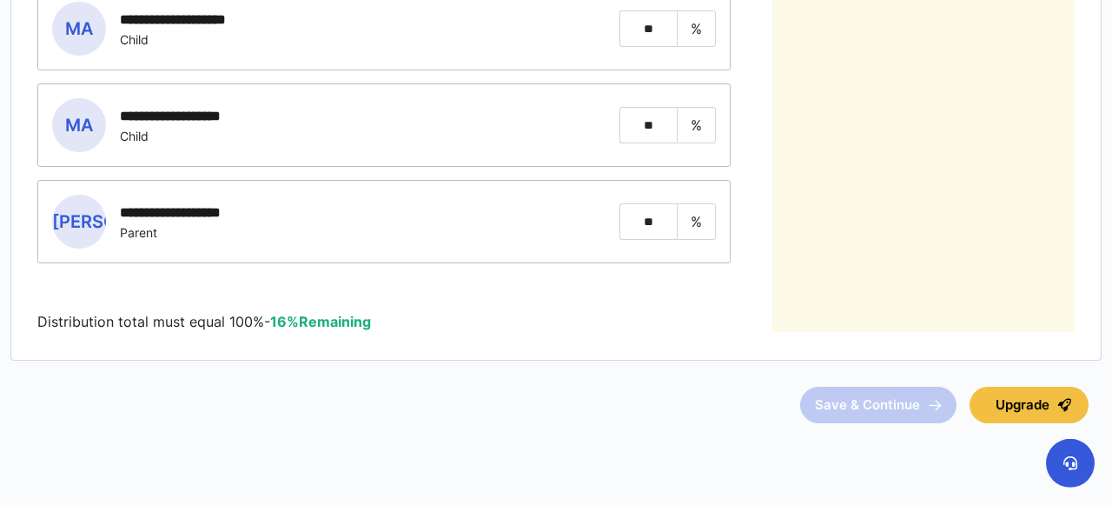
scroll to position [879, 0]
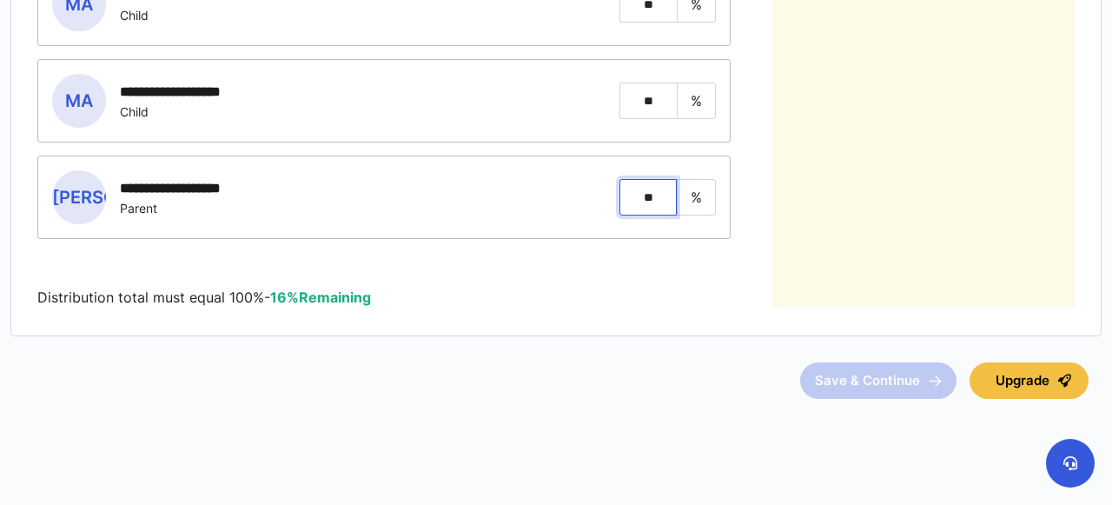
click at [646, 191] on input "**" at bounding box center [647, 197] width 57 height 36
drag, startPoint x: 660, startPoint y: 198, endPoint x: 620, endPoint y: 191, distance: 40.6
click at [620, 191] on input "**" at bounding box center [647, 197] width 57 height 36
drag, startPoint x: 656, startPoint y: 189, endPoint x: 621, endPoint y: 176, distance: 36.8
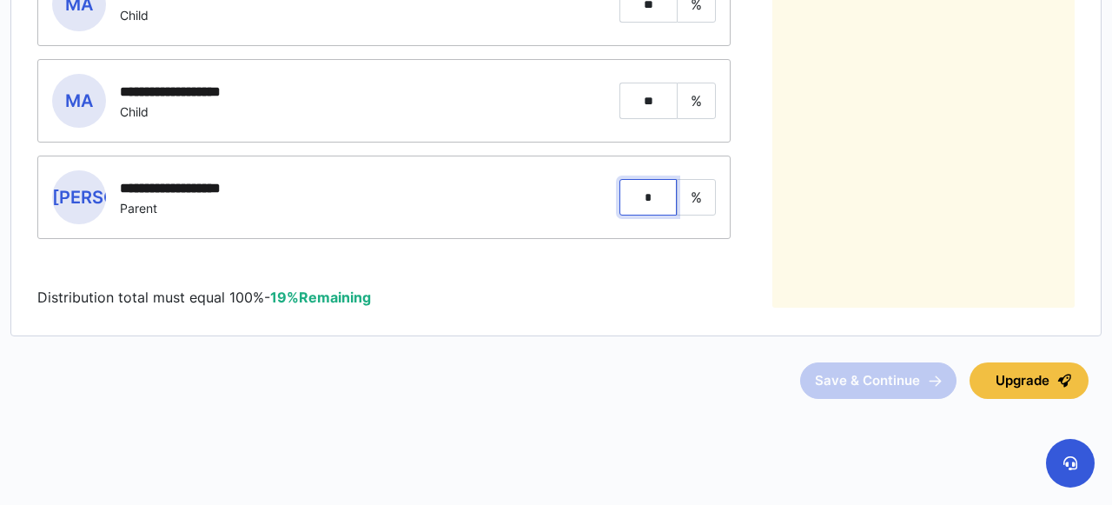
click at [621, 179] on input "*" at bounding box center [647, 197] width 57 height 36
type input "*"
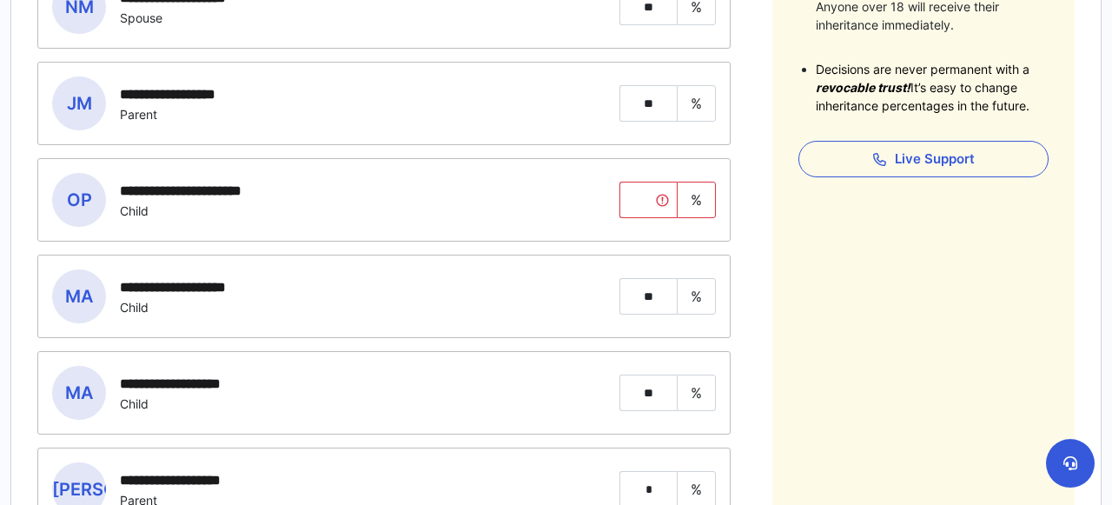
scroll to position [581, 0]
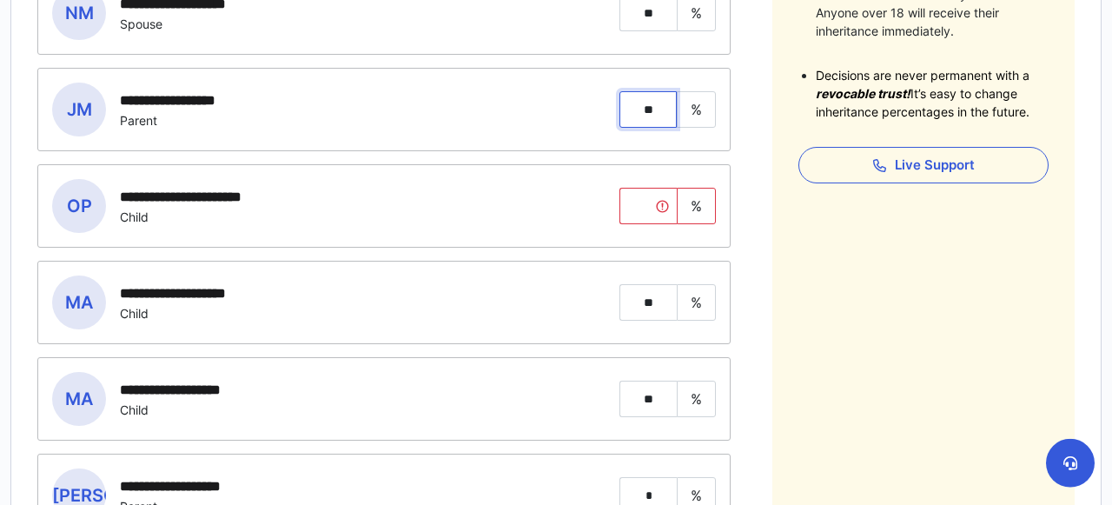
click at [665, 115] on input "**" at bounding box center [647, 109] width 57 height 36
drag, startPoint x: 665, startPoint y: 115, endPoint x: 628, endPoint y: 110, distance: 36.7
click at [628, 110] on input "**" at bounding box center [647, 109] width 57 height 36
type input "*"
click at [745, 148] on div "**********" at bounding box center [555, 165] width 1037 height 881
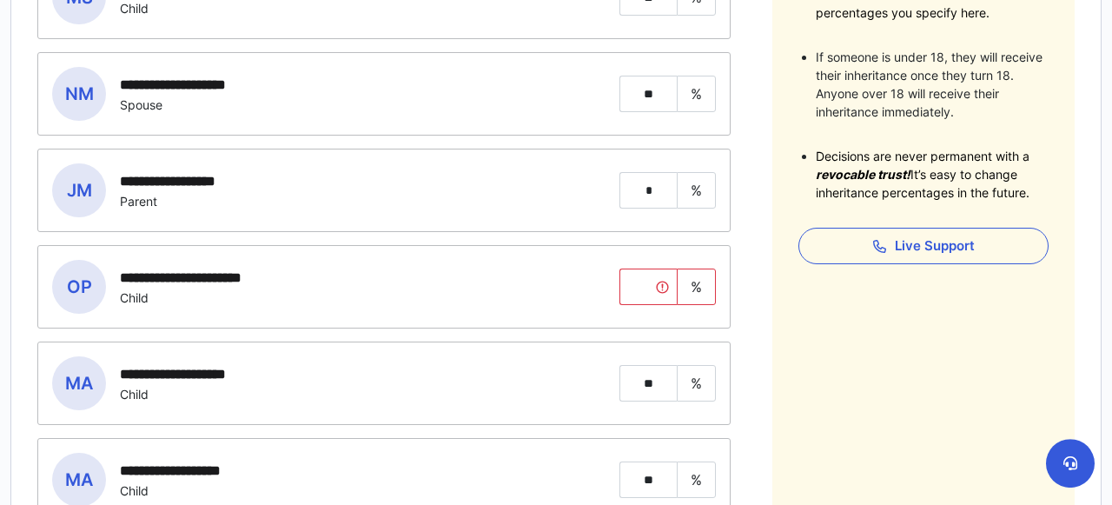
scroll to position [500, 0]
click at [748, 113] on div "**********" at bounding box center [555, 245] width 1037 height 881
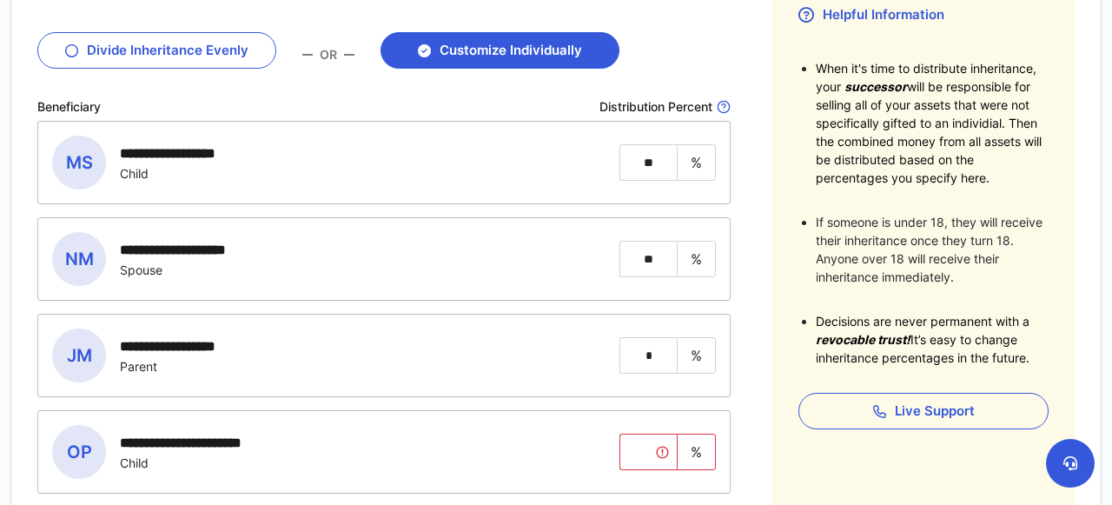
scroll to position [334, 0]
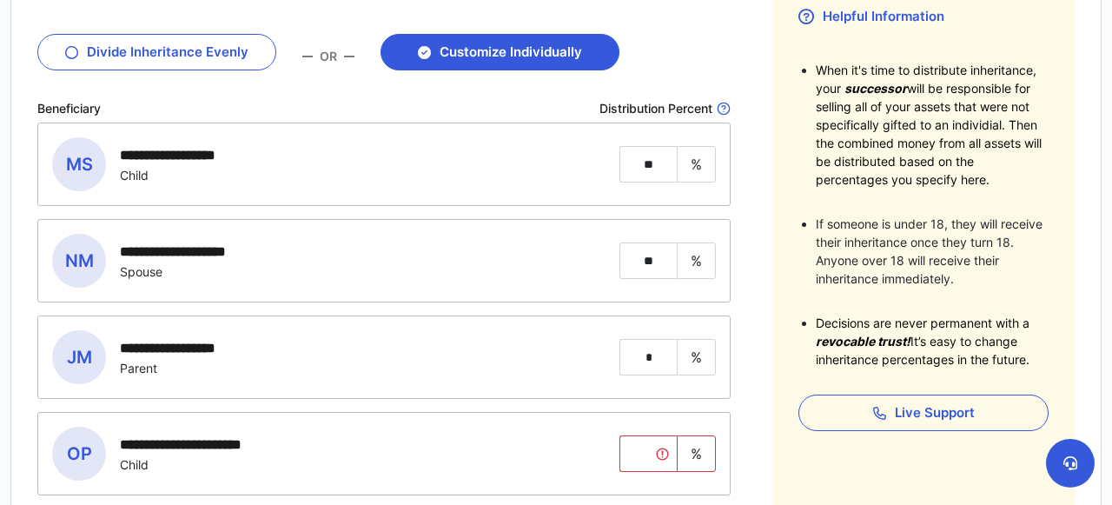
click at [750, 170] on div "**********" at bounding box center [555, 412] width 1037 height 881
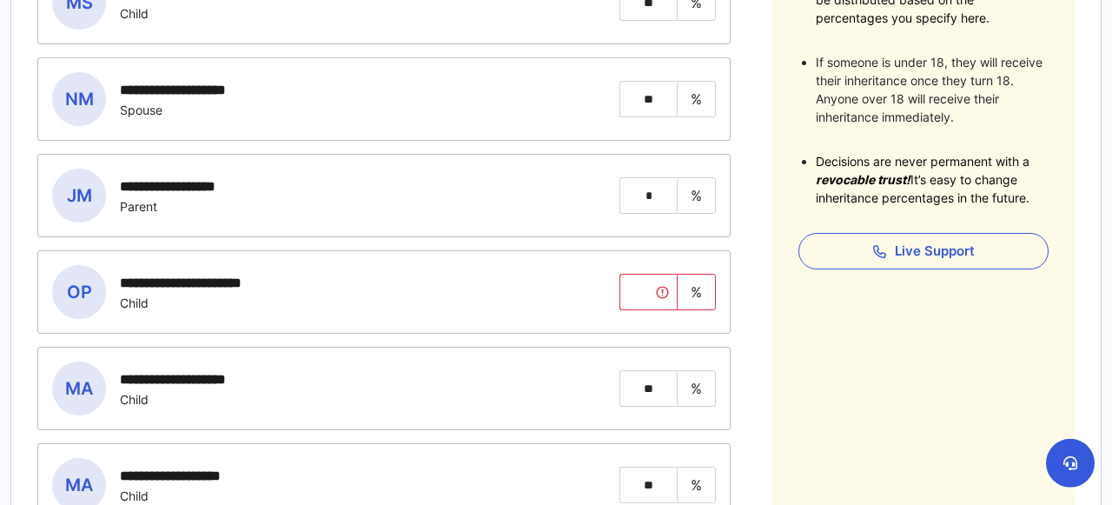
scroll to position [497, 0]
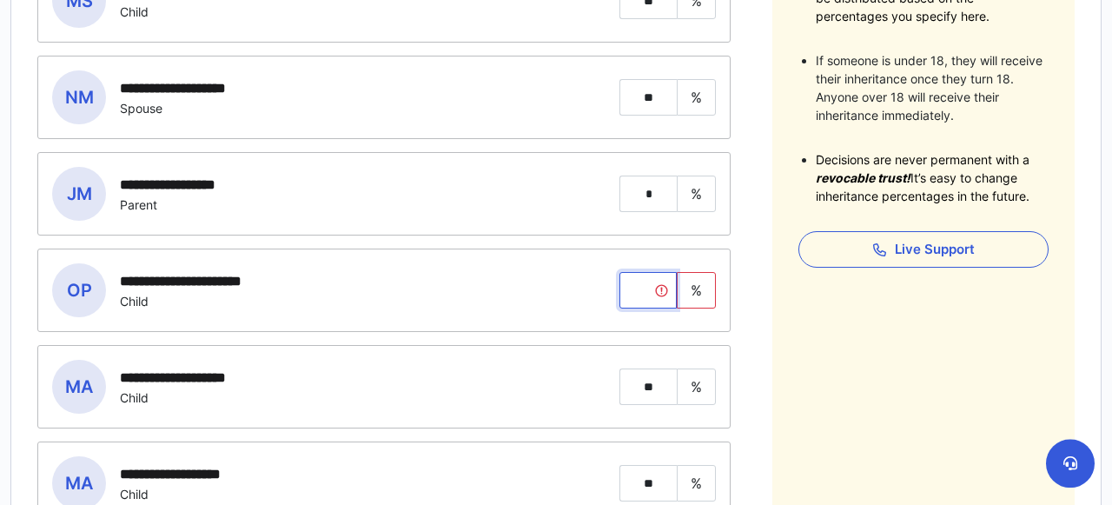
click at [654, 295] on input "tel" at bounding box center [647, 290] width 57 height 36
type input "**"
click at [761, 332] on div "**********" at bounding box center [555, 249] width 1037 height 881
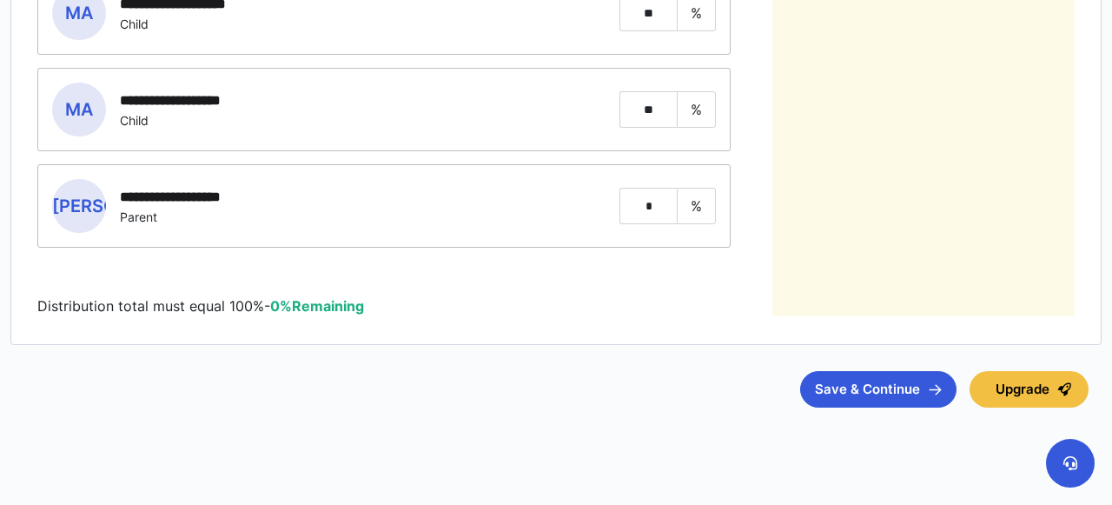
scroll to position [876, 0]
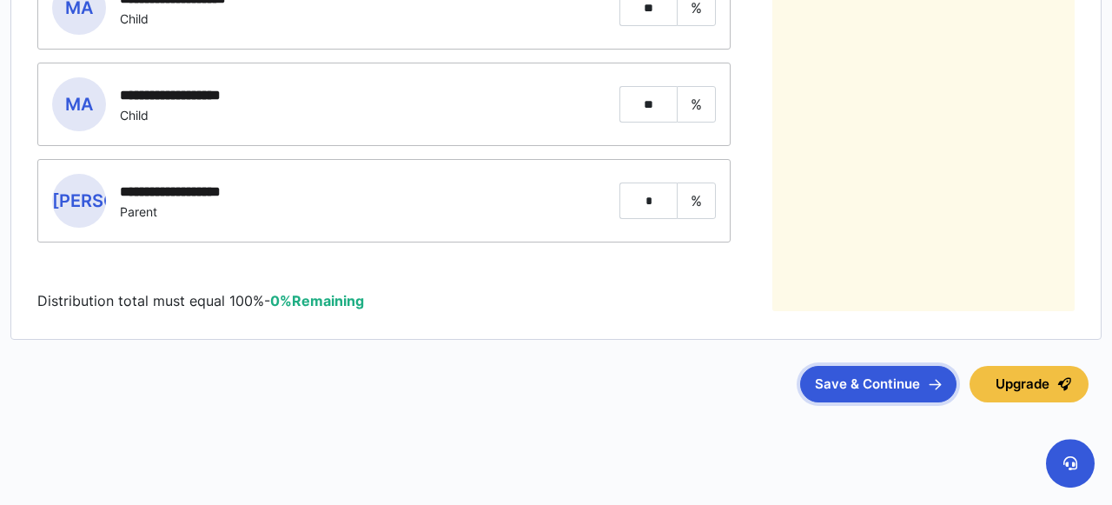
click at [859, 372] on button "Save & Continue" at bounding box center [878, 384] width 156 height 36
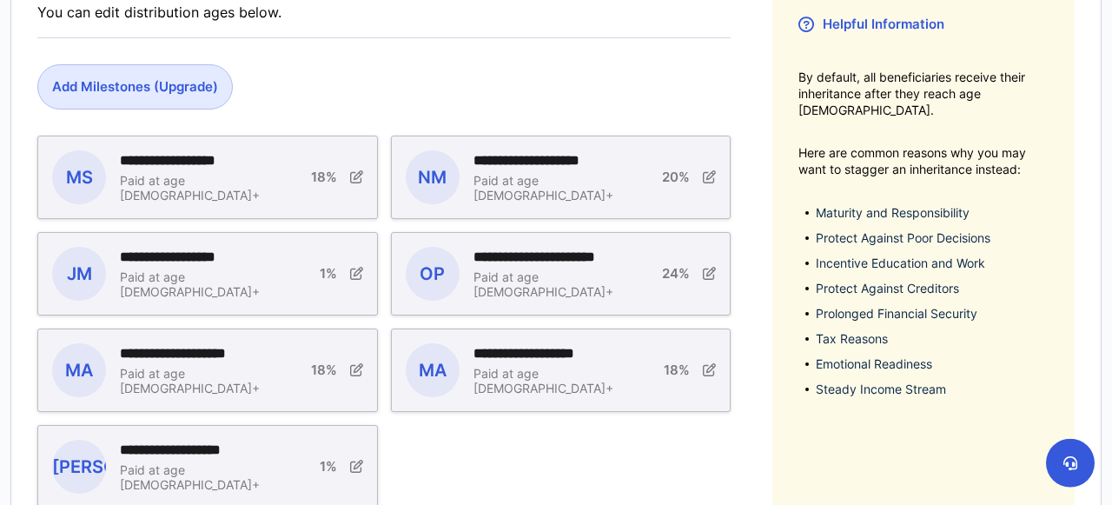
scroll to position [324, 0]
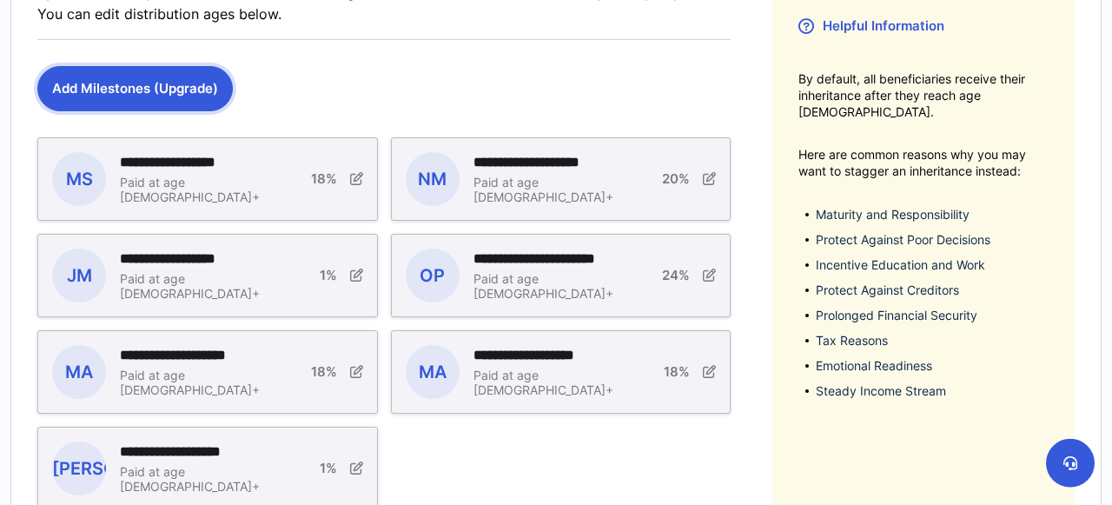
click at [148, 89] on button "Add Milestones (Upgrade)" at bounding box center [134, 88] width 195 height 45
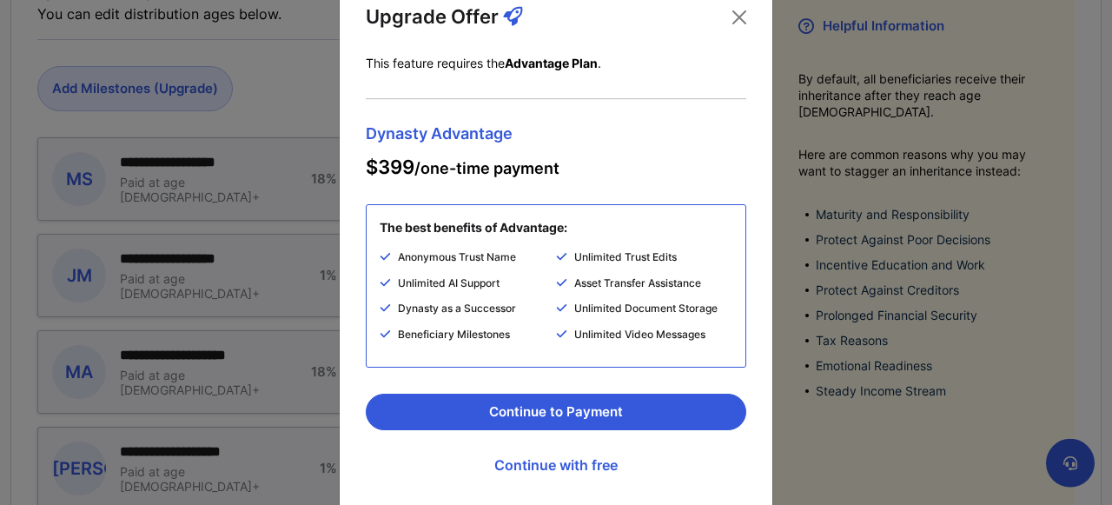
scroll to position [78, 0]
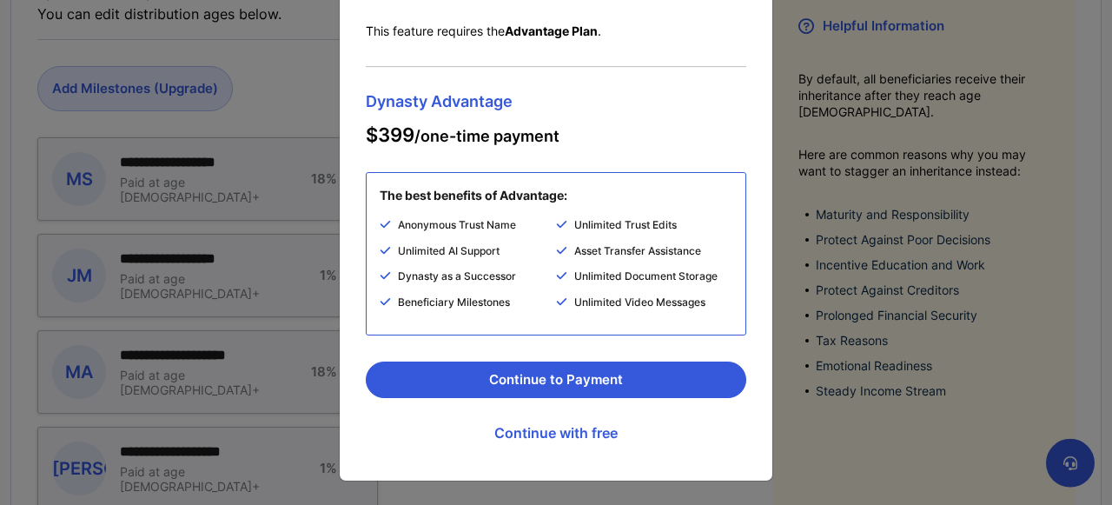
click at [755, 289] on div "Upgrade Offer This feature requires the Advantage Plan . Dynasty Advantage $399…" at bounding box center [556, 213] width 434 height 535
drag, startPoint x: 520, startPoint y: 32, endPoint x: 553, endPoint y: 31, distance: 33.0
click at [553, 31] on b "Advantage Plan" at bounding box center [551, 30] width 93 height 15
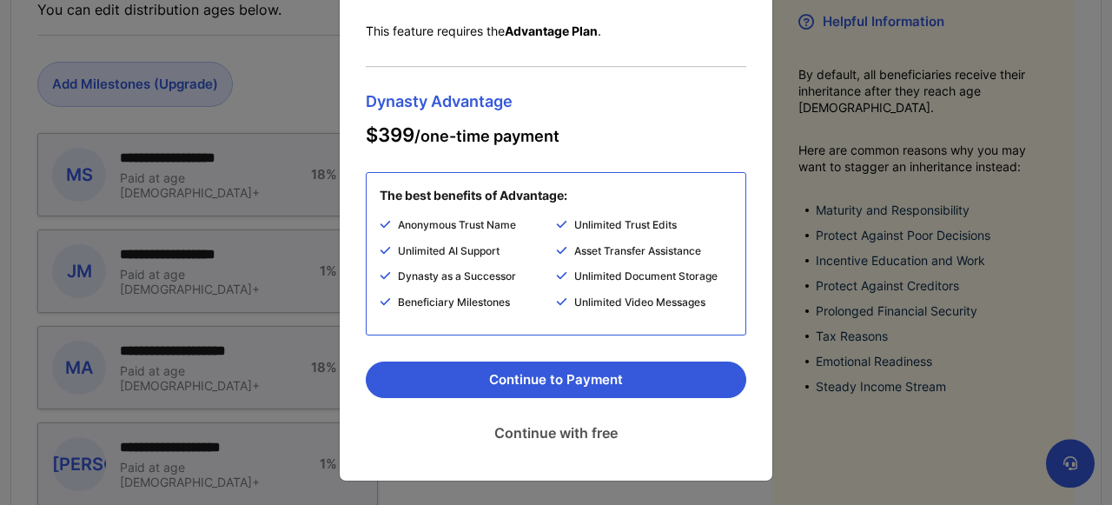
click at [545, 428] on link "Continue with free" at bounding box center [556, 432] width 381 height 43
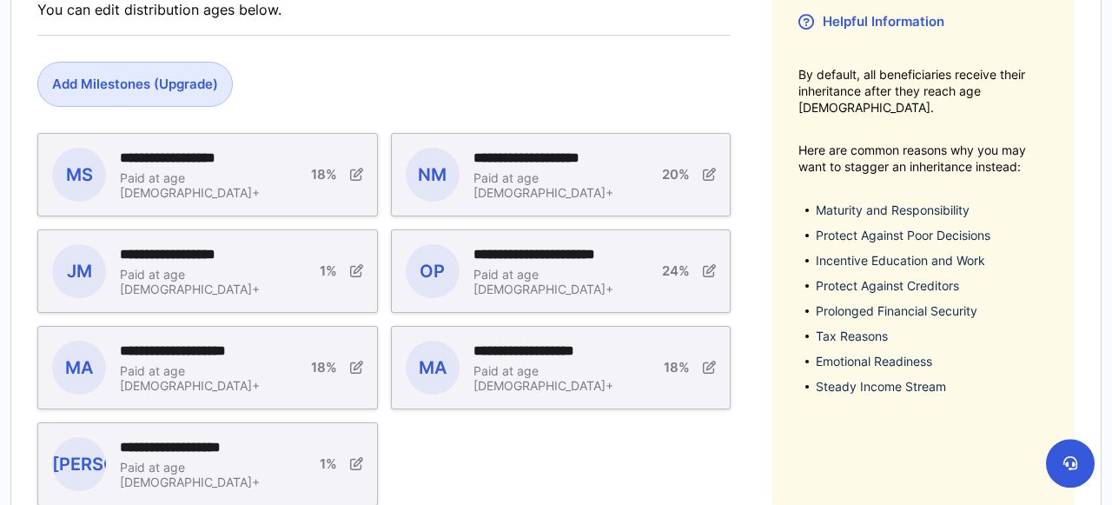
click at [738, 438] on div "**********" at bounding box center [555, 241] width 1037 height 528
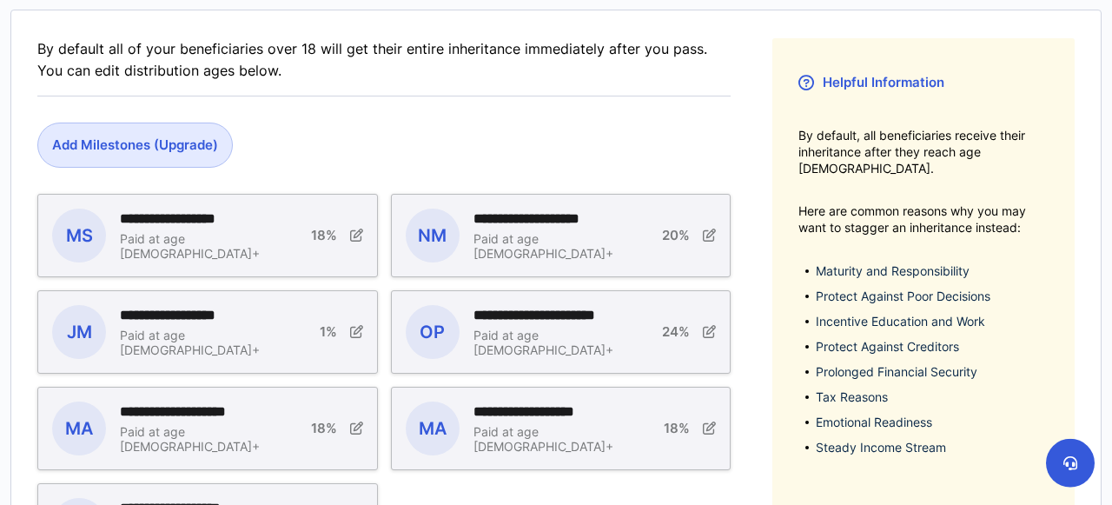
scroll to position [266, 0]
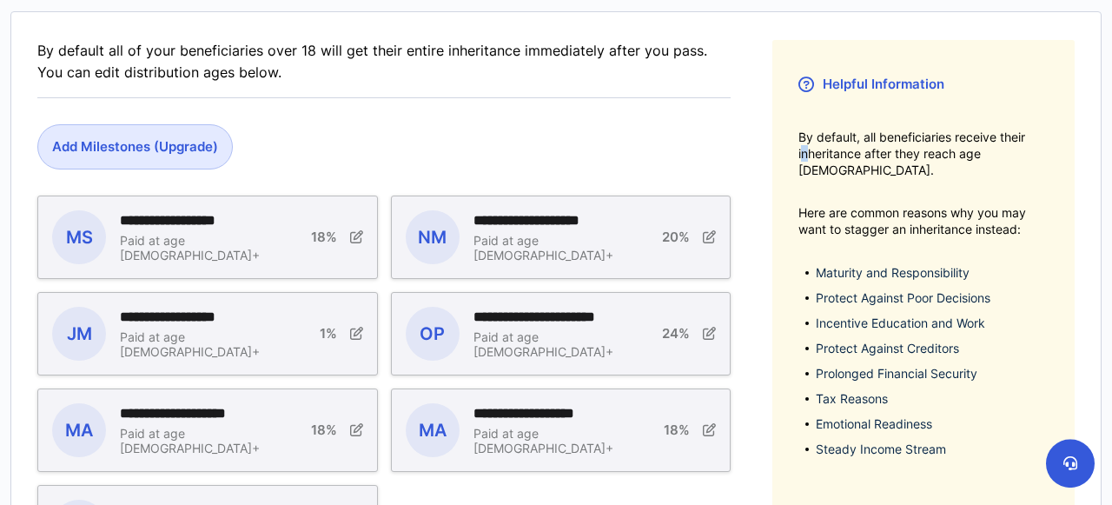
drag, startPoint x: 800, startPoint y: 151, endPoint x: 812, endPoint y: 151, distance: 12.2
click at [812, 151] on span "By default, all beneficiaries receive their inheritance after they reach age [D…" at bounding box center [923, 154] width 250 height 50
drag, startPoint x: 803, startPoint y: 151, endPoint x: 824, endPoint y: 150, distance: 21.7
click at [824, 150] on span "By default, all beneficiaries receive their inheritance after they reach age [D…" at bounding box center [923, 154] width 250 height 50
click at [745, 225] on div "**********" at bounding box center [555, 304] width 1037 height 528
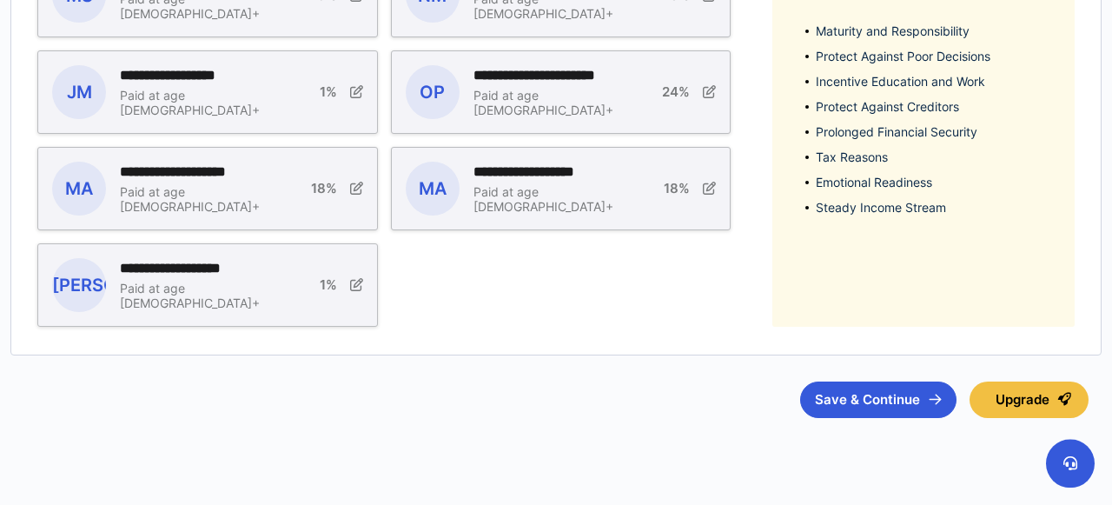
scroll to position [527, 0]
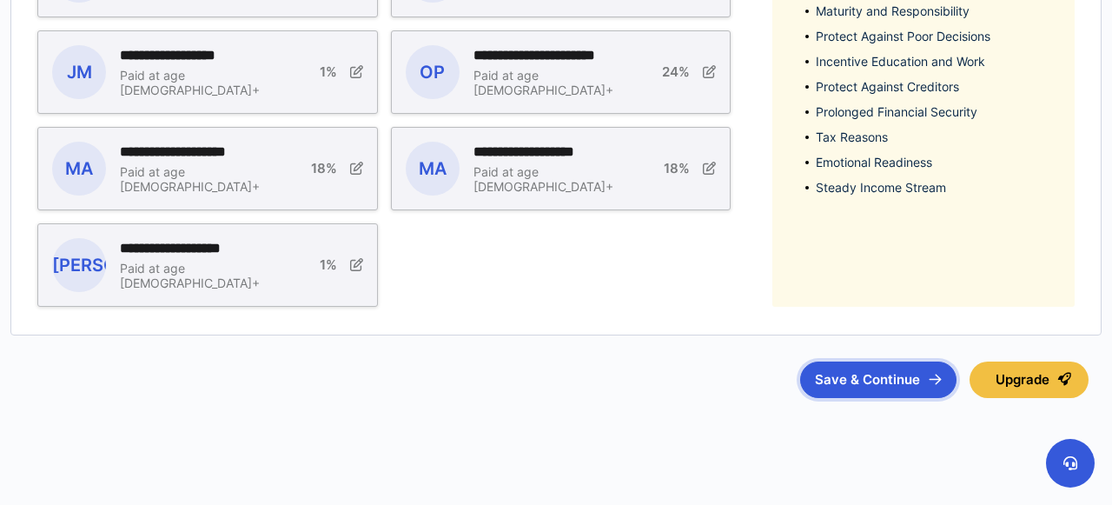
click at [884, 362] on button "Save & Continue" at bounding box center [878, 379] width 156 height 36
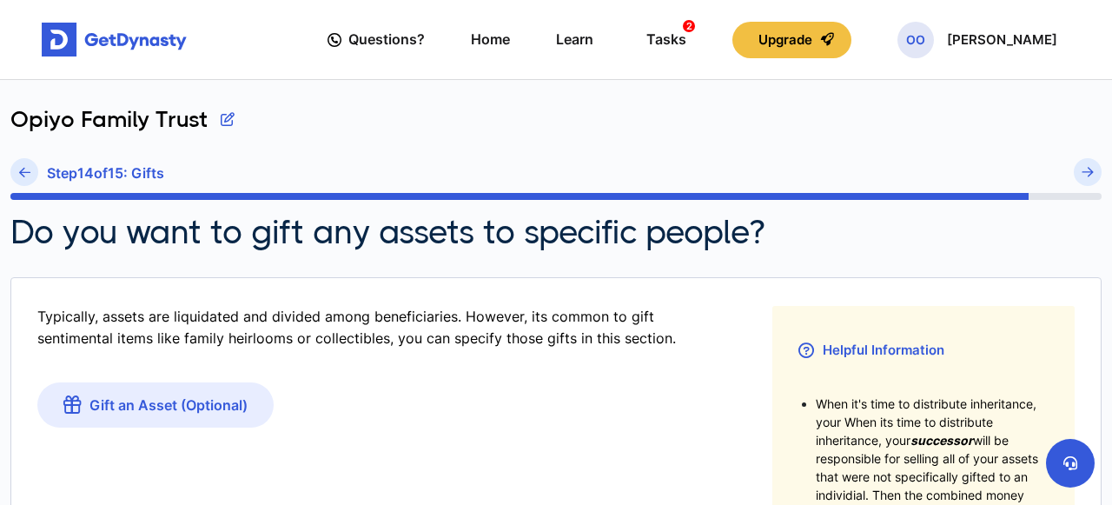
click at [738, 348] on div "Typically, assets are liquidated and divided among beneficiaries. However, its …" at bounding box center [555, 508] width 1037 height 404
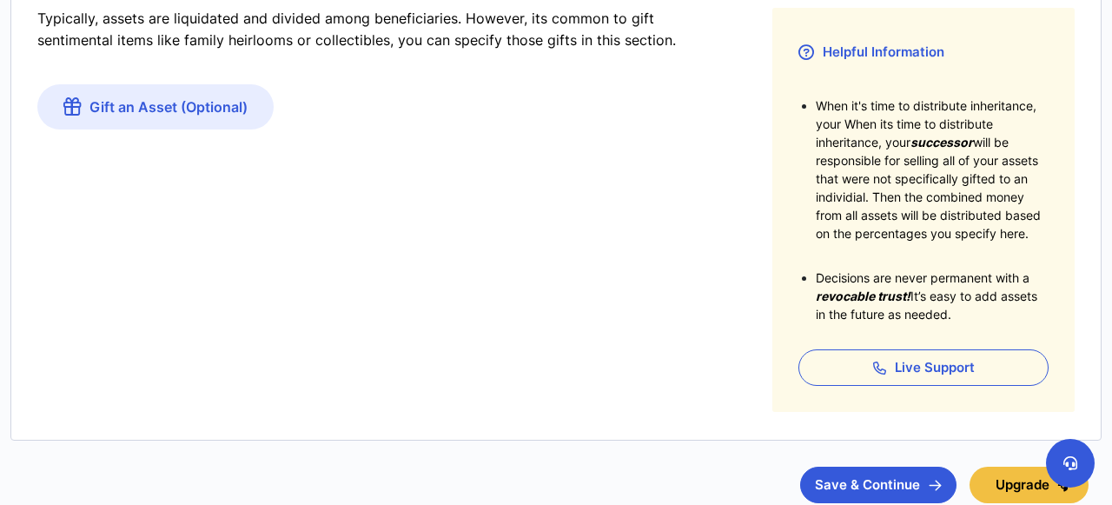
scroll to position [407, 0]
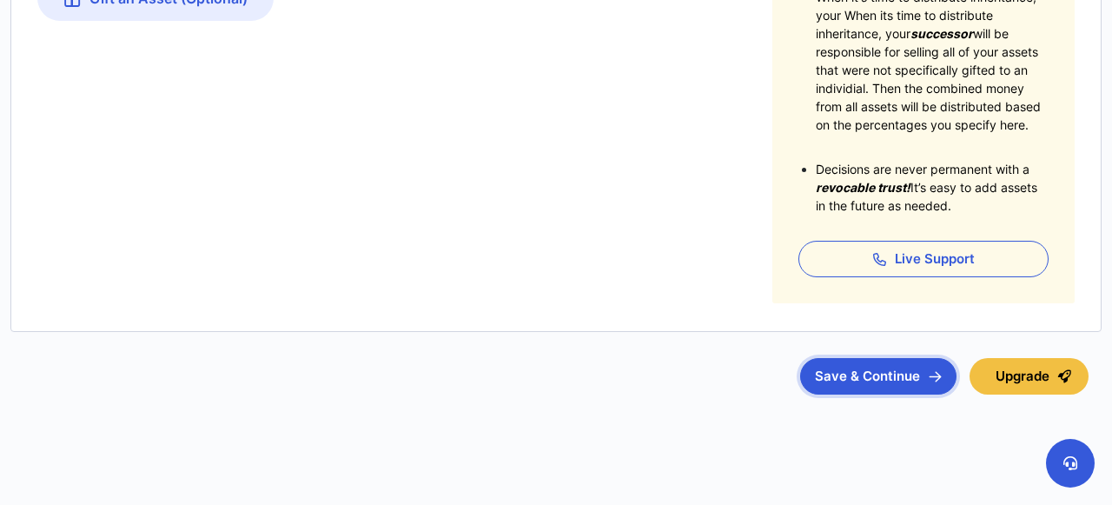
click at [843, 371] on button "Save & Continue" at bounding box center [878, 376] width 156 height 36
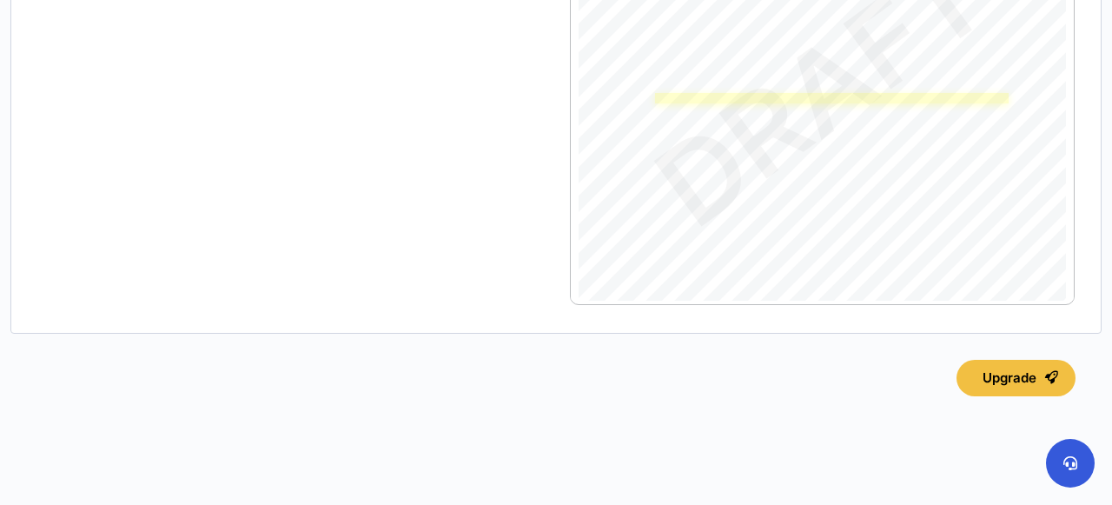
scroll to position [1096, 0]
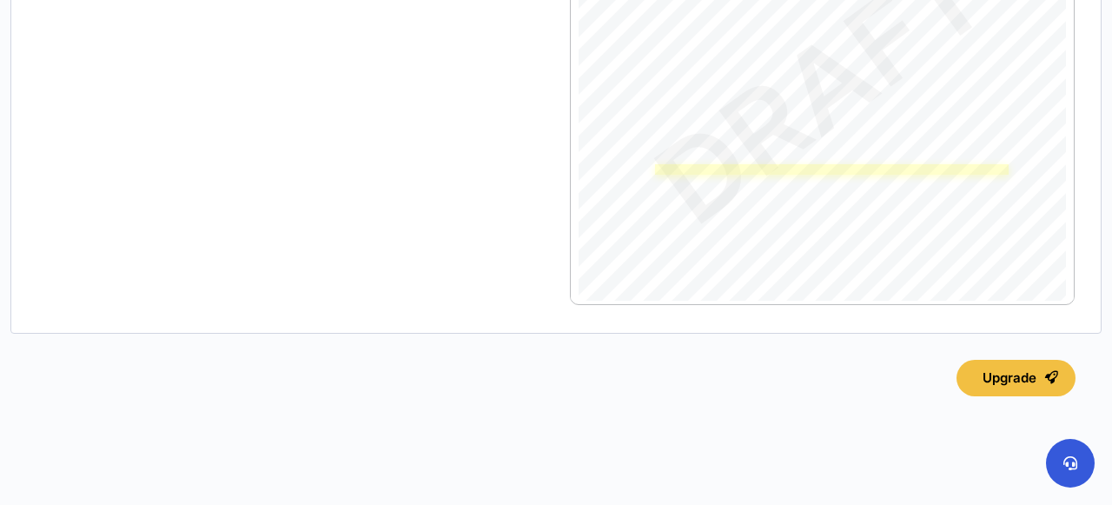
click at [685, 164] on link "Page 3" at bounding box center [832, 169] width 354 height 10
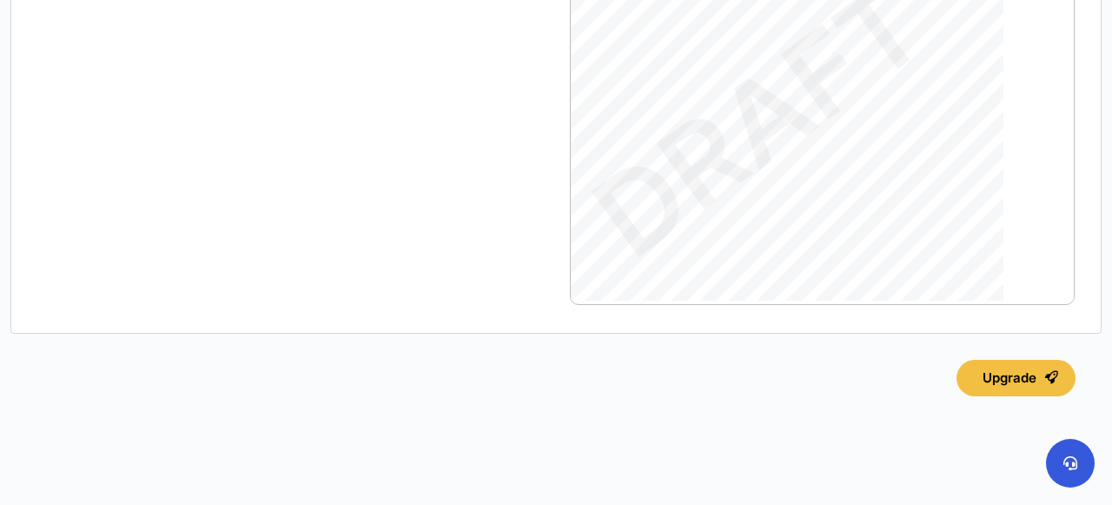
scroll to position [19268, 63]
click at [647, 132] on span "public or private schools, primary or secondary, college, advanced college or p…" at bounding box center [751, 136] width 358 height 10
click at [868, 104] on div "parent or of either of the adopting parents, and shall not be considered descen…" at bounding box center [750, 137] width 469 height 607
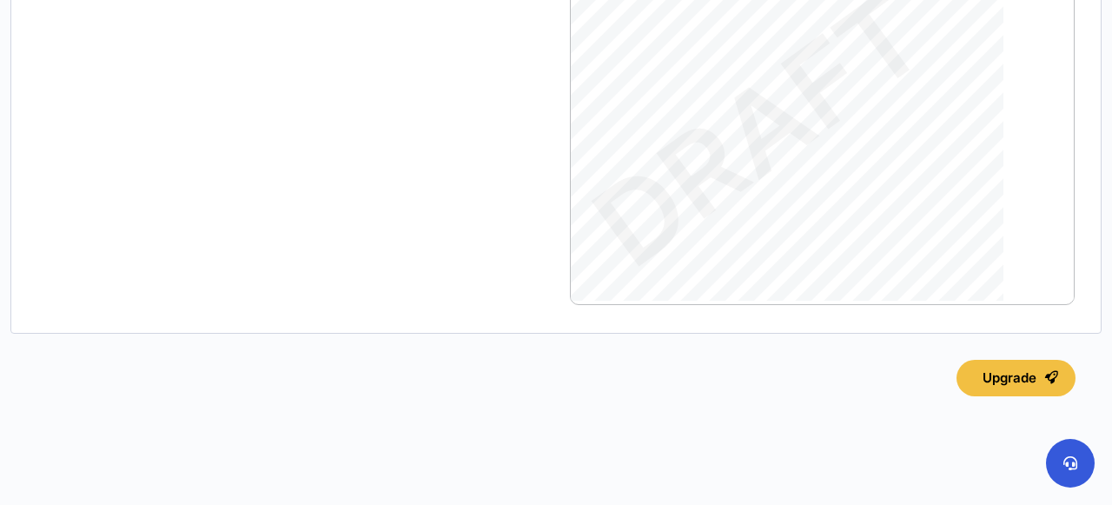
click at [852, 141] on div "parent or of either of the adopting parents, and shall not be considered descen…" at bounding box center [750, 137] width 469 height 607
click at [820, 136] on span "public or private schools, primary or secondary, college, advanced college or p…" at bounding box center [751, 136] width 358 height 10
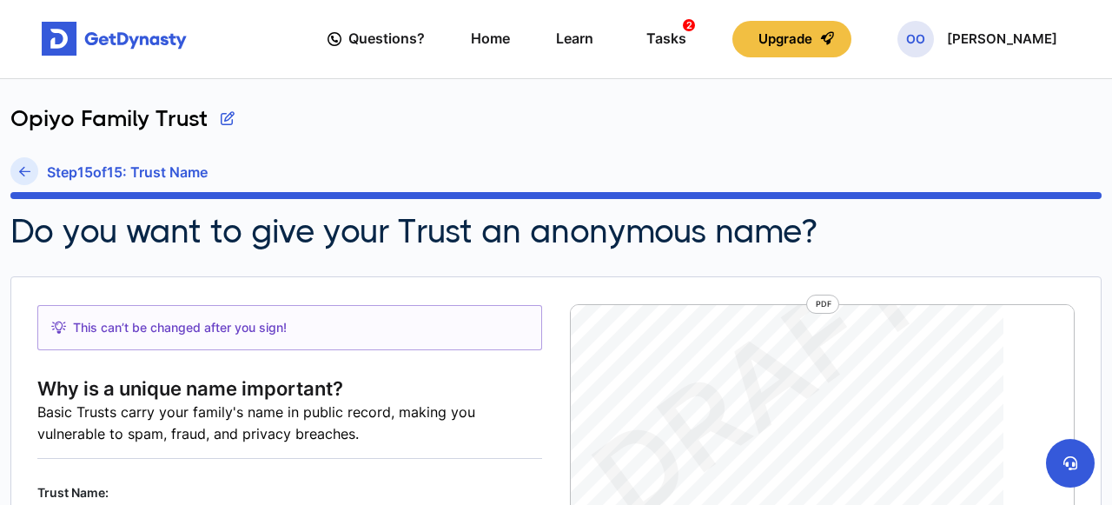
scroll to position [0, 0]
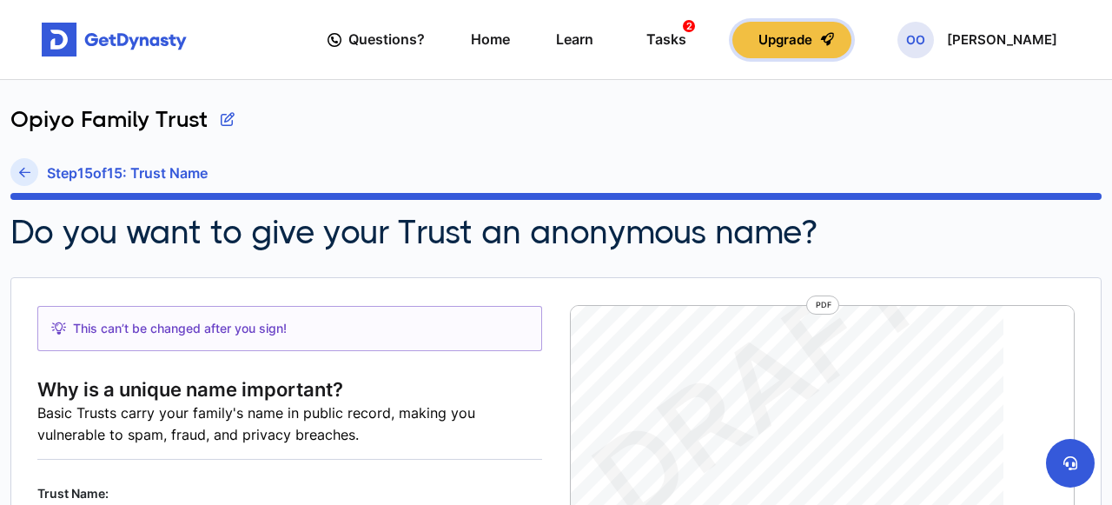
click at [820, 49] on button "Upgrade" at bounding box center [791, 40] width 119 height 36
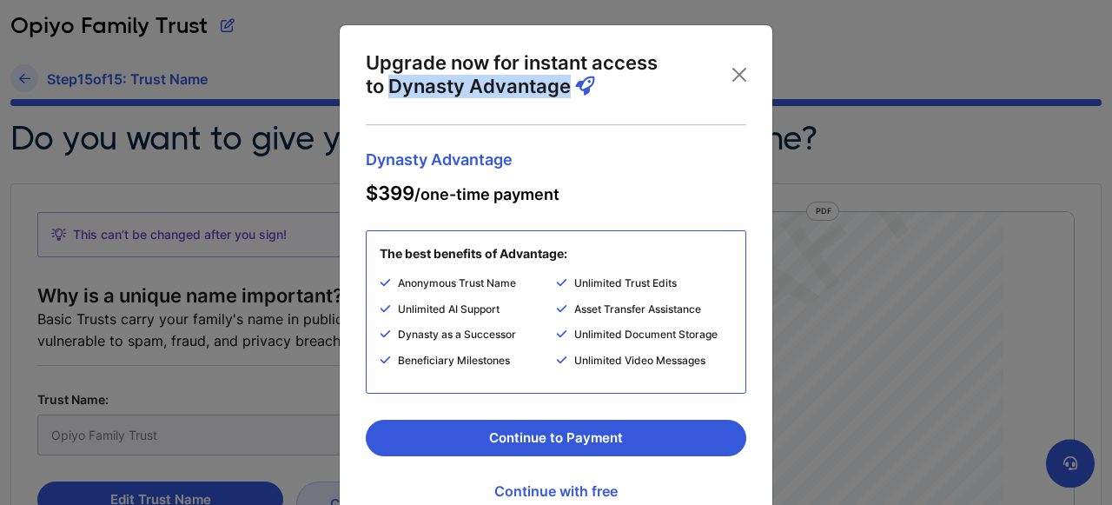
drag, startPoint x: 390, startPoint y: 89, endPoint x: 569, endPoint y: 92, distance: 179.0
click at [569, 92] on p "Upgrade now for instant access to Dynasty Advantage" at bounding box center [518, 74] width 304 height 47
click at [745, 82] on button "Close" at bounding box center [739, 75] width 28 height 28
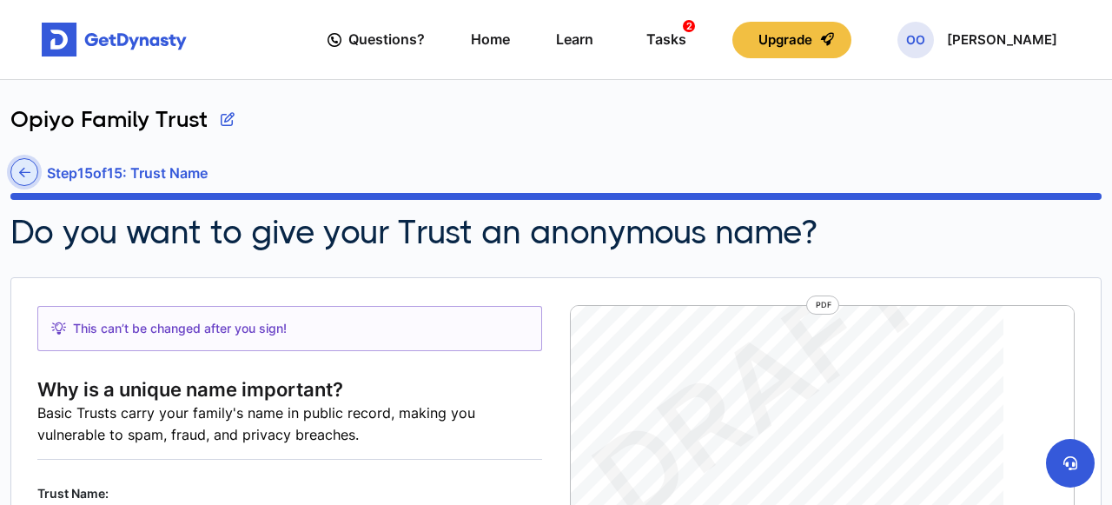
click at [23, 169] on icon at bounding box center [24, 172] width 11 height 13
click at [23, 169] on div "Step 15 of 15 : Trust Name" at bounding box center [555, 175] width 1091 height 35
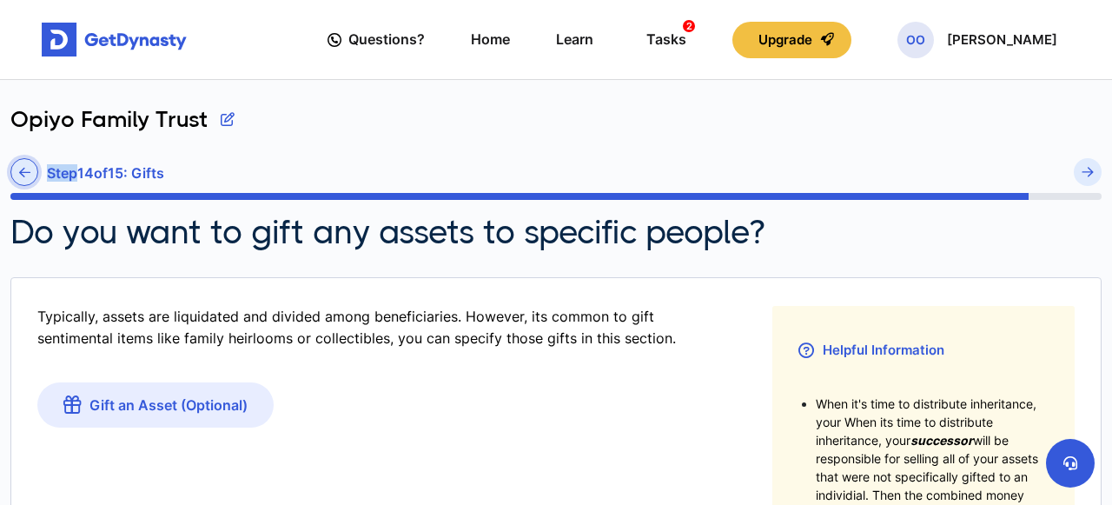
click at [21, 170] on icon at bounding box center [24, 172] width 11 height 13
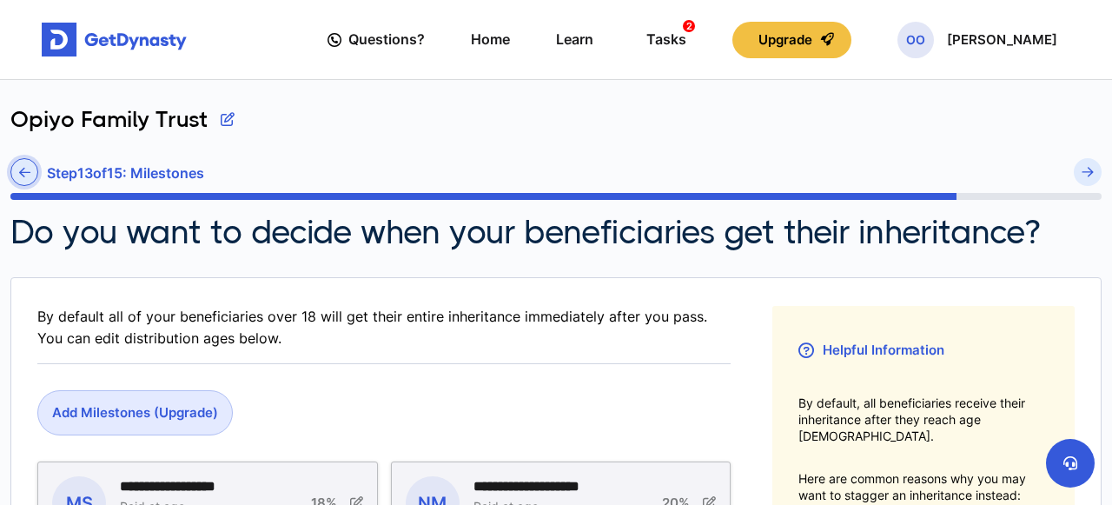
click at [22, 162] on link at bounding box center [24, 172] width 28 height 28
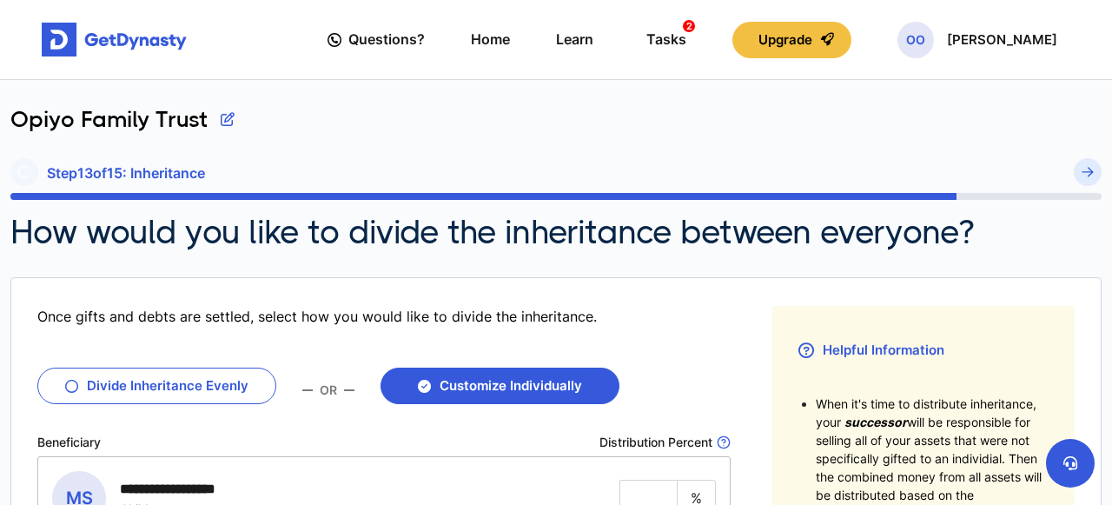
type input "**"
type input "*"
type input "**"
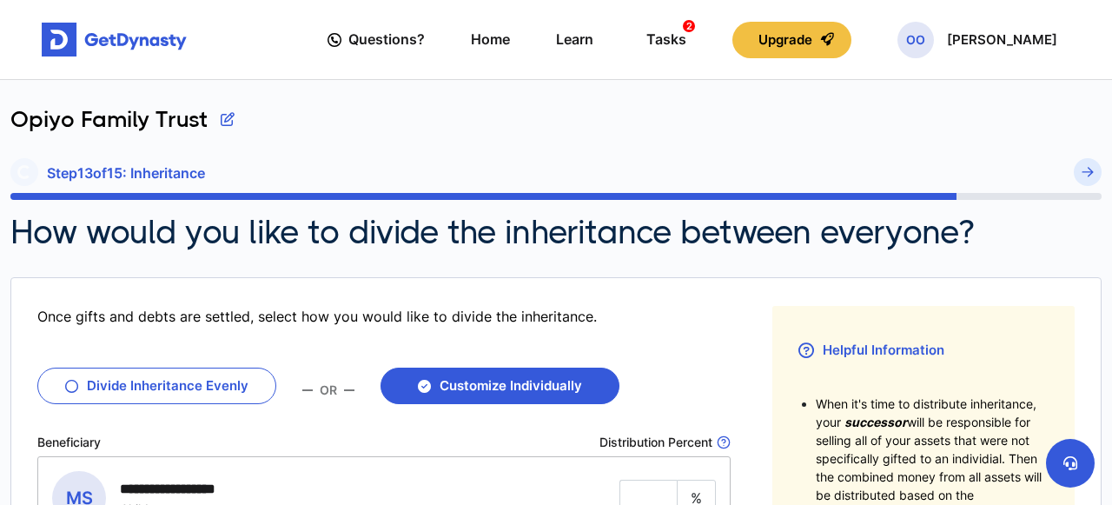
type input "**"
type input "*"
click at [23, 171] on icon at bounding box center [24, 172] width 11 height 13
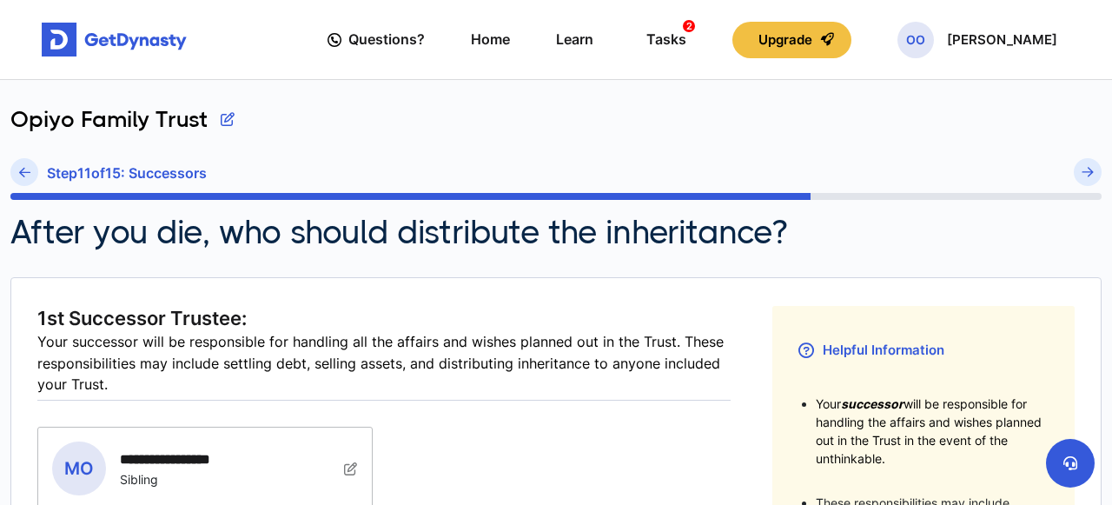
click at [23, 171] on icon at bounding box center [24, 172] width 11 height 13
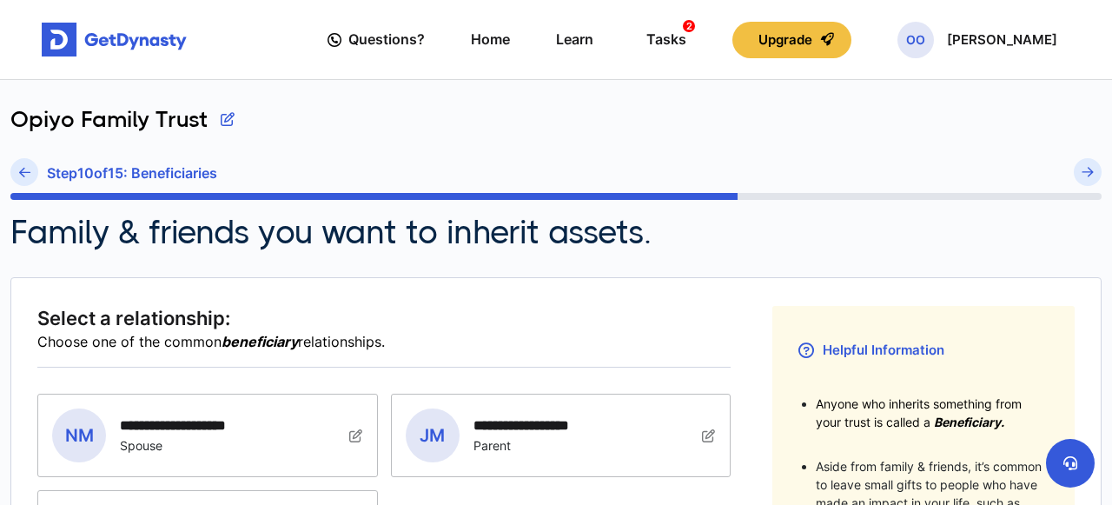
click at [23, 171] on icon at bounding box center [24, 172] width 11 height 13
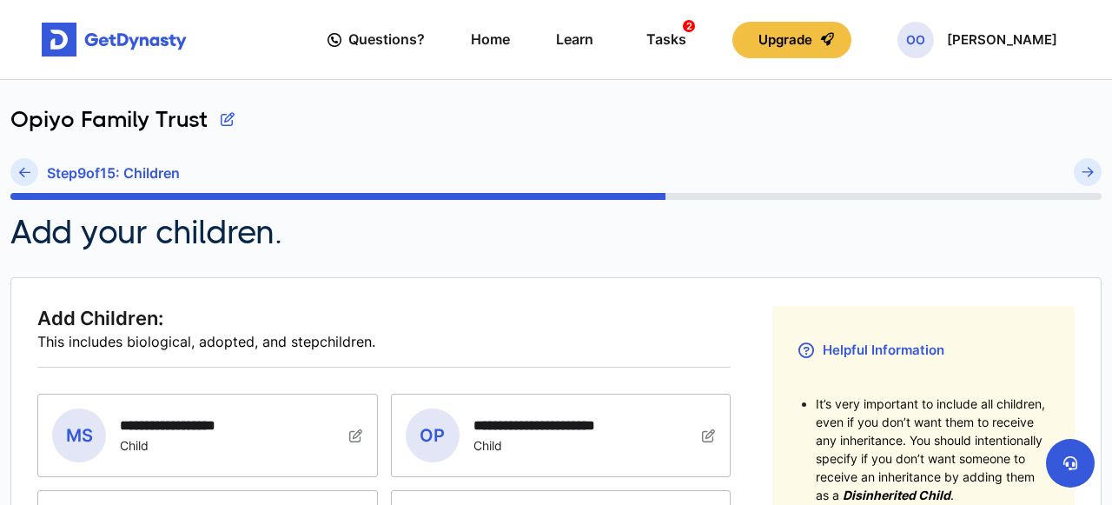
click at [23, 171] on icon at bounding box center [24, 172] width 11 height 13
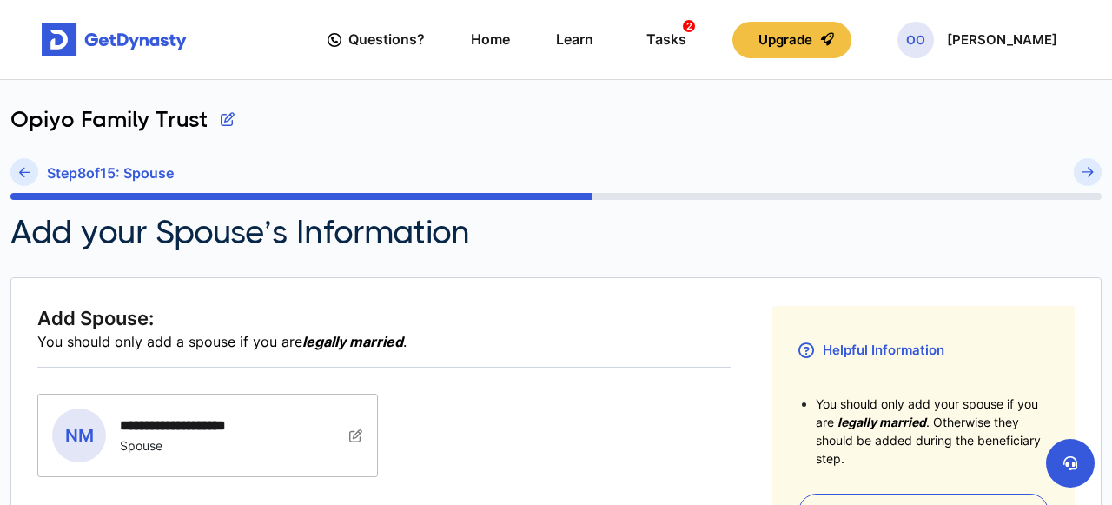
click at [23, 171] on icon at bounding box center [24, 172] width 11 height 13
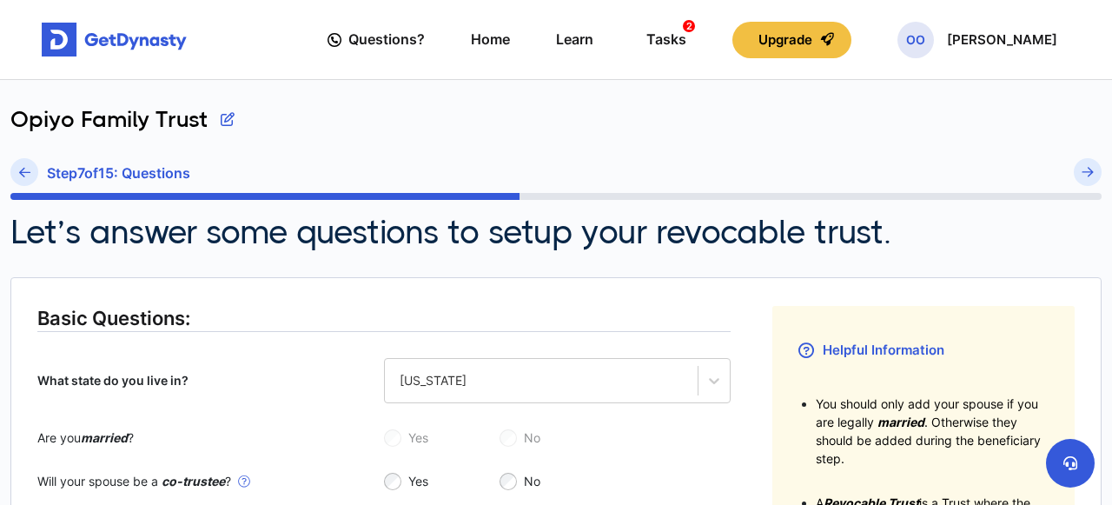
click at [23, 171] on icon at bounding box center [24, 172] width 11 height 13
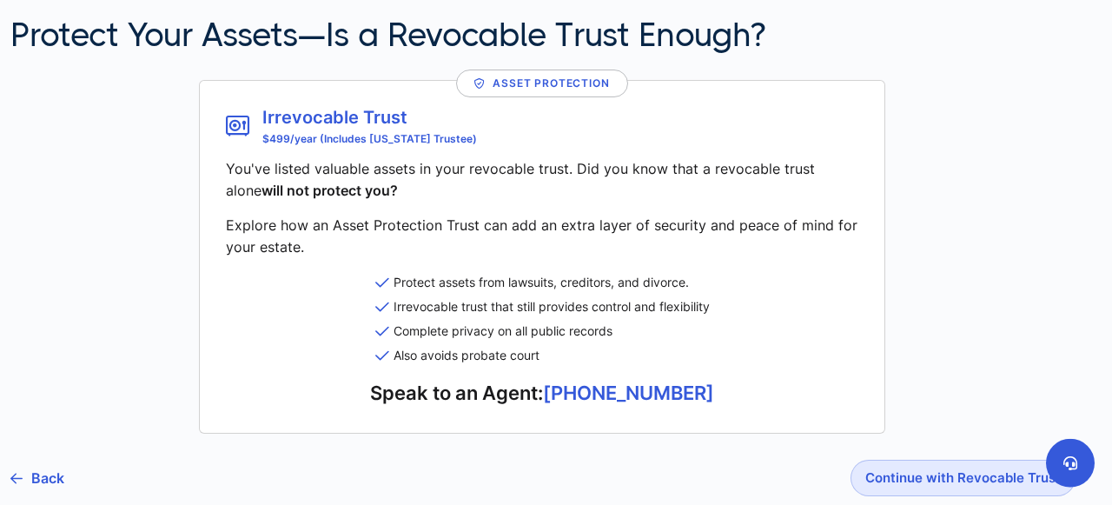
scroll to position [255, 0]
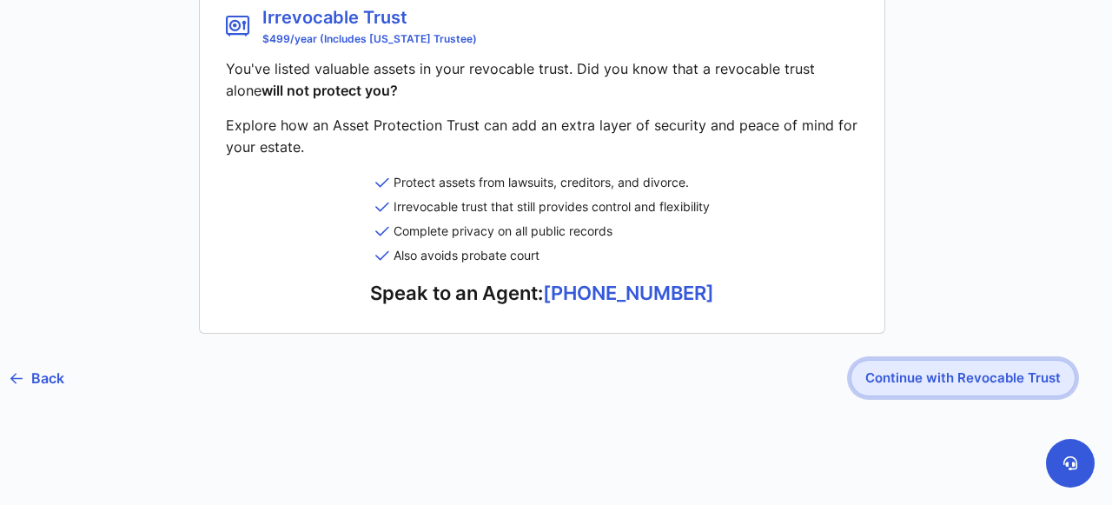
click at [896, 374] on button "Continue with Revocable Trust" at bounding box center [963, 378] width 225 height 36
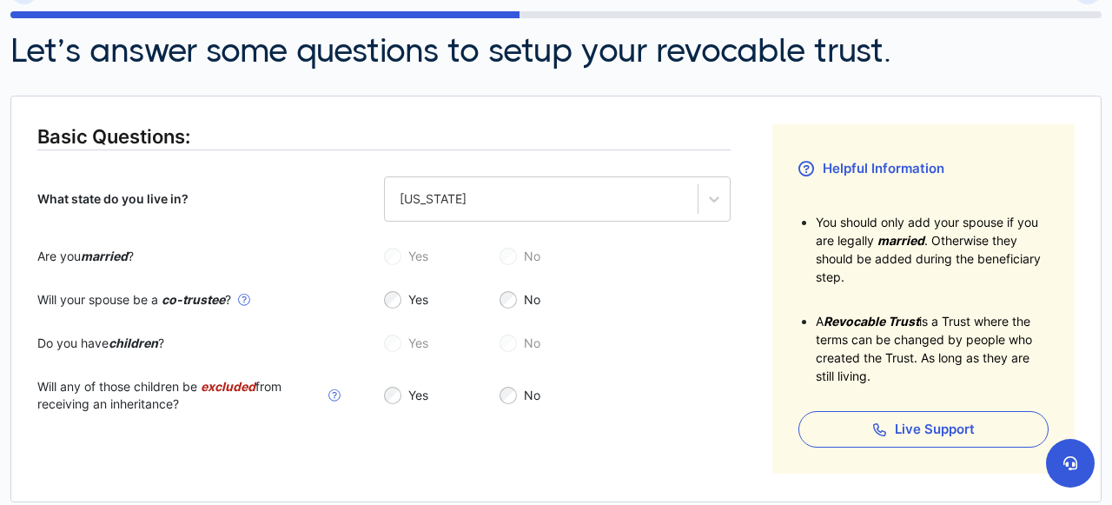
scroll to position [353, 0]
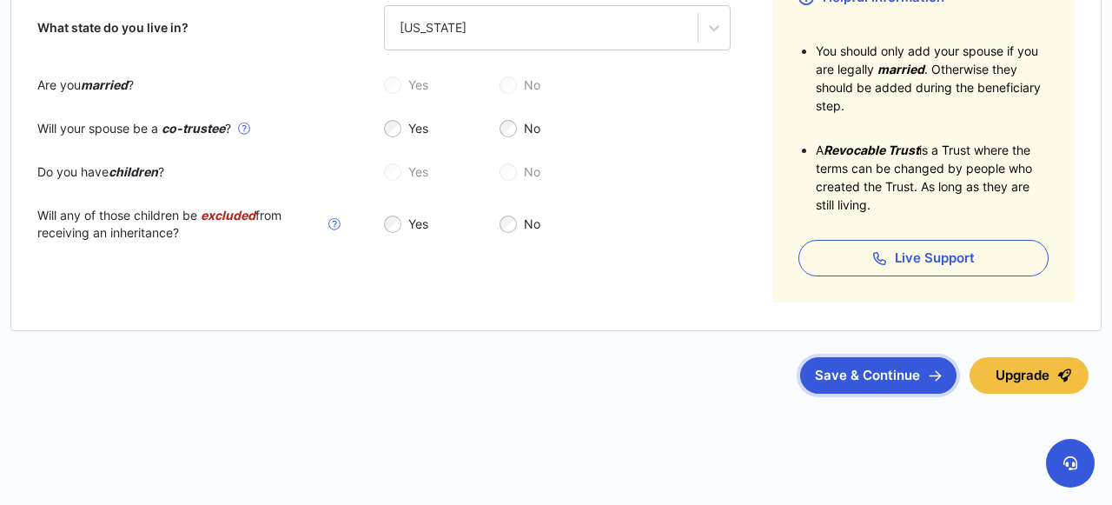
click at [857, 373] on button "Save & Continue" at bounding box center [878, 375] width 156 height 36
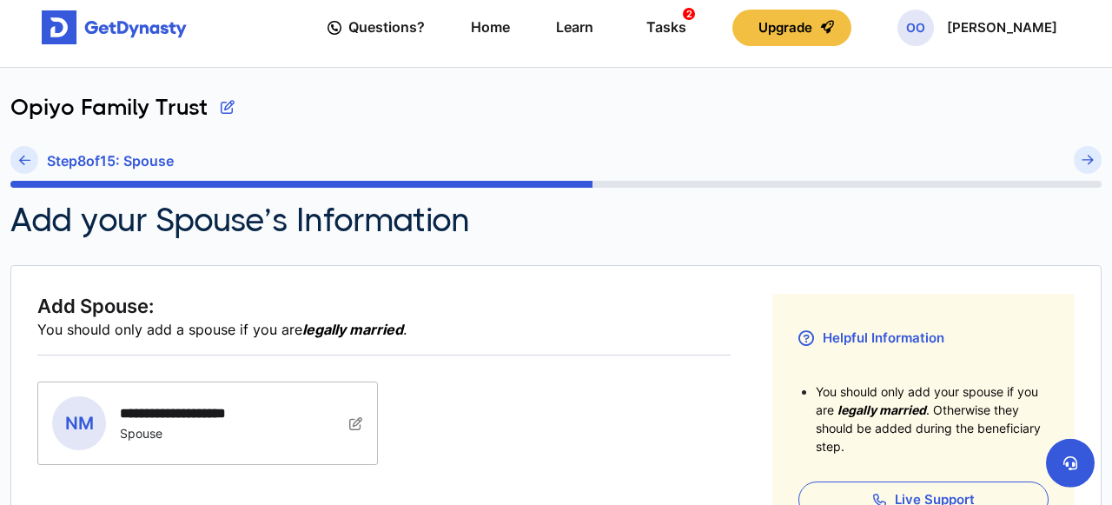
scroll to position [144, 0]
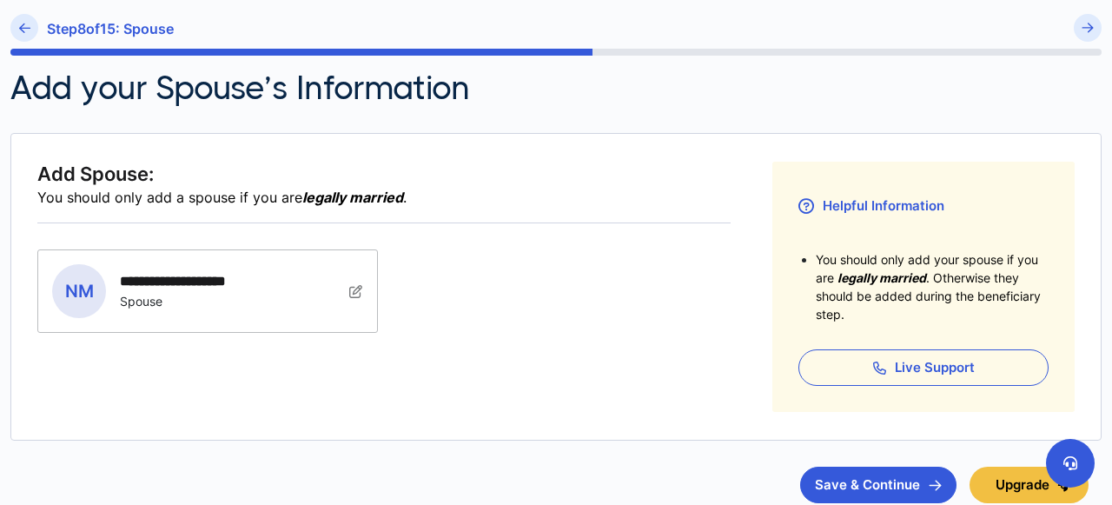
click at [358, 289] on img at bounding box center [356, 291] width 14 height 14
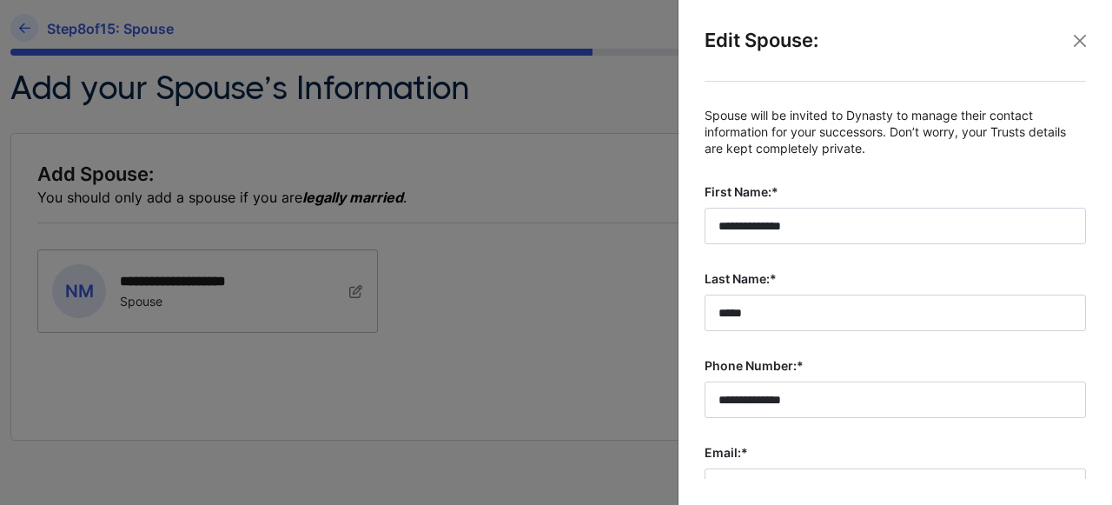
scroll to position [200, 0]
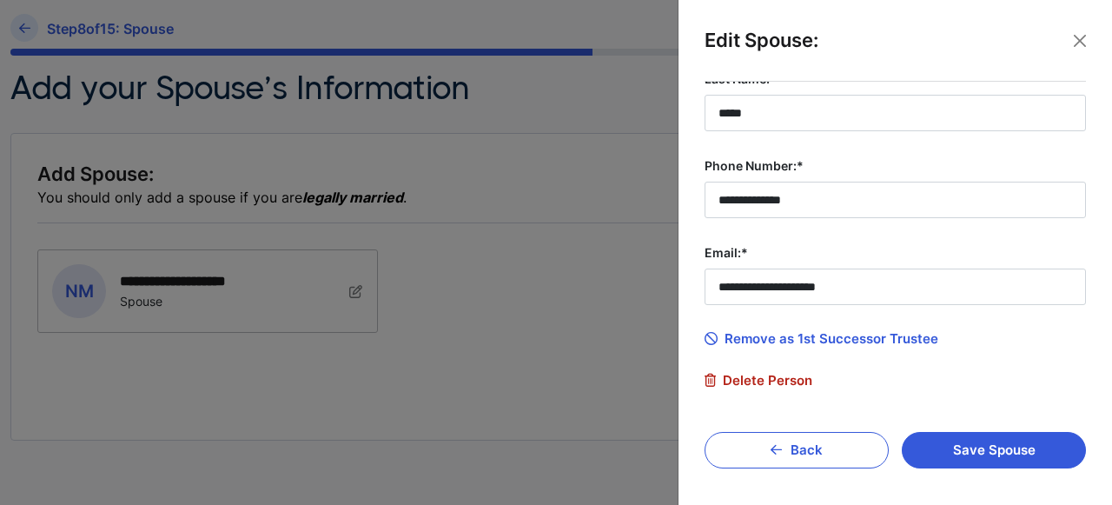
click at [778, 375] on span "Delete Person" at bounding box center [759, 381] width 108 height 16
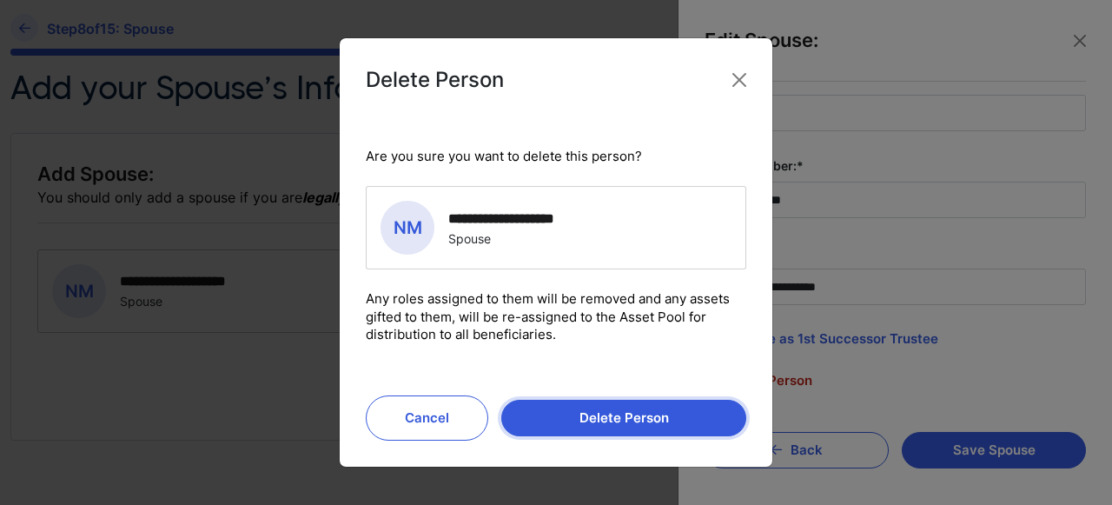
click at [626, 420] on button "Delete Person" at bounding box center [623, 418] width 245 height 36
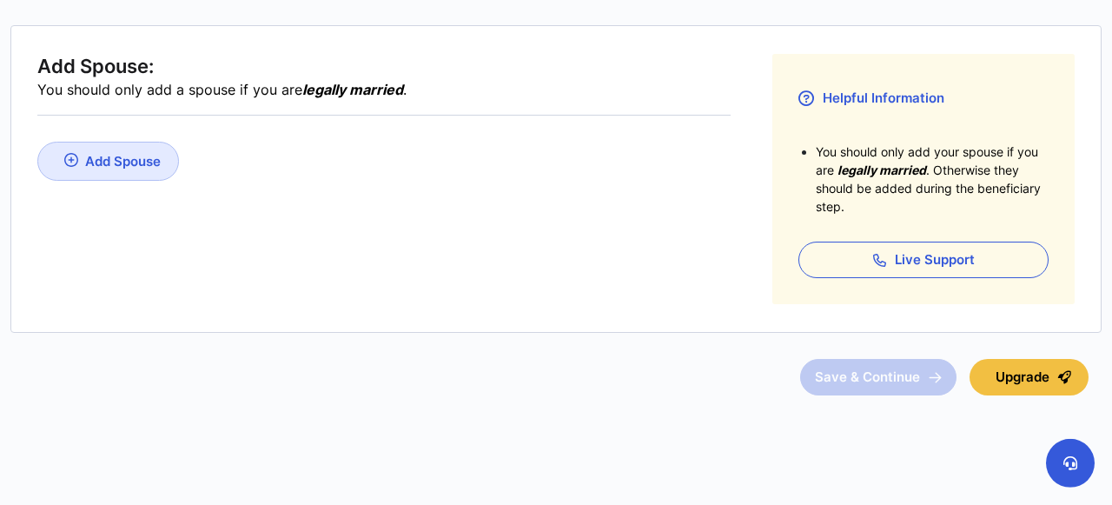
scroll to position [253, 0]
click at [677, 348] on article "Add Spouse: You should only add a spouse if you are legally married . Add Spous…" at bounding box center [555, 209] width 1091 height 370
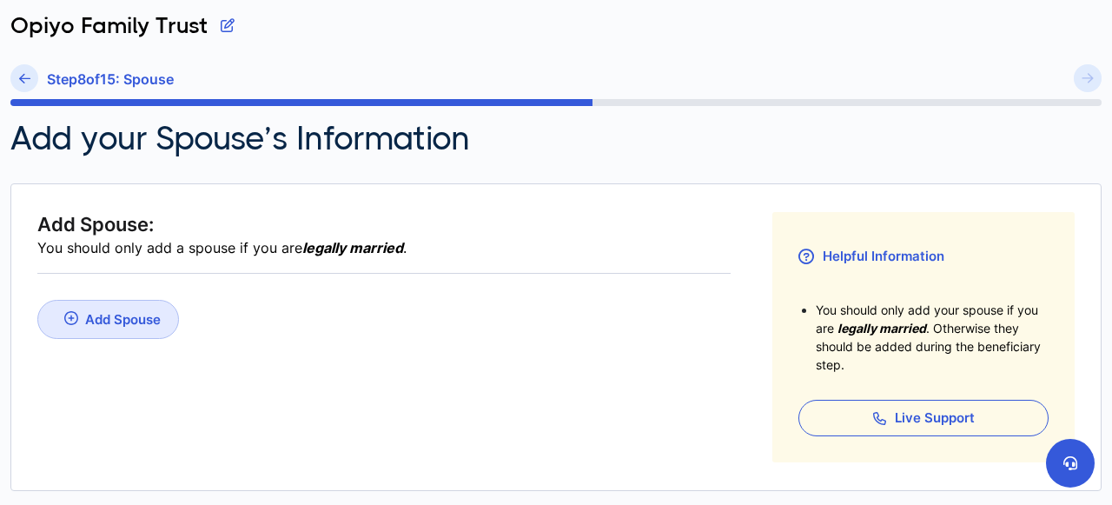
scroll to position [94, 0]
click at [107, 75] on h6 "Step 8 of 15 : Spouse" at bounding box center [110, 79] width 127 height 17
click at [24, 76] on icon at bounding box center [24, 78] width 11 height 13
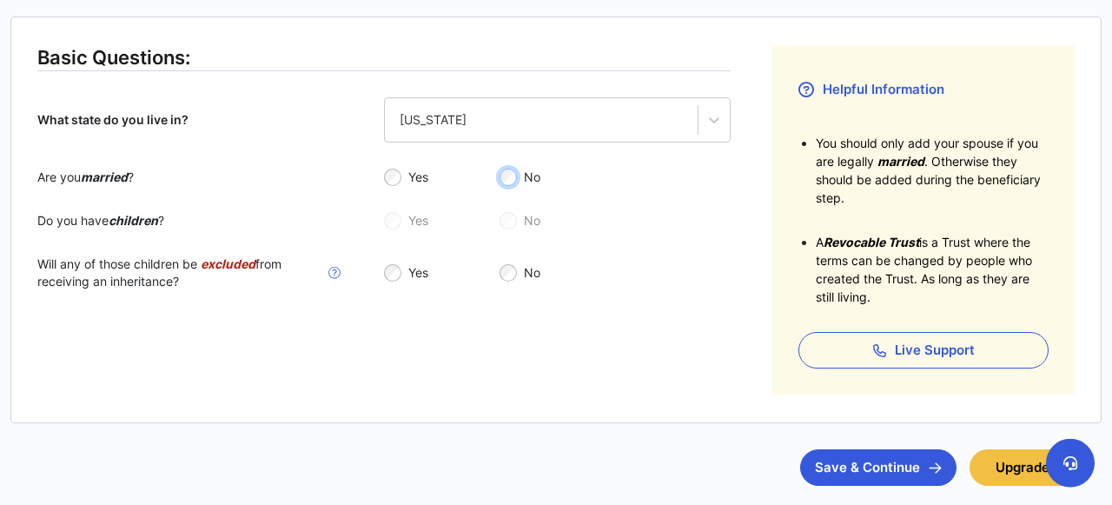
scroll to position [353, 0]
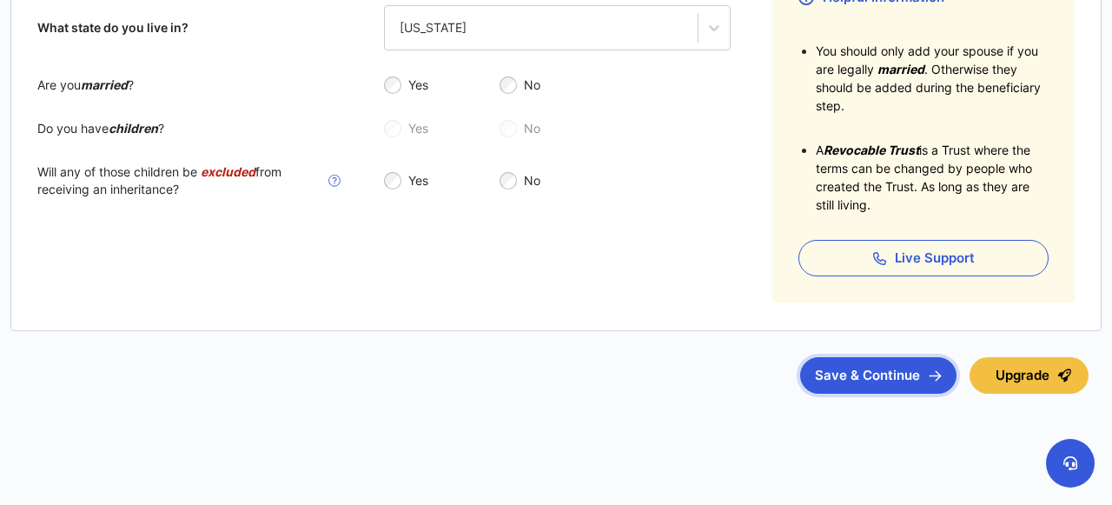
click at [848, 374] on button "Save & Continue" at bounding box center [878, 375] width 156 height 36
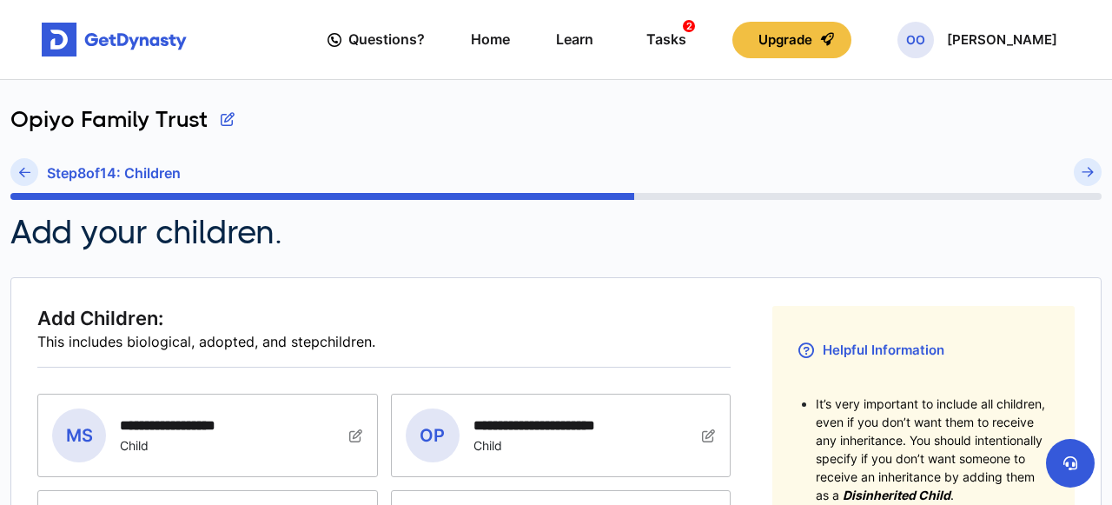
scroll to position [112, 0]
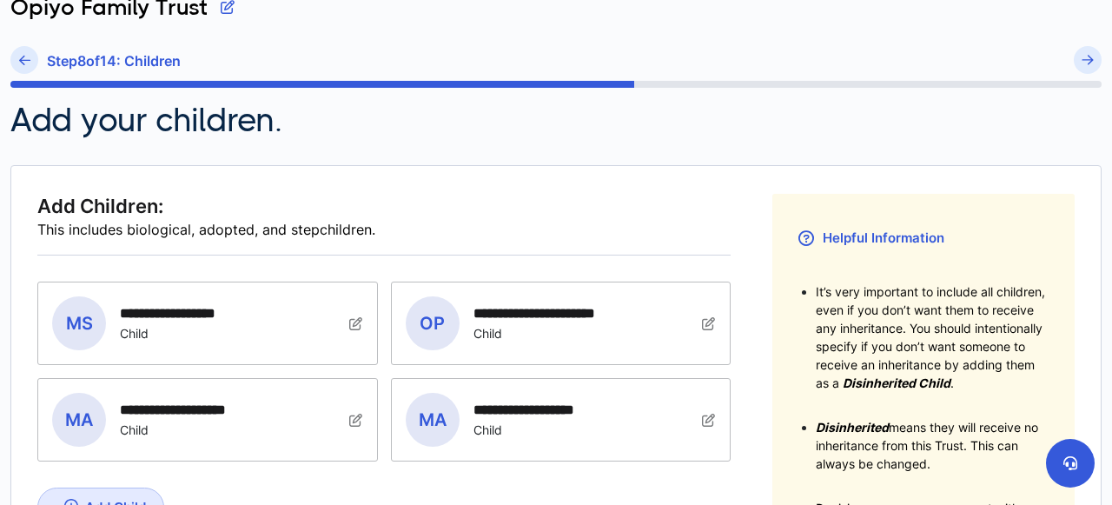
click at [353, 321] on img at bounding box center [356, 323] width 14 height 14
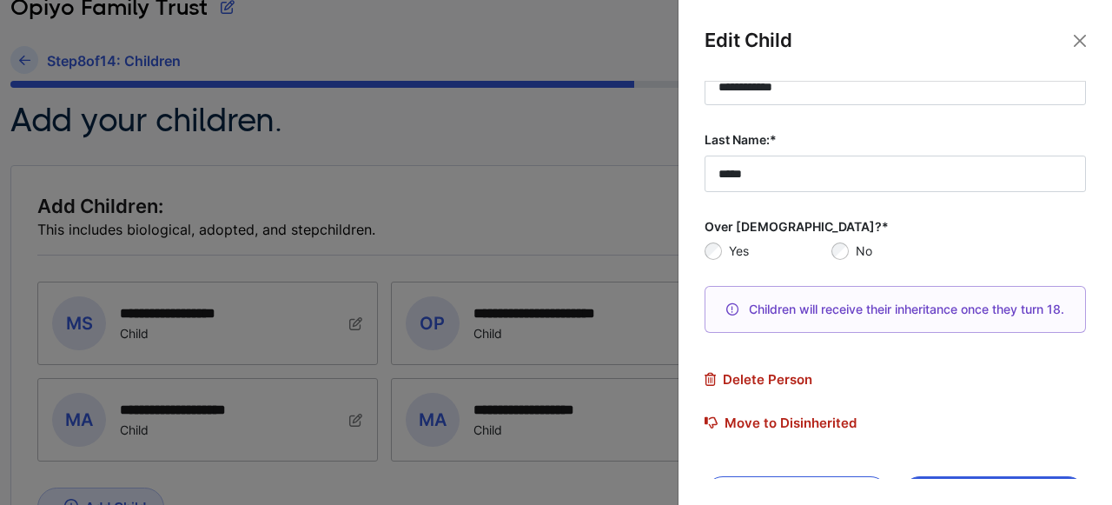
scroll to position [141, 0]
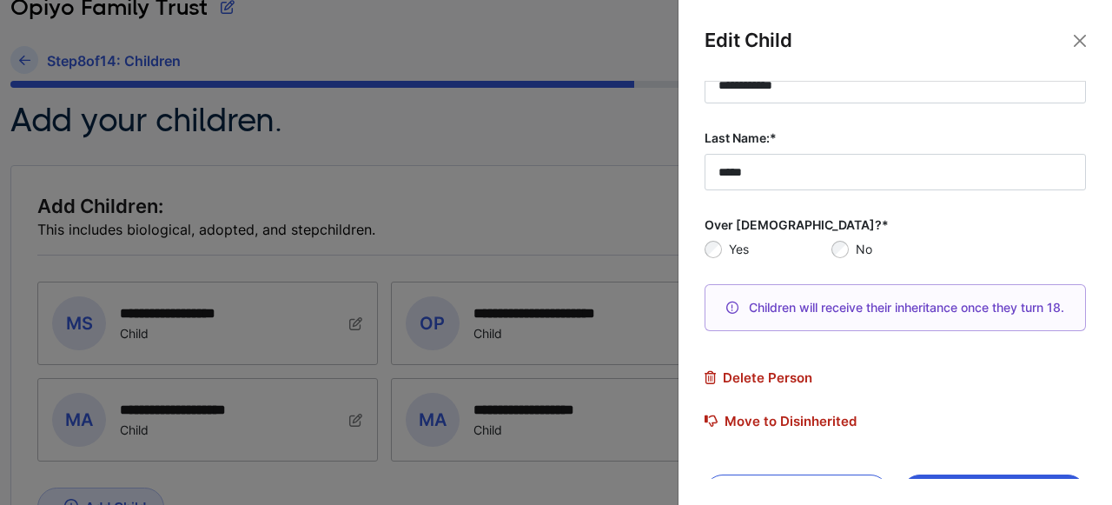
click at [778, 378] on span "Delete Person" at bounding box center [759, 378] width 108 height 16
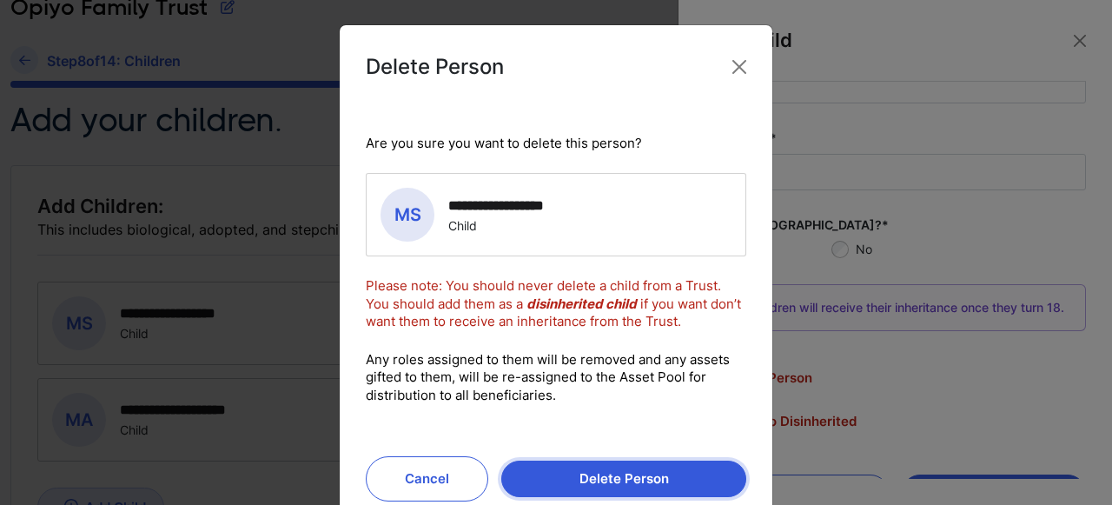
click at [666, 486] on button "Delete Person" at bounding box center [623, 478] width 245 height 36
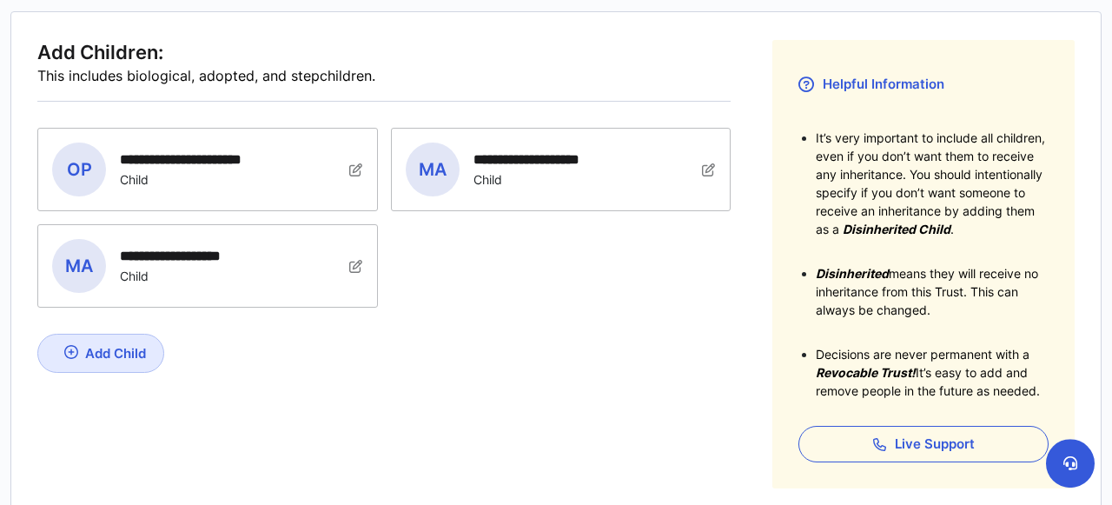
scroll to position [306, 0]
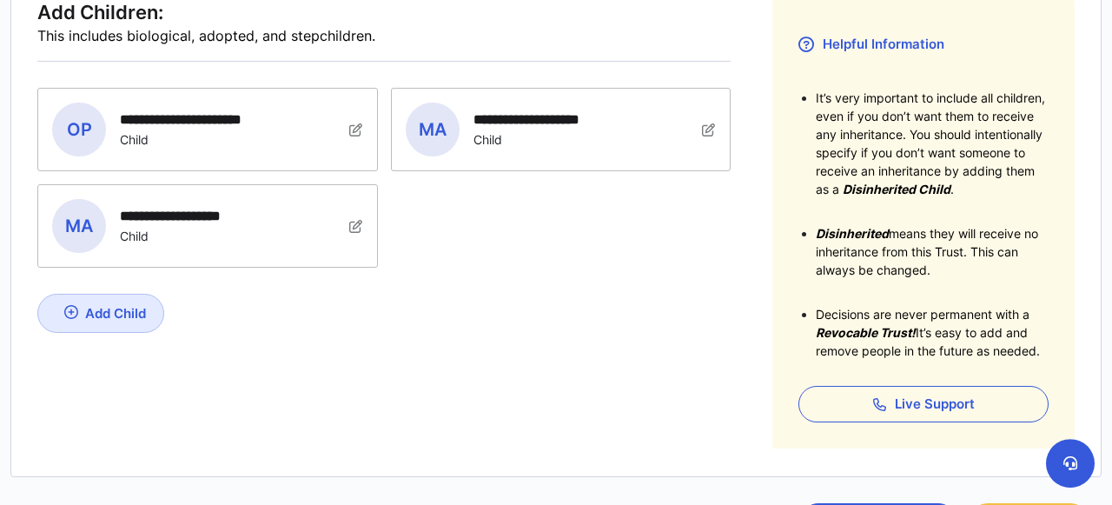
click at [354, 124] on img at bounding box center [356, 130] width 14 height 14
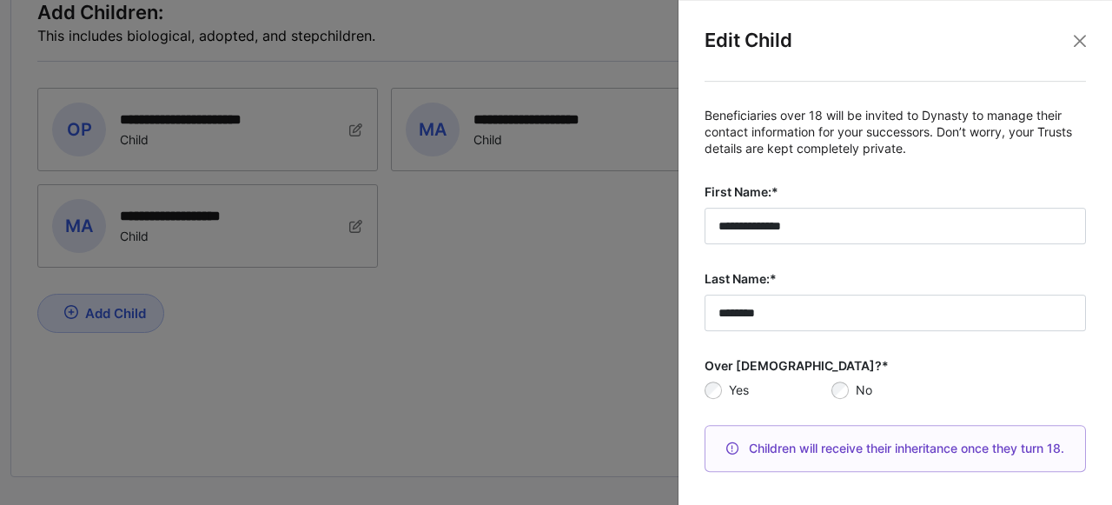
scroll to position [184, 0]
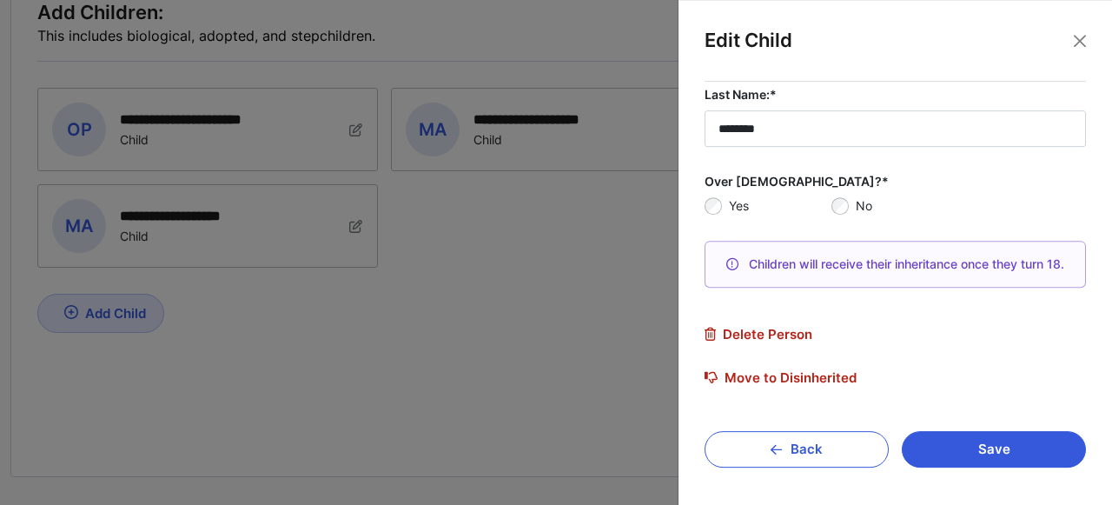
click at [792, 331] on span "Delete Person" at bounding box center [759, 335] width 108 height 16
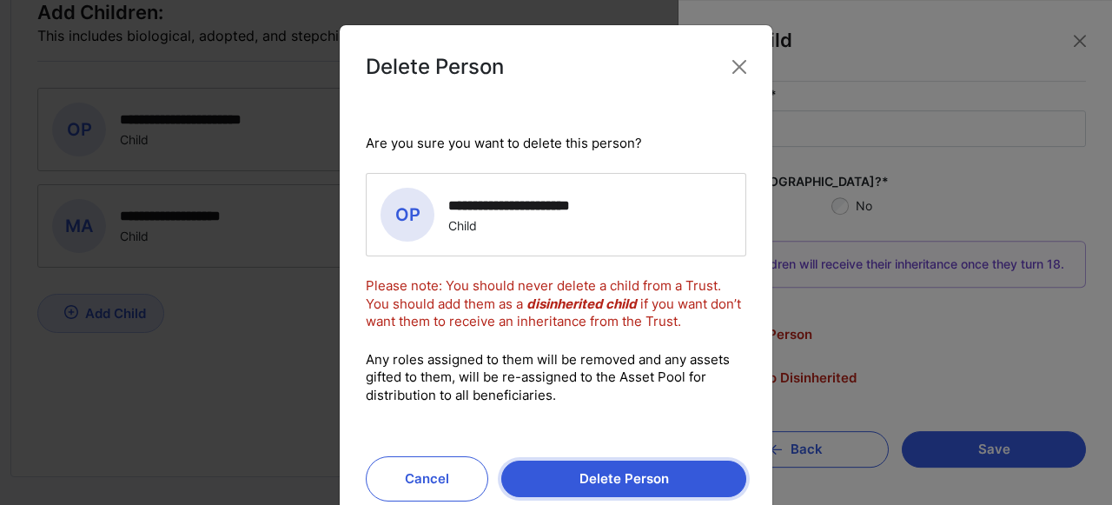
click at [601, 475] on button "Delete Person" at bounding box center [623, 478] width 245 height 36
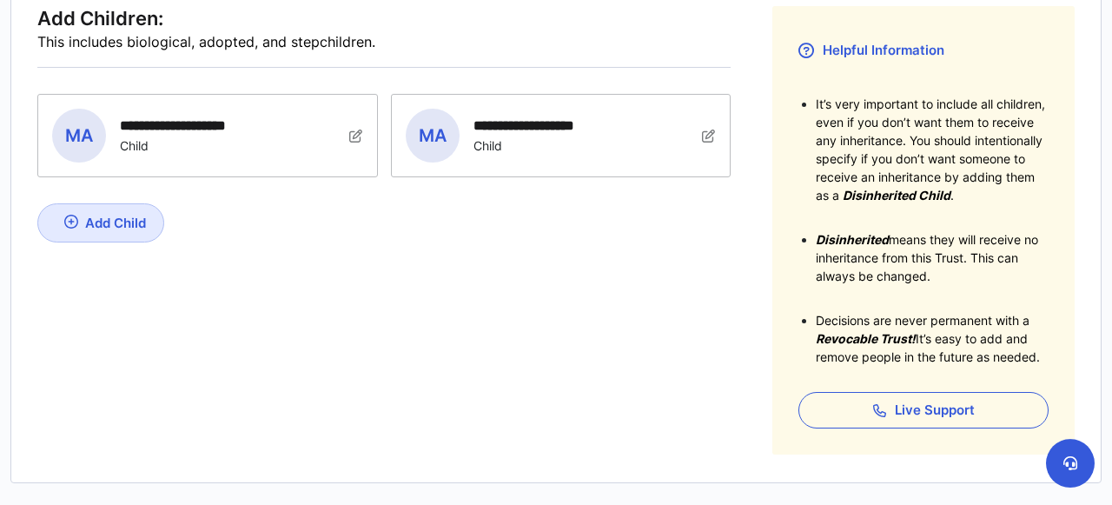
scroll to position [303, 0]
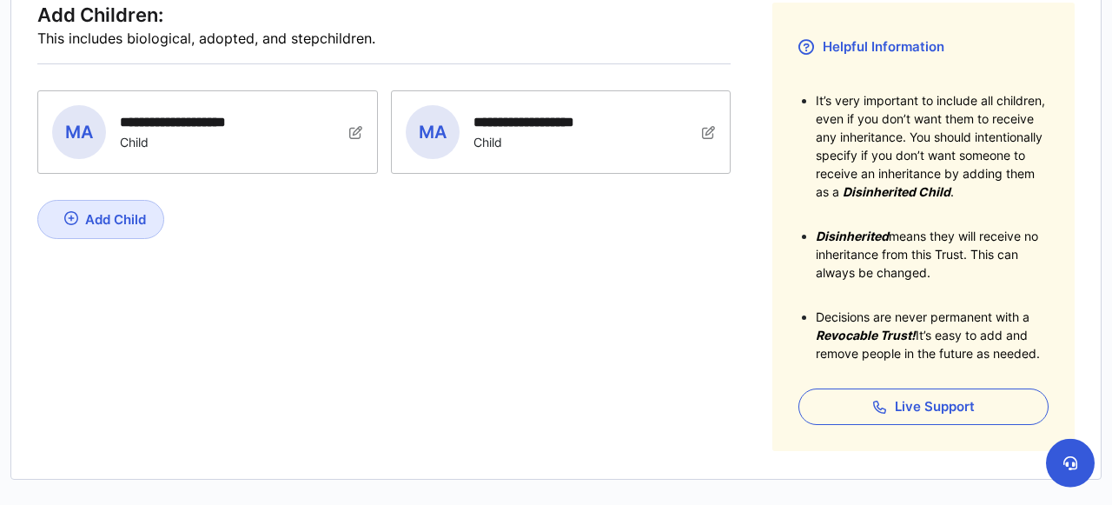
click at [352, 126] on img at bounding box center [356, 132] width 14 height 14
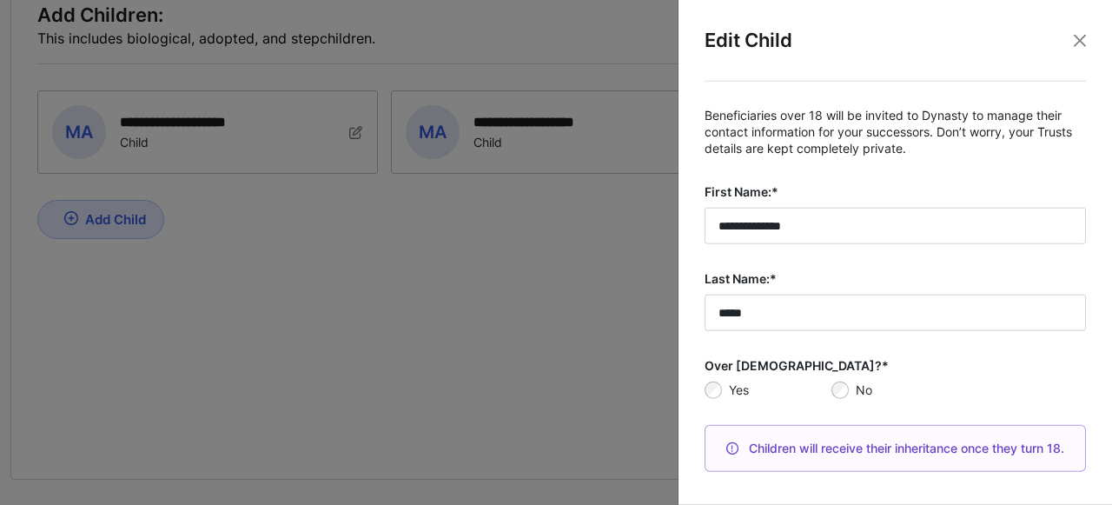
scroll to position [161, 0]
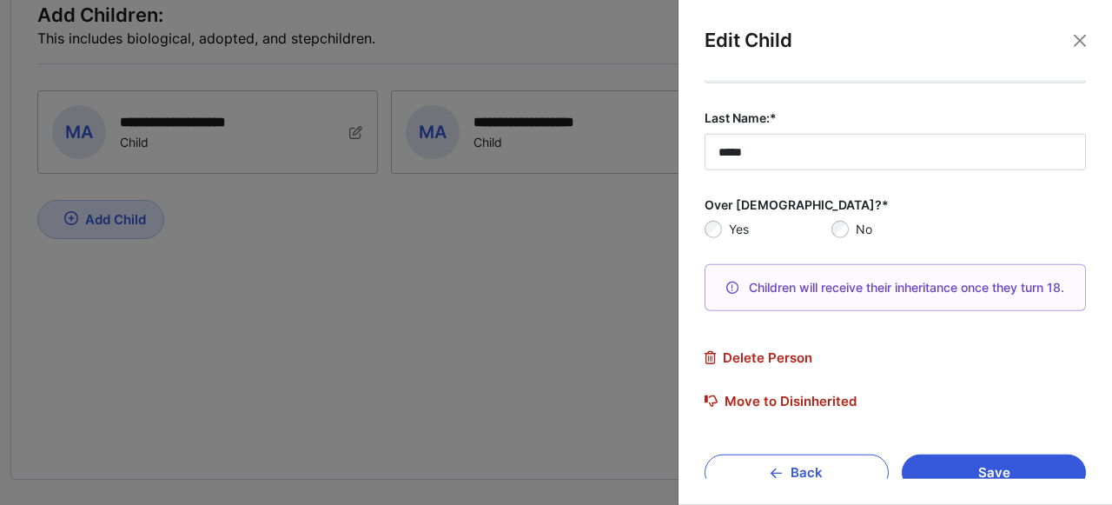
click at [784, 347] on fieldset "**********" at bounding box center [895, 179] width 381 height 464
click at [784, 353] on span "Delete Person" at bounding box center [759, 358] width 108 height 16
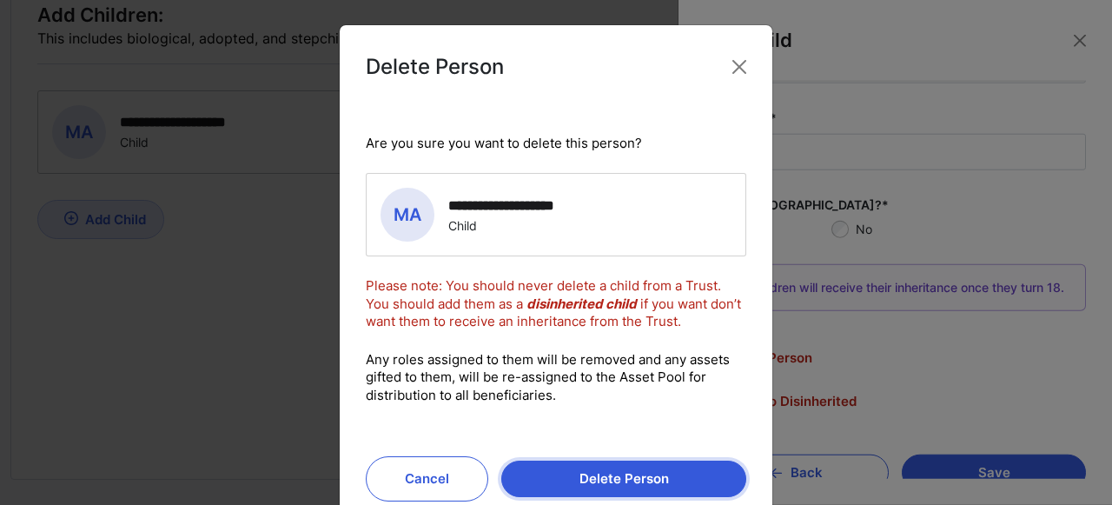
click at [611, 483] on button "Delete Person" at bounding box center [623, 478] width 245 height 36
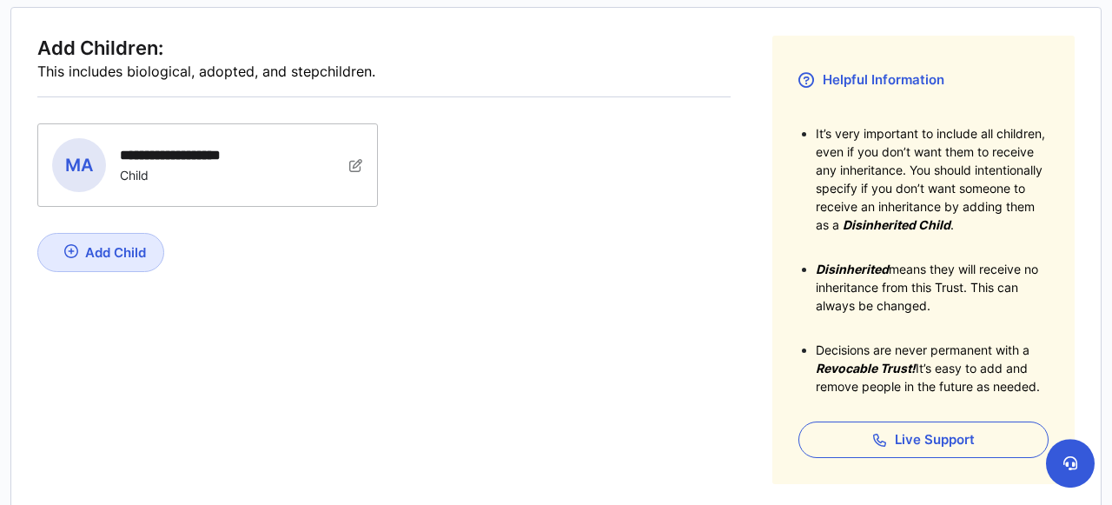
scroll to position [245, 0]
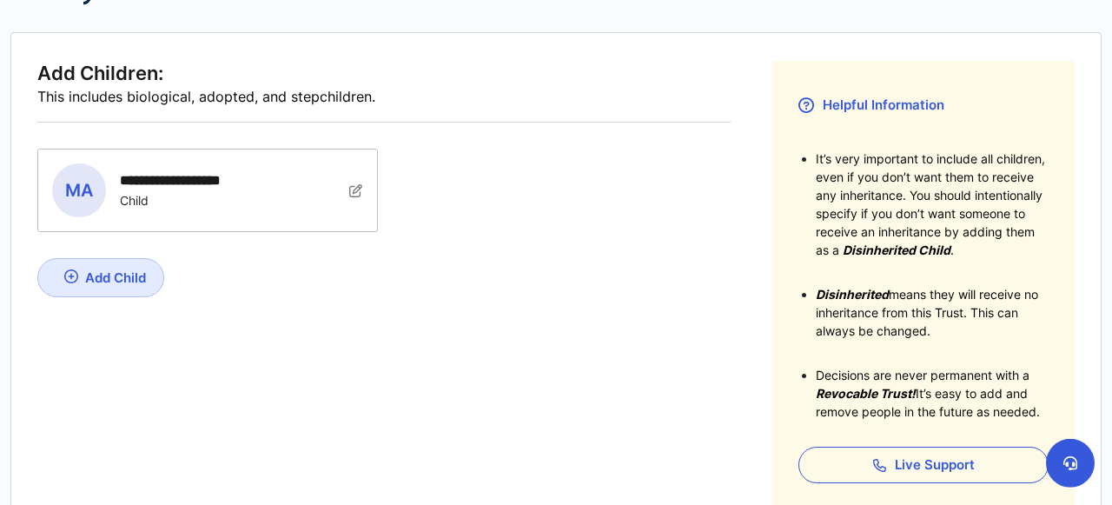
click at [357, 186] on img at bounding box center [356, 190] width 14 height 14
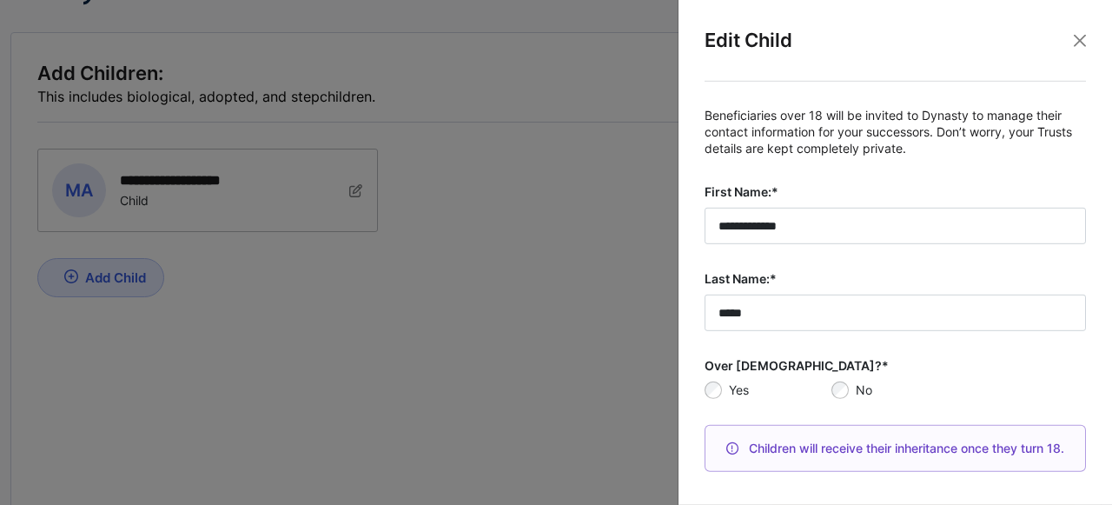
scroll to position [184, 0]
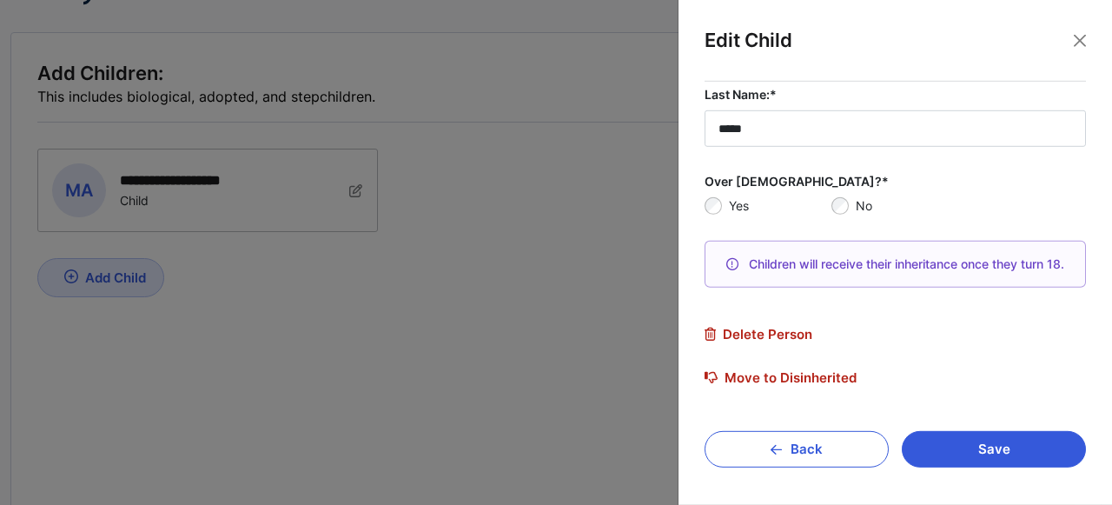
click at [774, 329] on span "Delete Person" at bounding box center [759, 335] width 108 height 16
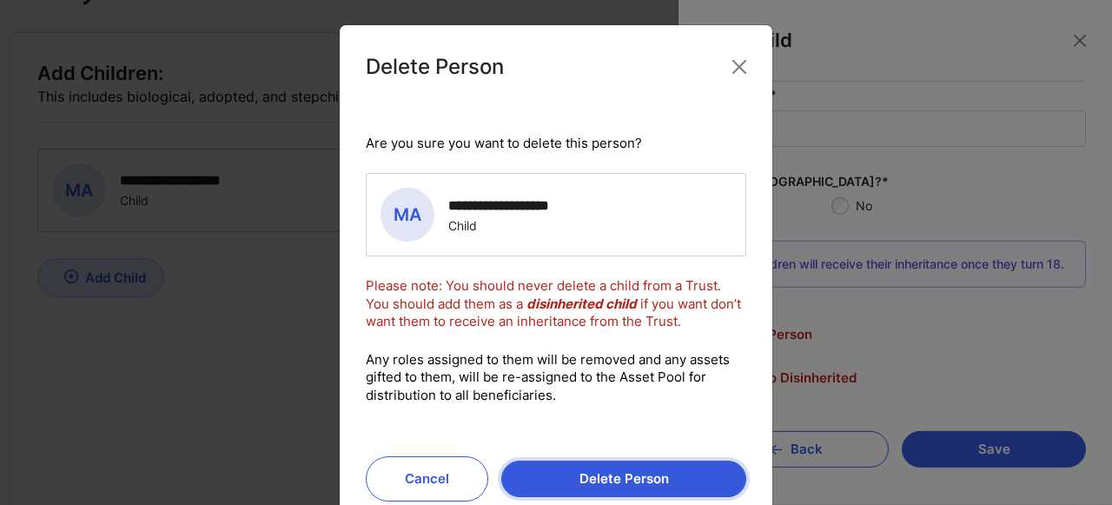
click at [681, 480] on button "Delete Person" at bounding box center [623, 478] width 245 height 36
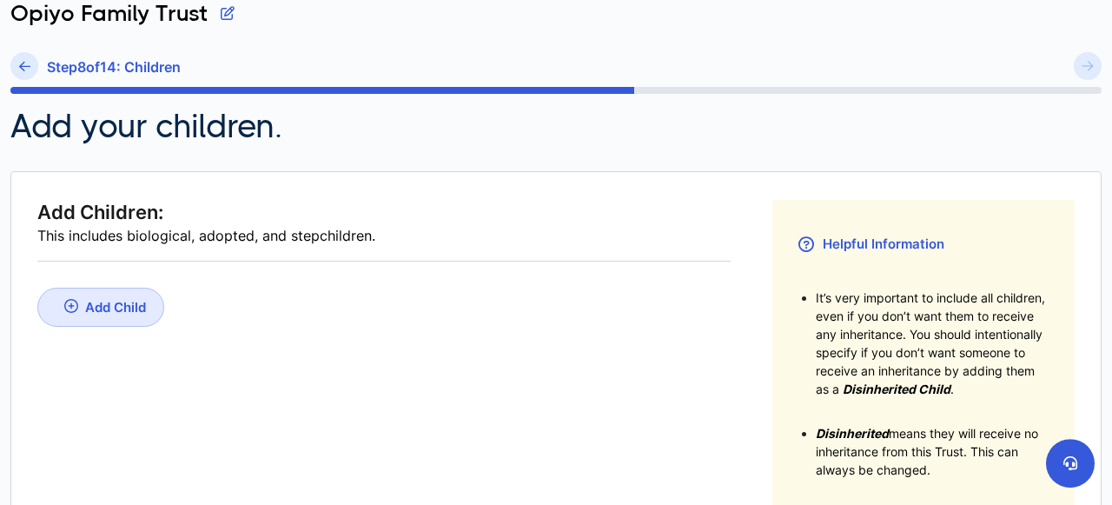
scroll to position [0, 0]
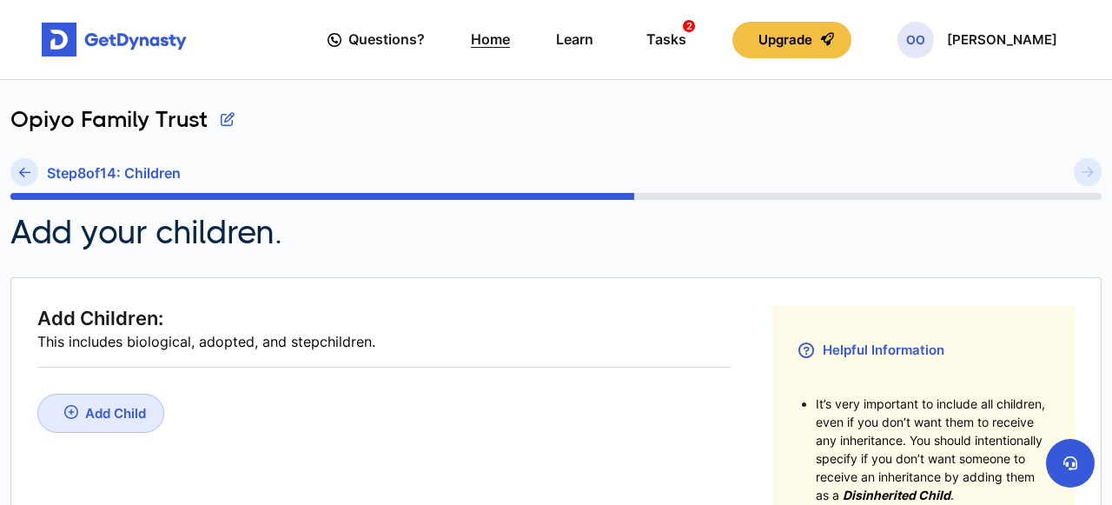
click at [510, 36] on link "Home" at bounding box center [490, 40] width 39 height 50
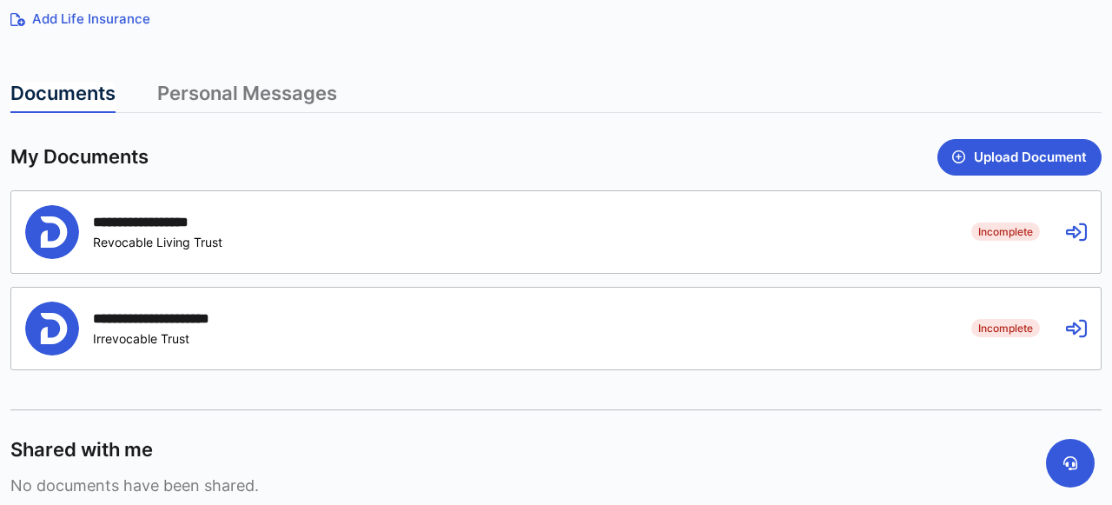
scroll to position [485, 0]
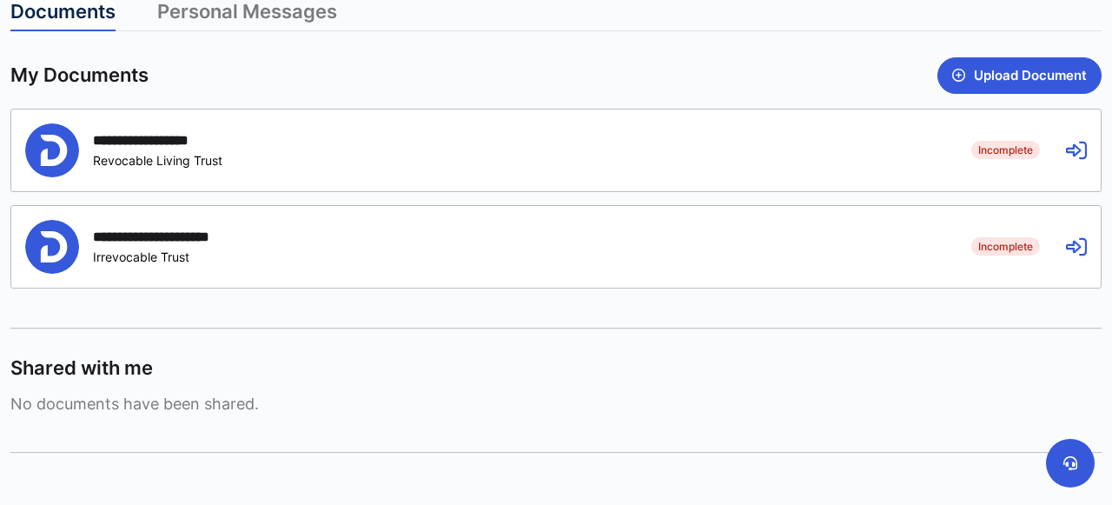
click at [1071, 239] on icon at bounding box center [1076, 246] width 21 height 21
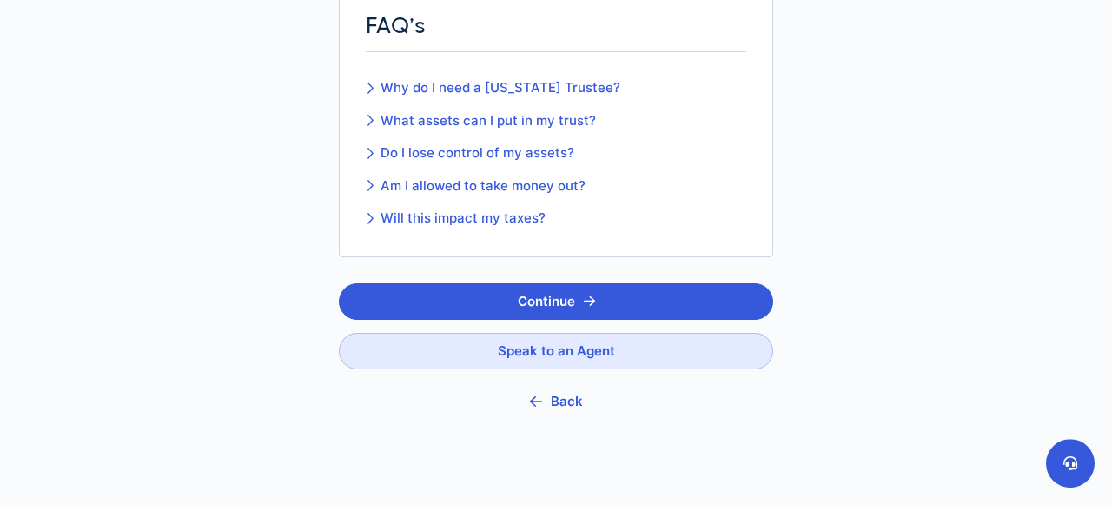
scroll to position [427, 0]
click at [703, 293] on button "Continue" at bounding box center [556, 300] width 434 height 36
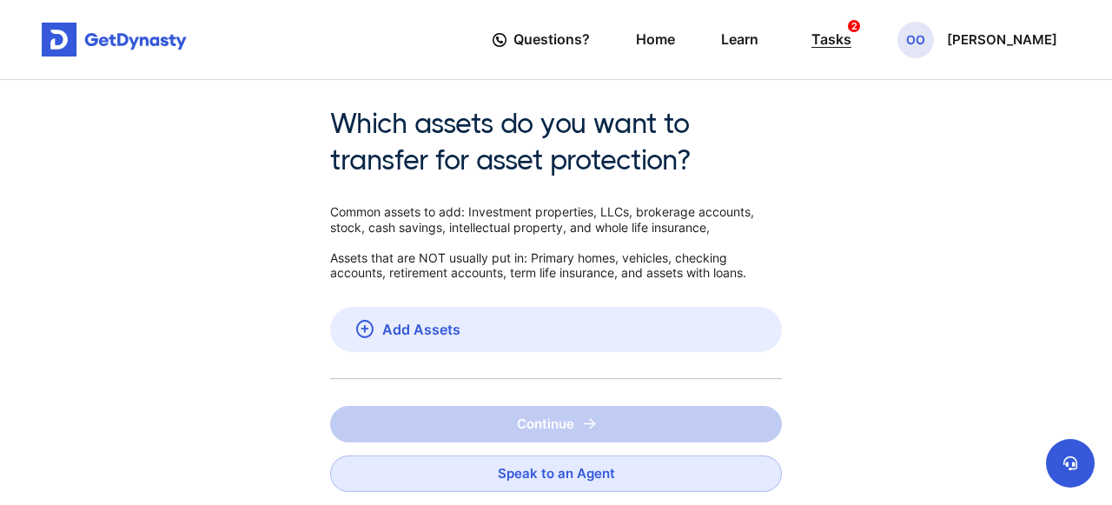
click at [851, 32] on div "Tasks 2" at bounding box center [831, 39] width 40 height 32
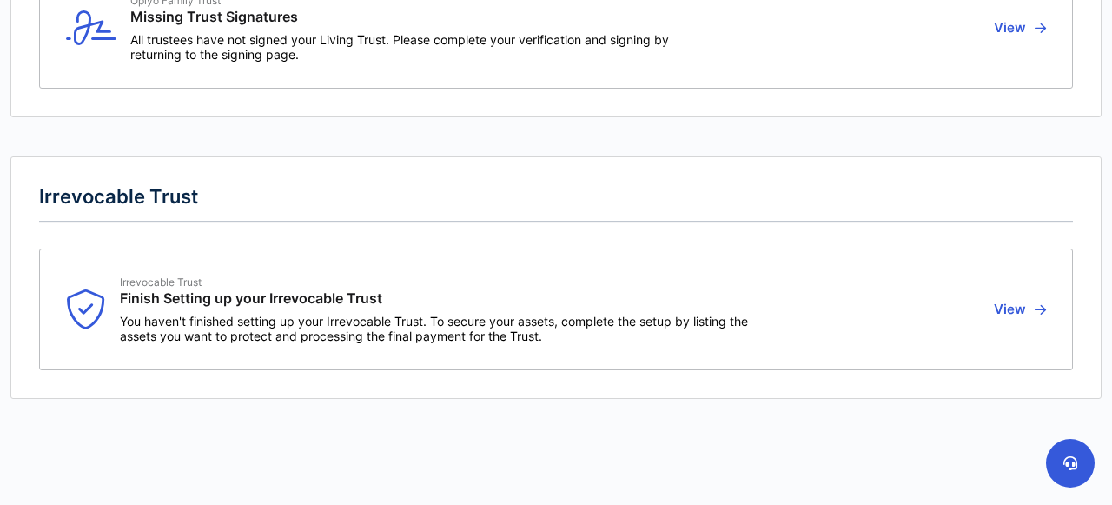
scroll to position [229, 0]
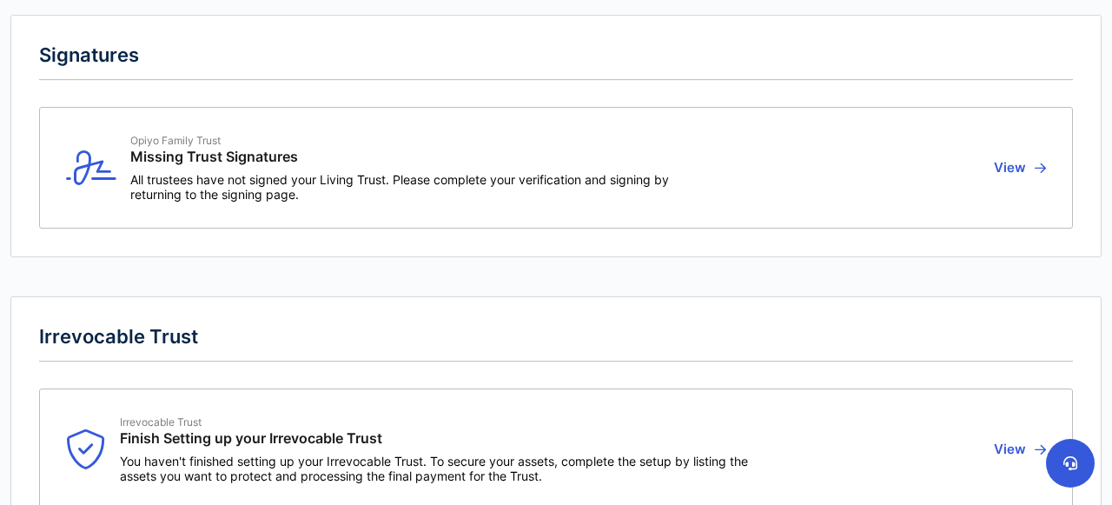
click at [1022, 166] on button "View" at bounding box center [1017, 168] width 57 height 68
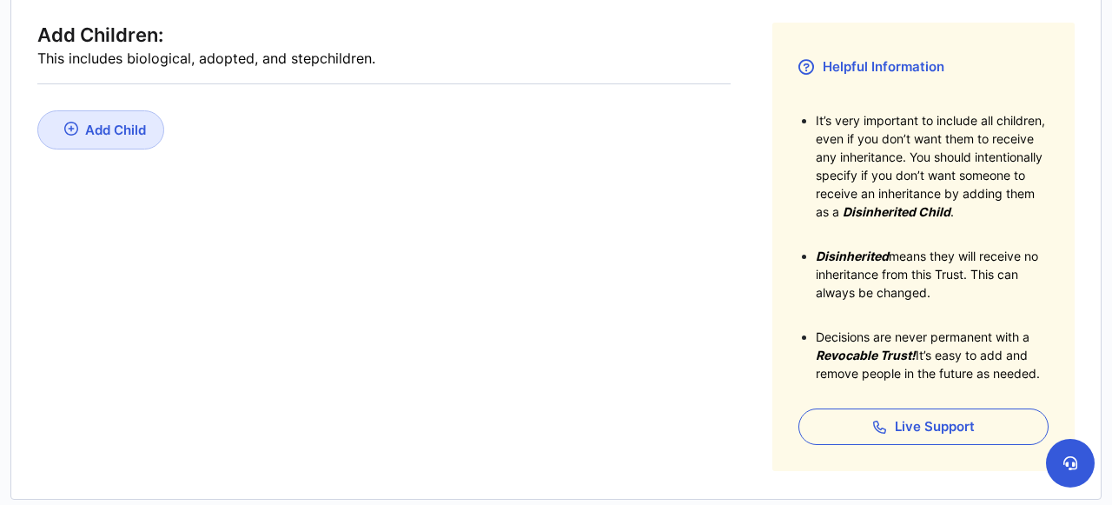
scroll to position [259, 0]
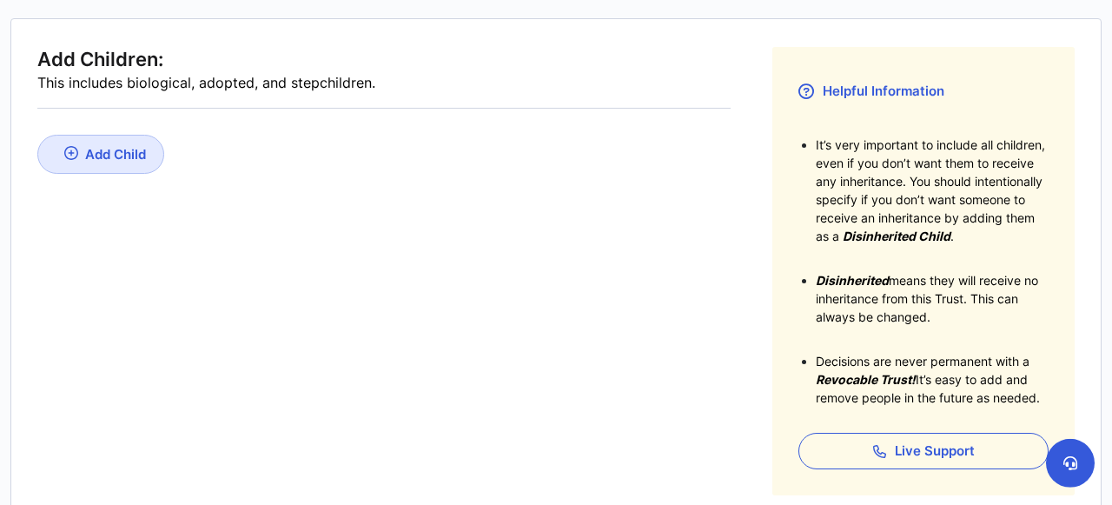
click at [127, 155] on div "Add Child" at bounding box center [115, 154] width 61 height 17
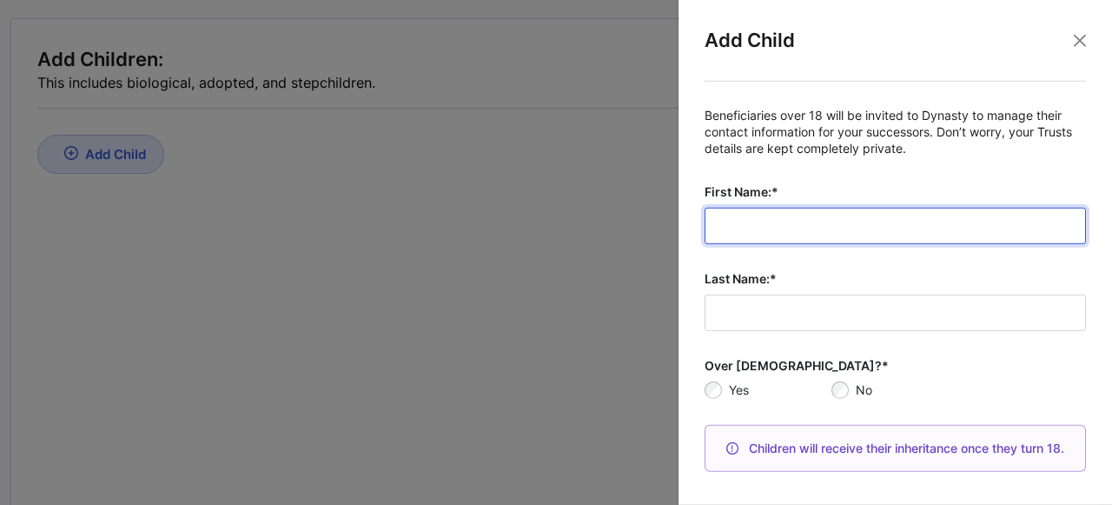
click at [761, 228] on input "First Name:*" at bounding box center [895, 226] width 381 height 36
type input "***"
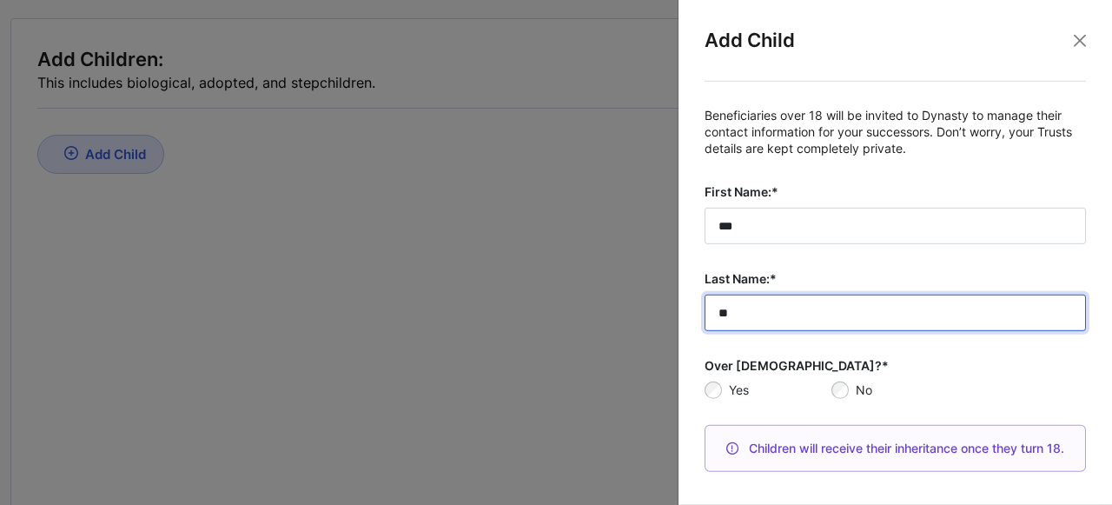
type input "**"
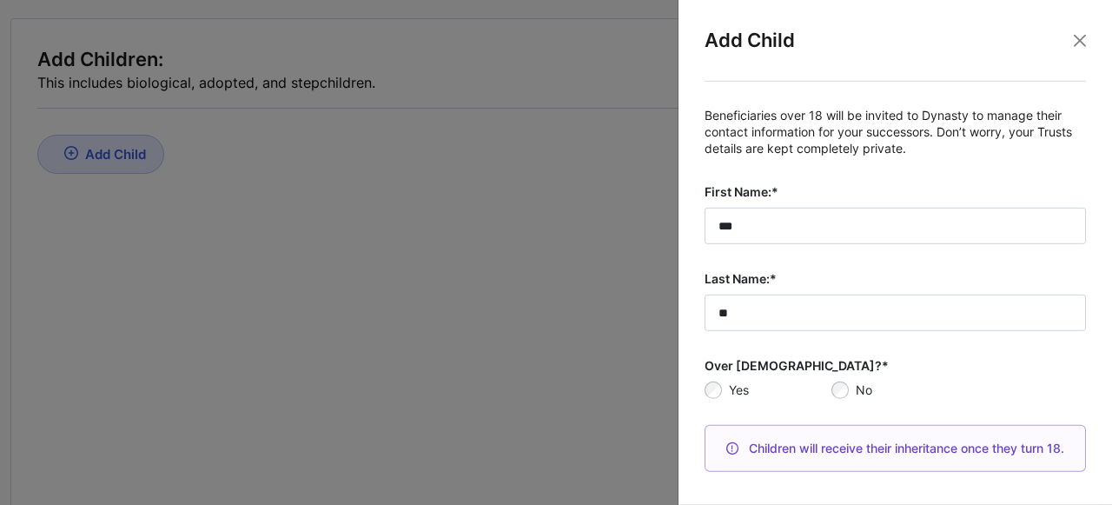
click at [696, 254] on div "Beneficiaries over 18 will be invited to Dynasty to manage their contact inform…" at bounding box center [895, 280] width 409 height 397
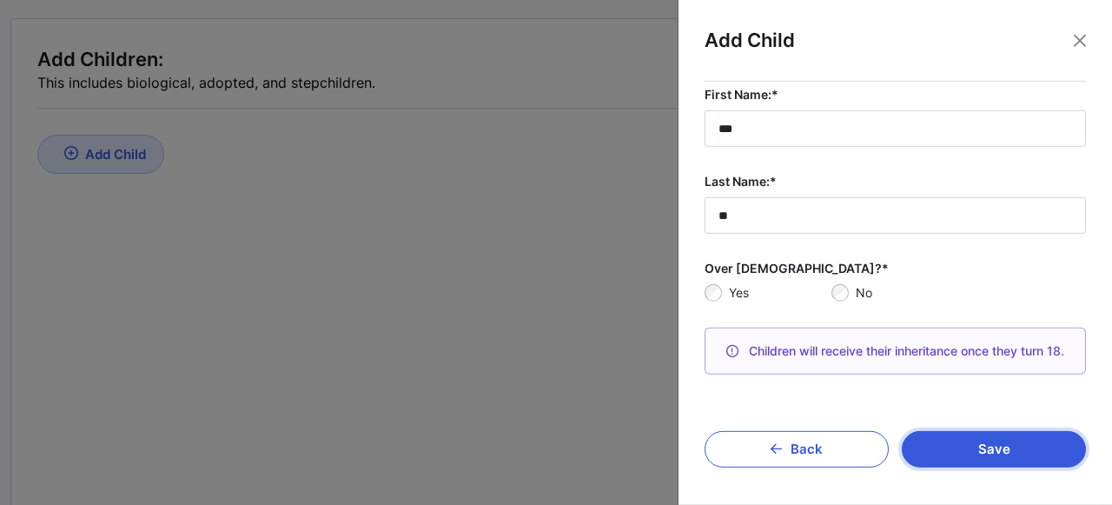
click at [925, 431] on button "Save" at bounding box center [994, 449] width 184 height 36
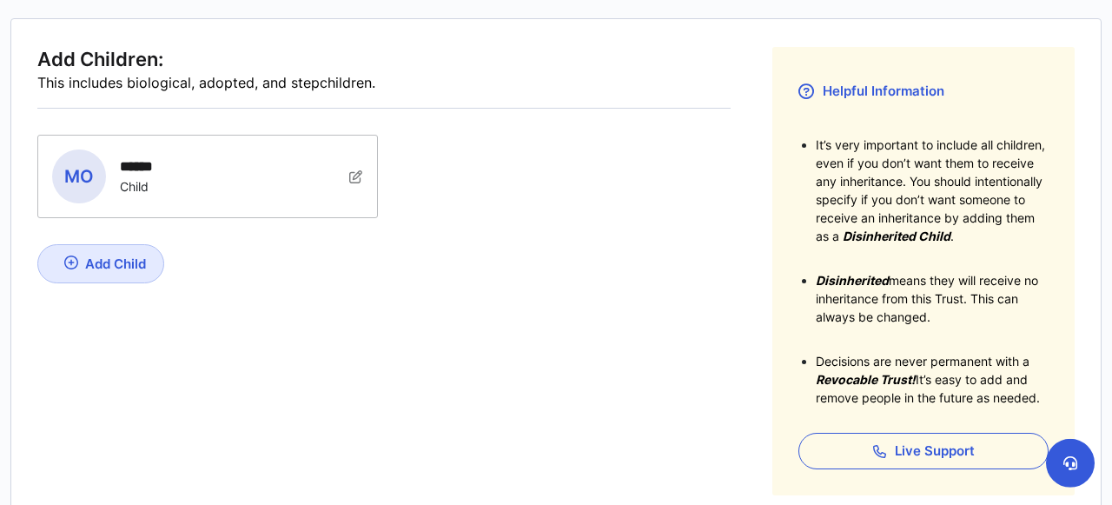
scroll to position [452, 0]
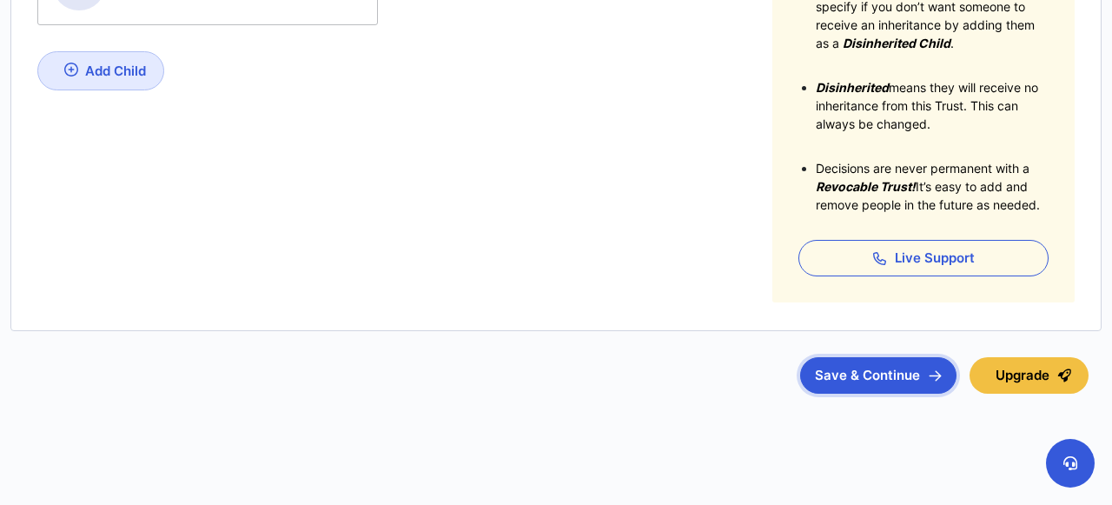
click at [838, 371] on button "Save & Continue" at bounding box center [878, 375] width 156 height 36
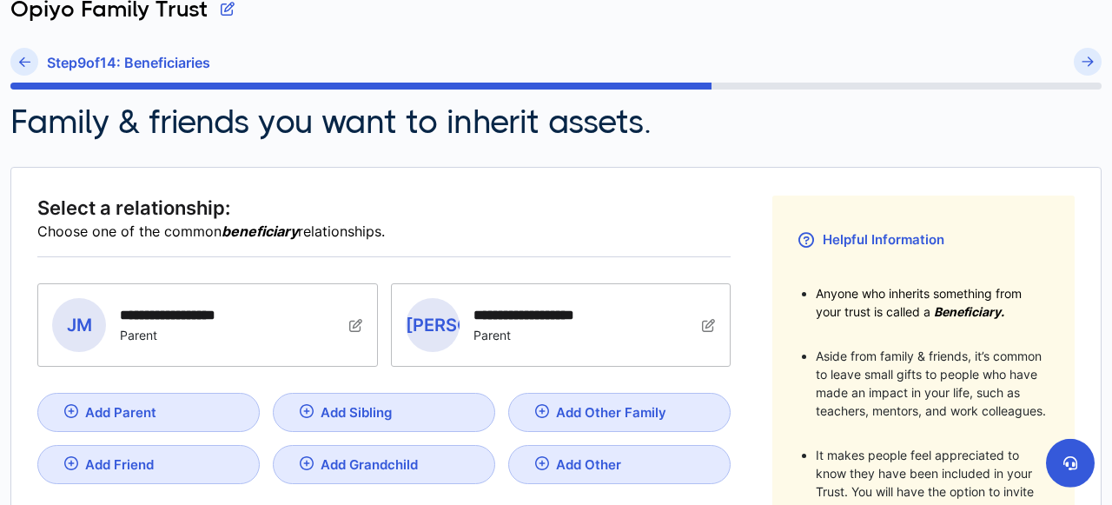
scroll to position [114, 0]
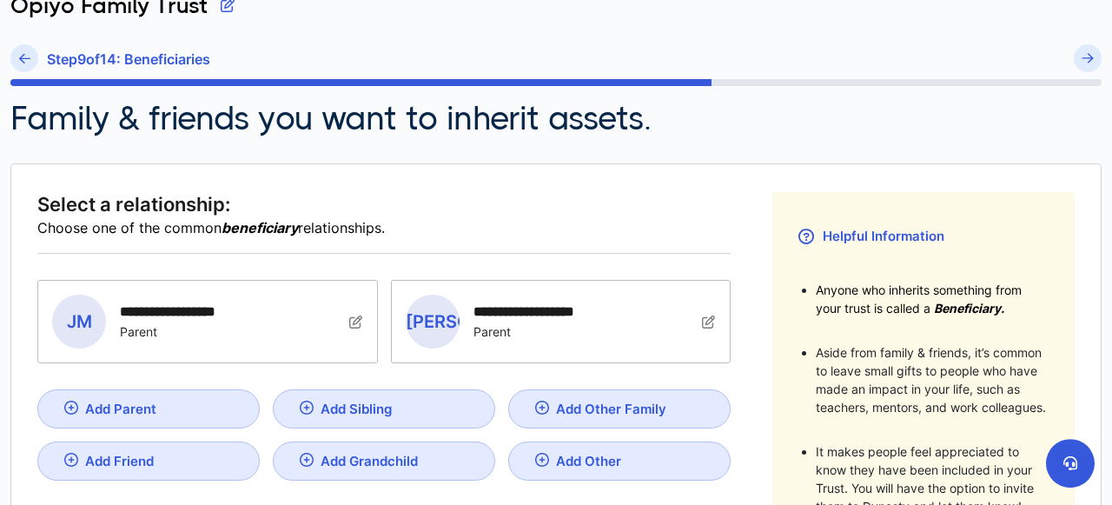
click at [350, 315] on img at bounding box center [356, 322] width 14 height 14
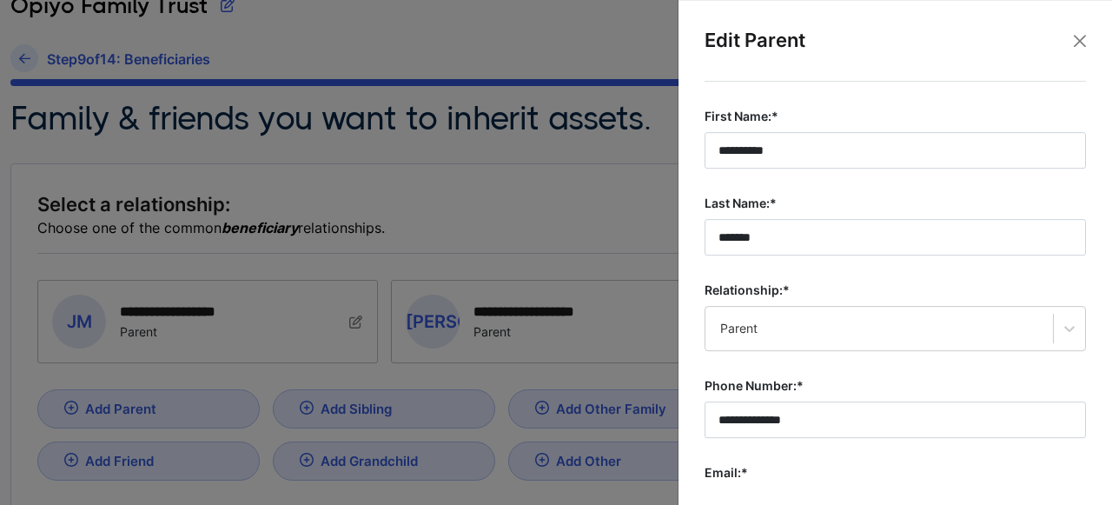
scroll to position [262, 0]
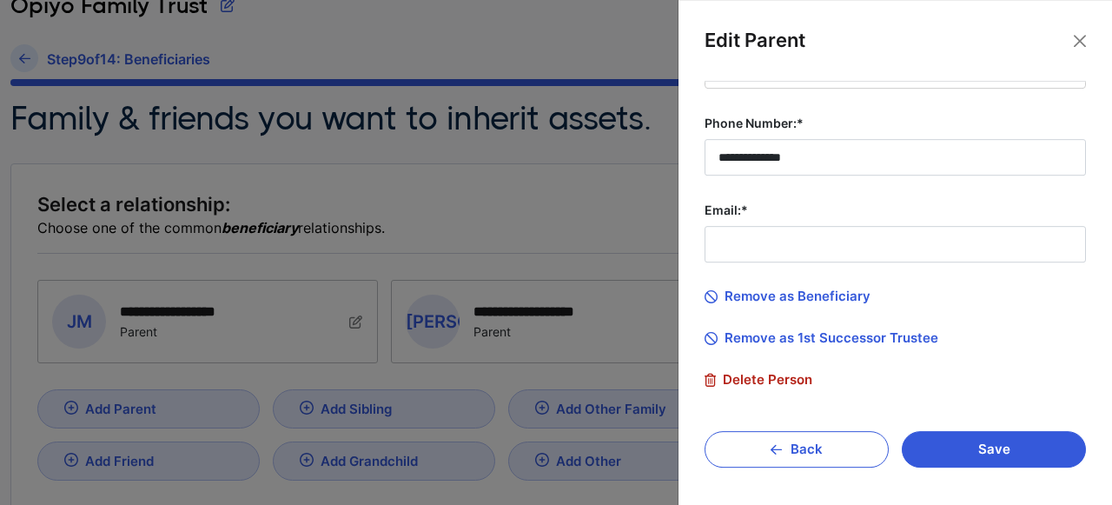
click at [753, 377] on span "Delete Person" at bounding box center [759, 380] width 108 height 16
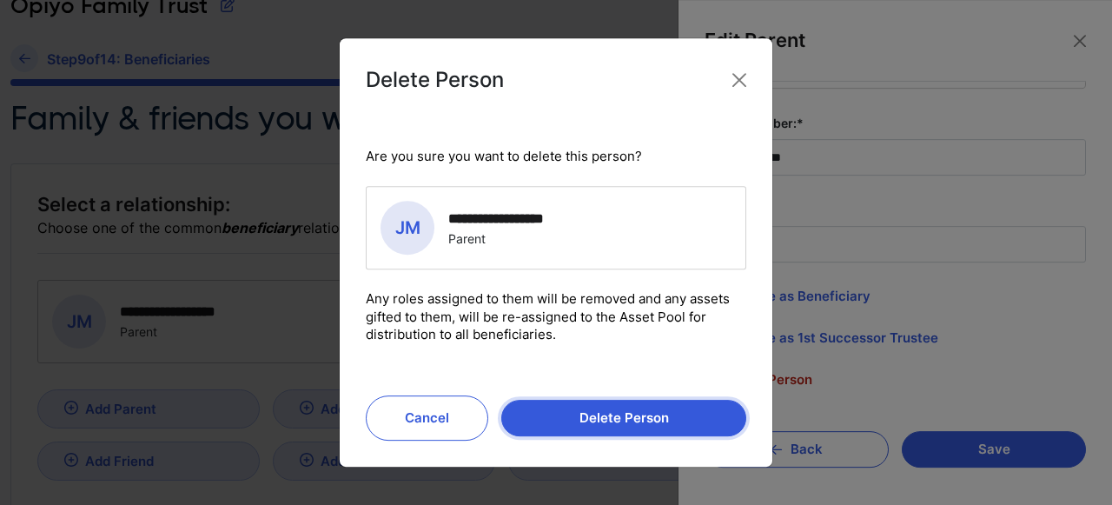
click at [643, 431] on button "Delete Person" at bounding box center [623, 418] width 245 height 36
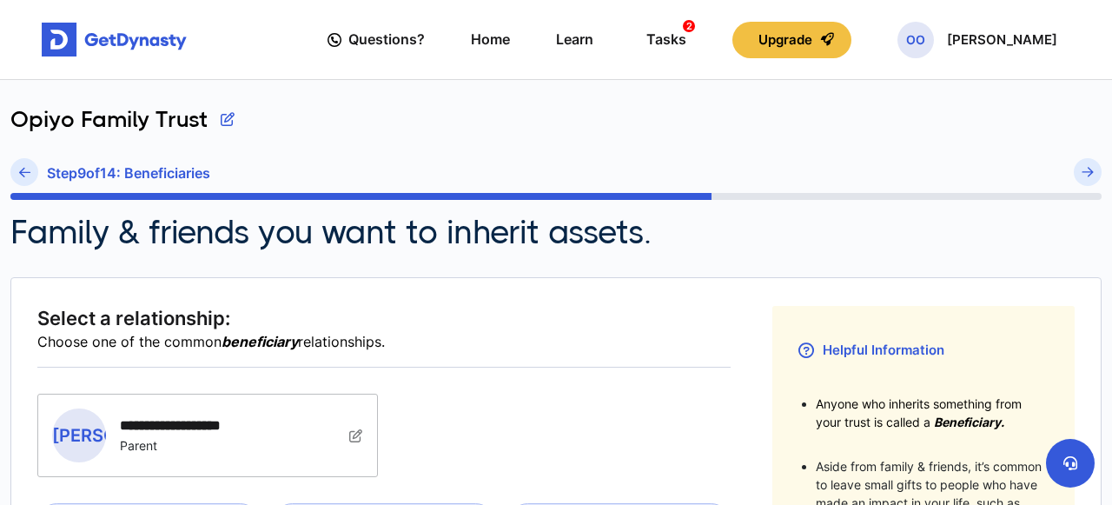
scroll to position [19, 0]
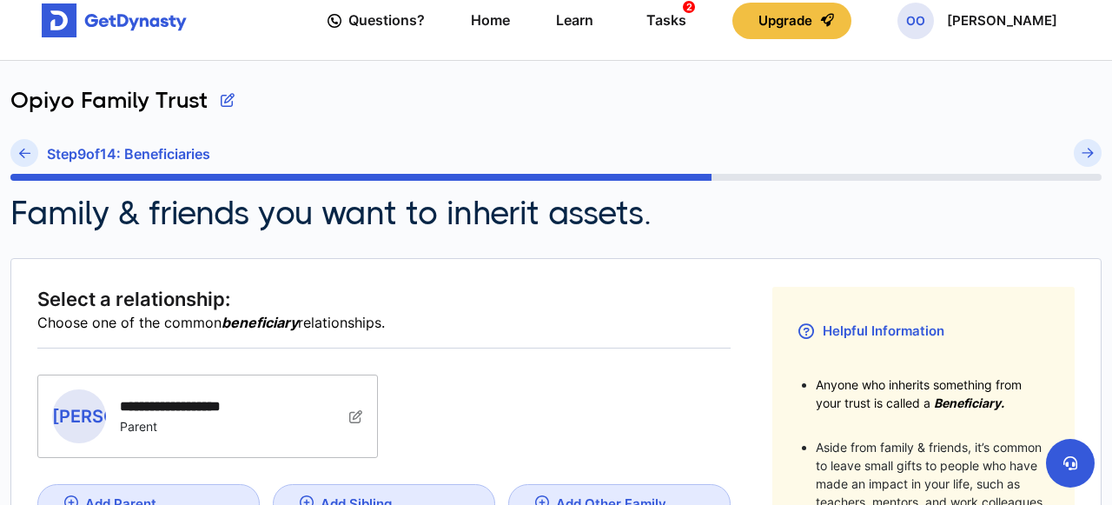
click at [354, 414] on img at bounding box center [356, 416] width 14 height 14
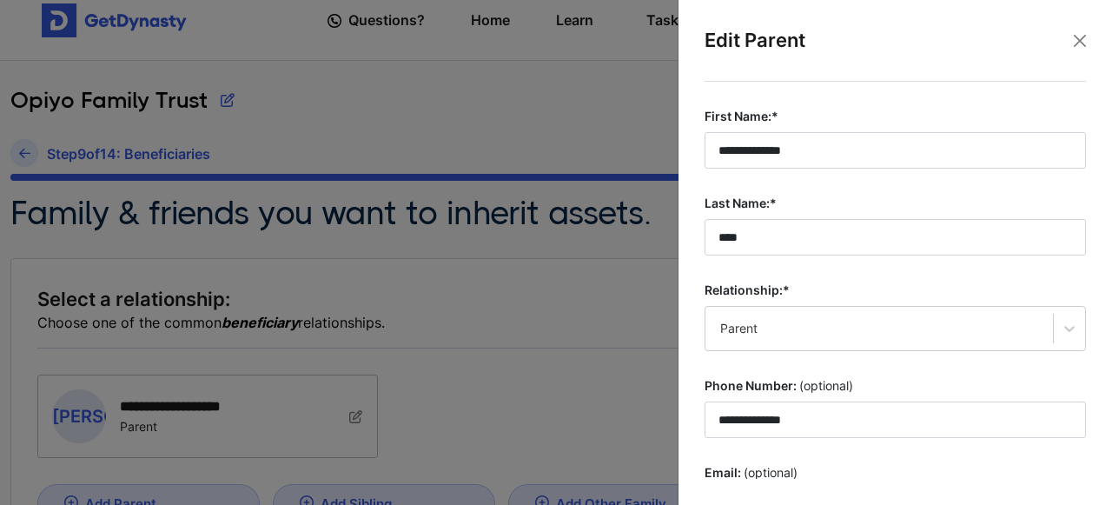
scroll to position [221, 0]
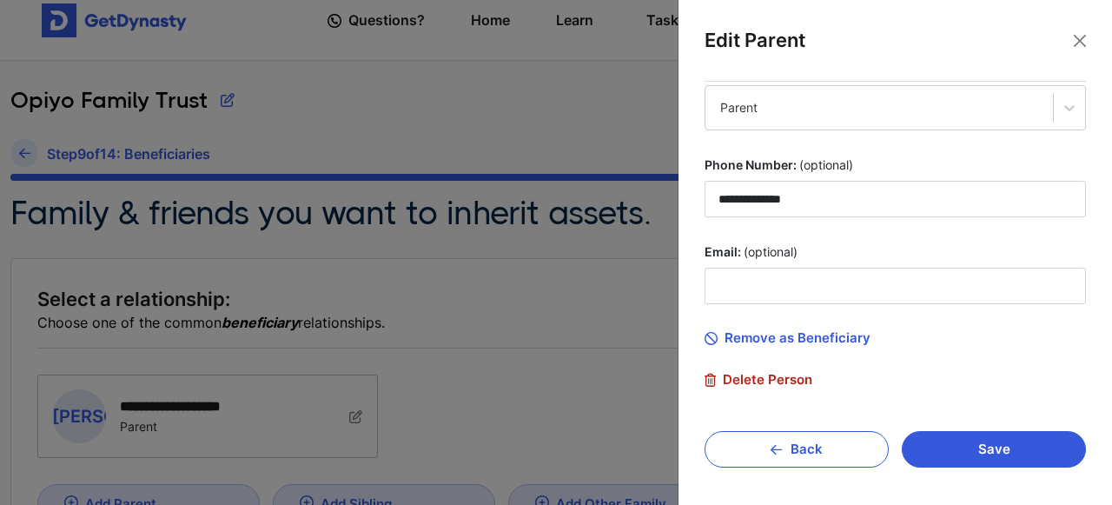
click at [791, 372] on span "Delete Person" at bounding box center [759, 380] width 108 height 16
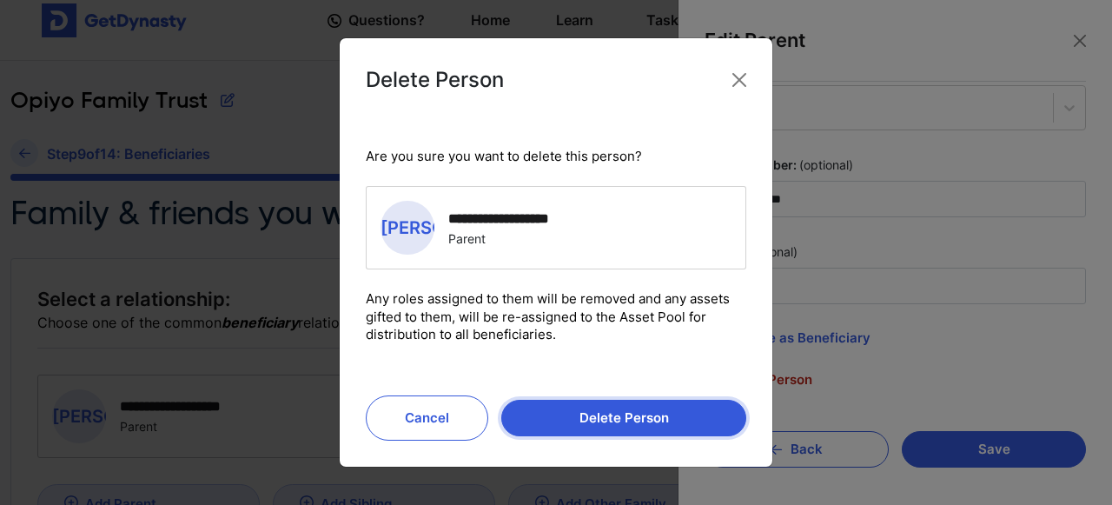
click at [644, 425] on button "Delete Person" at bounding box center [623, 418] width 245 height 36
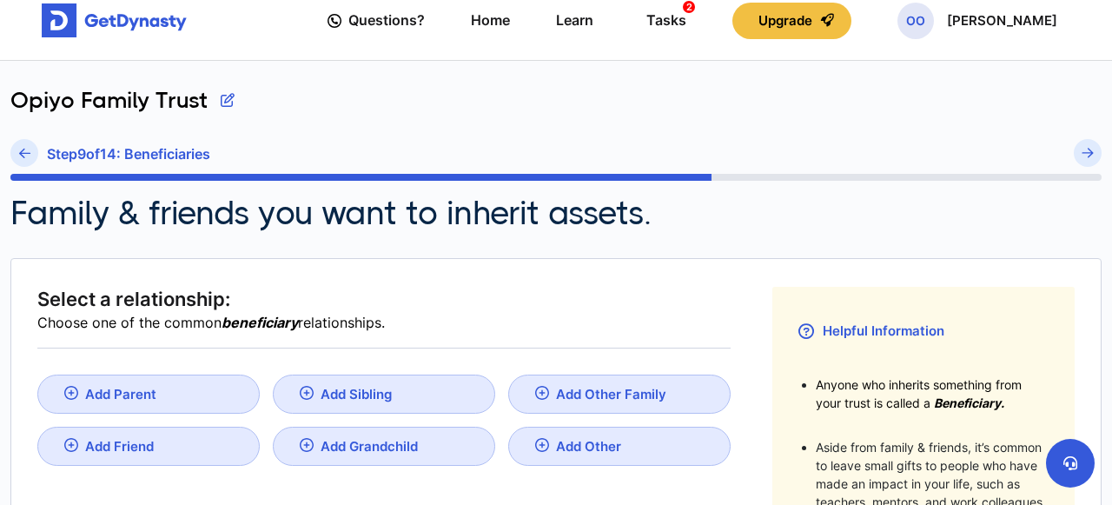
scroll to position [0, 0]
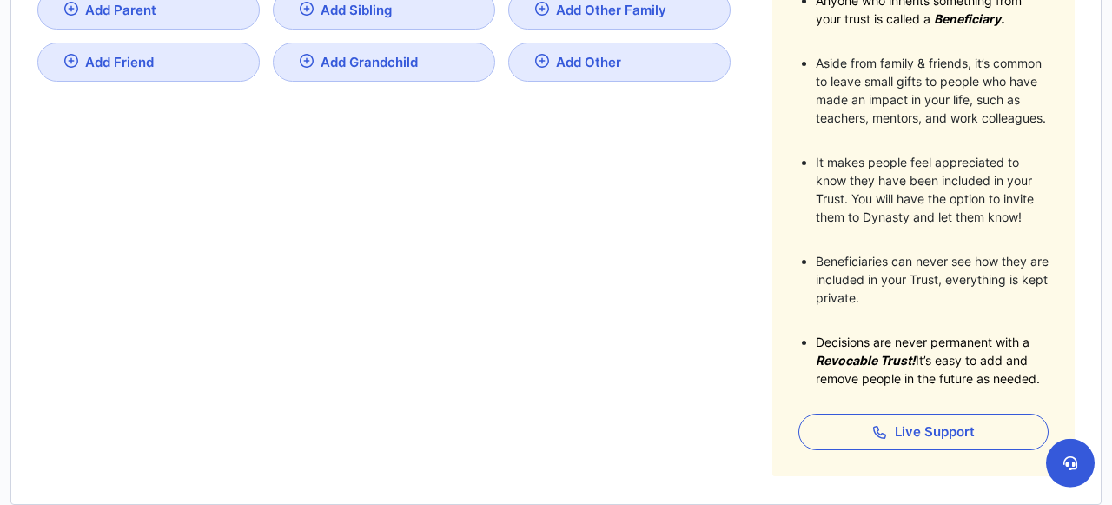
scroll to position [577, 0]
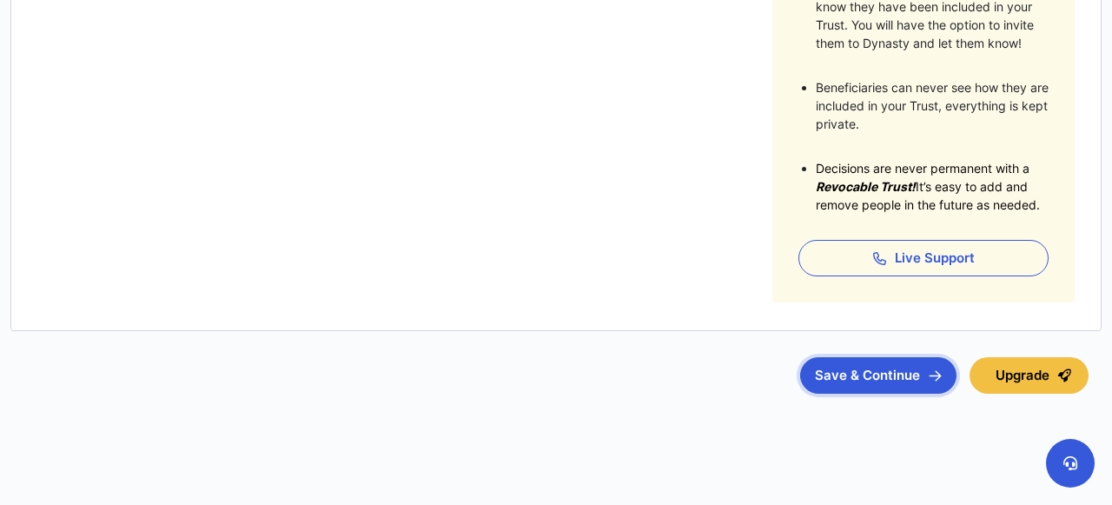
click at [874, 376] on button "Save & Continue" at bounding box center [878, 375] width 156 height 36
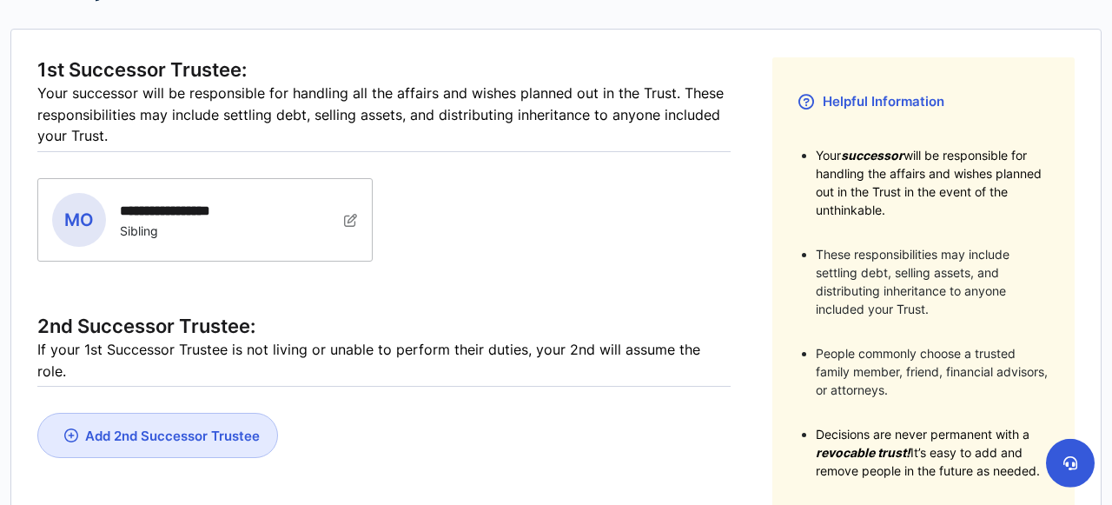
scroll to position [249, 0]
click at [348, 213] on img at bounding box center [351, 219] width 14 height 14
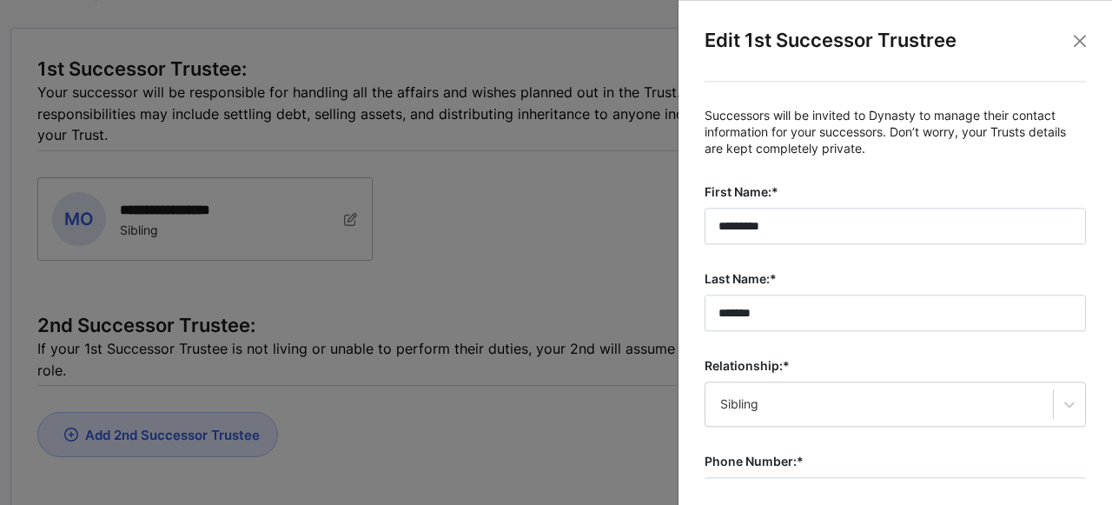
scroll to position [254, 0]
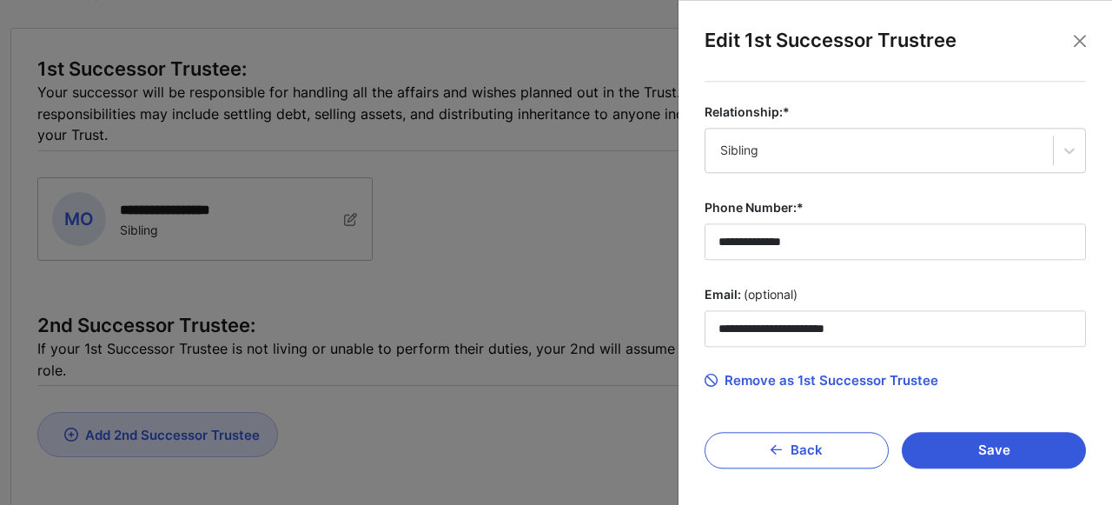
click at [822, 380] on span "Remove as 1st Successor Trustee" at bounding box center [822, 381] width 234 height 16
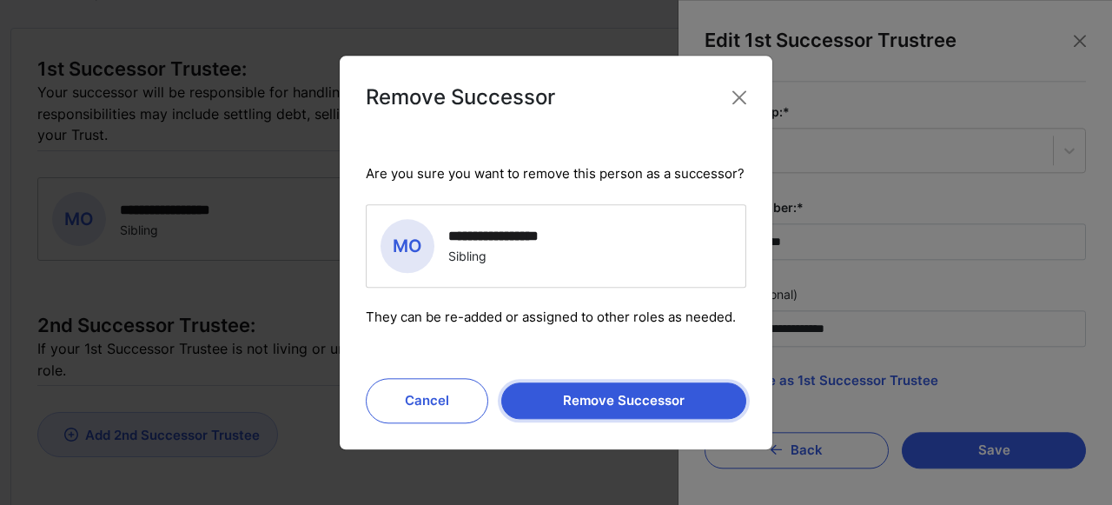
click at [661, 401] on button "Remove Successor" at bounding box center [623, 400] width 245 height 36
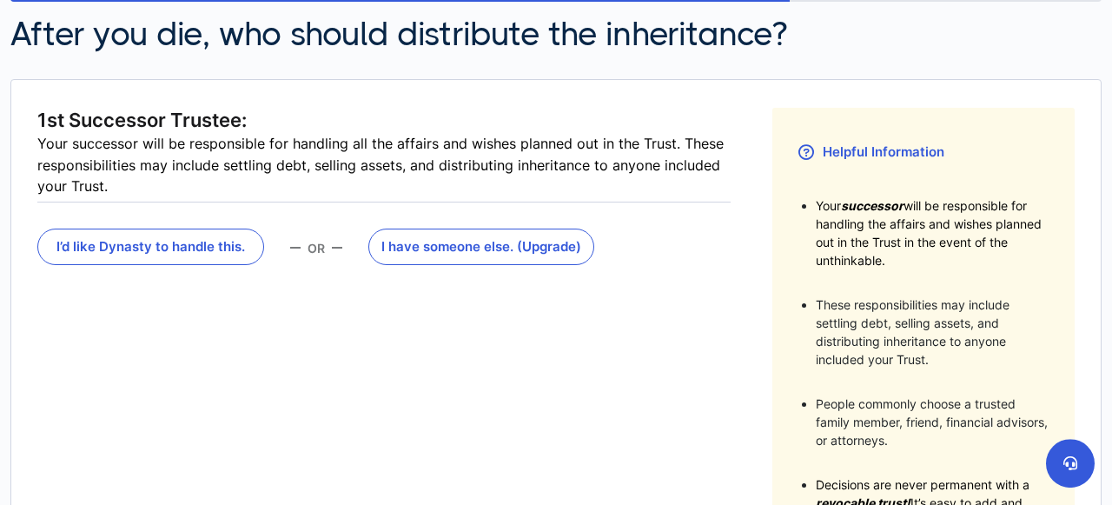
scroll to position [196, 0]
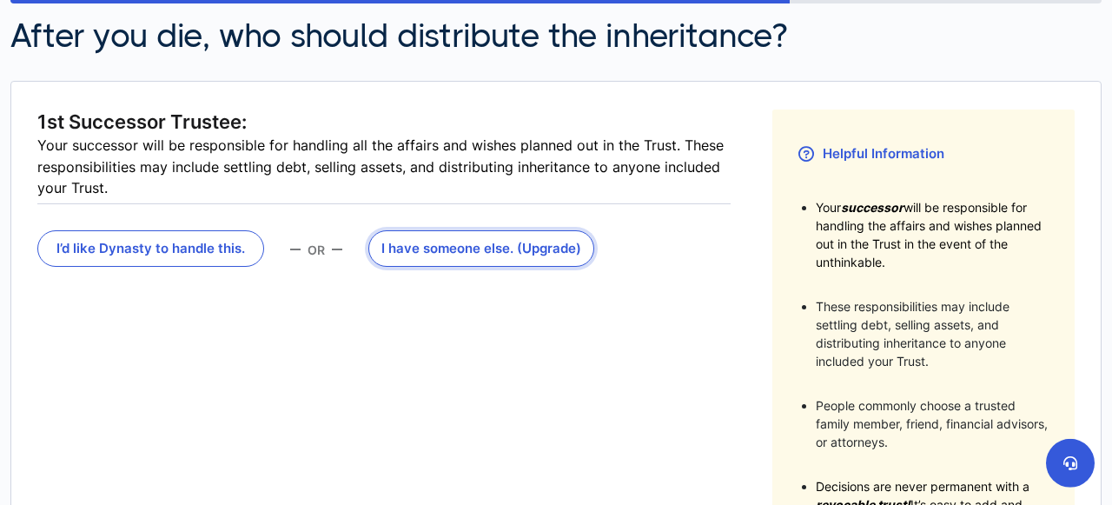
click at [381, 243] on button "I have someone else . (Upgrade)" at bounding box center [481, 248] width 227 height 36
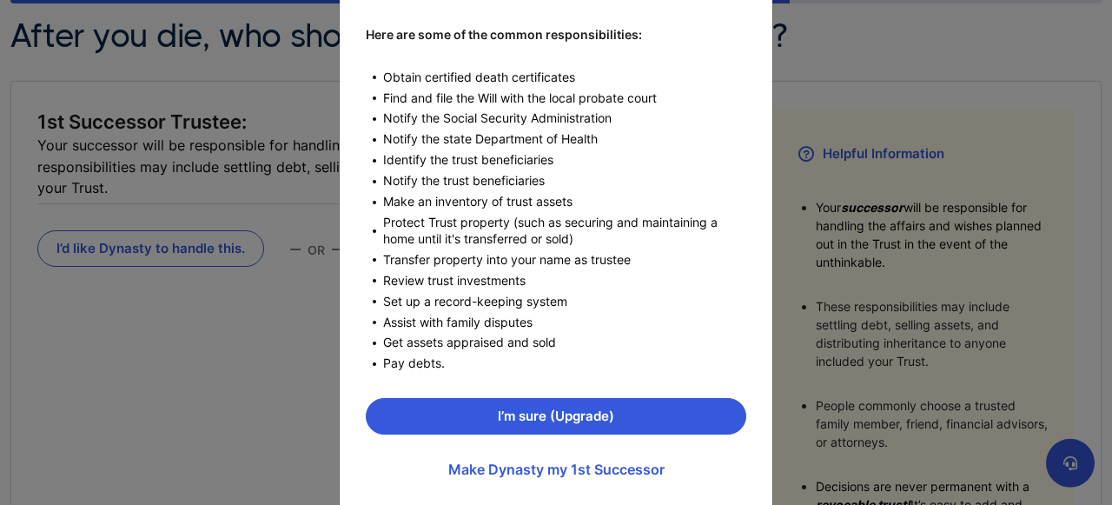
scroll to position [286, 0]
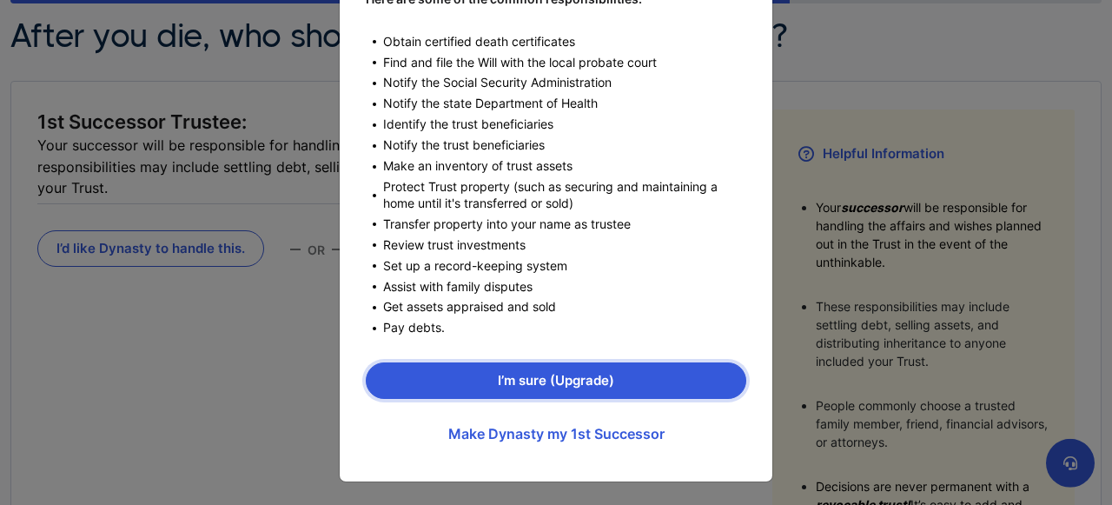
click at [646, 374] on button "I’m sure (Upgrade)" at bounding box center [556, 380] width 381 height 36
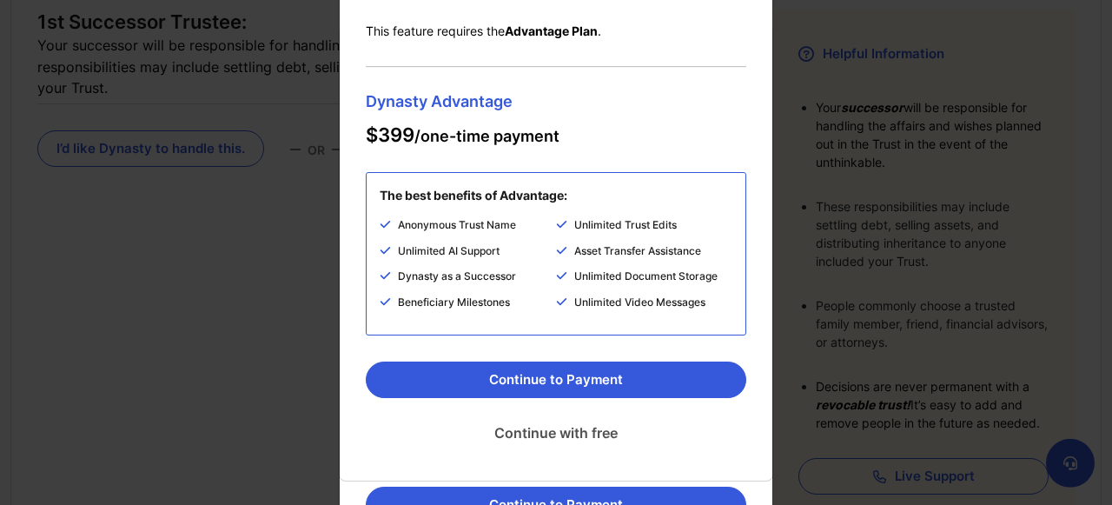
scroll to position [301, 0]
click at [562, 427] on link "Continue with free" at bounding box center [556, 432] width 381 height 43
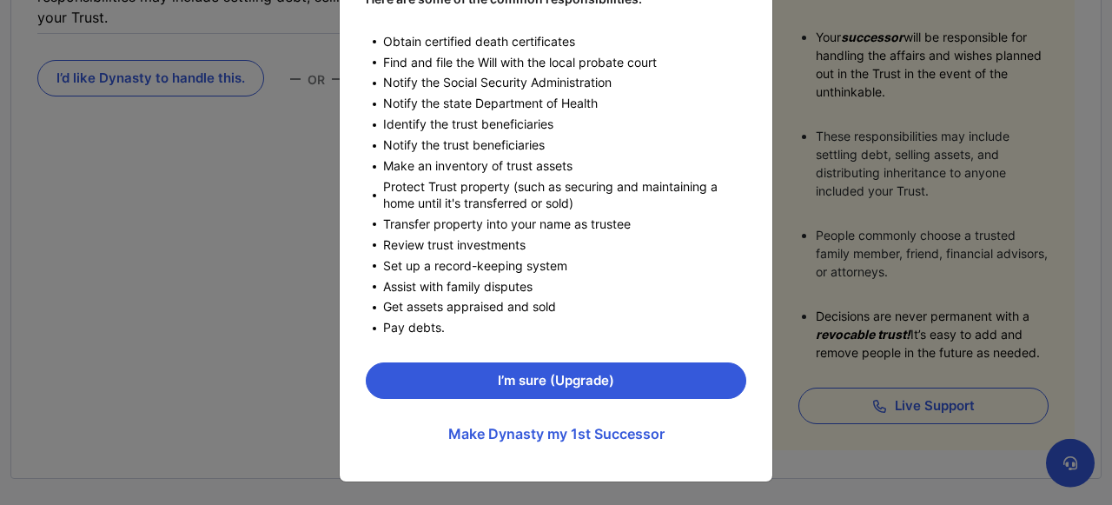
scroll to position [368, 0]
click at [573, 438] on link "Make Dynasty my 1st Successor" at bounding box center [556, 433] width 381 height 43
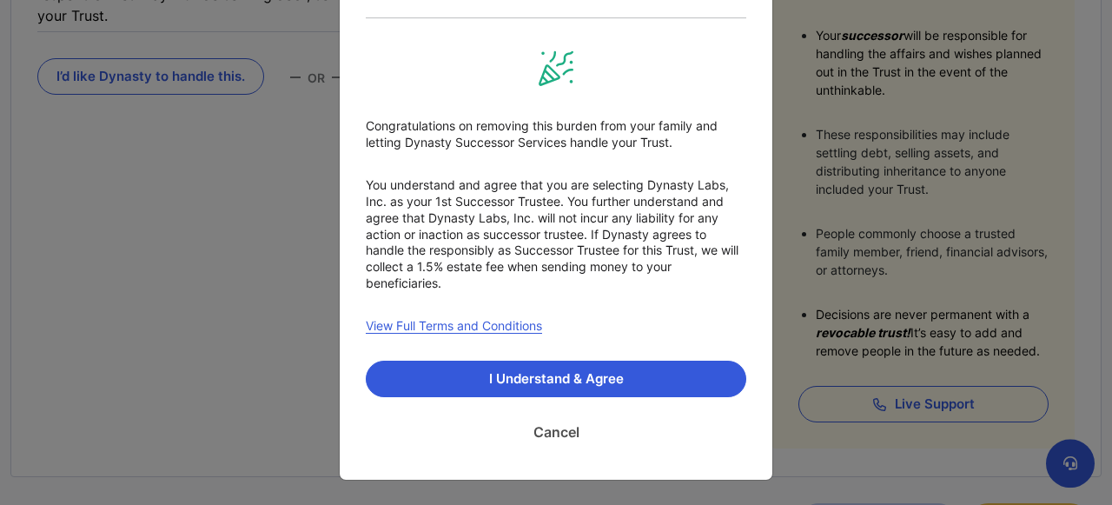
scroll to position [82, 0]
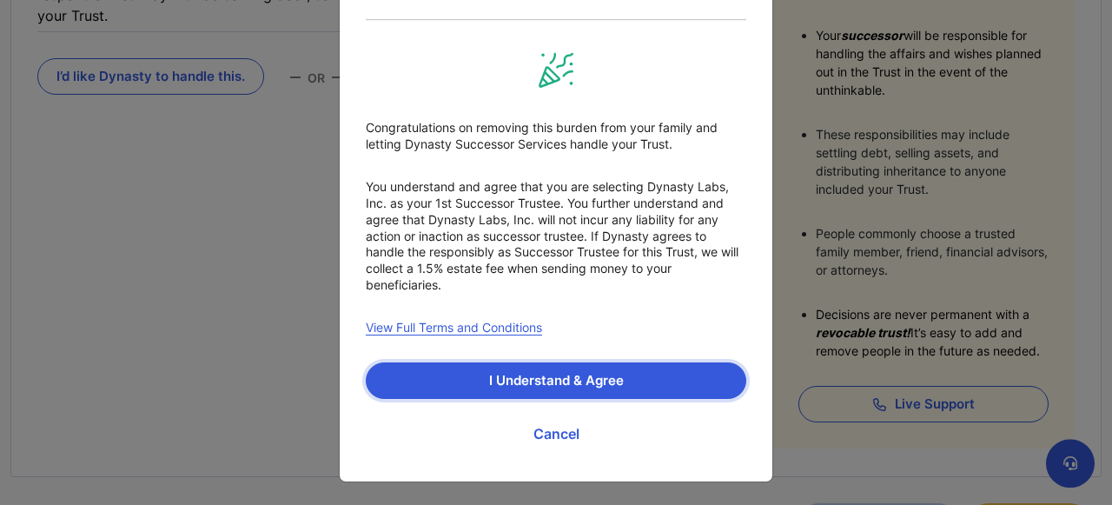
click at [566, 381] on button "I Understand & Agree" at bounding box center [556, 380] width 381 height 36
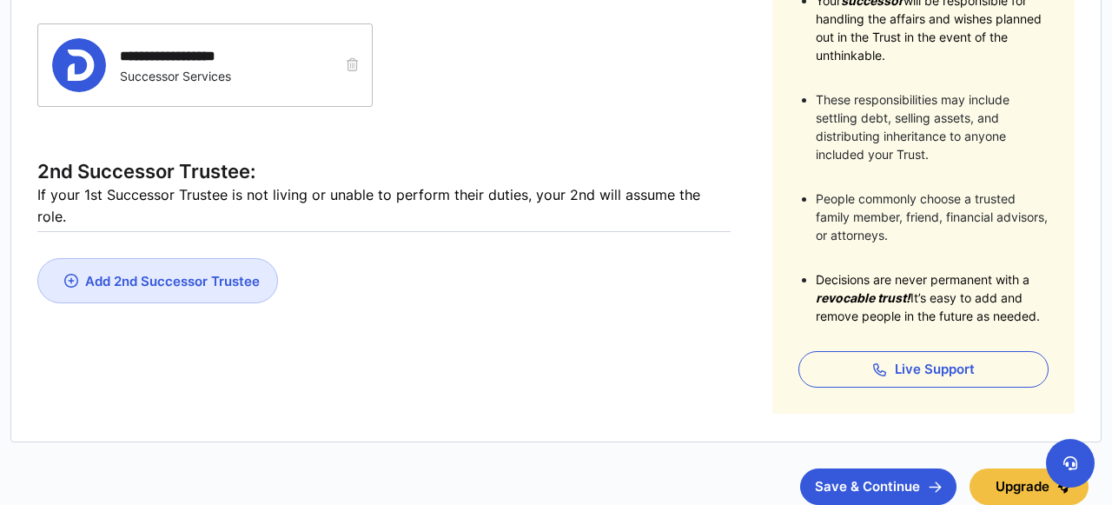
scroll to position [408, 0]
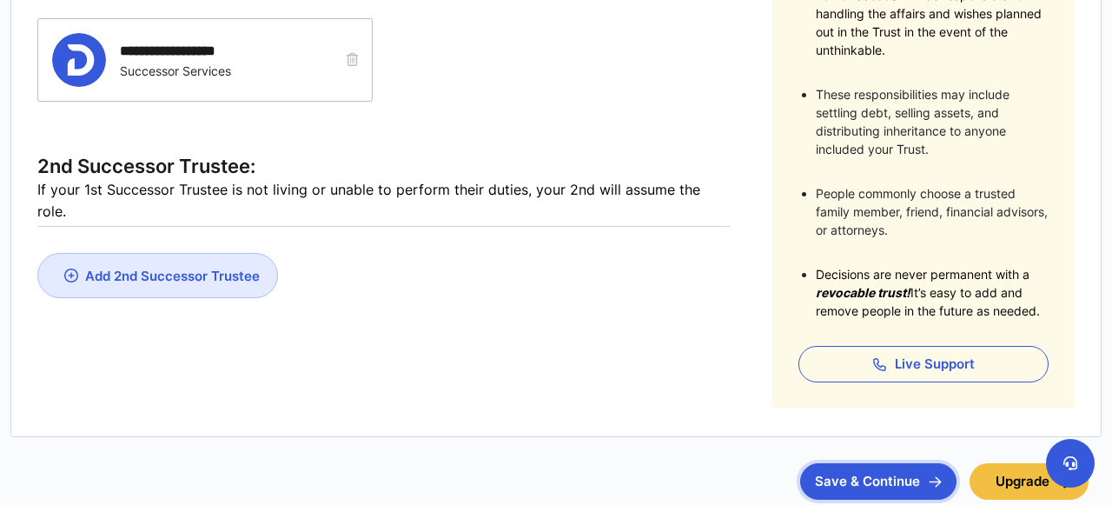
click at [840, 473] on button "Save & Continue" at bounding box center [878, 481] width 156 height 36
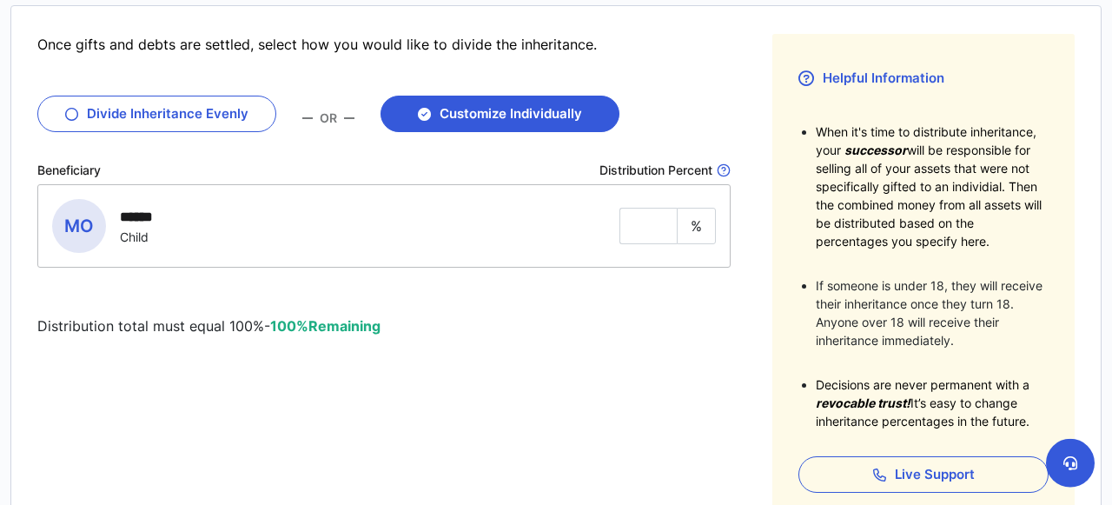
scroll to position [270, 0]
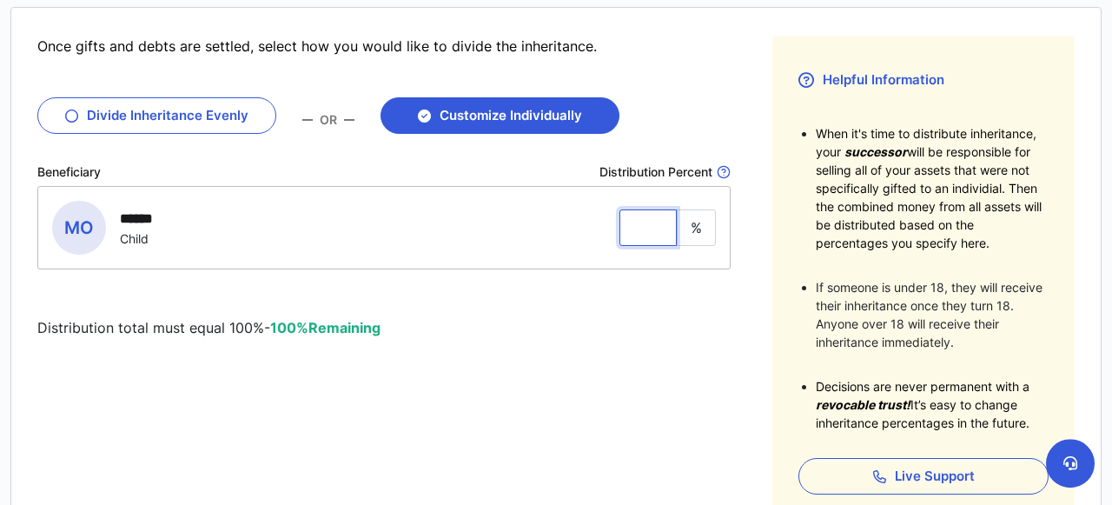
click at [650, 224] on input "tel" at bounding box center [647, 227] width 57 height 36
type input "***"
click at [736, 367] on div "Once gifts and debts are settled, select how you would like to divide the inher…" at bounding box center [555, 278] width 1037 height 485
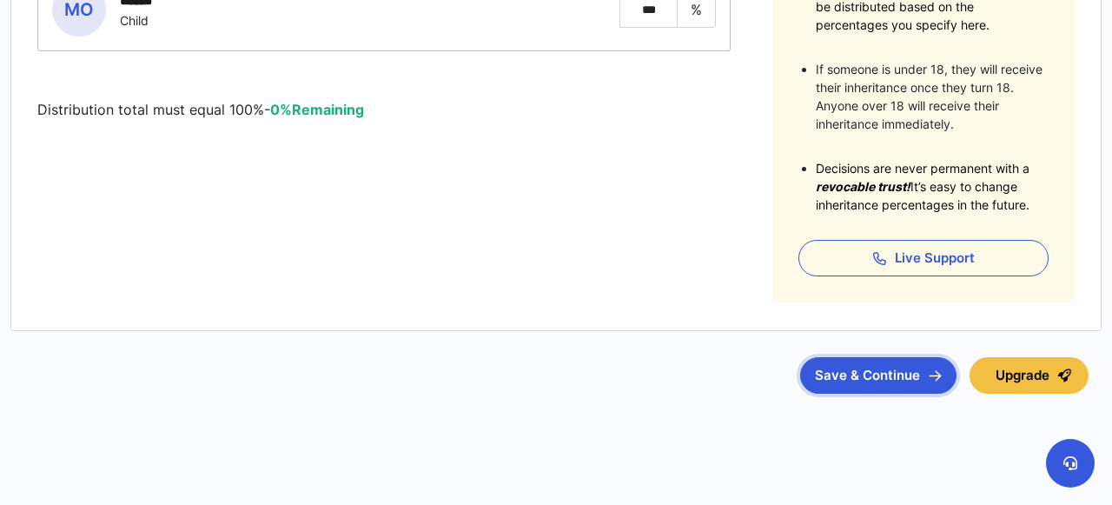
click at [839, 373] on button "Save & Continue" at bounding box center [878, 375] width 156 height 36
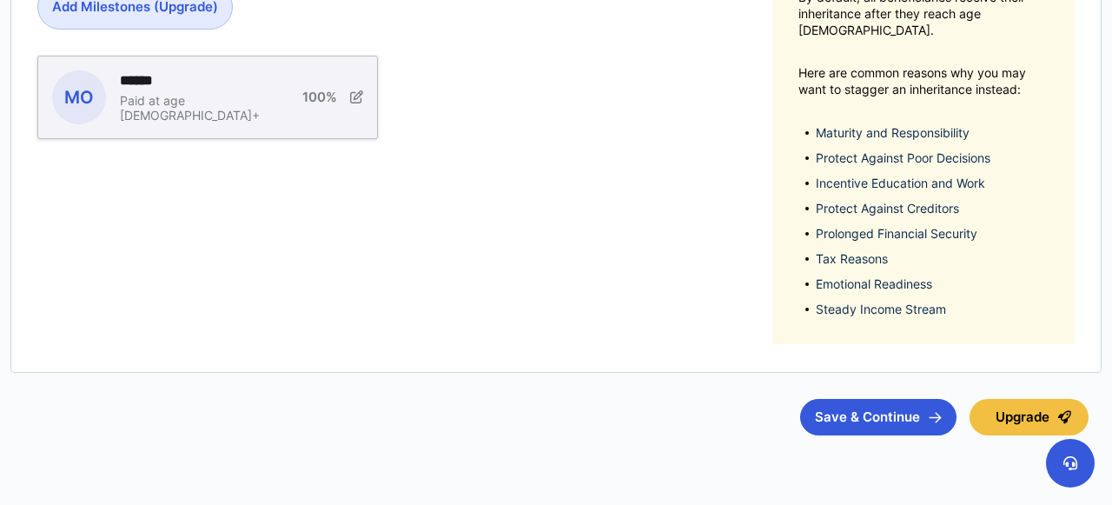
scroll to position [430, 0]
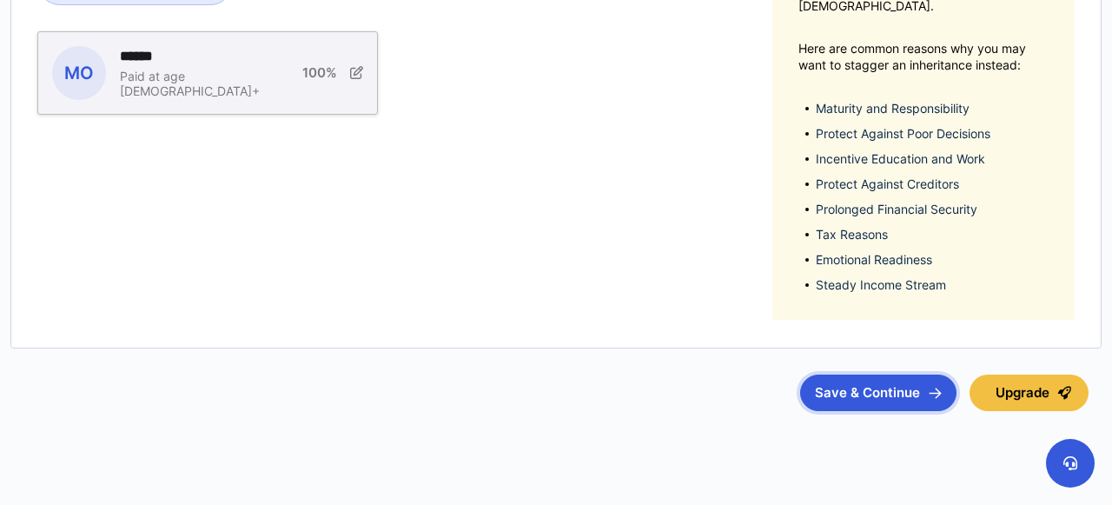
click at [881, 381] on button "Save & Continue" at bounding box center [878, 392] width 156 height 36
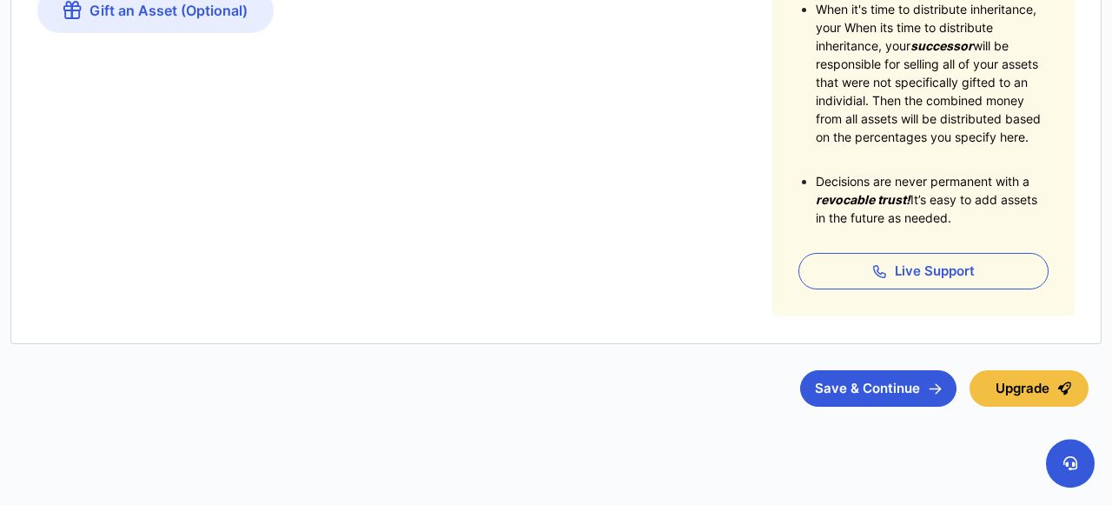
scroll to position [407, 0]
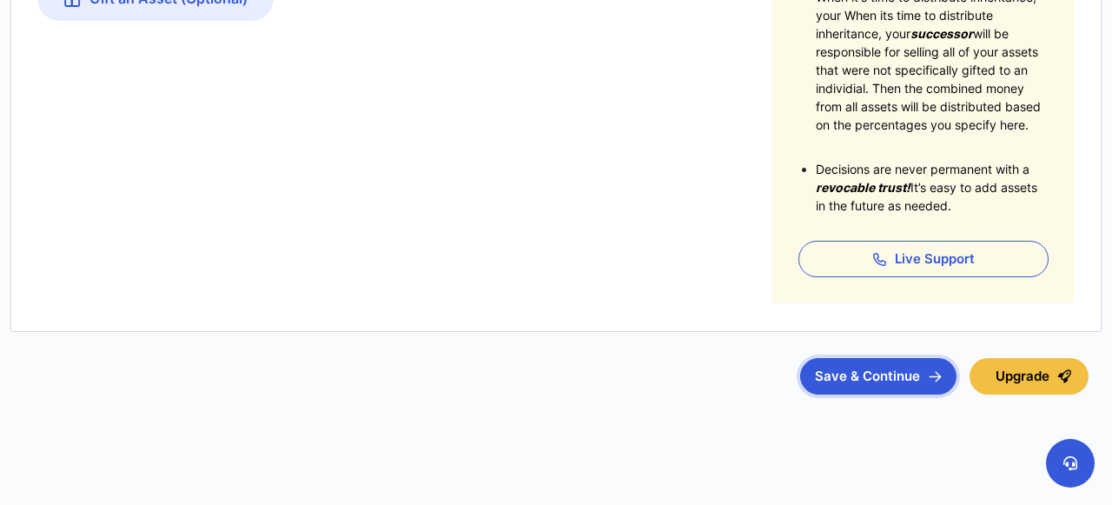
click at [848, 376] on button "Save & Continue" at bounding box center [878, 376] width 156 height 36
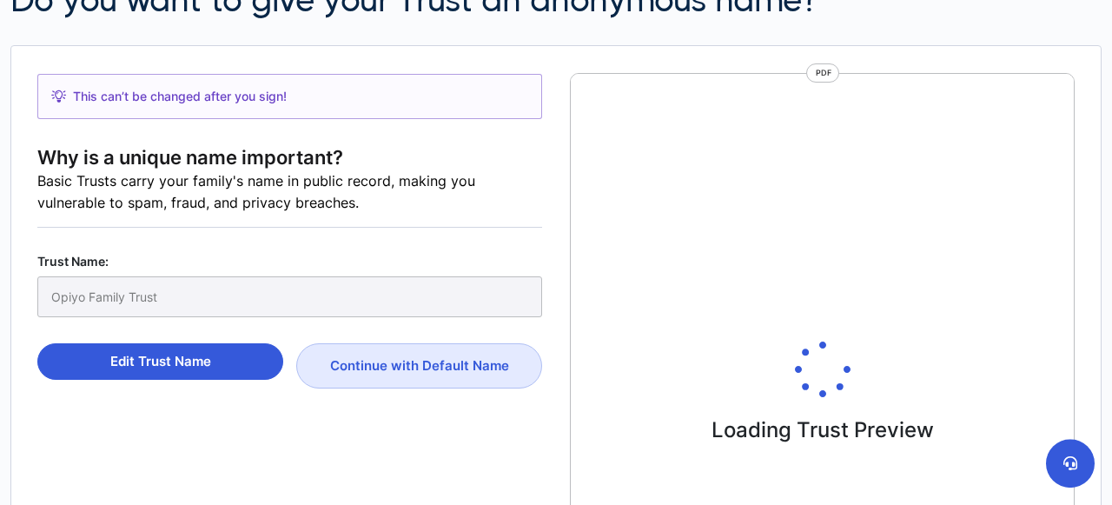
scroll to position [236, 0]
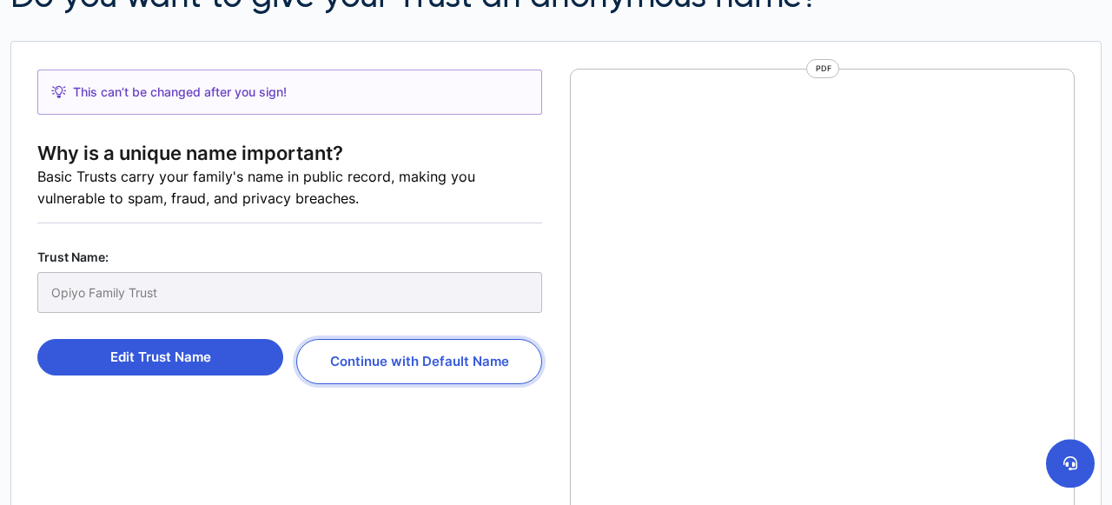
click at [478, 363] on button "Continue with Default Name" at bounding box center [419, 361] width 246 height 45
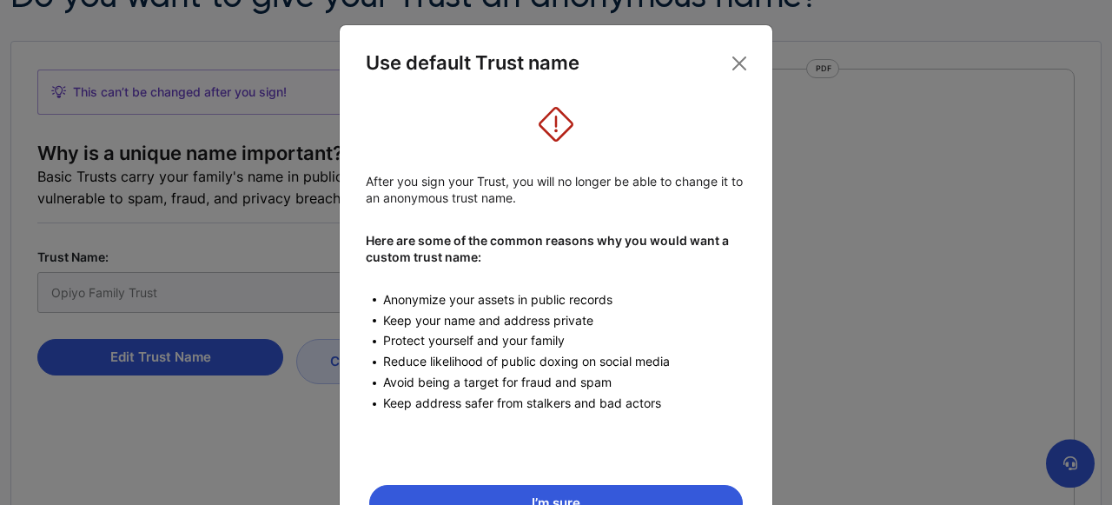
scroll to position [127, 0]
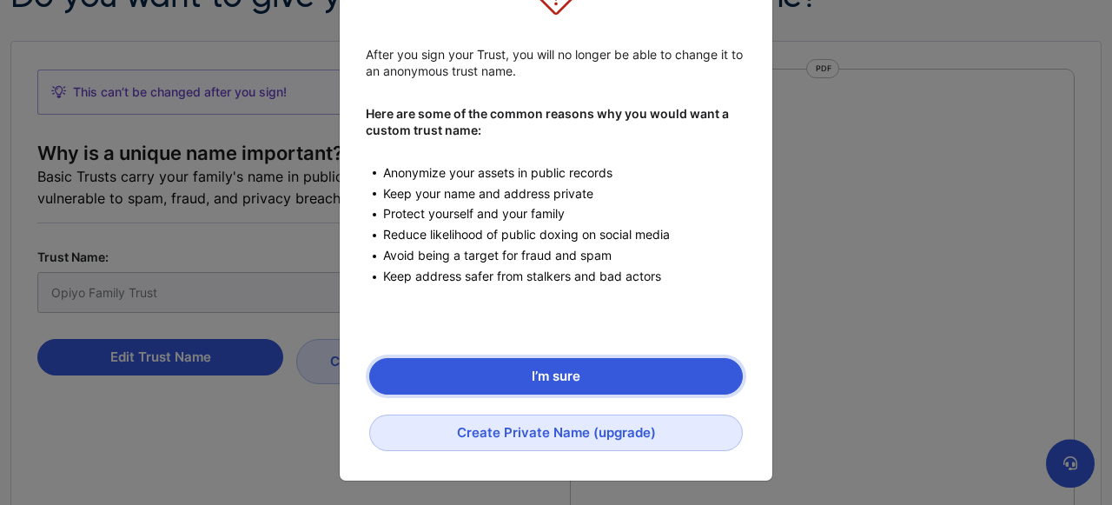
click at [551, 375] on button "I’m sure" at bounding box center [556, 376] width 374 height 36
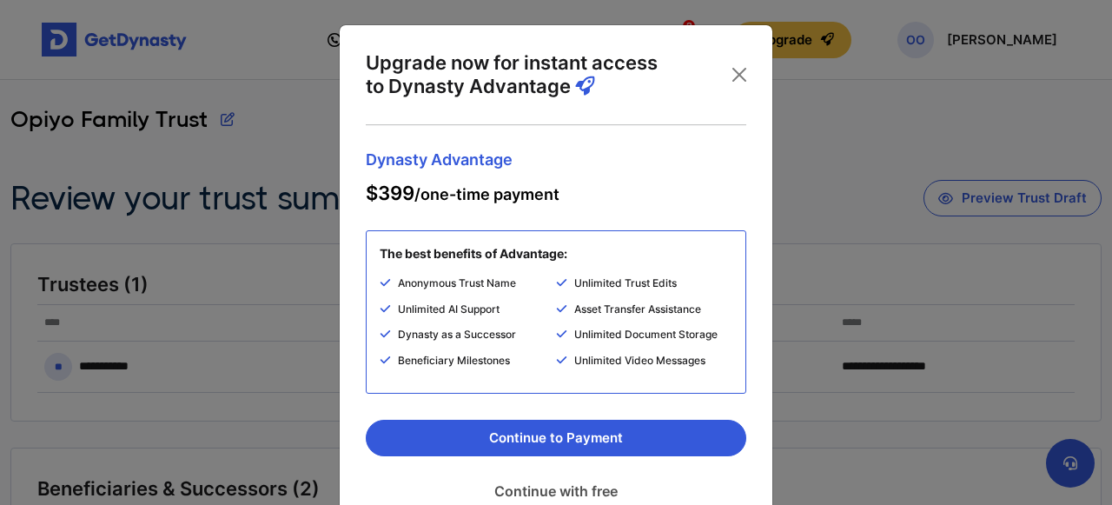
click at [562, 489] on link "Continue with free" at bounding box center [556, 490] width 381 height 43
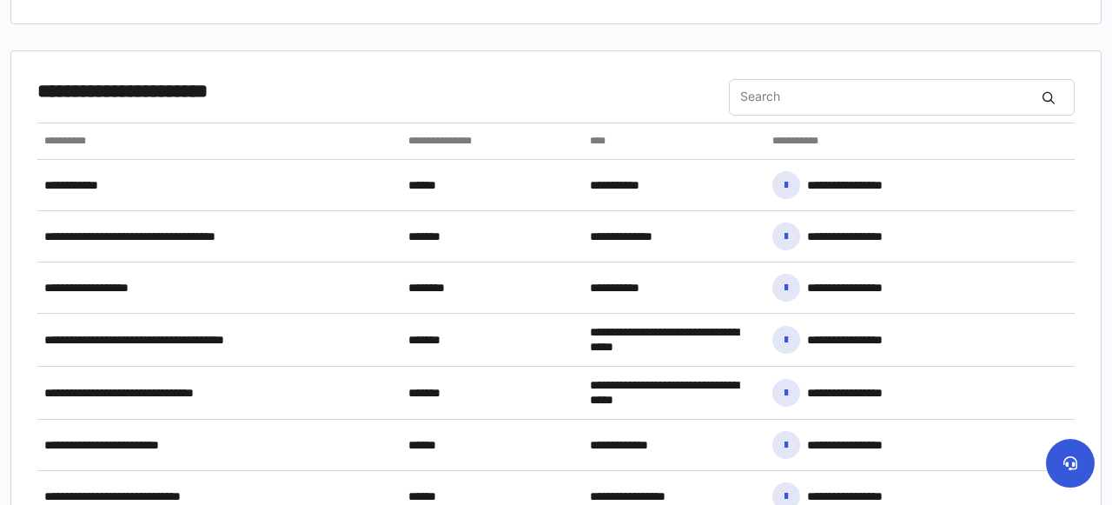
scroll to position [566, 0]
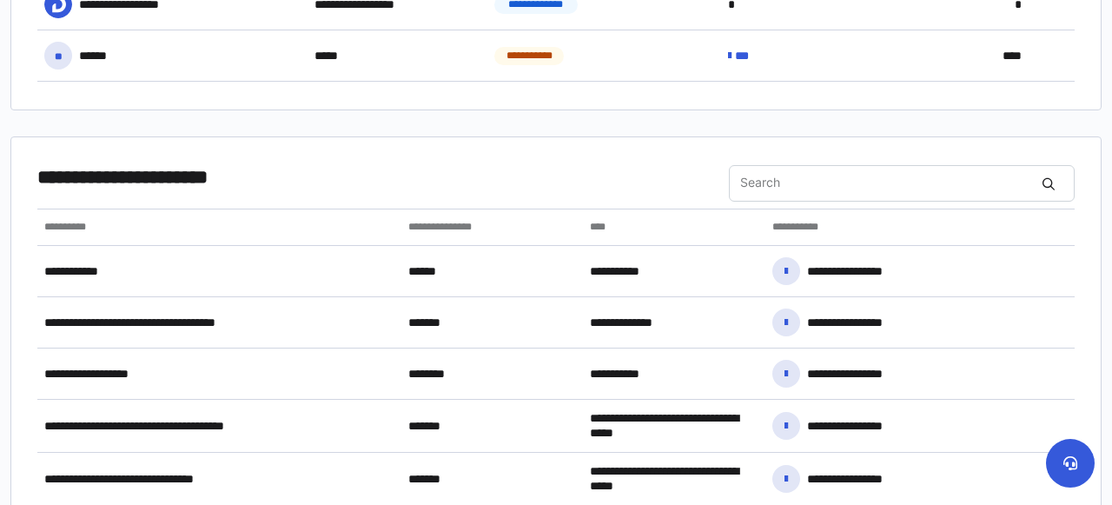
click at [781, 228] on div "**********" at bounding box center [919, 227] width 309 height 36
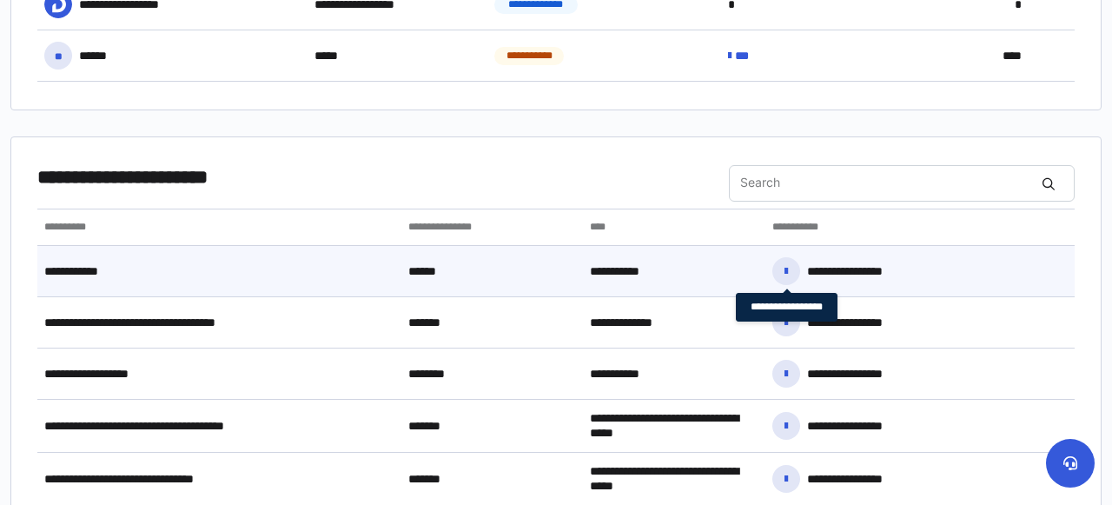
click at [788, 265] on icon at bounding box center [786, 271] width 3 height 12
click at [529, 276] on div "******" at bounding box center [492, 271] width 182 height 37
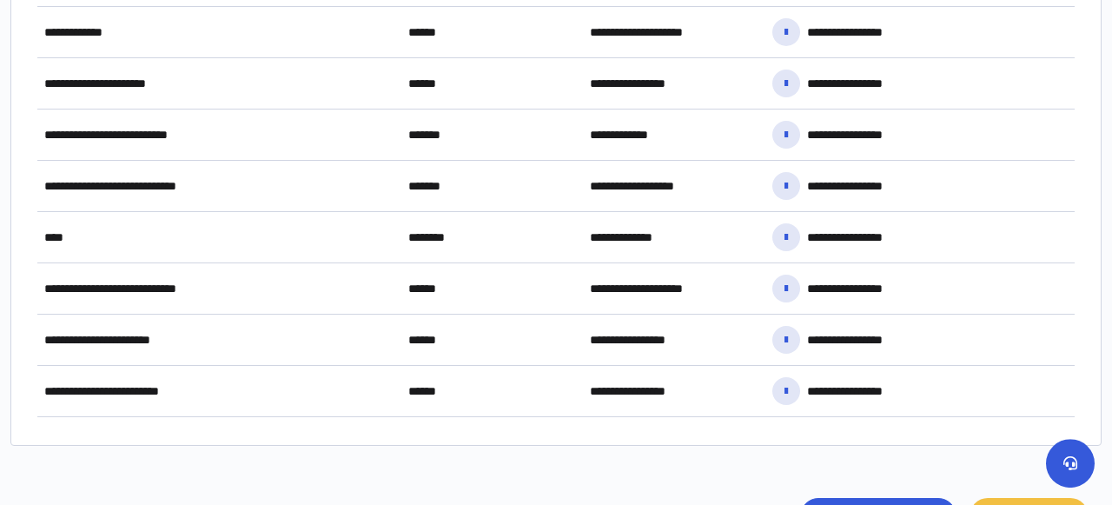
scroll to position [1451, 0]
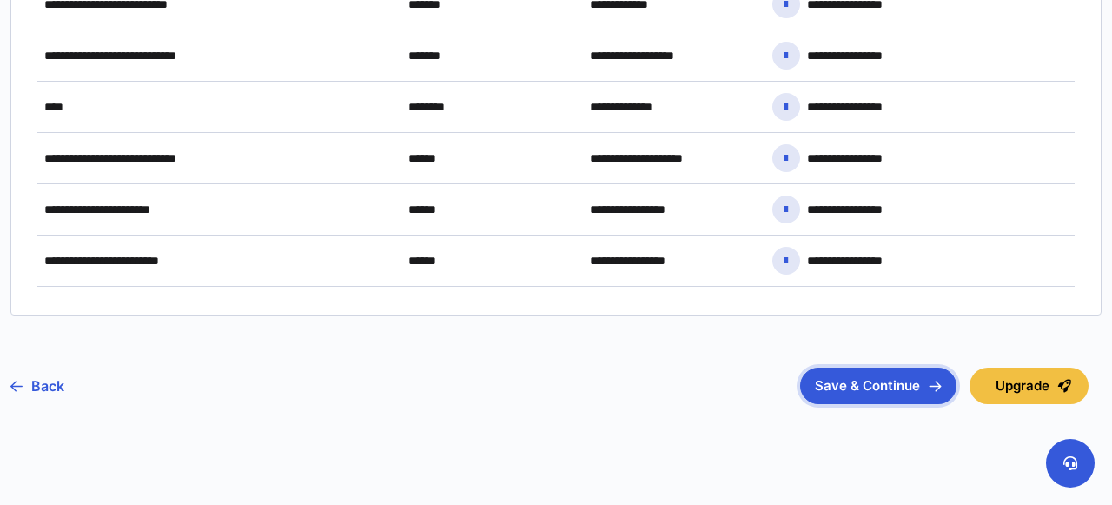
click at [830, 368] on button "Save & Continue" at bounding box center [878, 386] width 156 height 36
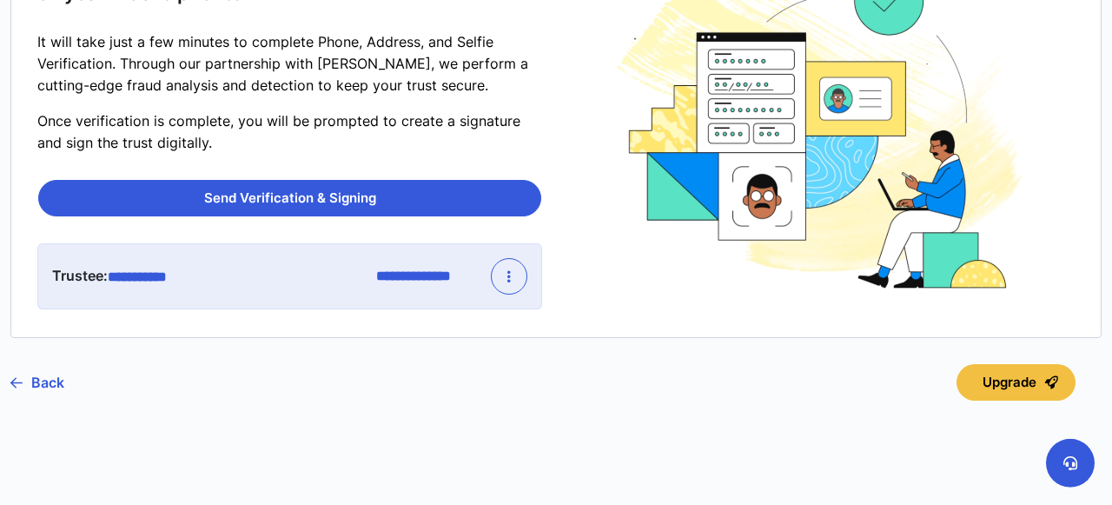
scroll to position [287, 0]
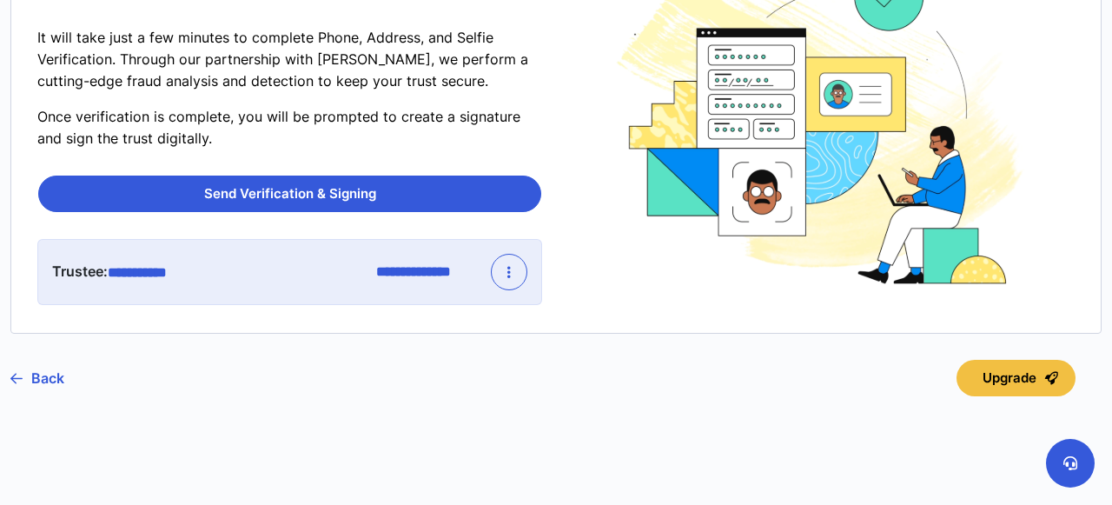
click at [508, 269] on icon "button" at bounding box center [508, 272] width 3 height 14
click at [606, 268] on img at bounding box center [822, 121] width 440 height 341
click at [45, 366] on link "Back" at bounding box center [37, 377] width 54 height 43
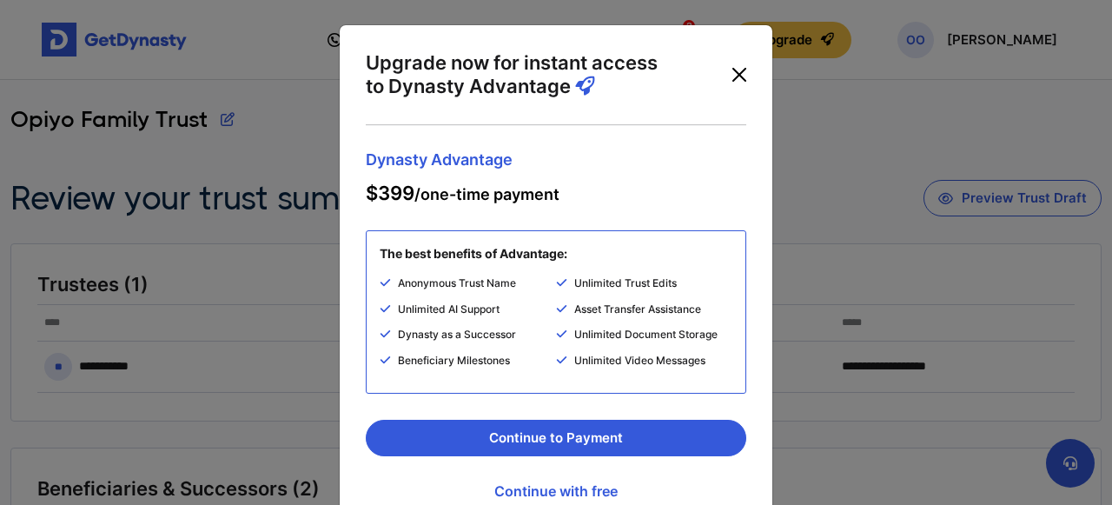
click at [746, 78] on button "Close" at bounding box center [739, 75] width 28 height 28
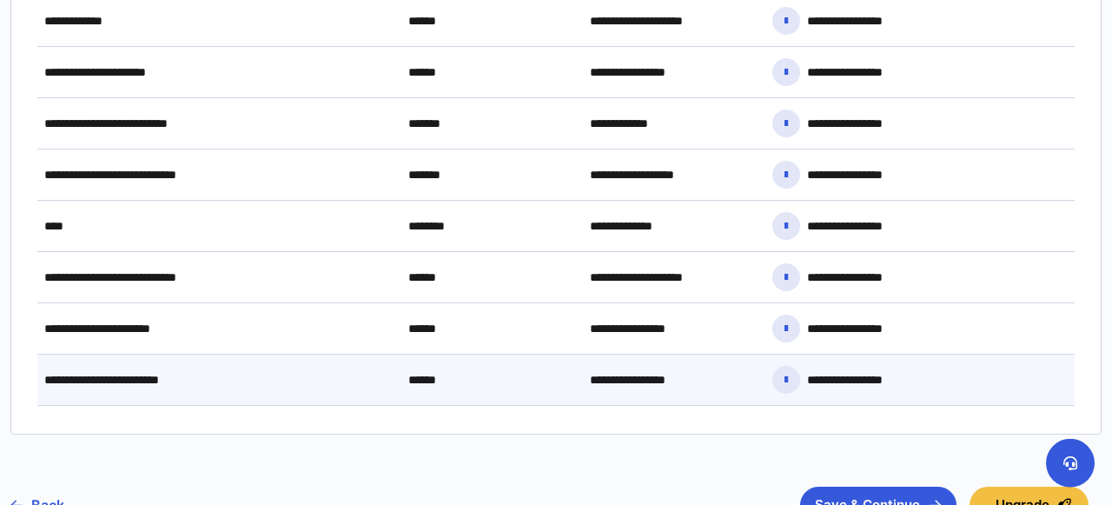
scroll to position [1322, 0]
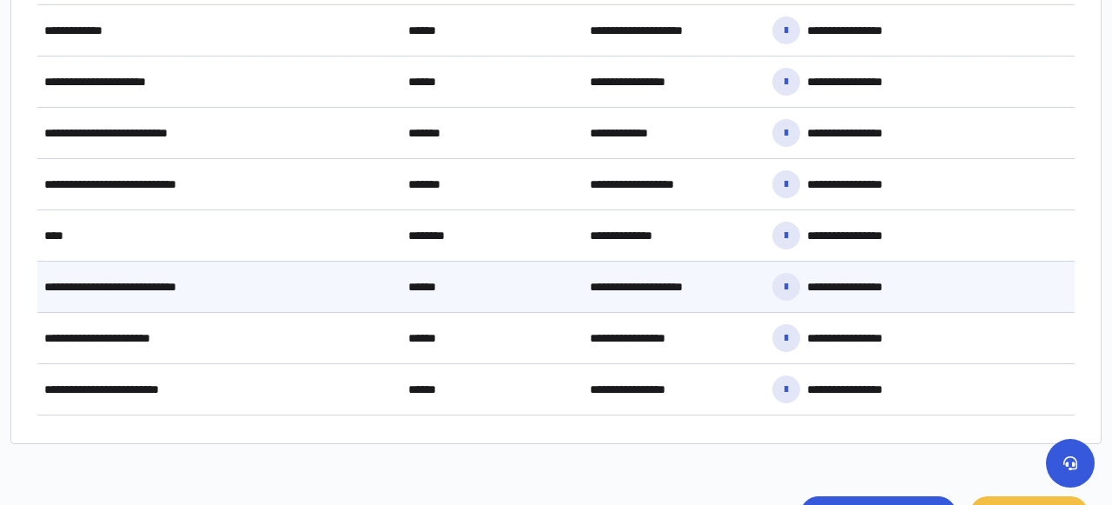
click at [163, 282] on span "**********" at bounding box center [141, 287] width 195 height 15
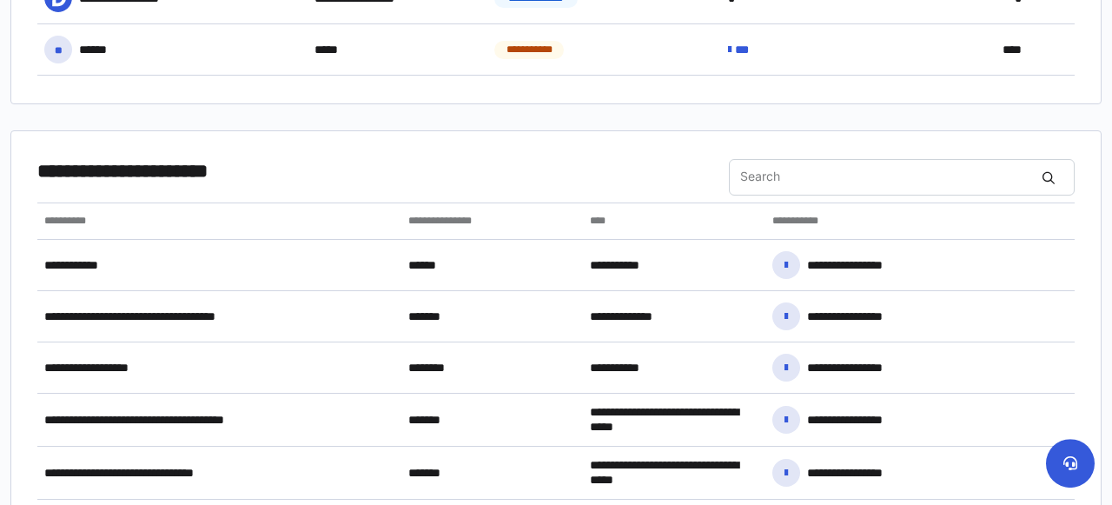
scroll to position [568, 0]
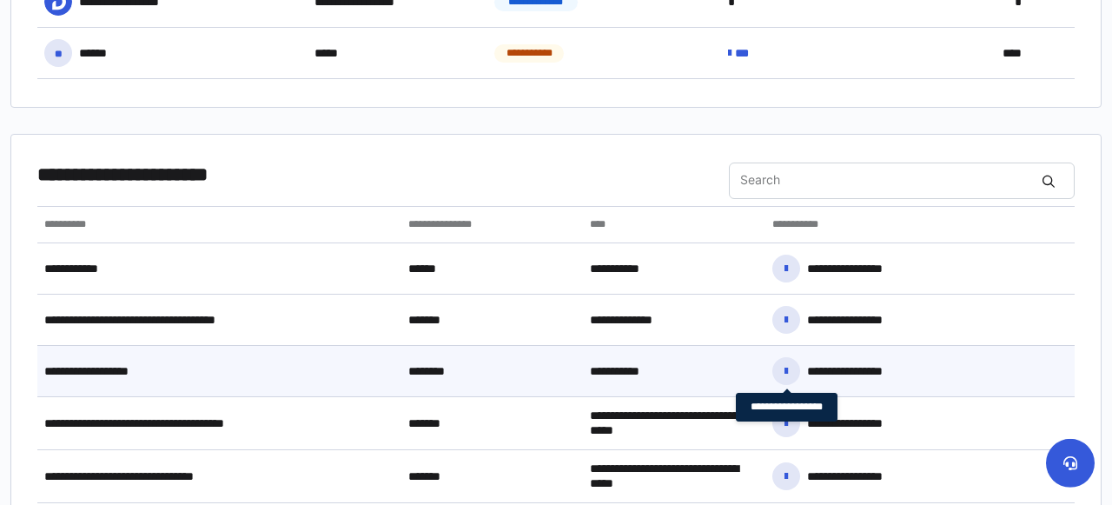
click at [785, 367] on icon at bounding box center [786, 371] width 3 height 12
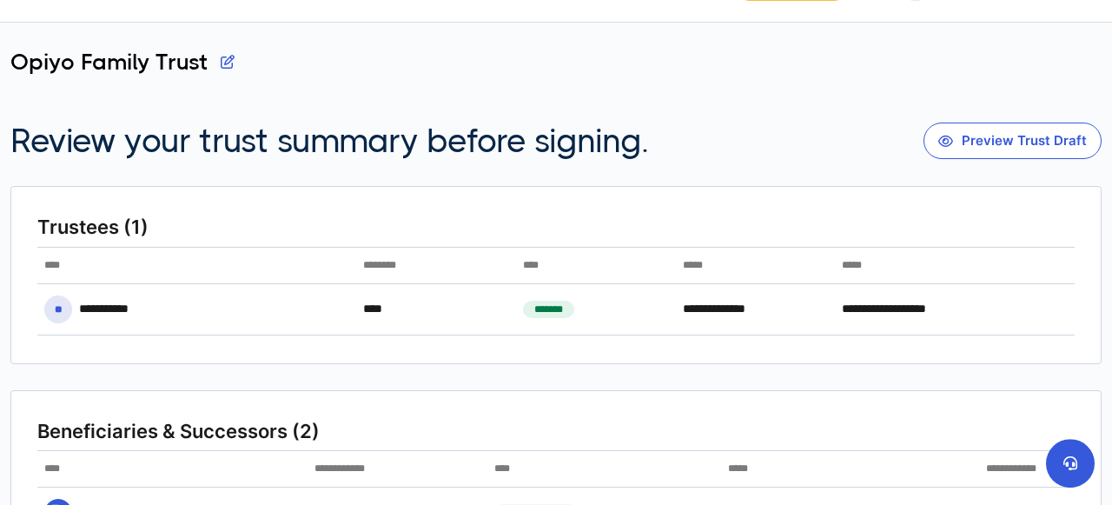
scroll to position [0, 0]
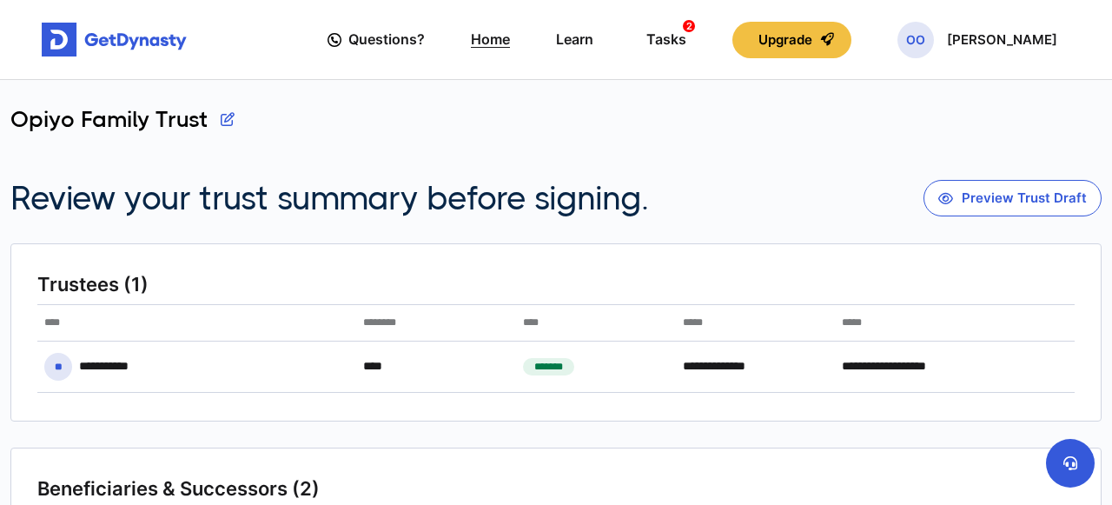
click at [510, 39] on link "Home" at bounding box center [490, 40] width 39 height 50
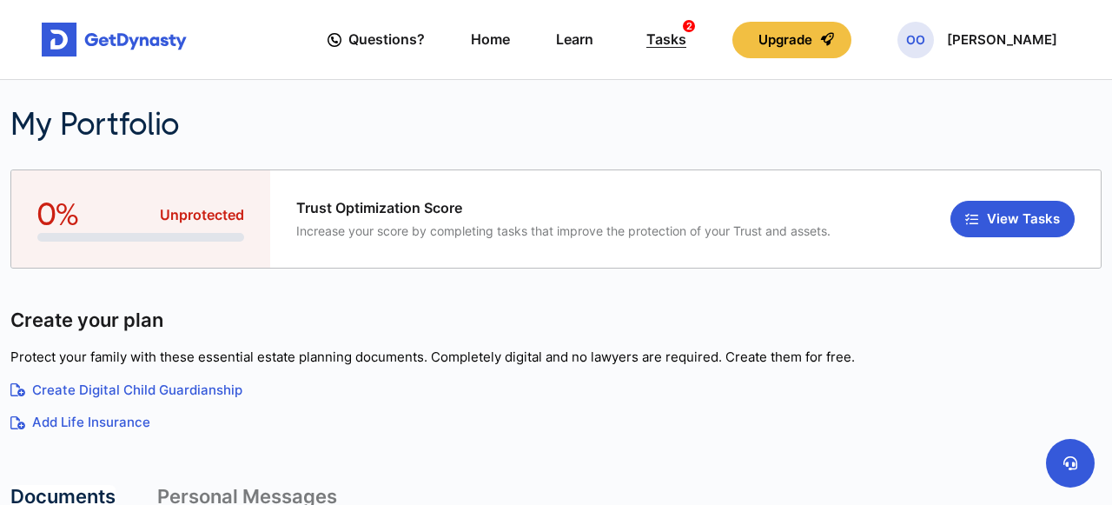
click at [686, 43] on div "Tasks 2" at bounding box center [666, 39] width 40 height 32
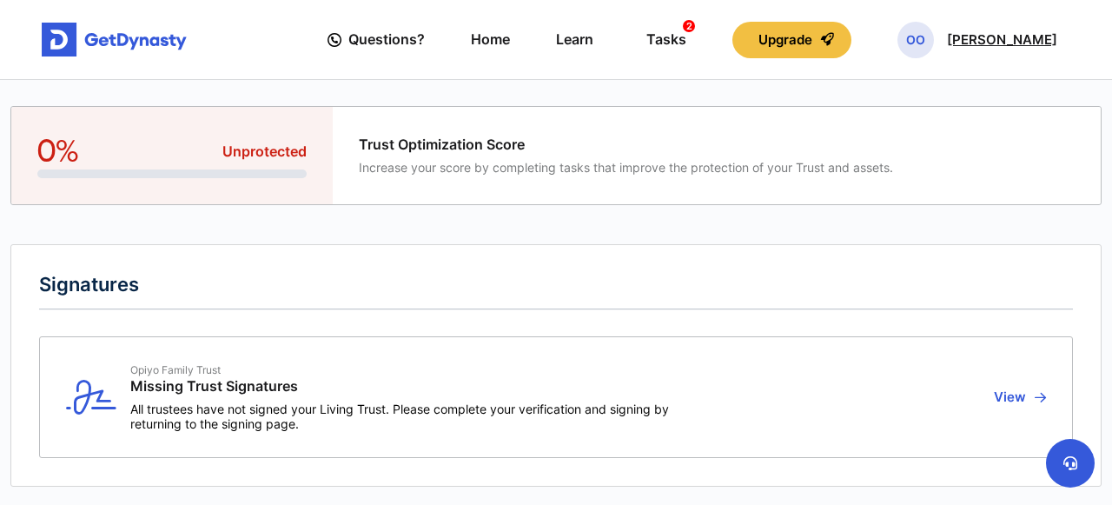
click at [1009, 26] on div "OO [PERSON_NAME]" at bounding box center [977, 40] width 160 height 36
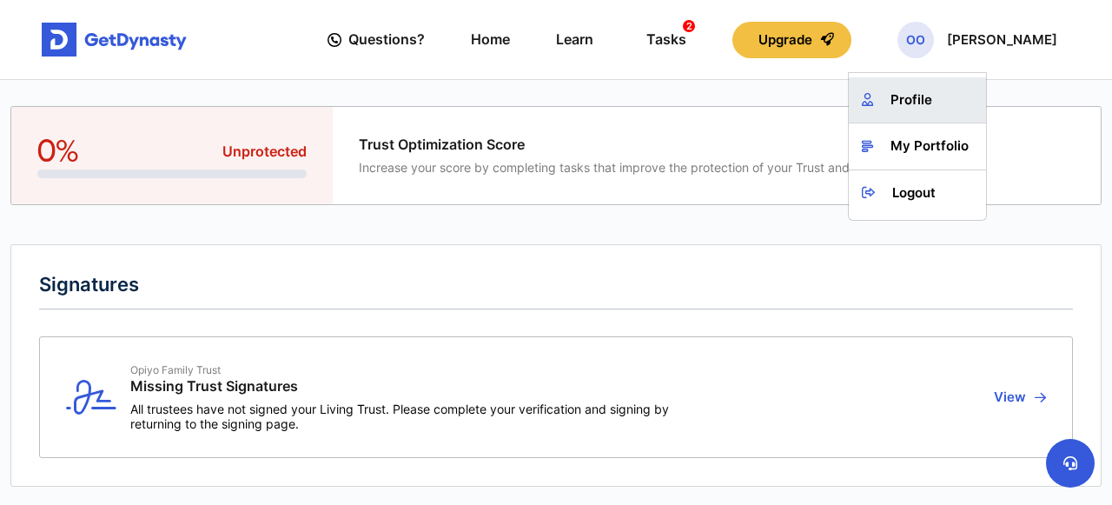
click at [942, 92] on link "Profile" at bounding box center [917, 100] width 137 height 46
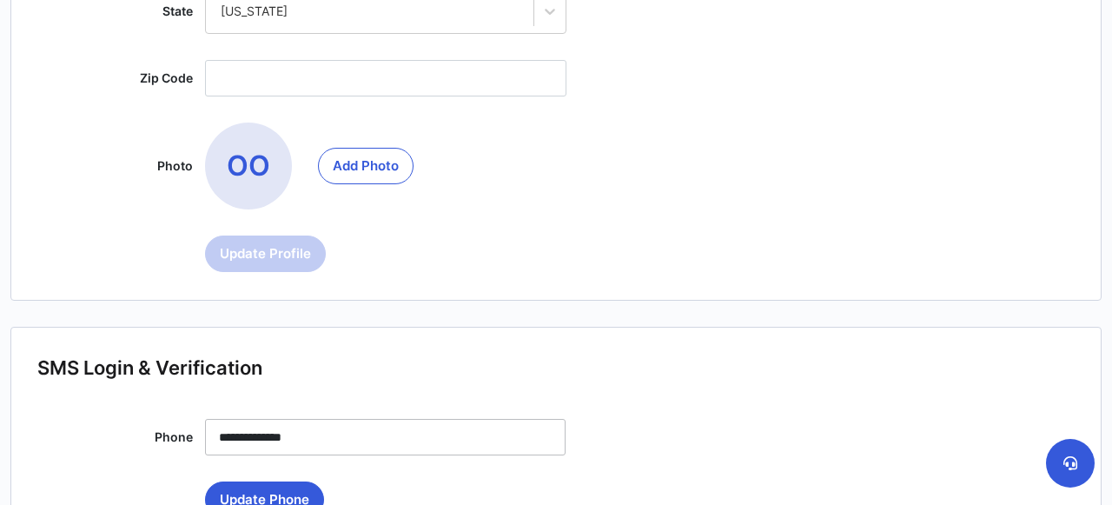
scroll to position [678, 0]
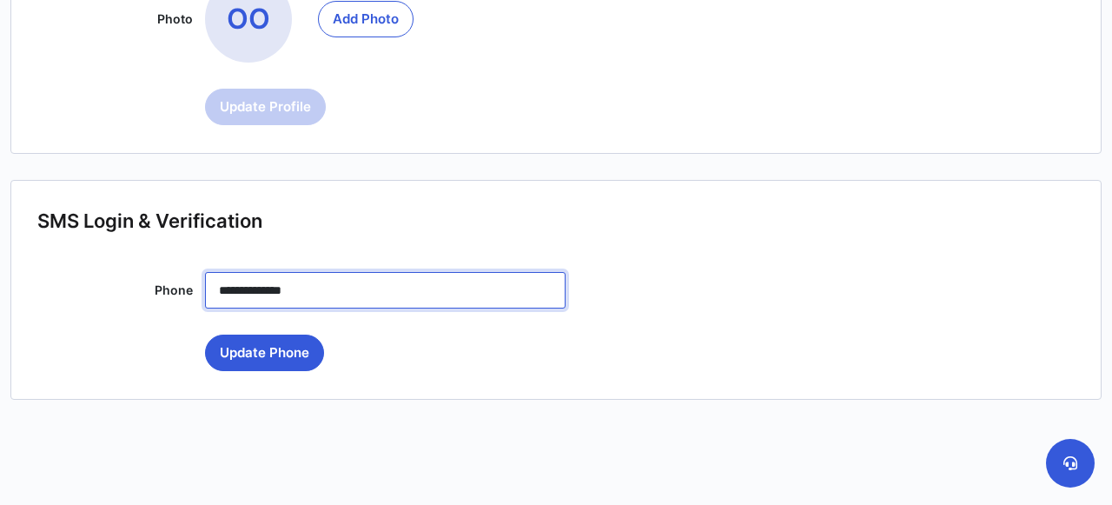
click at [483, 277] on input "**********" at bounding box center [385, 290] width 361 height 36
type input "**********"
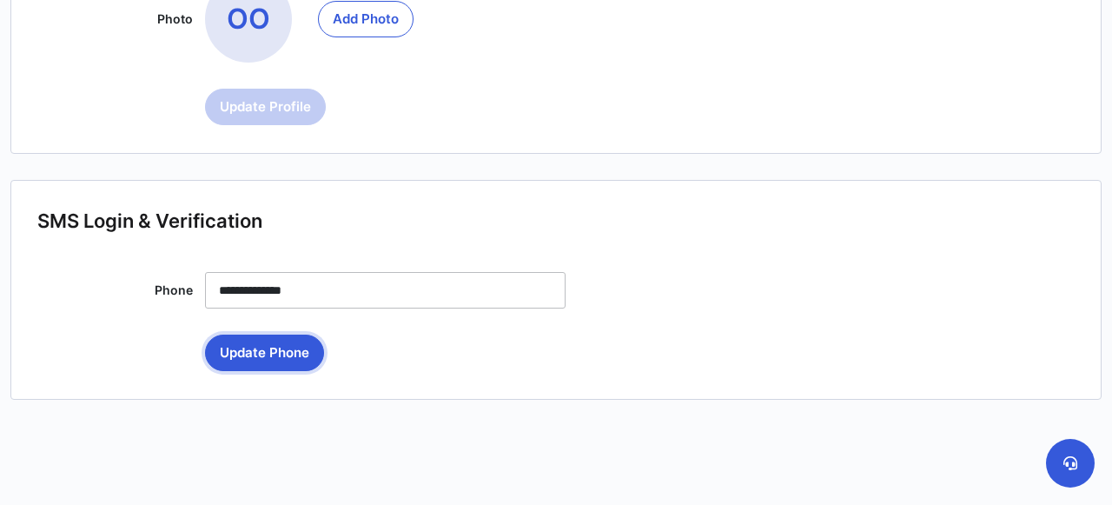
click at [267, 355] on button "Update Phone" at bounding box center [264, 352] width 119 height 36
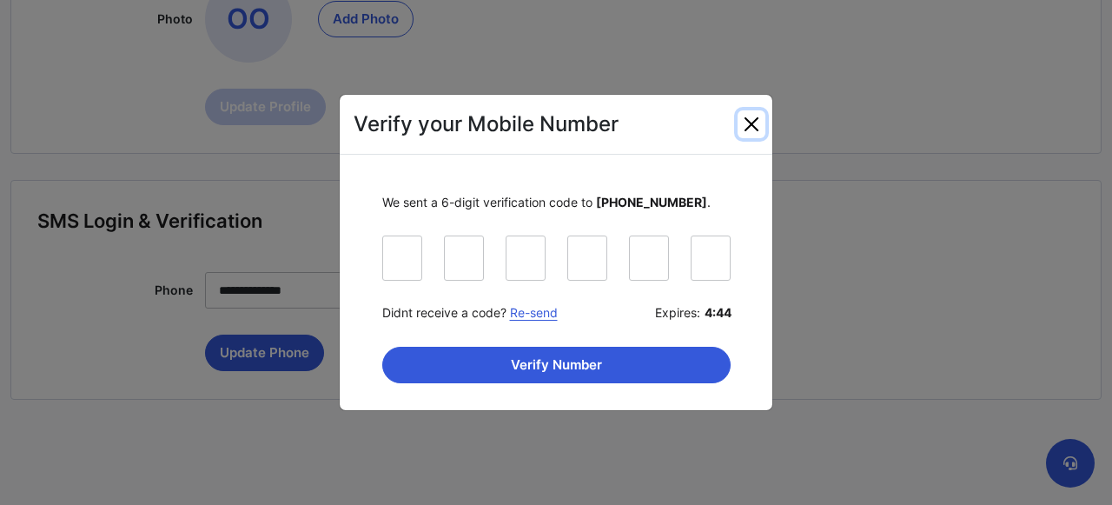
click at [759, 118] on button "Close" at bounding box center [752, 124] width 28 height 28
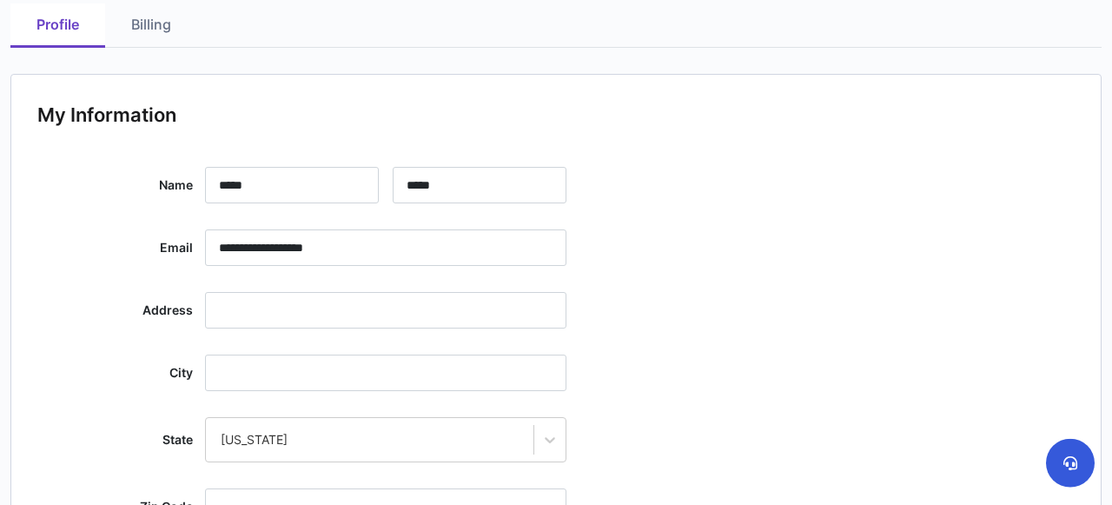
scroll to position [0, 0]
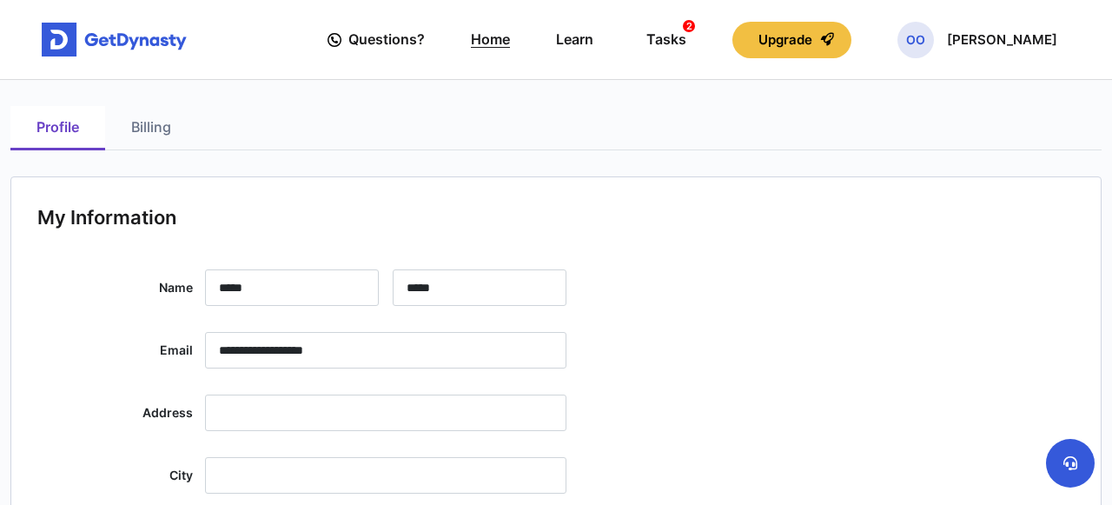
click at [510, 37] on link "Home" at bounding box center [490, 40] width 39 height 50
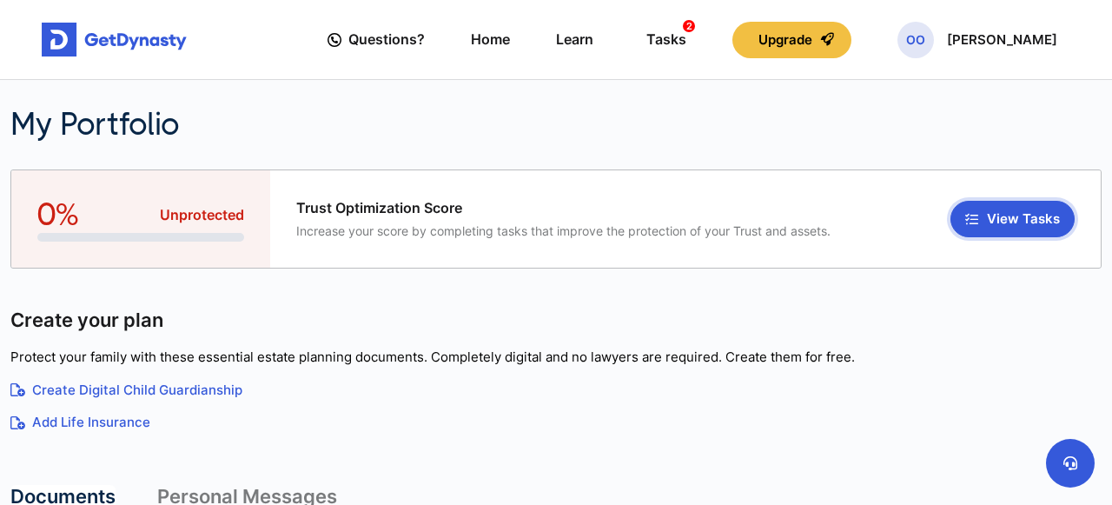
click at [988, 215] on button "View Tasks" at bounding box center [1012, 219] width 124 height 36
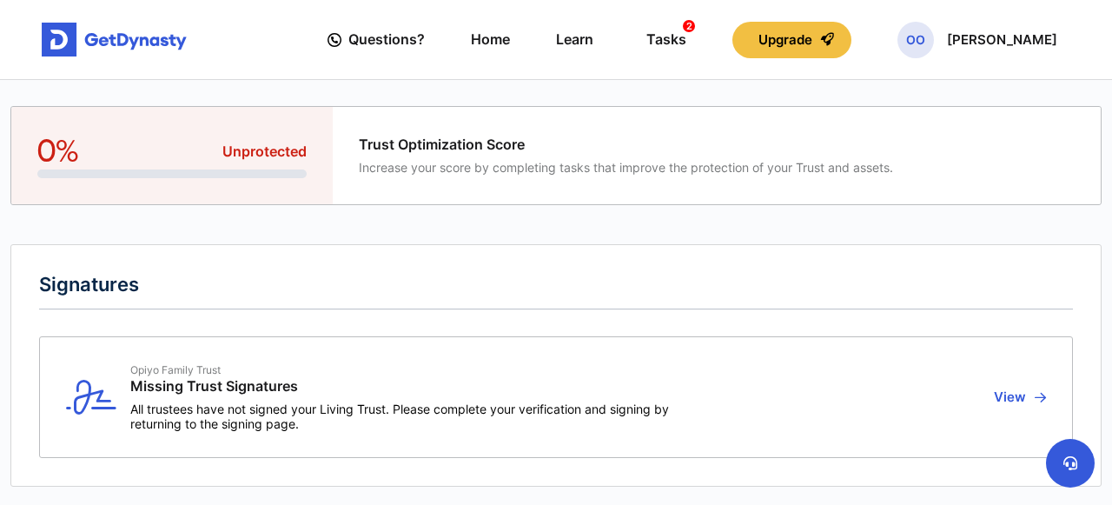
click at [1019, 395] on button "View" at bounding box center [1017, 397] width 57 height 68
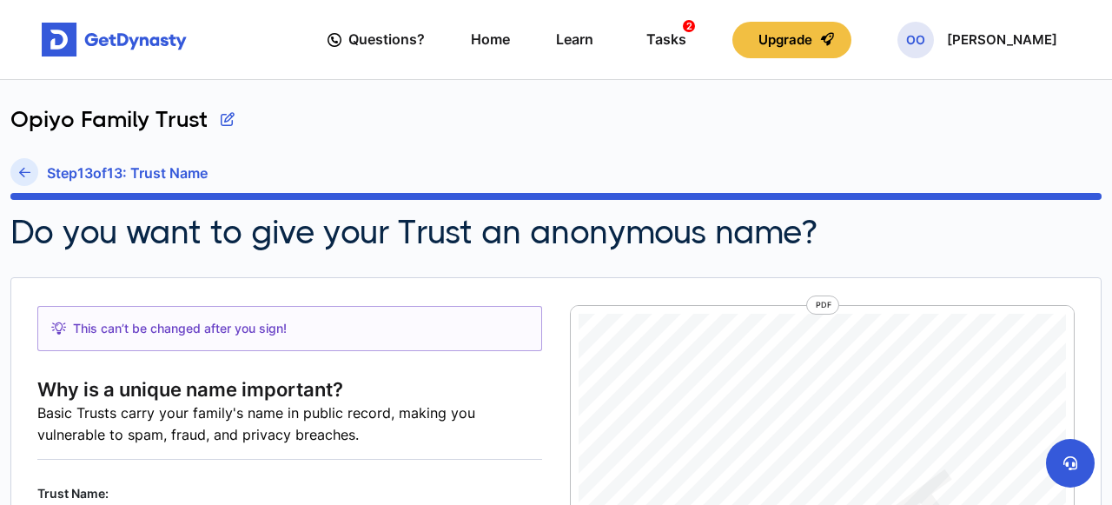
scroll to position [8, 0]
click at [91, 175] on h6 "Step 13 of 13 : Trust Name" at bounding box center [127, 173] width 161 height 17
click at [20, 174] on icon at bounding box center [24, 172] width 11 height 13
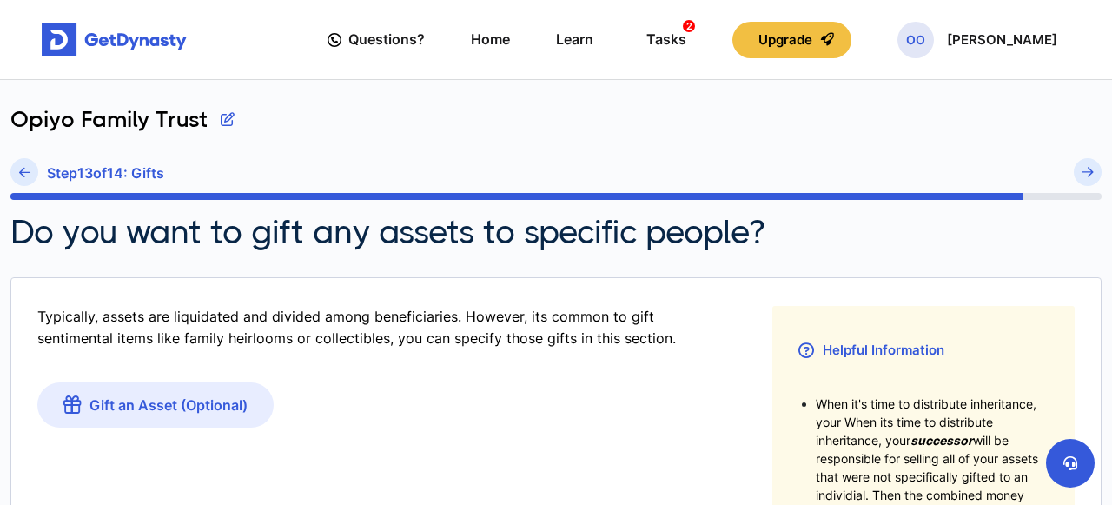
click at [20, 174] on icon at bounding box center [24, 172] width 11 height 13
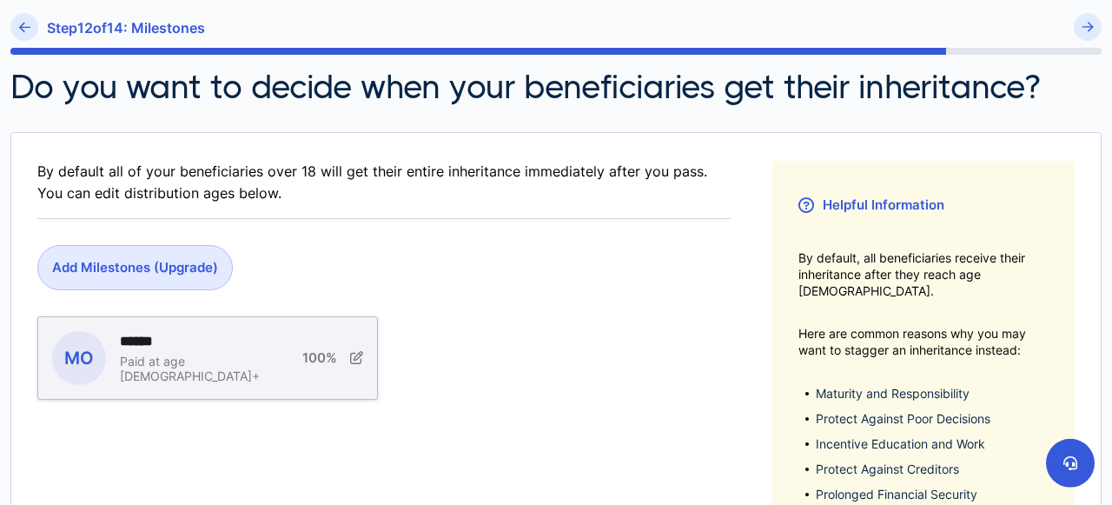
scroll to position [108, 0]
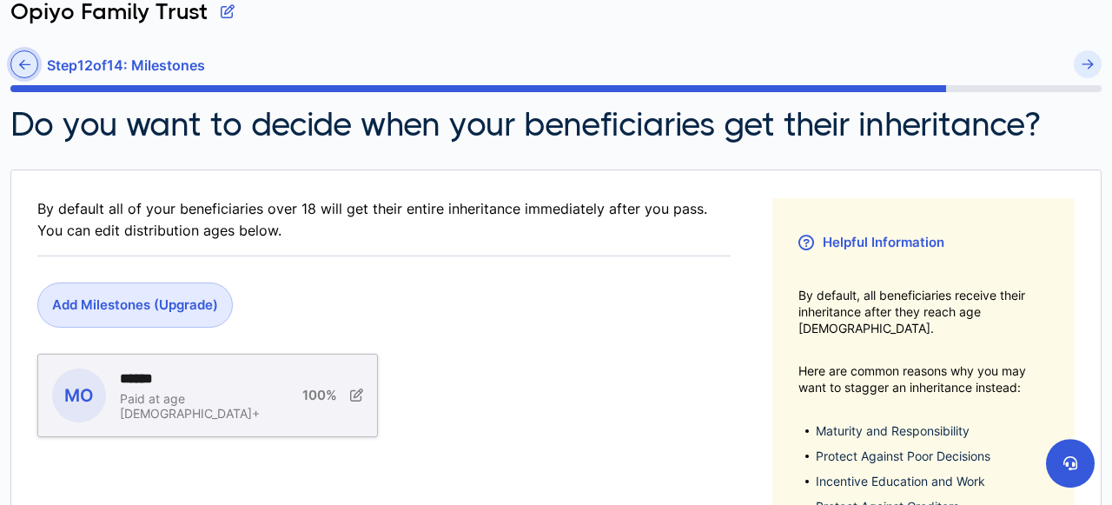
click at [24, 62] on icon at bounding box center [24, 64] width 11 height 13
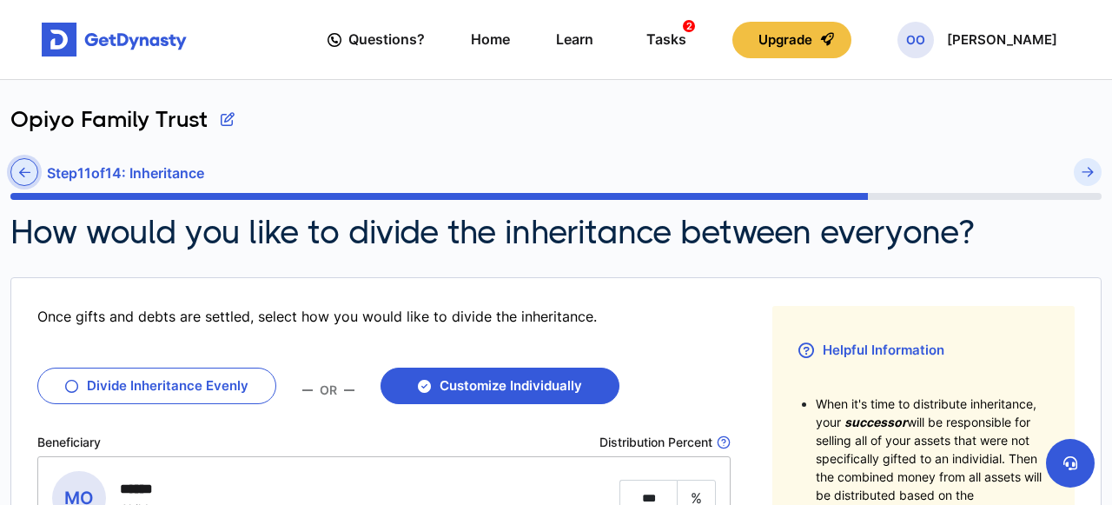
click at [21, 163] on link at bounding box center [24, 172] width 28 height 28
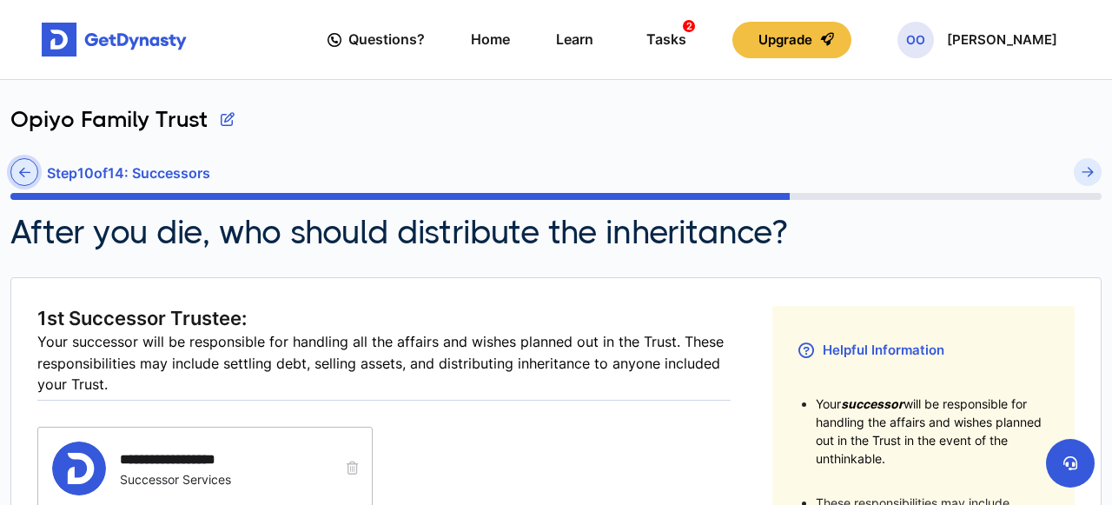
click at [23, 168] on icon at bounding box center [24, 172] width 11 height 13
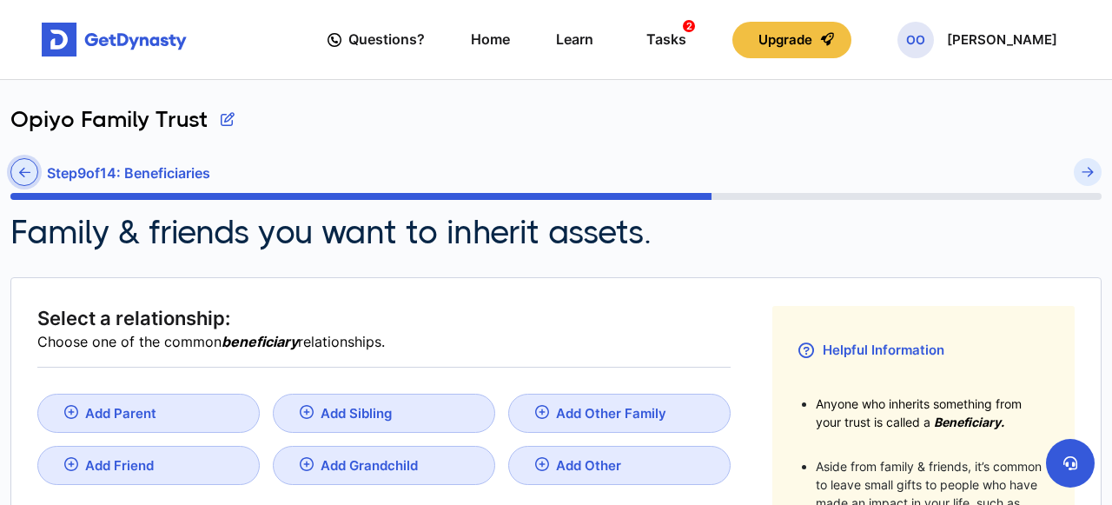
click at [23, 166] on icon at bounding box center [24, 172] width 11 height 13
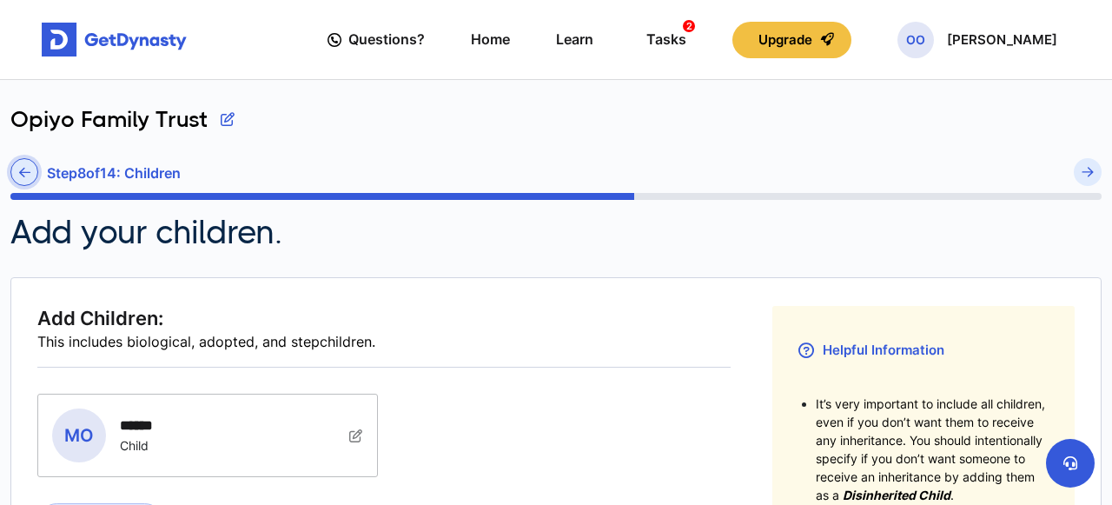
click at [23, 169] on icon at bounding box center [24, 172] width 11 height 13
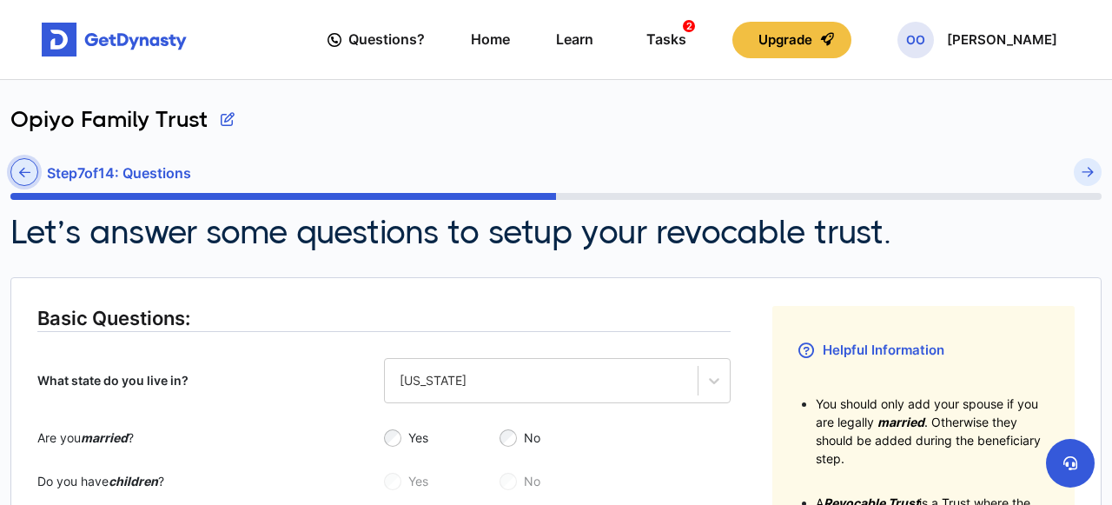
click at [20, 164] on link at bounding box center [24, 172] width 28 height 28
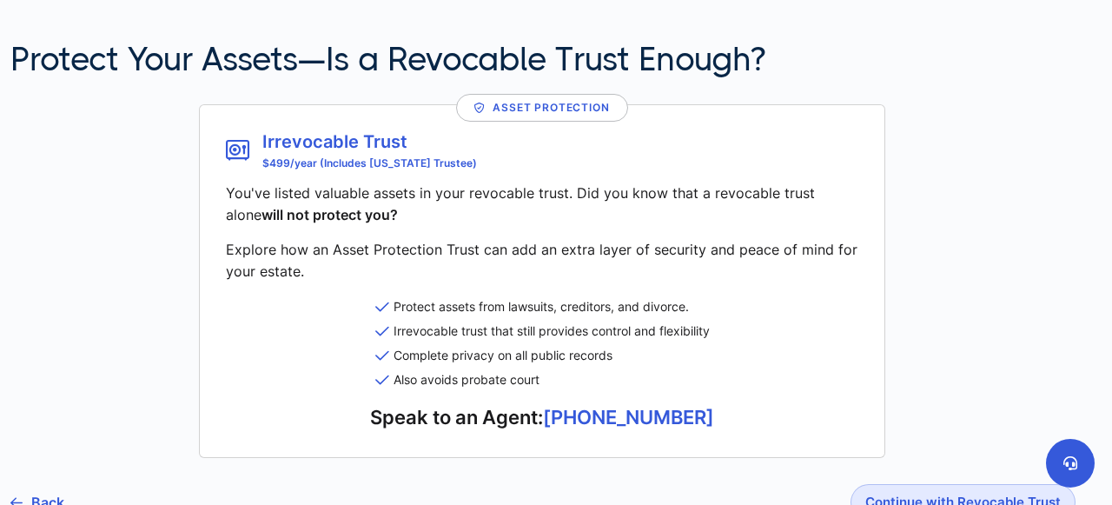
scroll to position [255, 0]
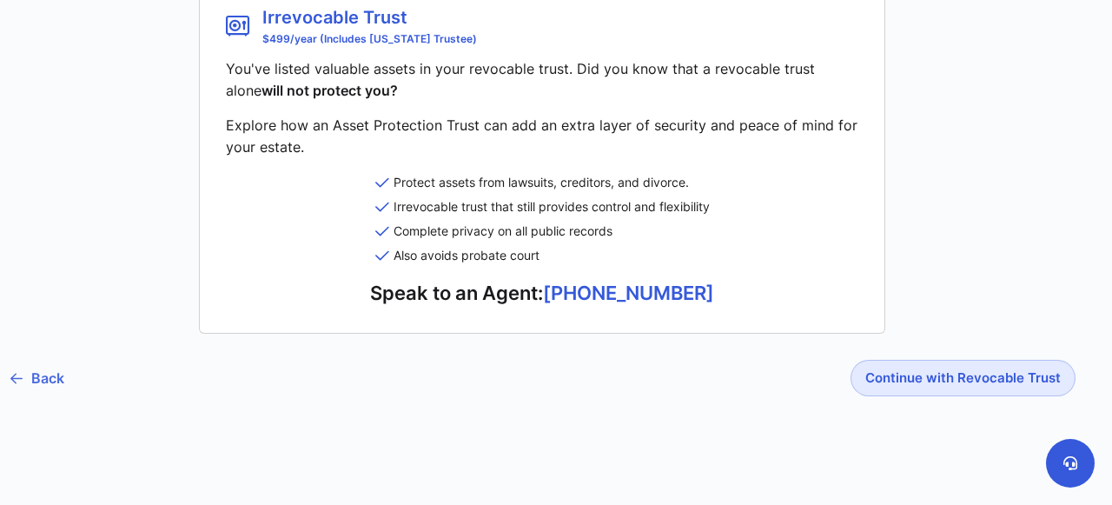
click at [50, 371] on link "Back" at bounding box center [37, 377] width 54 height 43
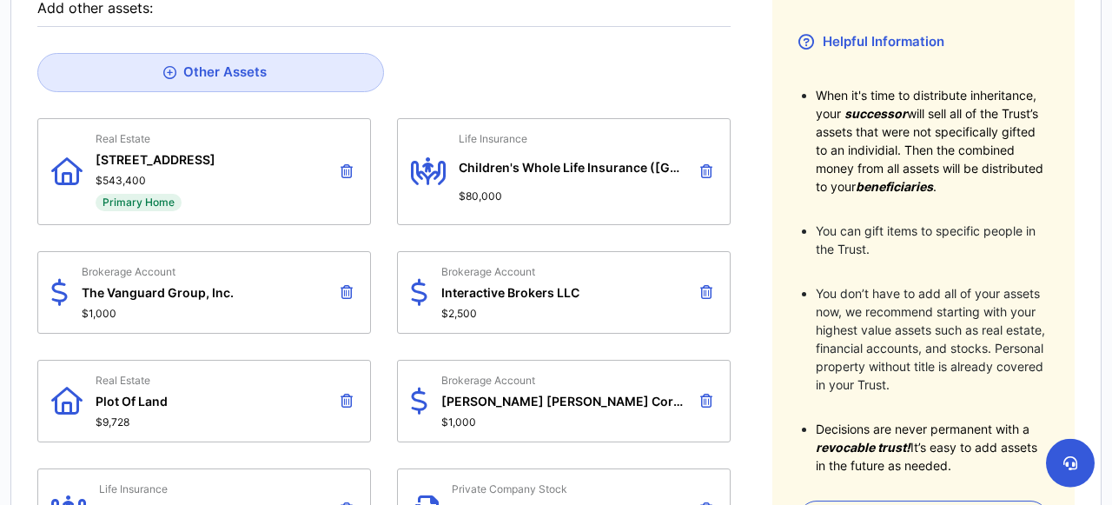
scroll to position [310, 0]
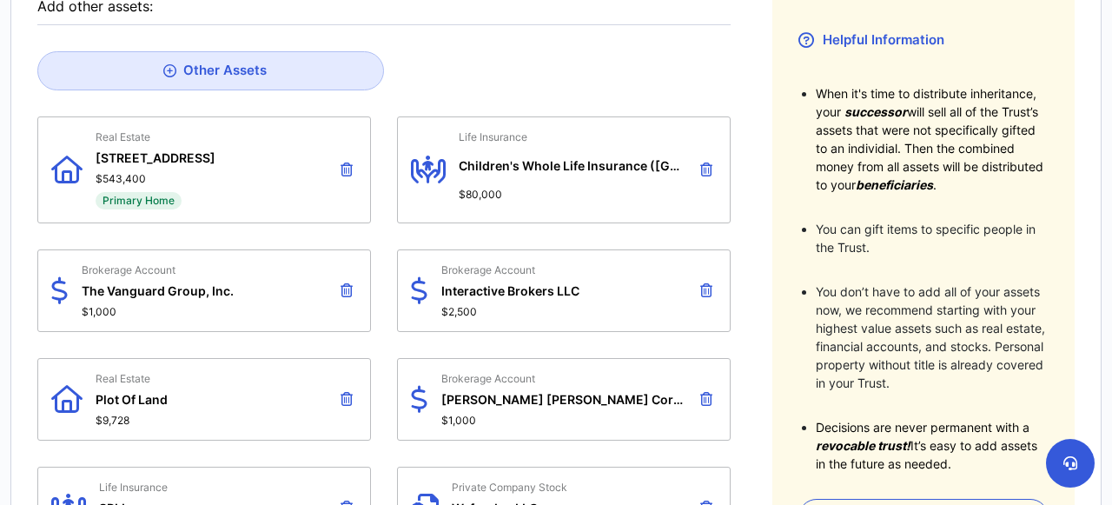
click at [345, 164] on icon at bounding box center [347, 169] width 12 height 14
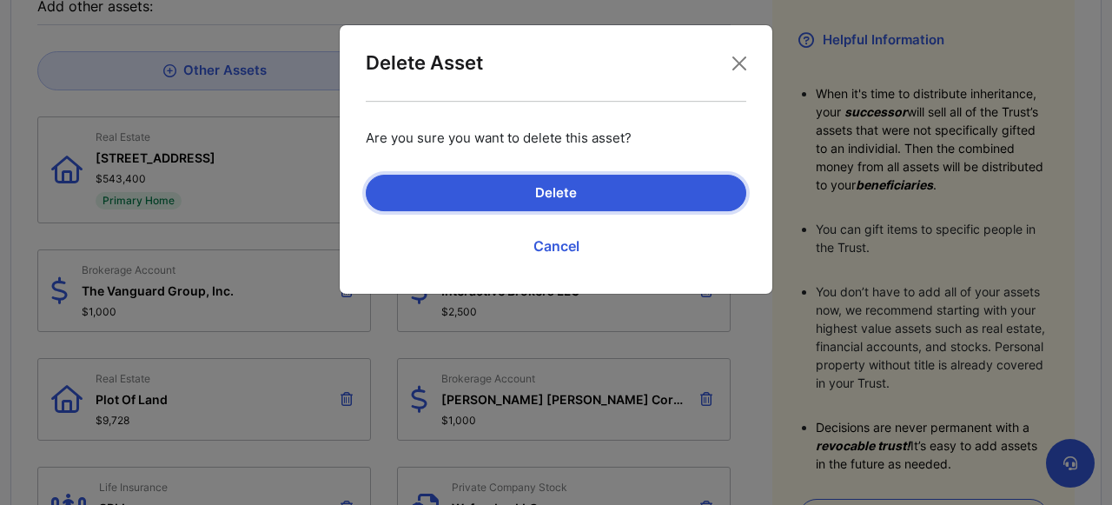
click at [456, 189] on button "Delete" at bounding box center [556, 193] width 381 height 36
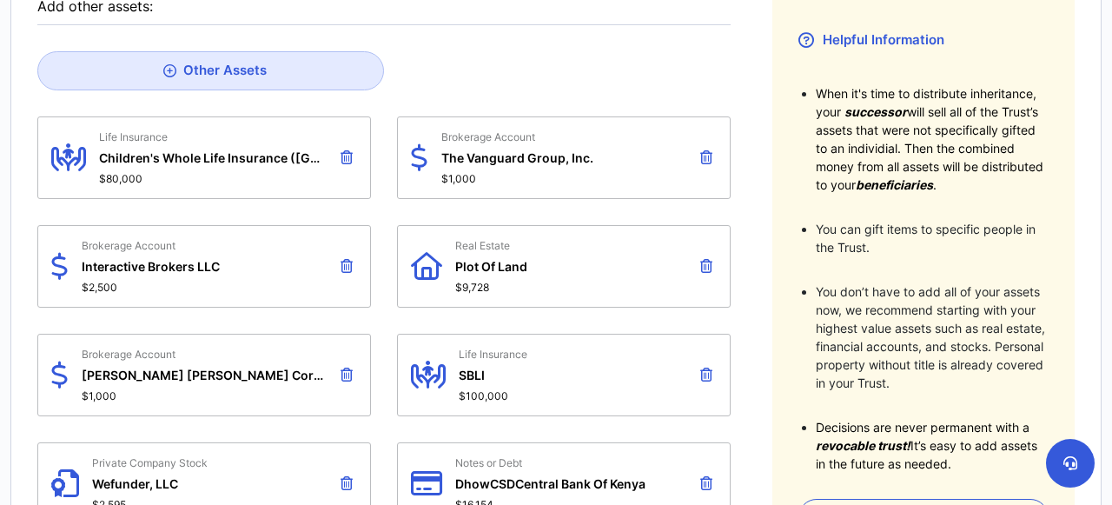
click at [347, 150] on icon at bounding box center [347, 157] width 12 height 14
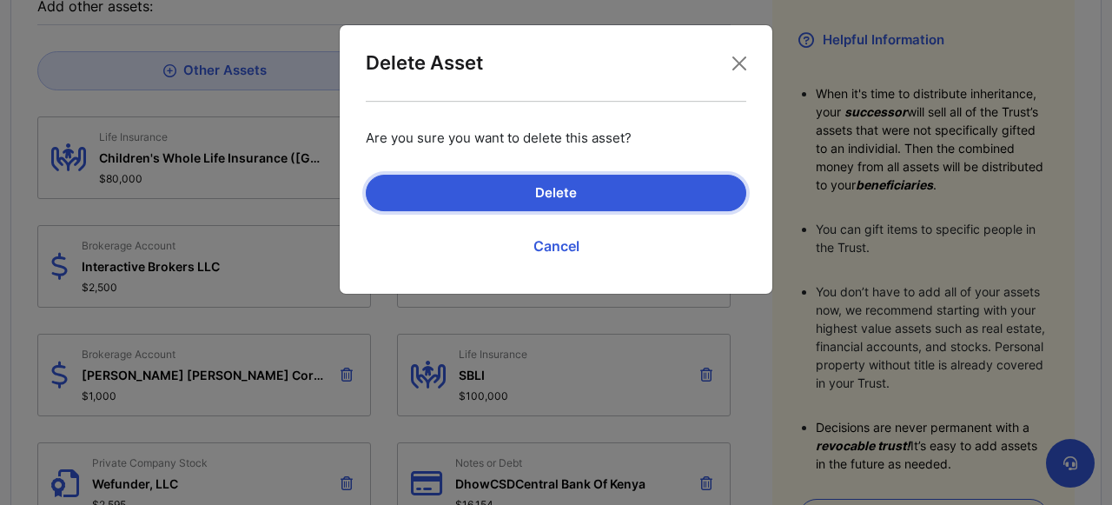
click at [470, 189] on button "Delete" at bounding box center [556, 193] width 381 height 36
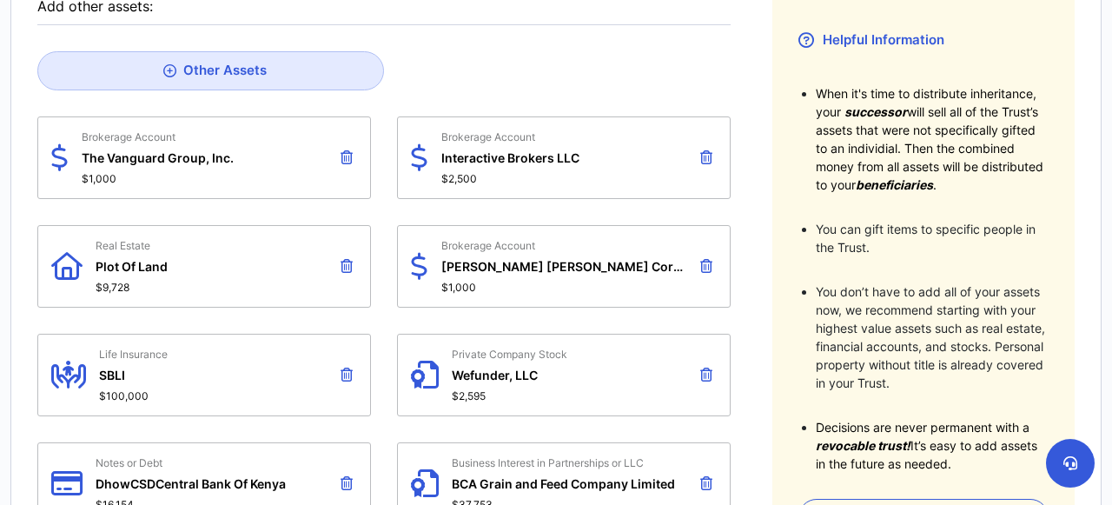
click at [345, 150] on icon at bounding box center [347, 157] width 12 height 14
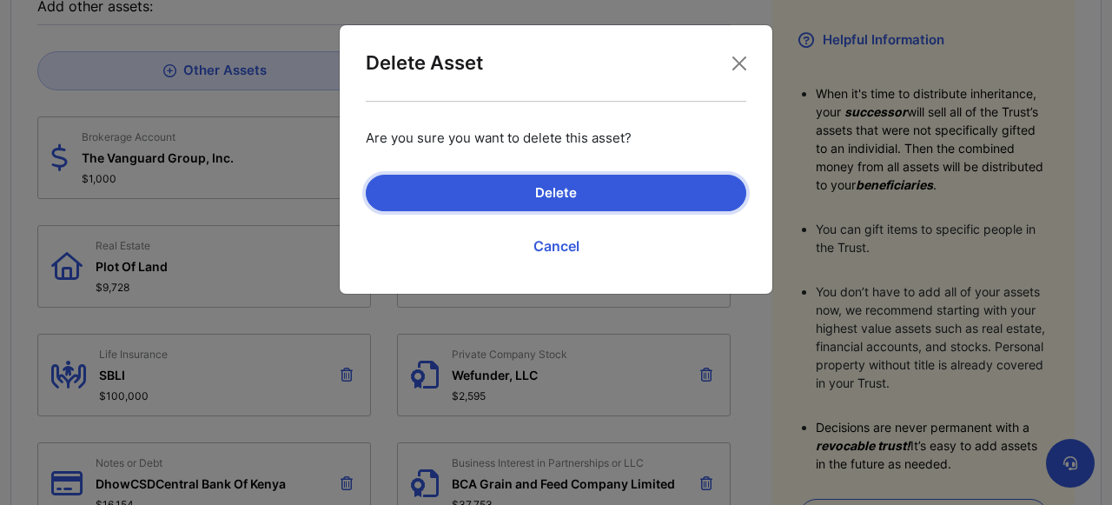
click at [434, 184] on button "Delete" at bounding box center [556, 193] width 381 height 36
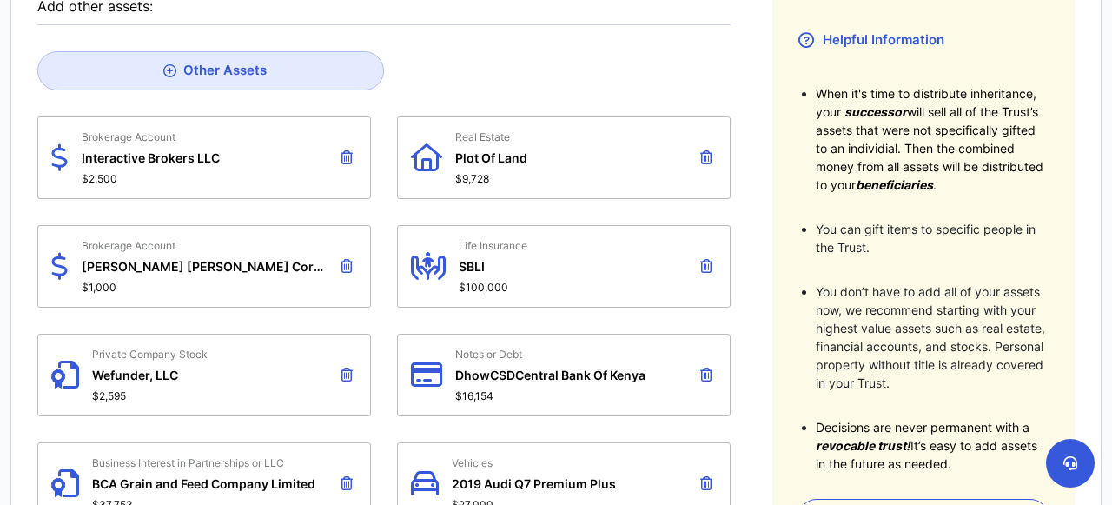
click at [346, 150] on icon at bounding box center [347, 157] width 12 height 14
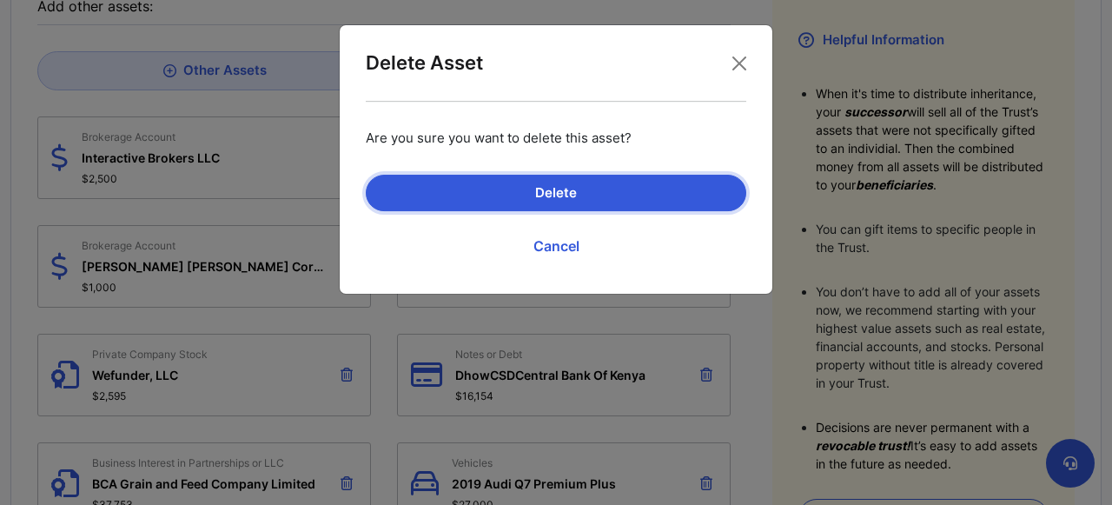
click at [425, 182] on button "Delete" at bounding box center [556, 193] width 381 height 36
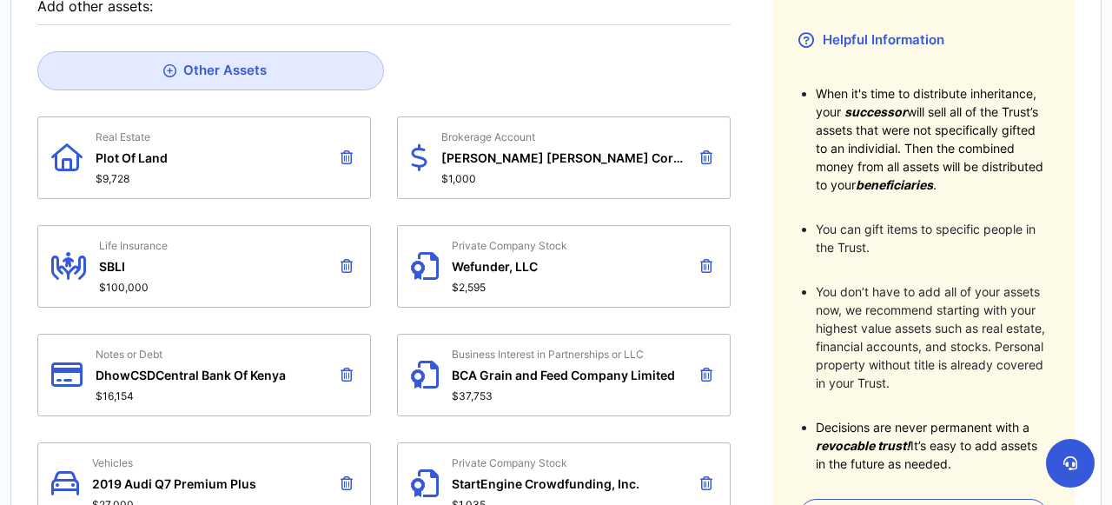
click at [347, 150] on icon at bounding box center [347, 157] width 12 height 14
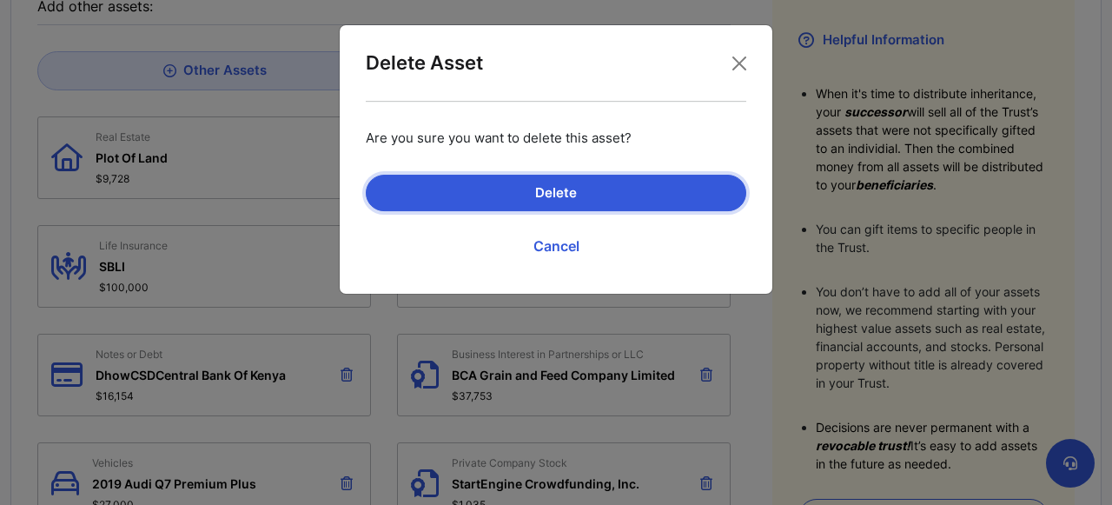
click at [448, 185] on button "Delete" at bounding box center [556, 193] width 381 height 36
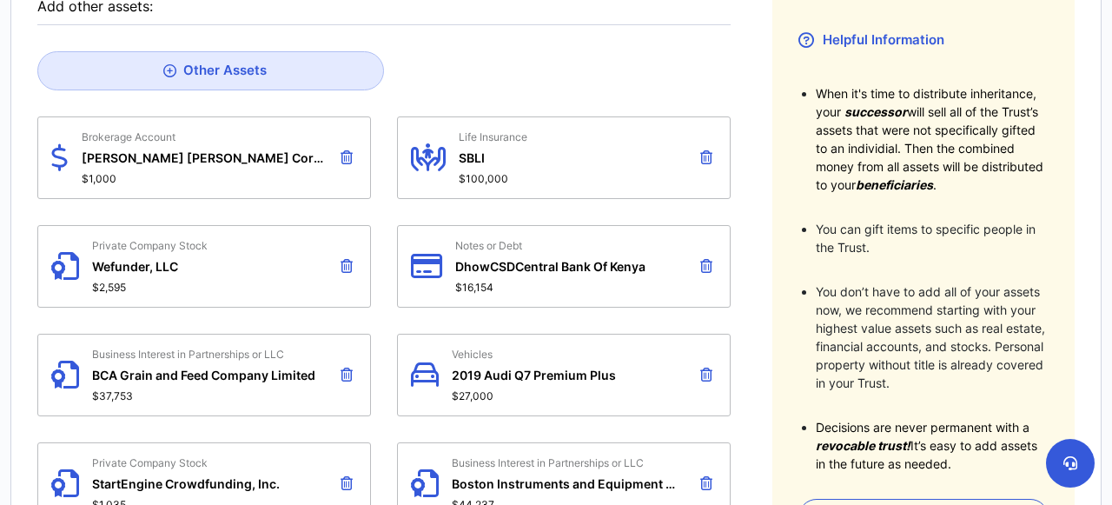
click at [345, 150] on icon at bounding box center [347, 157] width 12 height 14
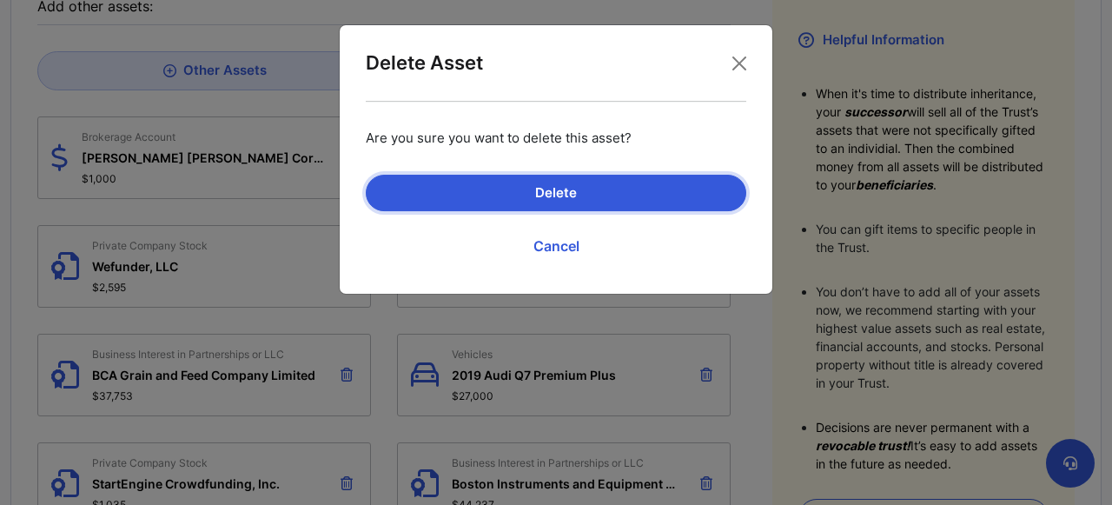
click at [454, 195] on button "Delete" at bounding box center [556, 193] width 381 height 36
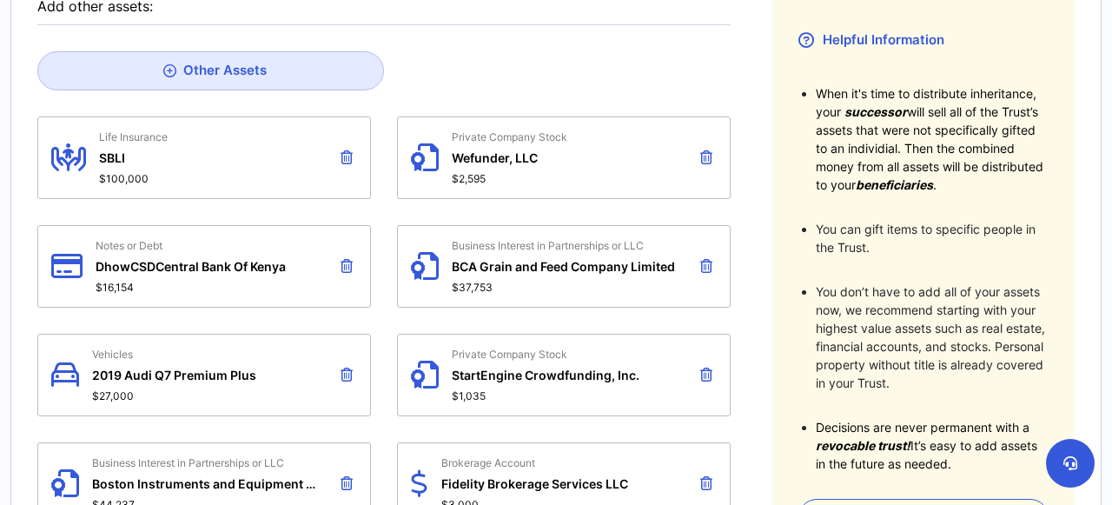
click at [350, 150] on icon at bounding box center [347, 157] width 12 height 14
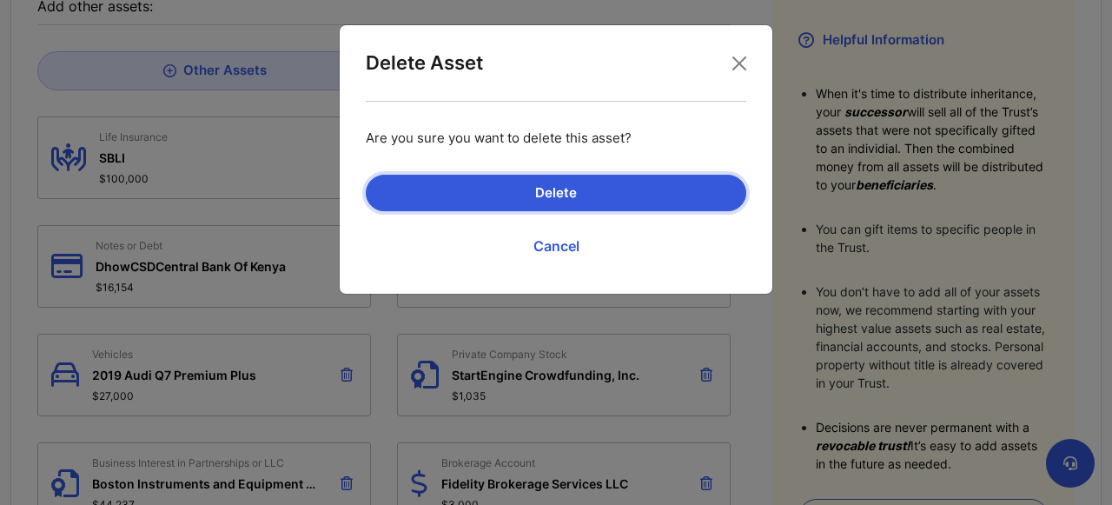
click at [435, 191] on button "Delete" at bounding box center [556, 193] width 381 height 36
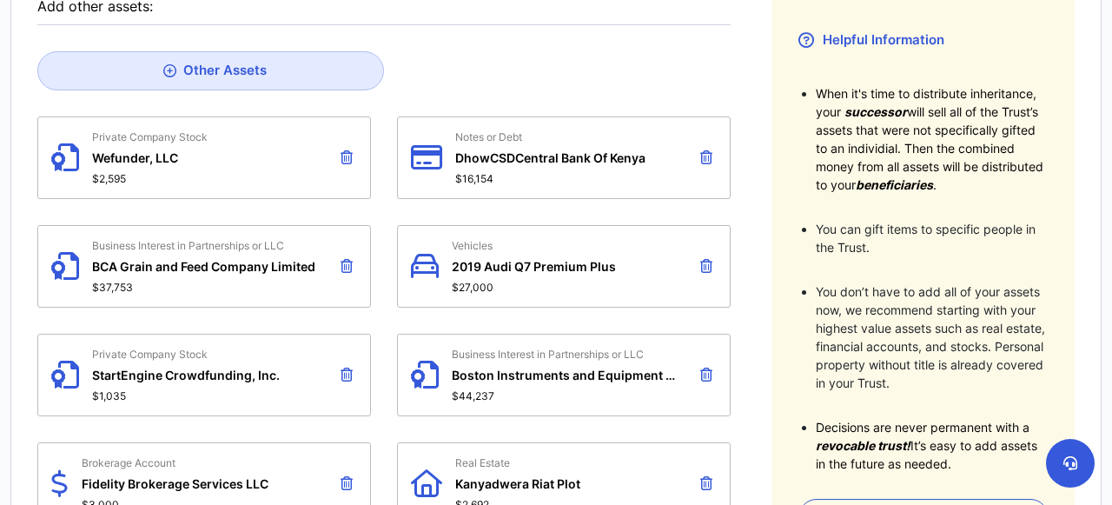
click at [347, 152] on icon at bounding box center [347, 157] width 12 height 14
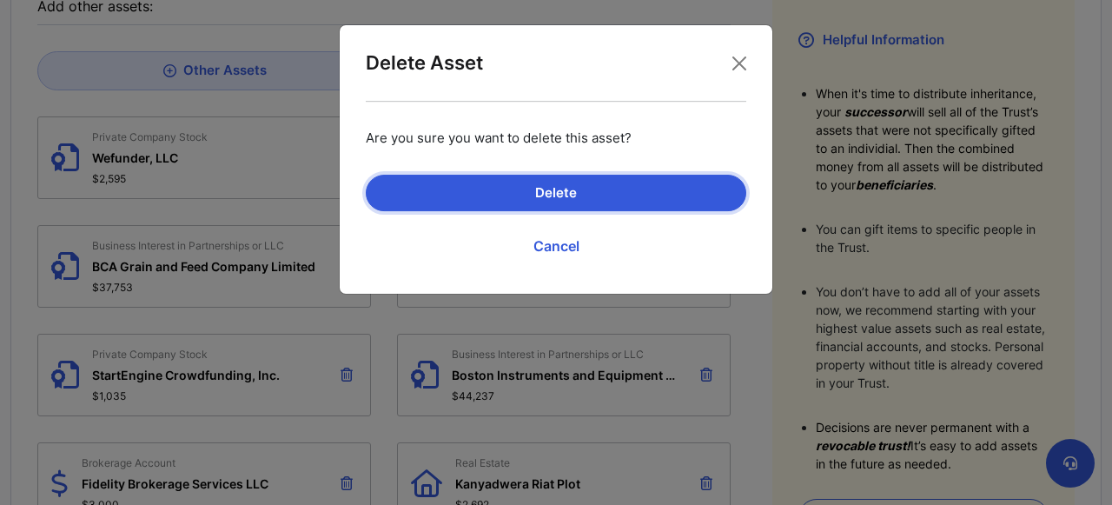
click at [458, 189] on button "Delete" at bounding box center [556, 193] width 381 height 36
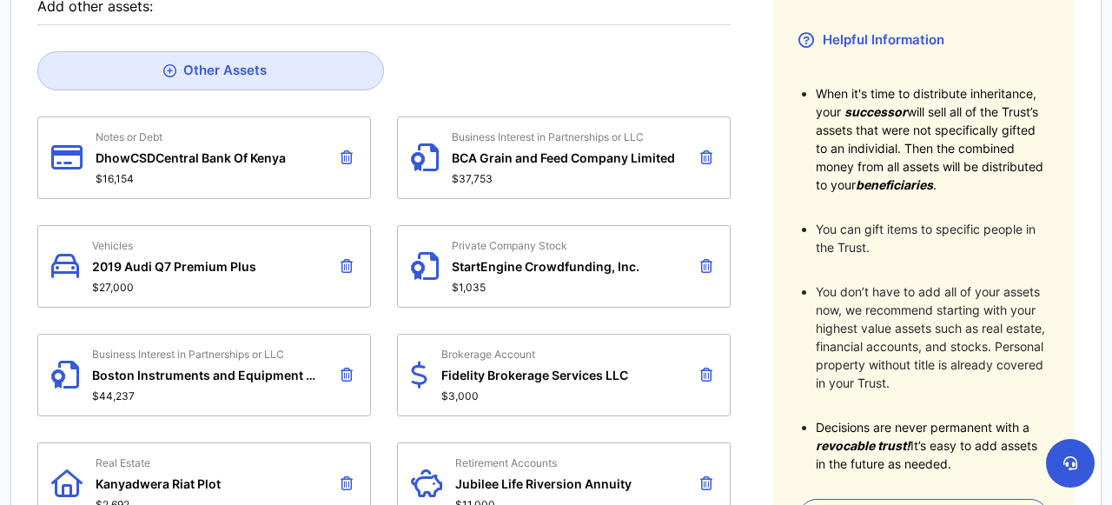
click at [352, 152] on icon at bounding box center [347, 157] width 12 height 14
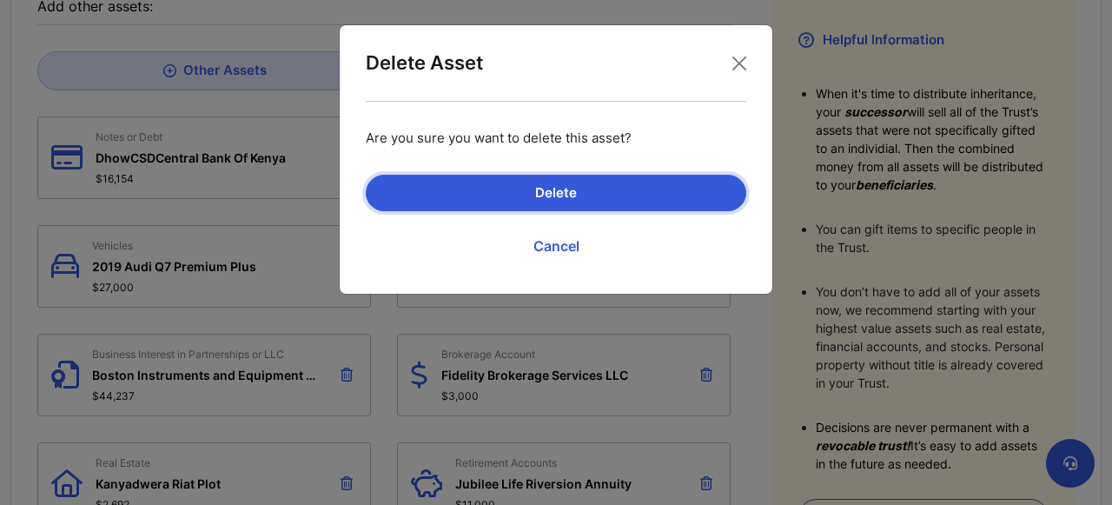
click at [442, 189] on button "Delete" at bounding box center [556, 193] width 381 height 36
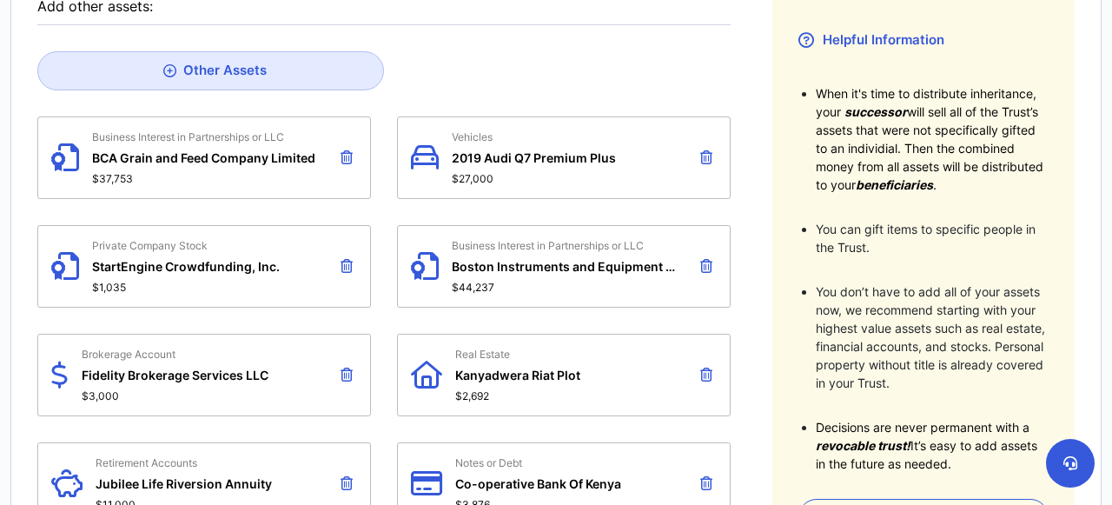
click at [348, 150] on icon at bounding box center [347, 157] width 12 height 14
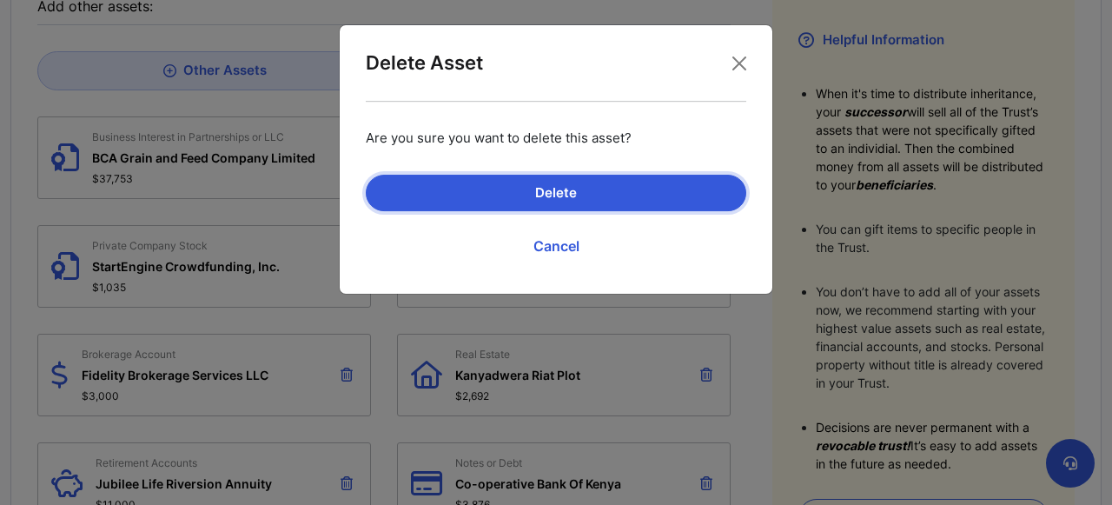
click at [418, 194] on button "Delete" at bounding box center [556, 193] width 381 height 36
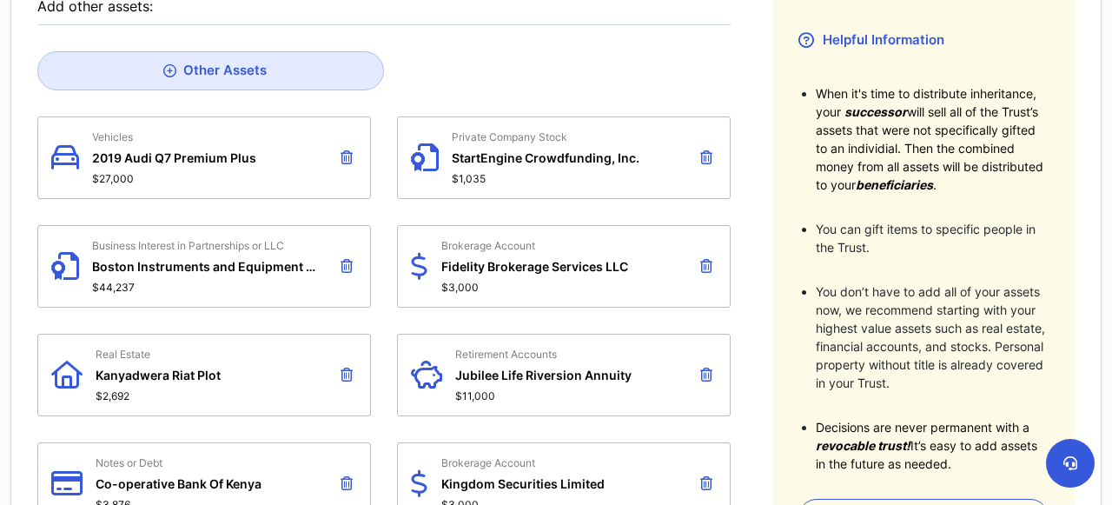
click at [348, 152] on icon at bounding box center [347, 157] width 12 height 14
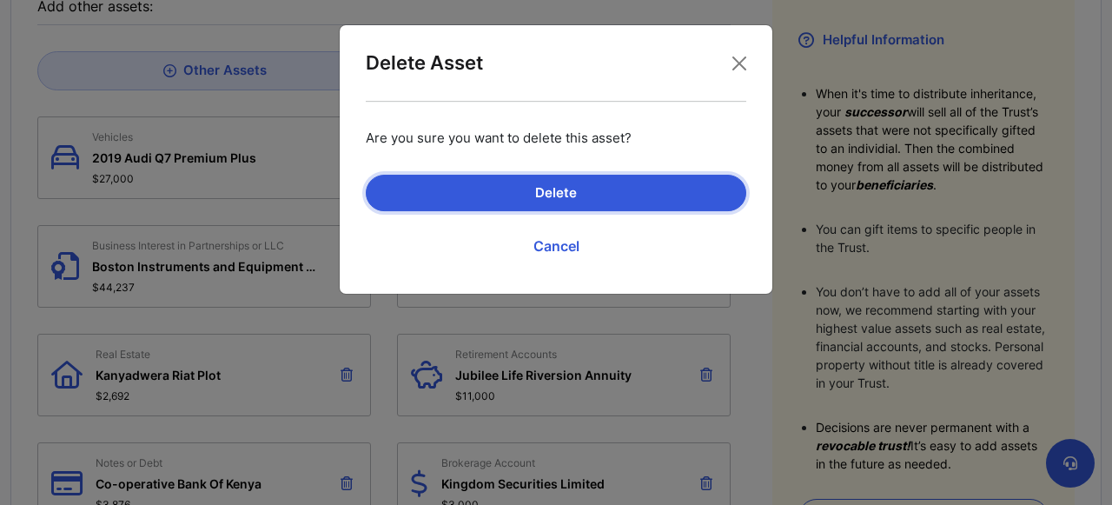
click at [424, 187] on button "Delete" at bounding box center [556, 193] width 381 height 36
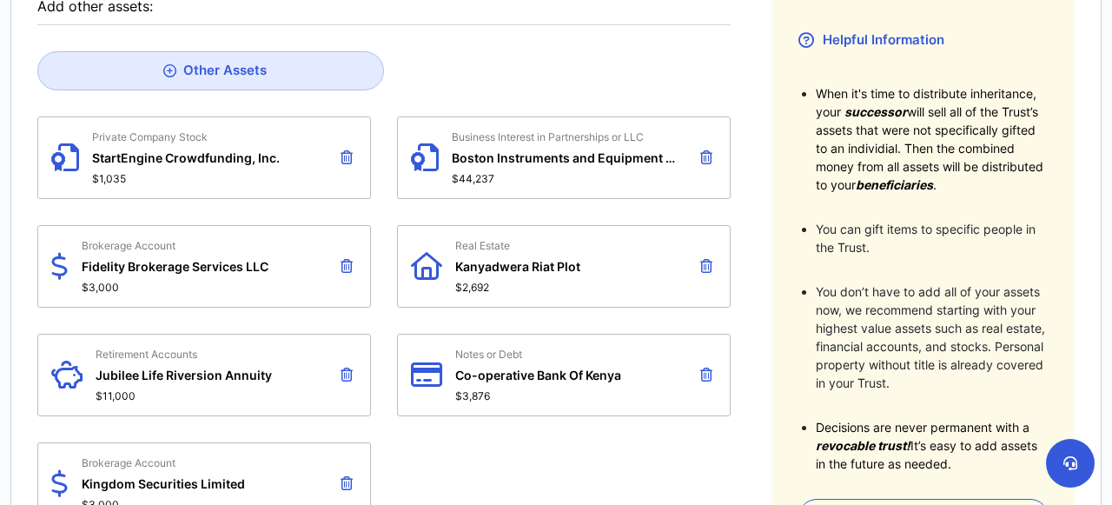
click at [343, 150] on icon at bounding box center [347, 157] width 12 height 14
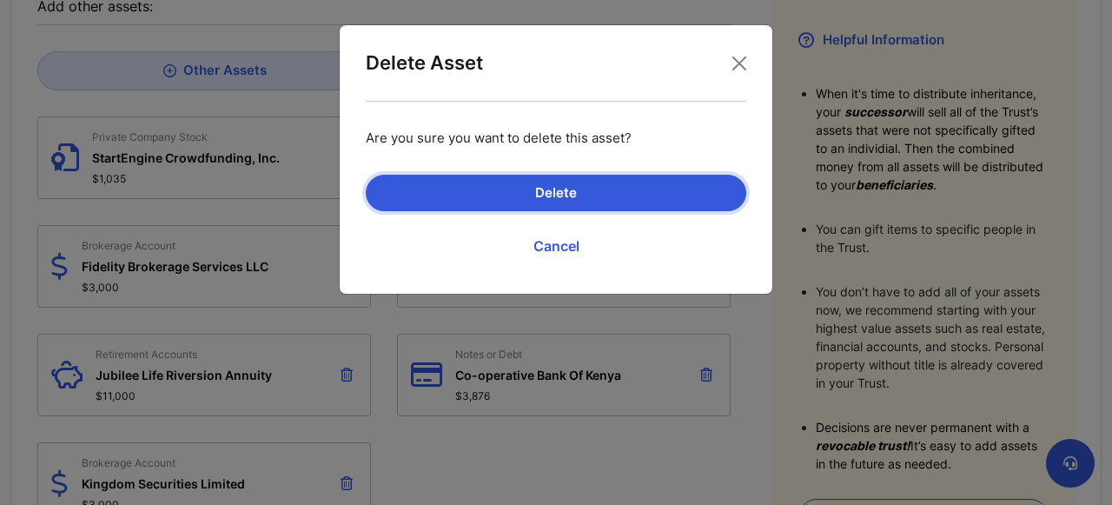
click at [409, 192] on button "Delete" at bounding box center [556, 193] width 381 height 36
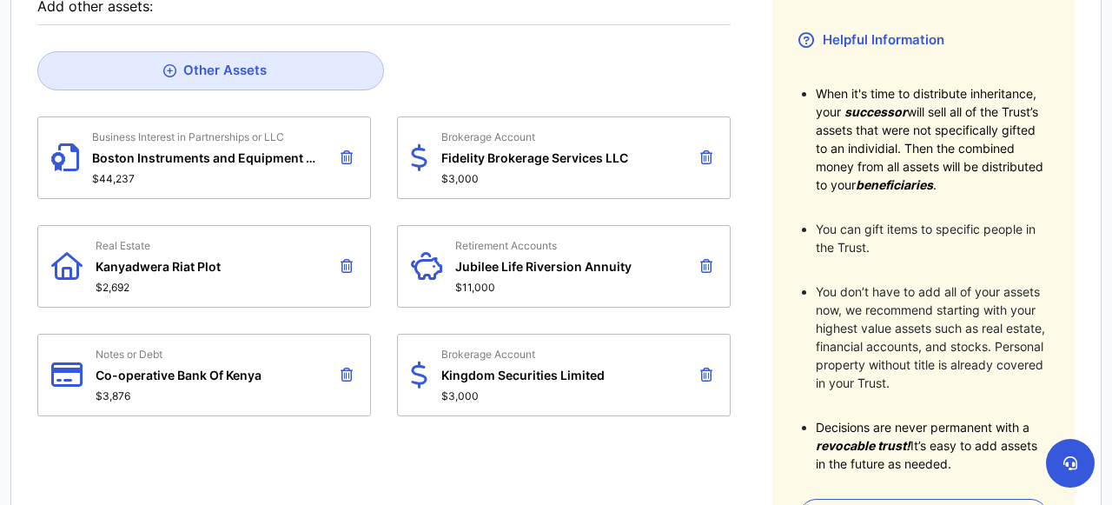
click at [348, 150] on icon at bounding box center [347, 157] width 12 height 14
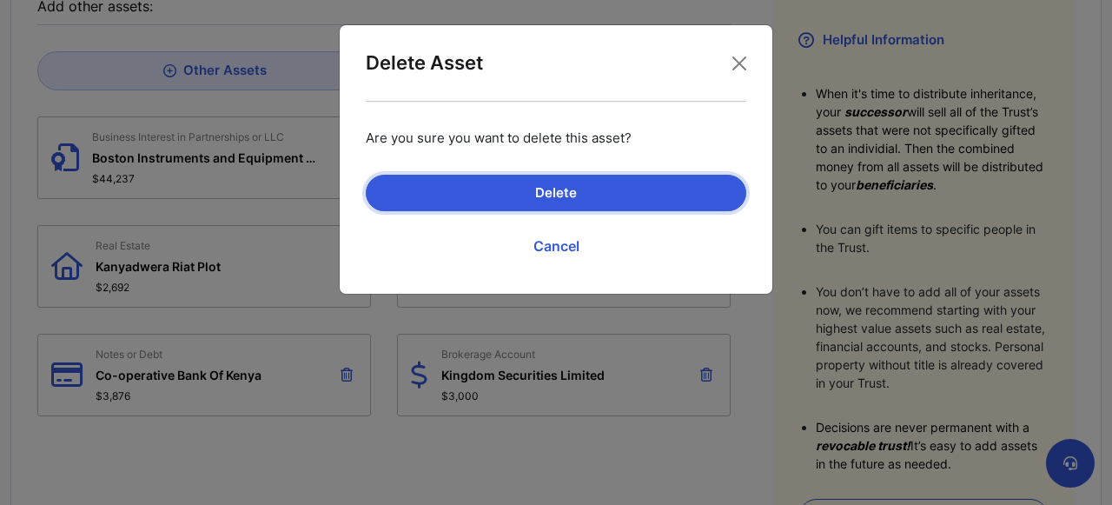
click at [443, 192] on button "Delete" at bounding box center [556, 193] width 381 height 36
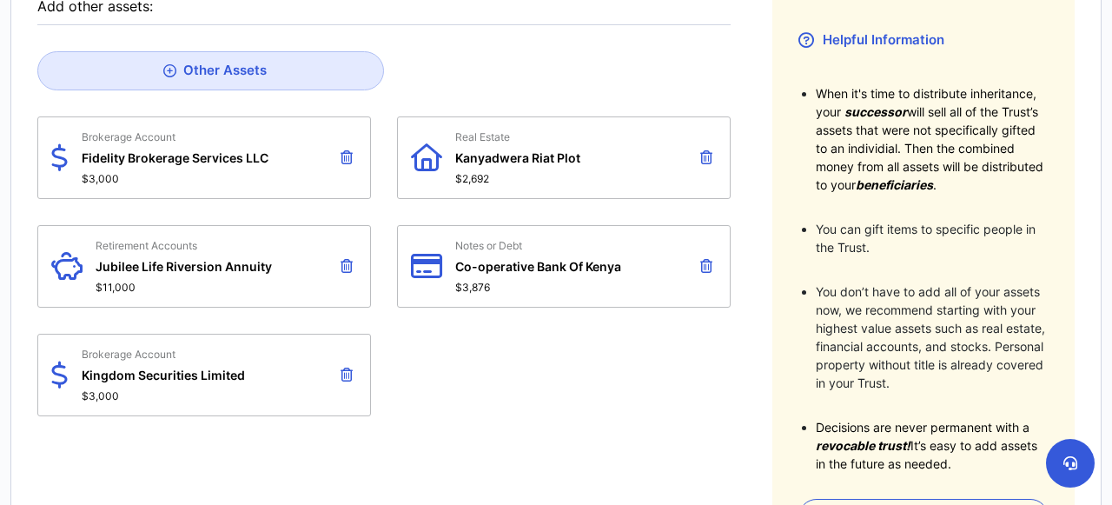
click at [344, 154] on icon at bounding box center [347, 157] width 12 height 14
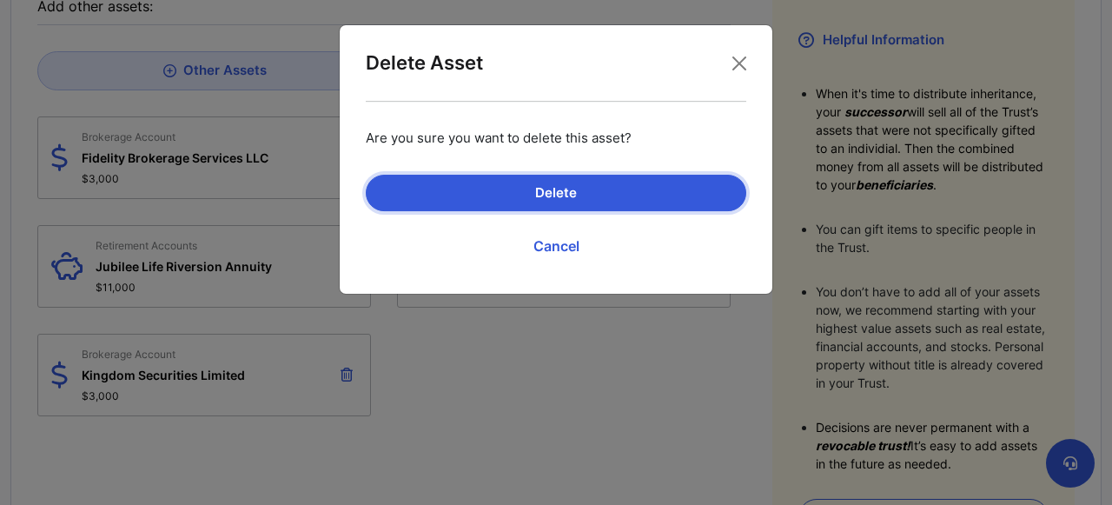
click at [444, 195] on button "Delete" at bounding box center [556, 193] width 381 height 36
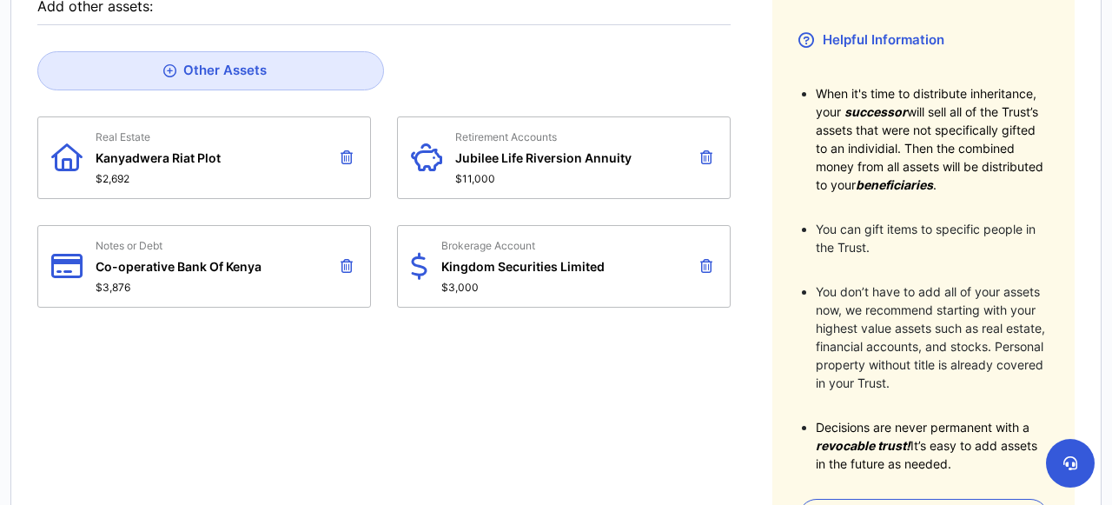
click at [346, 151] on icon at bounding box center [347, 157] width 12 height 14
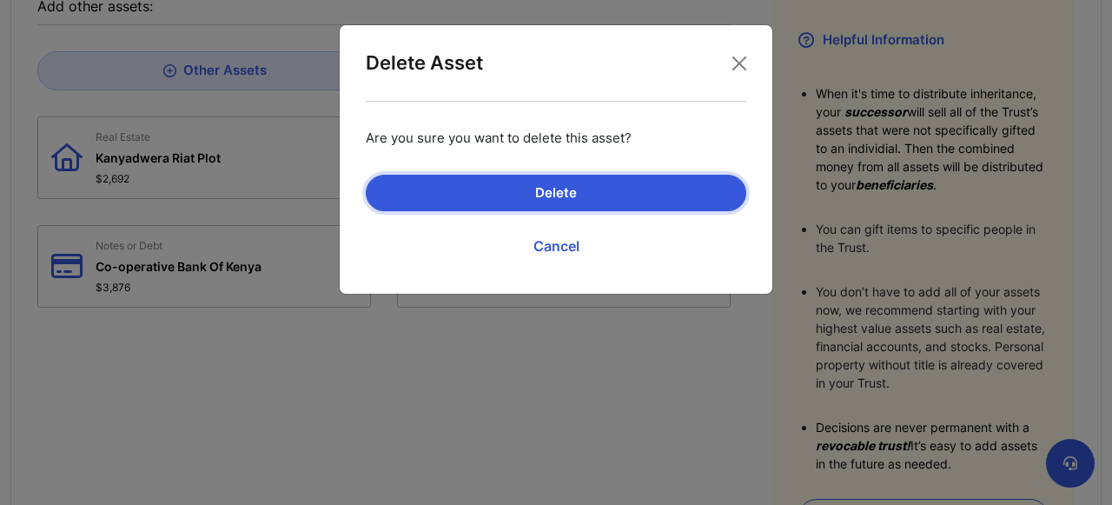
click at [426, 198] on button "Delete" at bounding box center [556, 193] width 381 height 36
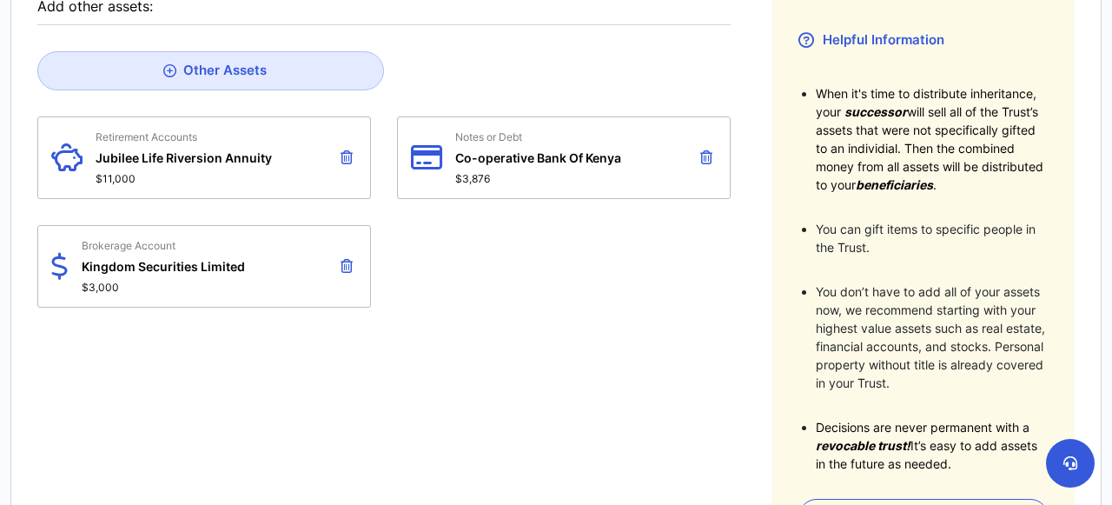
click at [347, 145] on button at bounding box center [346, 157] width 21 height 30
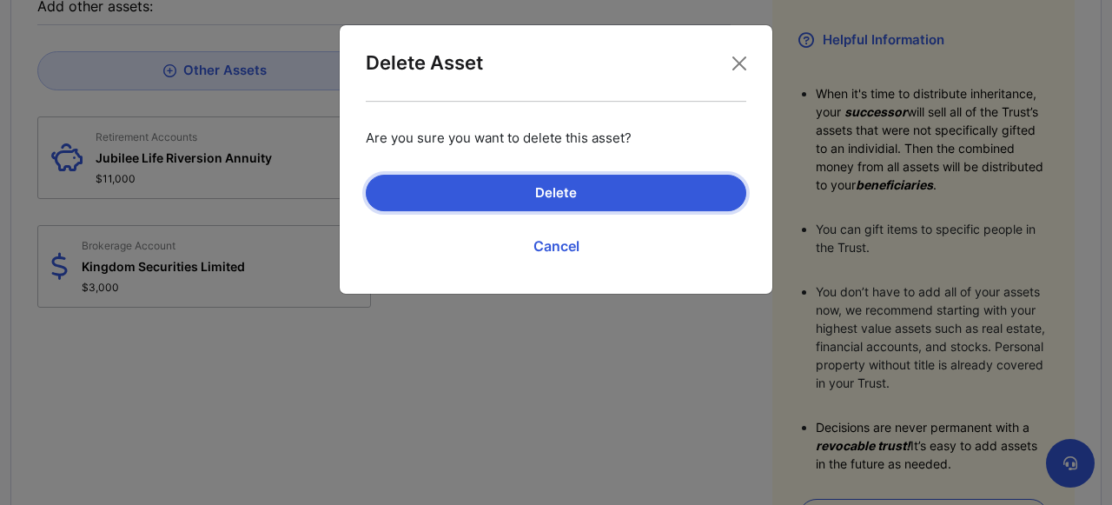
click at [414, 191] on button "Delete" at bounding box center [556, 193] width 381 height 36
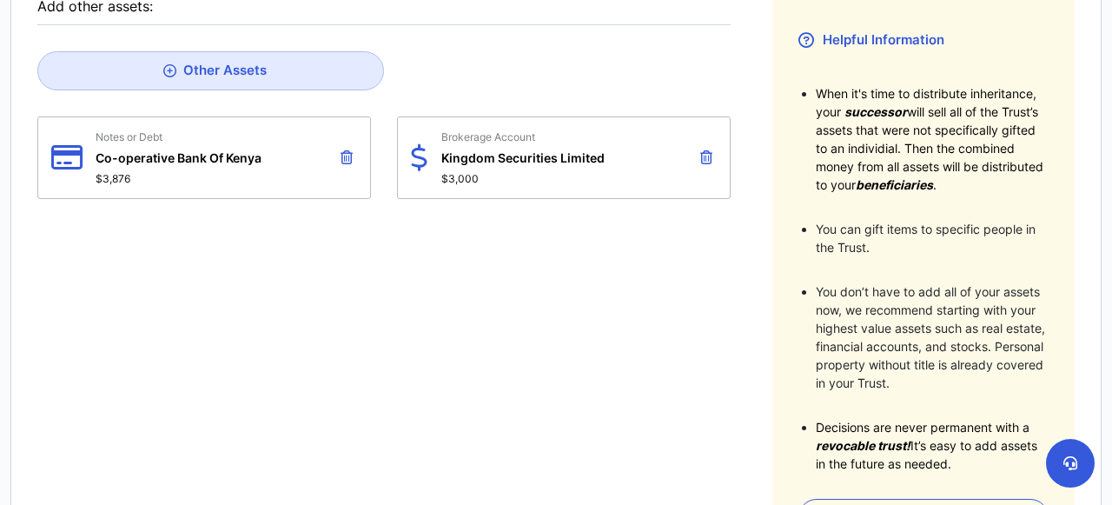
click at [345, 150] on icon at bounding box center [347, 157] width 12 height 14
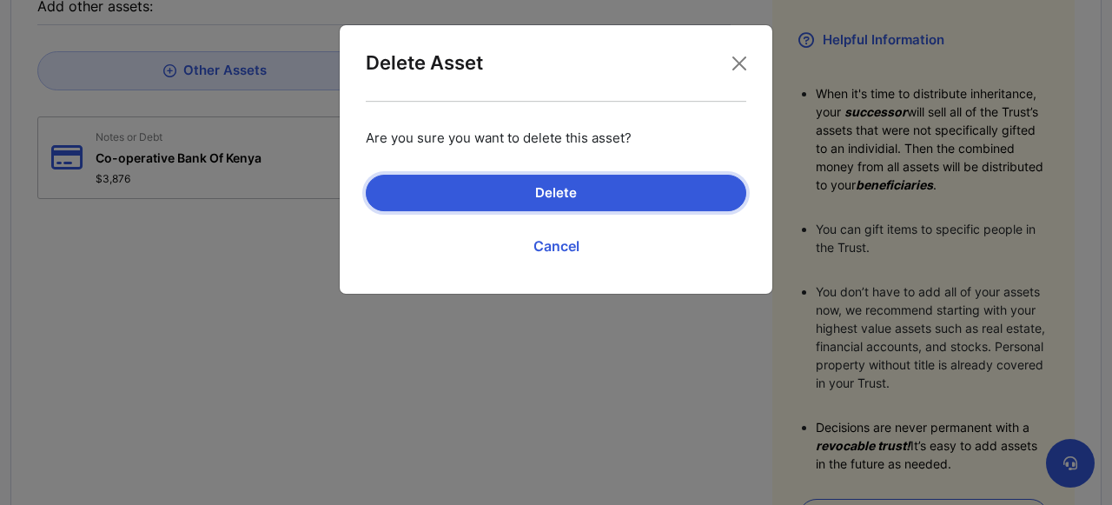
click at [414, 193] on button "Delete" at bounding box center [556, 193] width 381 height 36
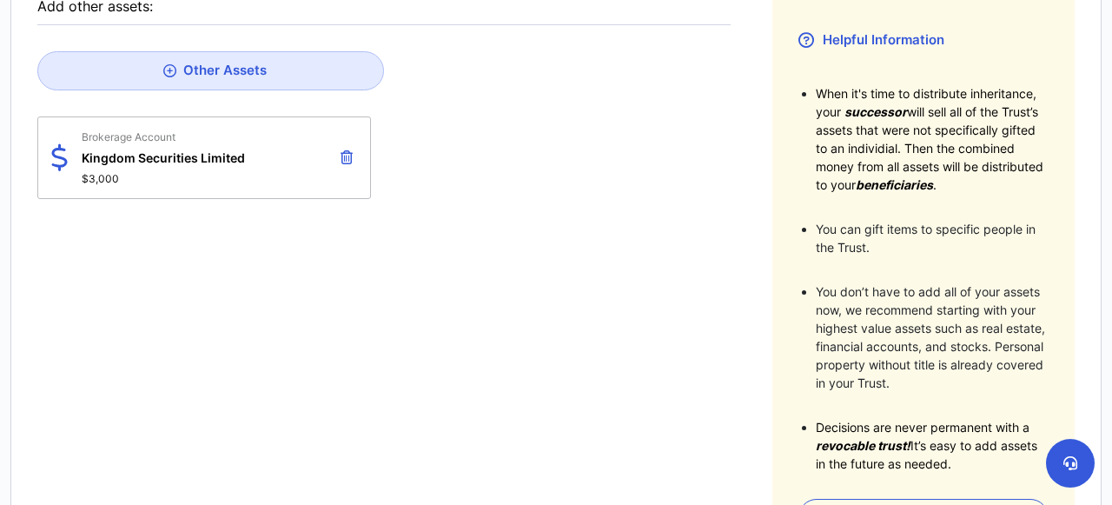
click at [206, 156] on span "Kingdom Securities Limited" at bounding box center [163, 157] width 163 height 15
click at [104, 121] on div "Brokerage Account Kingdom Securities Limited $3,000" at bounding box center [204, 157] width 334 height 83
click at [120, 150] on span "Kingdom Securities Limited" at bounding box center [163, 157] width 163 height 15
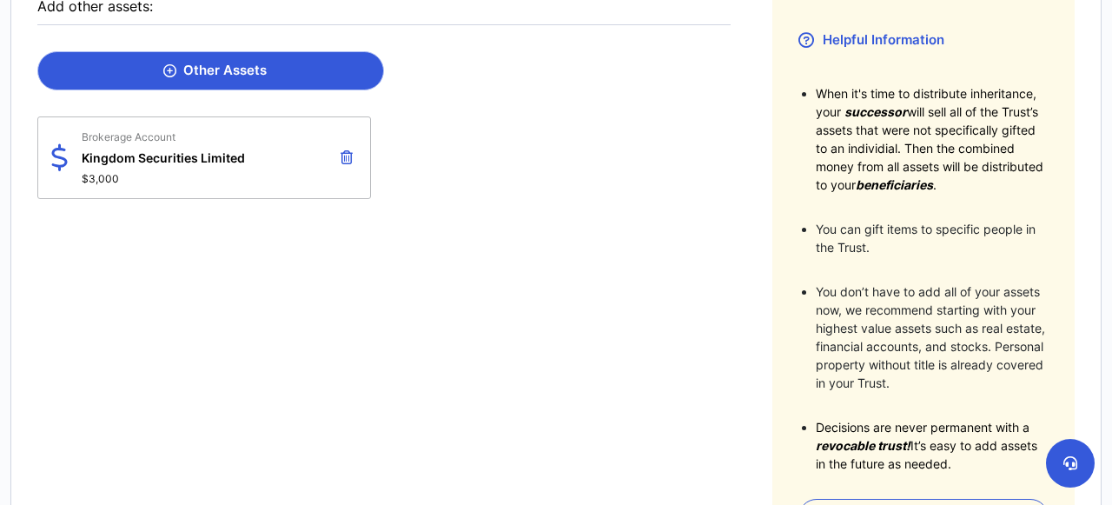
click at [197, 65] on div "Other Assets" at bounding box center [214, 71] width 103 height 16
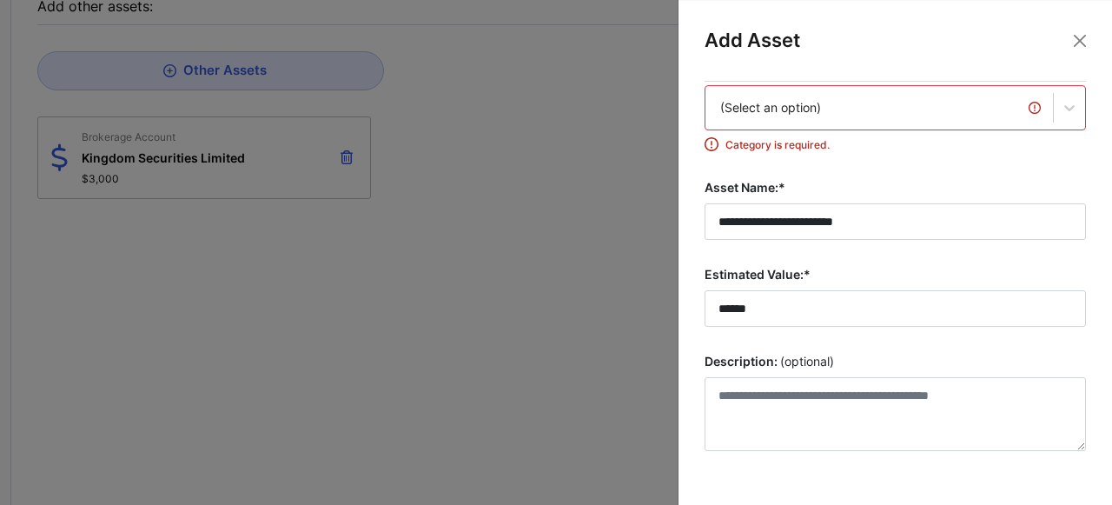
click at [798, 130] on div "(Select an option)" at bounding box center [895, 107] width 381 height 45
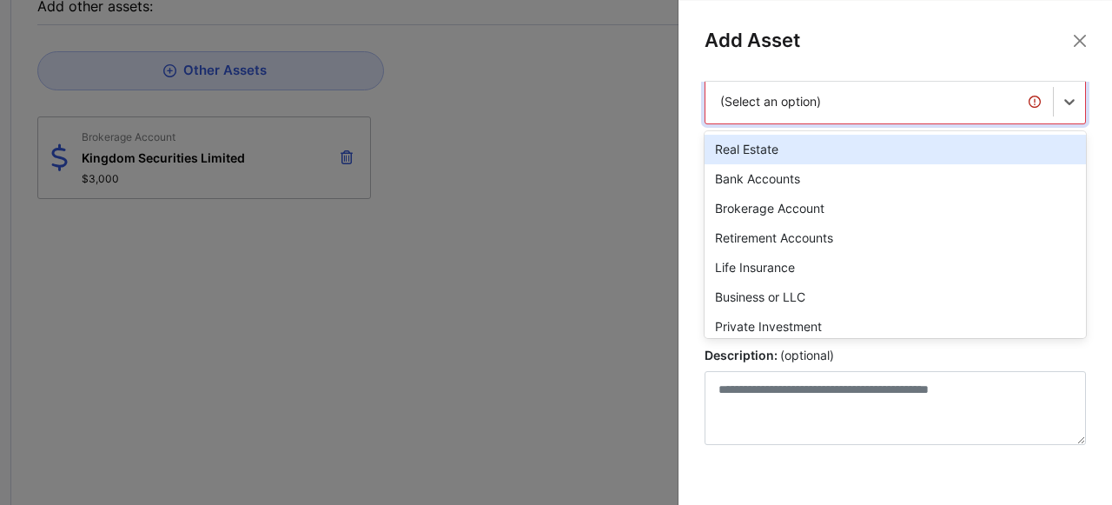
scroll to position [54, 0]
click at [808, 148] on div "Real Estate" at bounding box center [895, 149] width 381 height 30
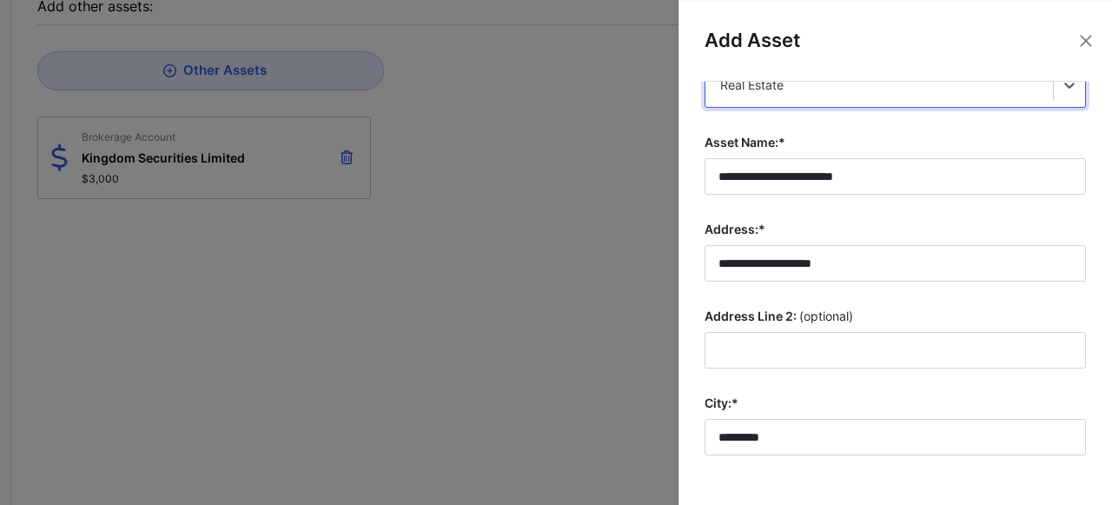
scroll to position [71, 0]
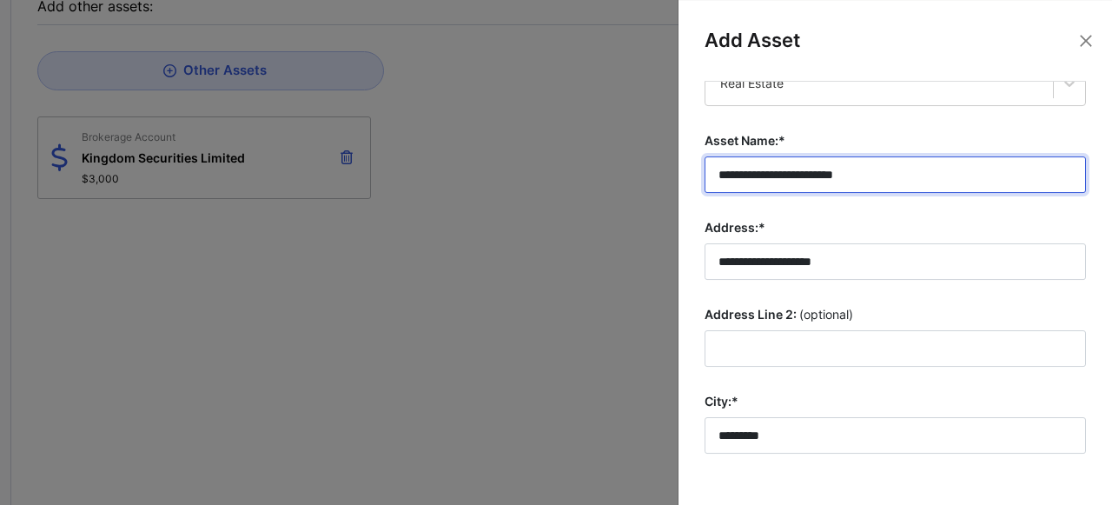
drag, startPoint x: 884, startPoint y: 172, endPoint x: 724, endPoint y: 175, distance: 160.7
click at [724, 175] on input "**********" at bounding box center [895, 174] width 381 height 36
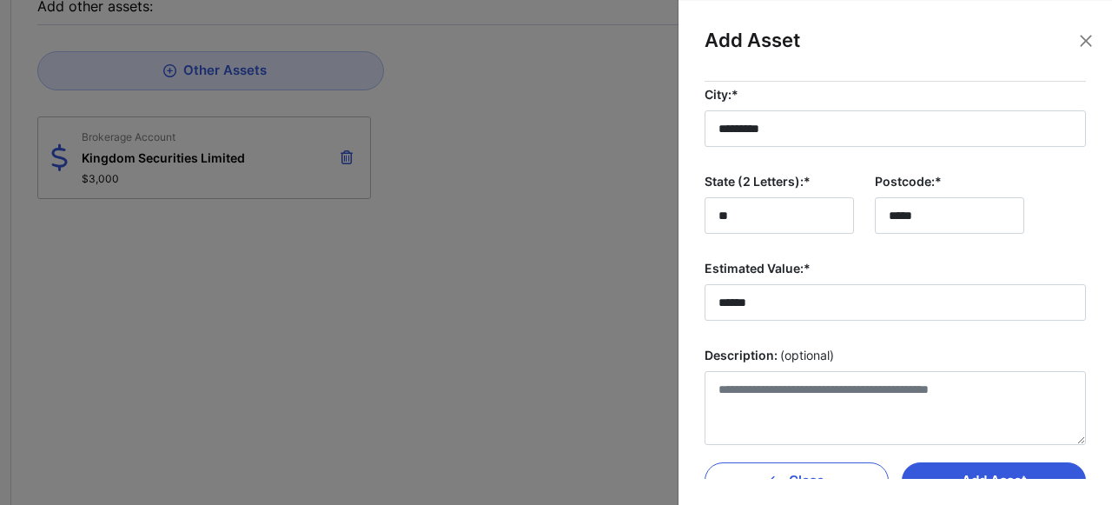
scroll to position [407, 0]
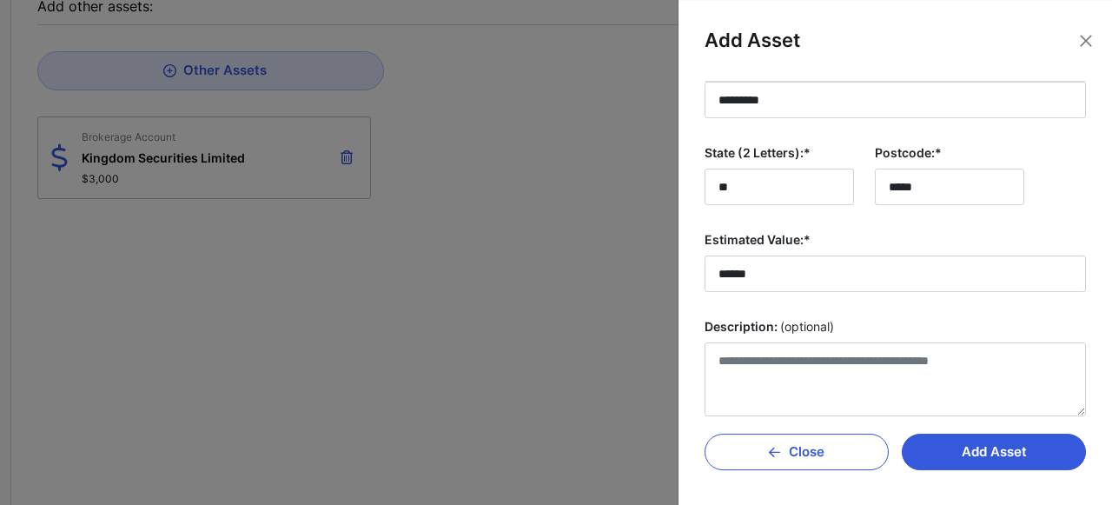
type input "***"
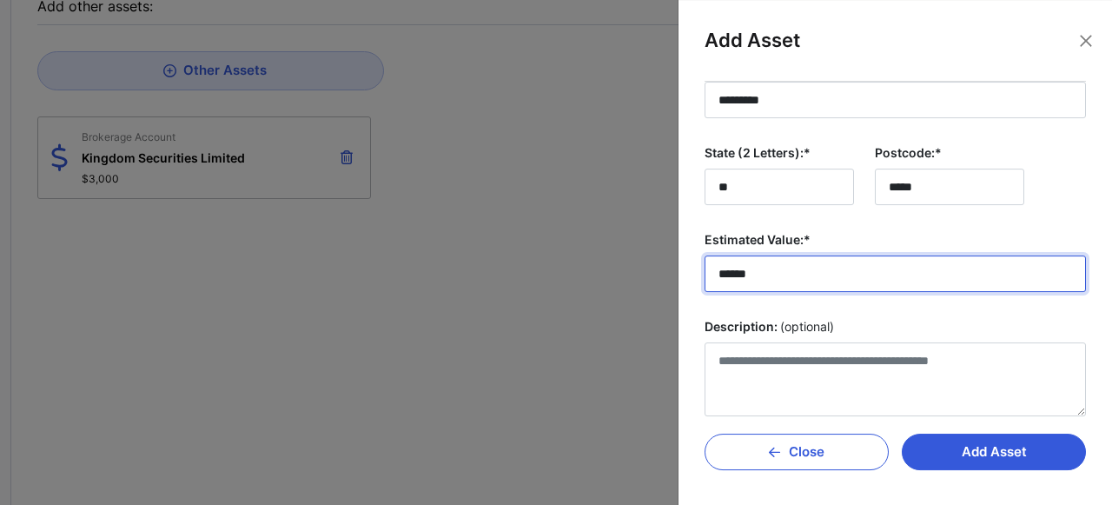
drag, startPoint x: 781, startPoint y: 273, endPoint x: 672, endPoint y: 262, distance: 110.1
click at [705, 262] on input "******" at bounding box center [895, 273] width 381 height 36
type input "**"
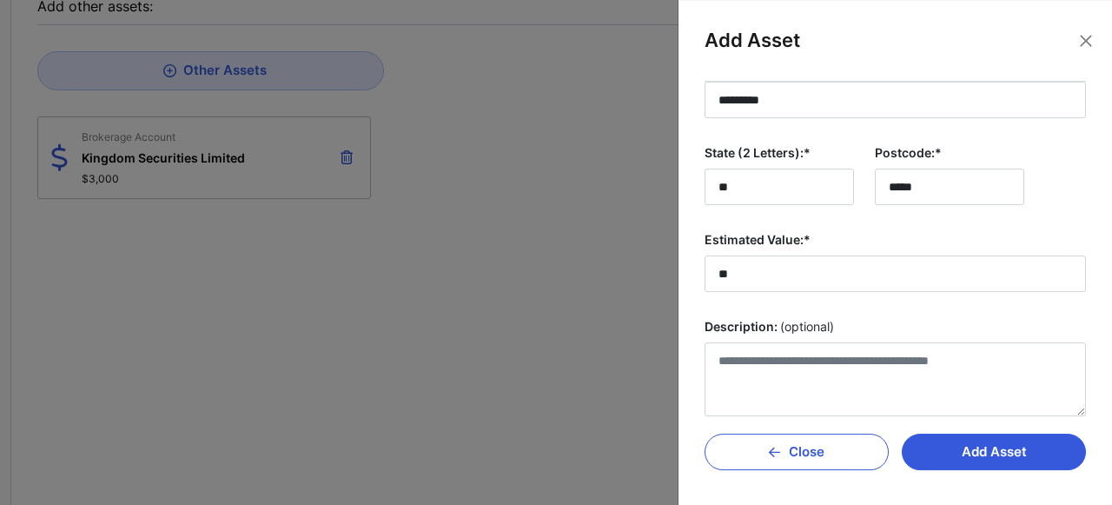
click at [952, 428] on div "Add Asset Close" at bounding box center [895, 443] width 381 height 54
click at [953, 437] on button "Add Asset" at bounding box center [994, 452] width 184 height 36
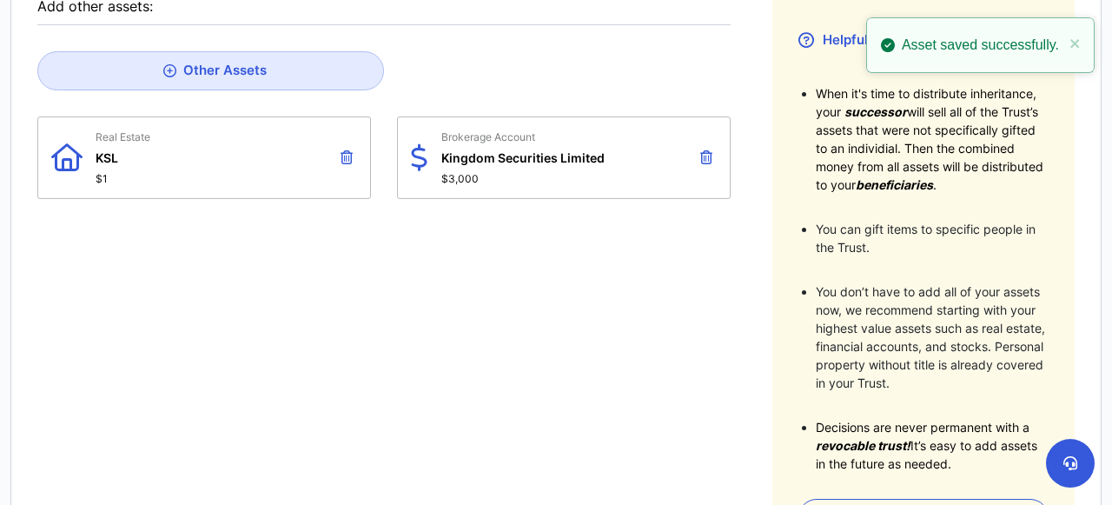
click at [708, 150] on icon at bounding box center [706, 157] width 12 height 14
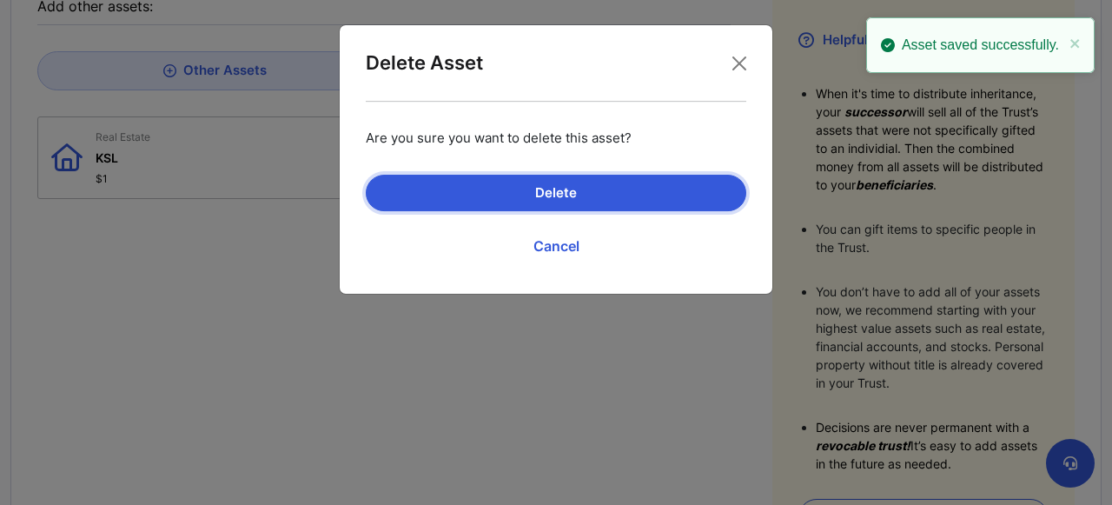
click at [636, 190] on button "Delete" at bounding box center [556, 193] width 381 height 36
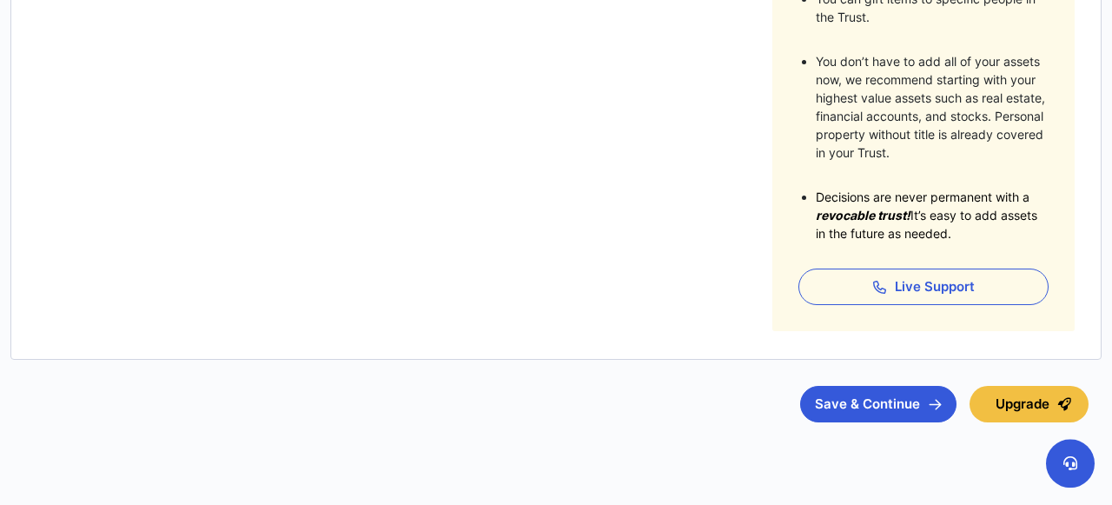
scroll to position [569, 0]
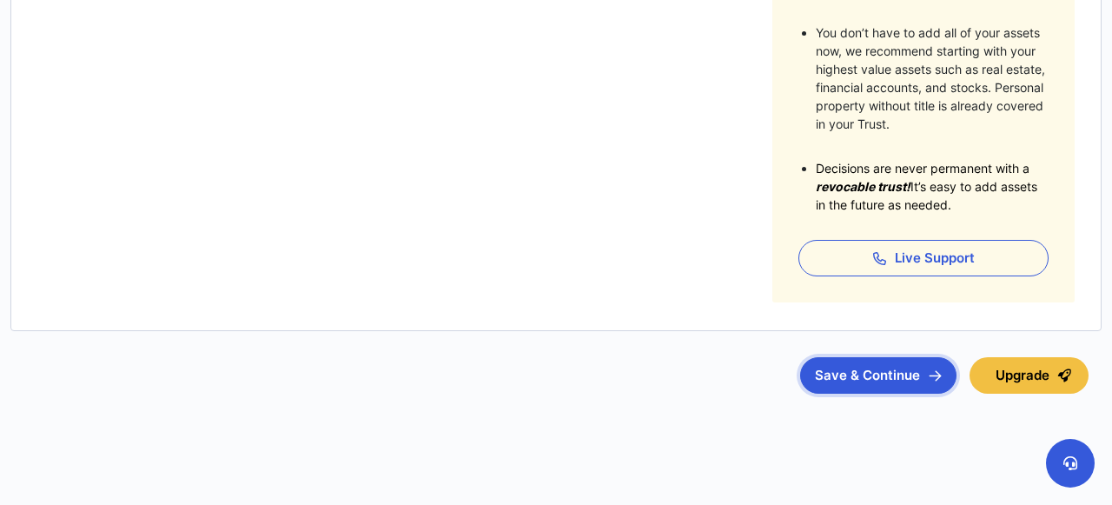
click at [854, 375] on button "Save & Continue" at bounding box center [878, 375] width 156 height 36
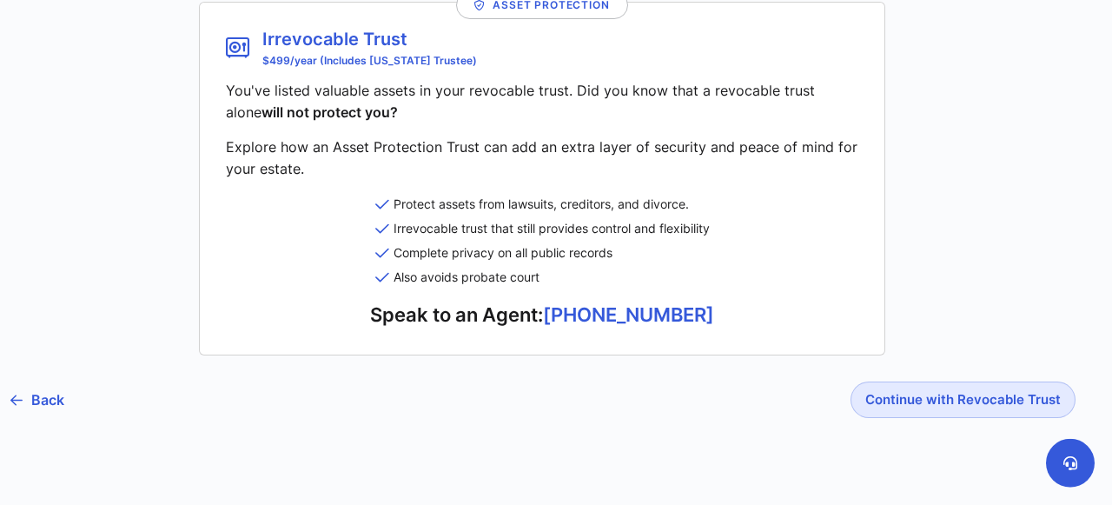
scroll to position [255, 0]
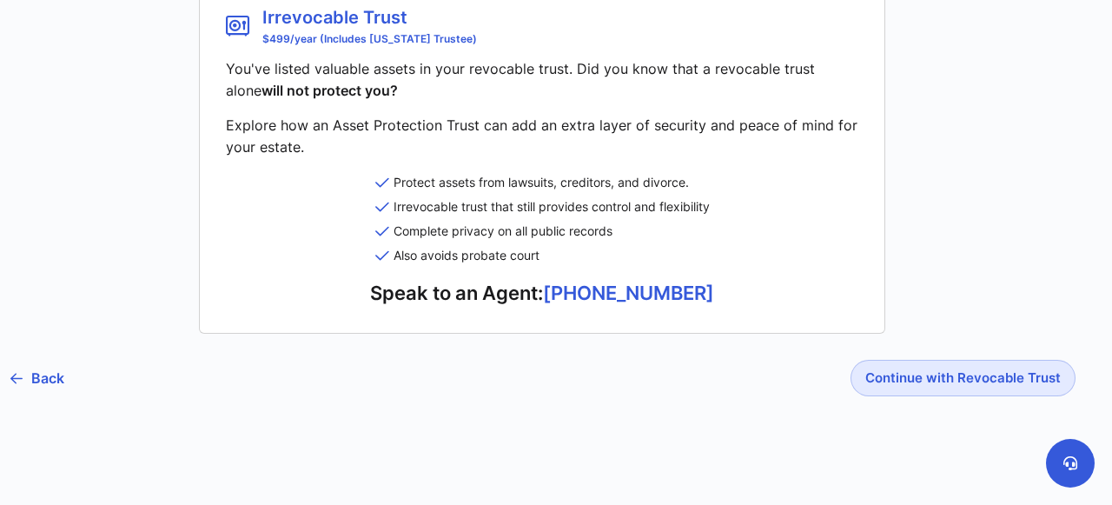
click at [684, 207] on li "Irrevocable trust that still provides control and flexibility" at bounding box center [542, 207] width 334 height 24
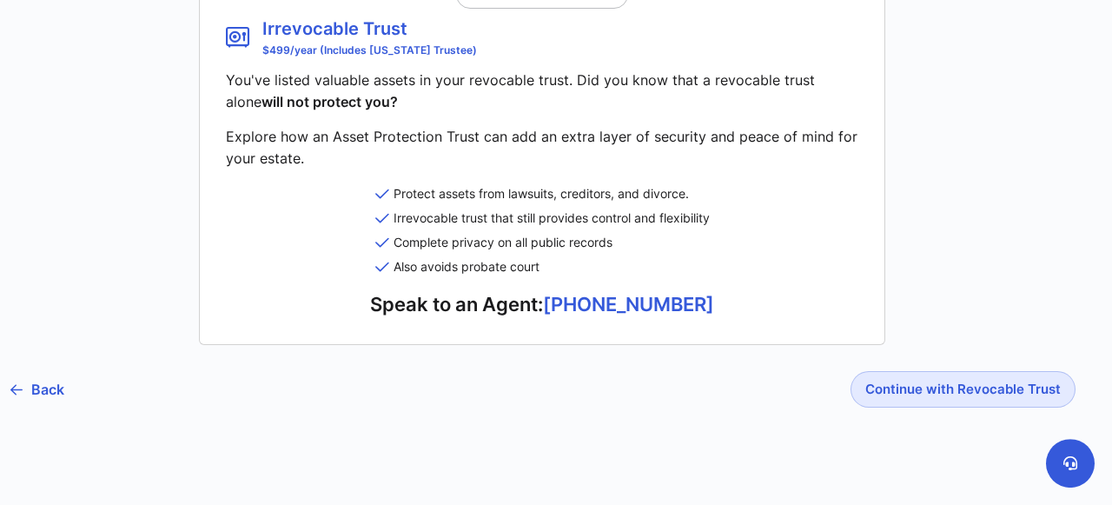
scroll to position [226, 0]
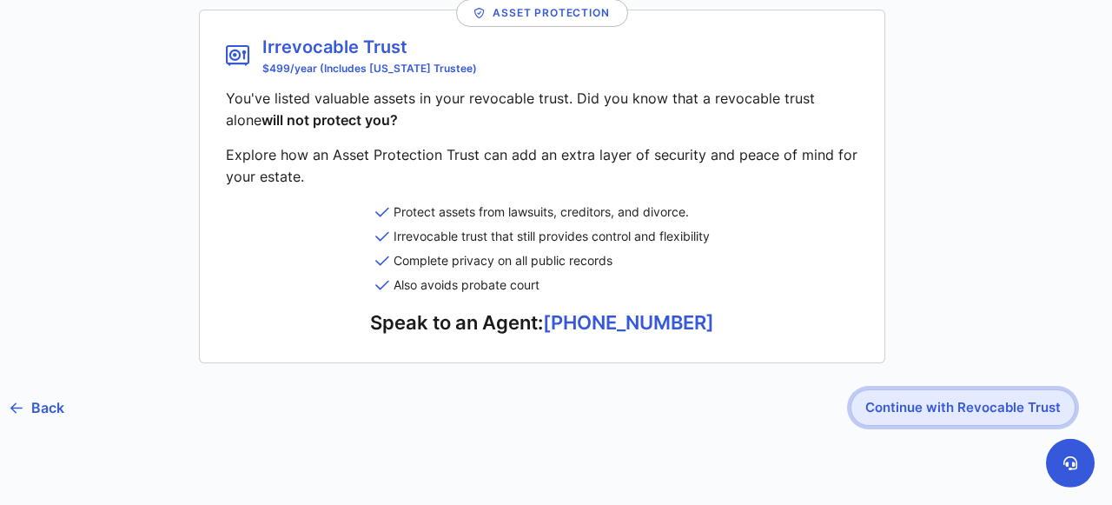
click at [934, 420] on button "Continue with Revocable Trust" at bounding box center [963, 407] width 225 height 36
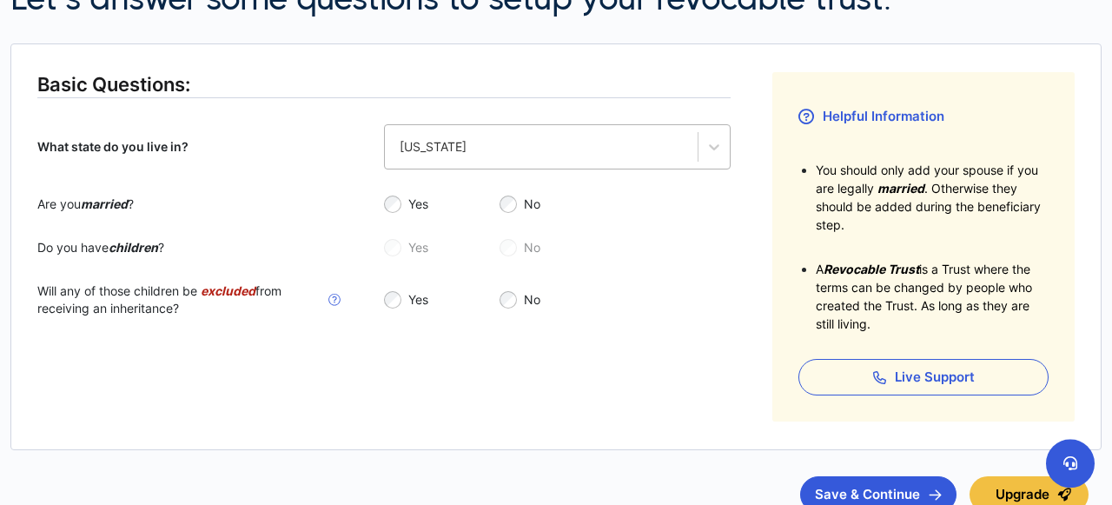
scroll to position [254, 0]
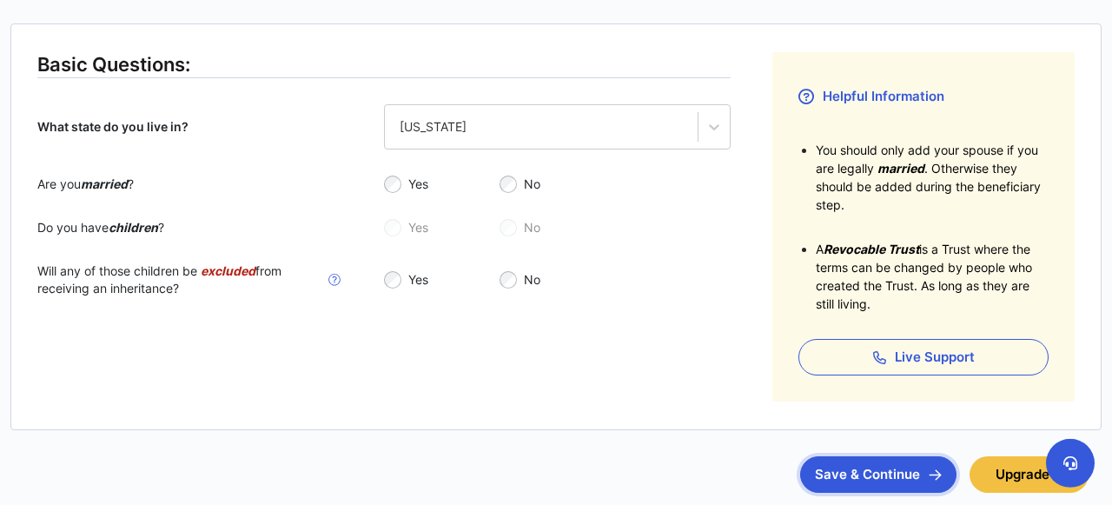
click at [838, 470] on button "Save & Continue" at bounding box center [878, 474] width 156 height 36
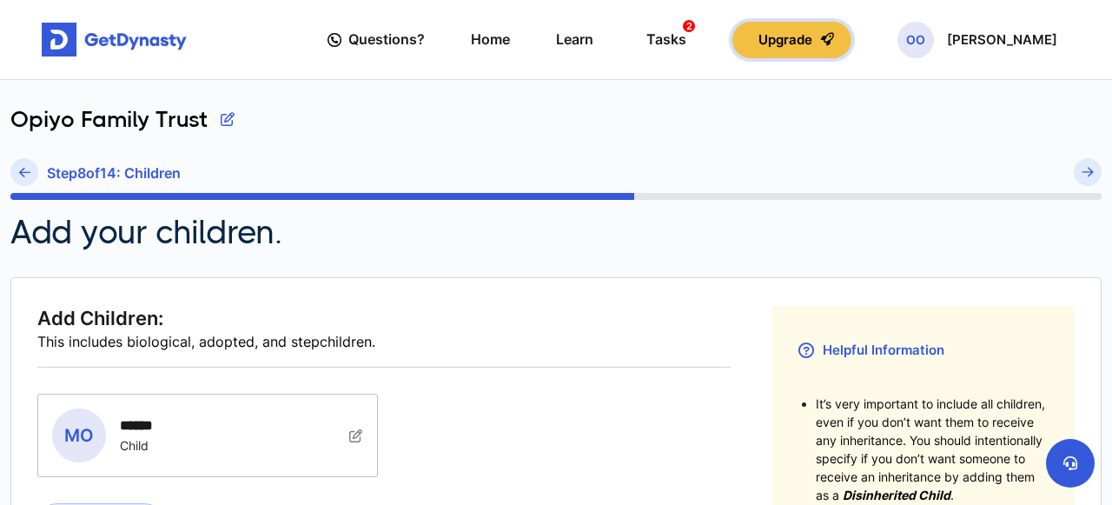
click at [824, 48] on button "Upgrade" at bounding box center [791, 40] width 119 height 36
